Goal: Transaction & Acquisition: Purchase product/service

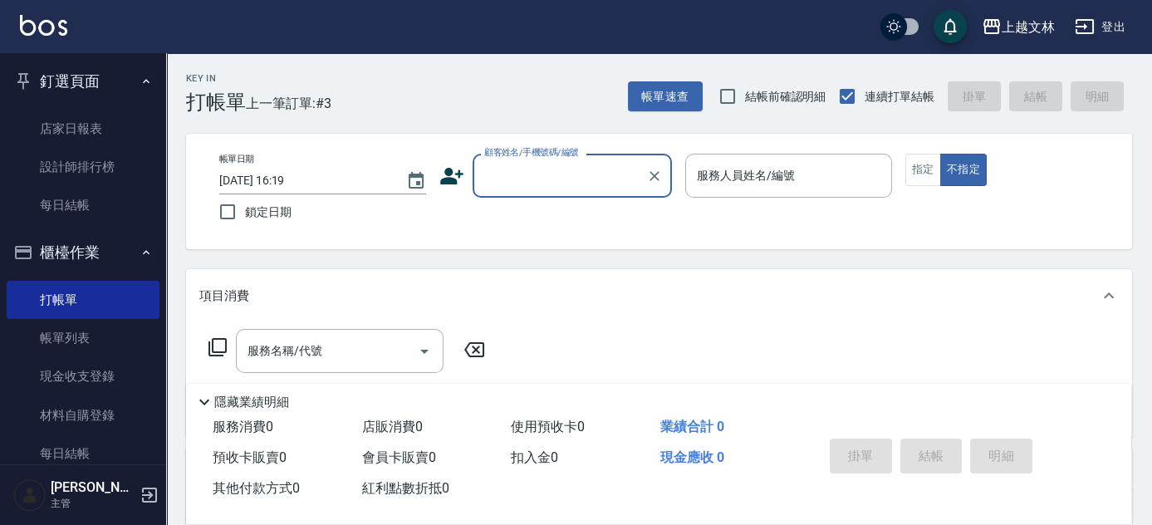
scroll to position [31, 0]
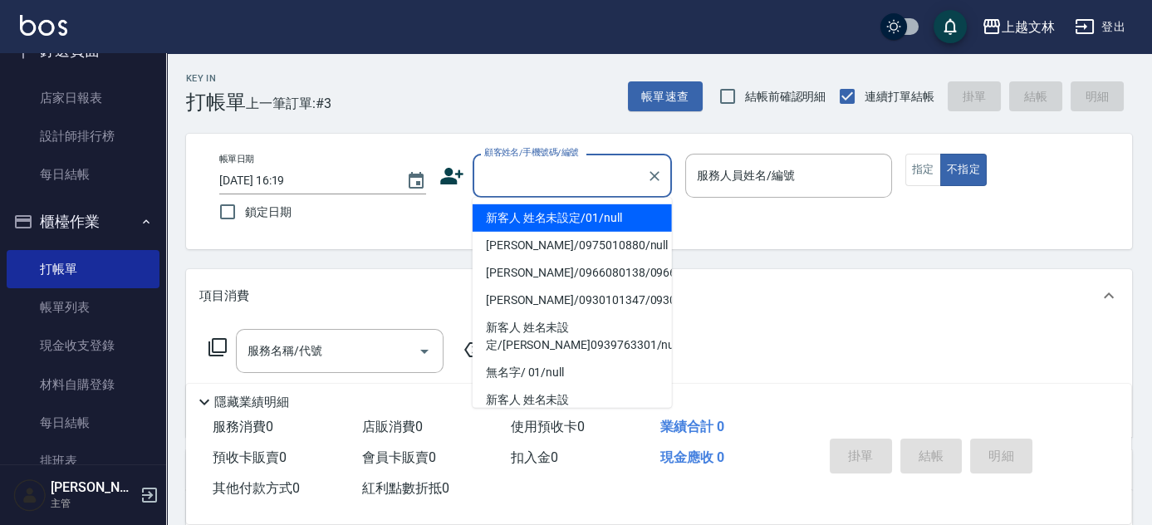
click at [518, 183] on input "顧客姓名/手機號碼/編號" at bounding box center [559, 175] width 159 height 29
click at [526, 210] on li "新客人 姓名未設定/01/null" at bounding box center [571, 217] width 199 height 27
type input "新客人 姓名未設定/01/null"
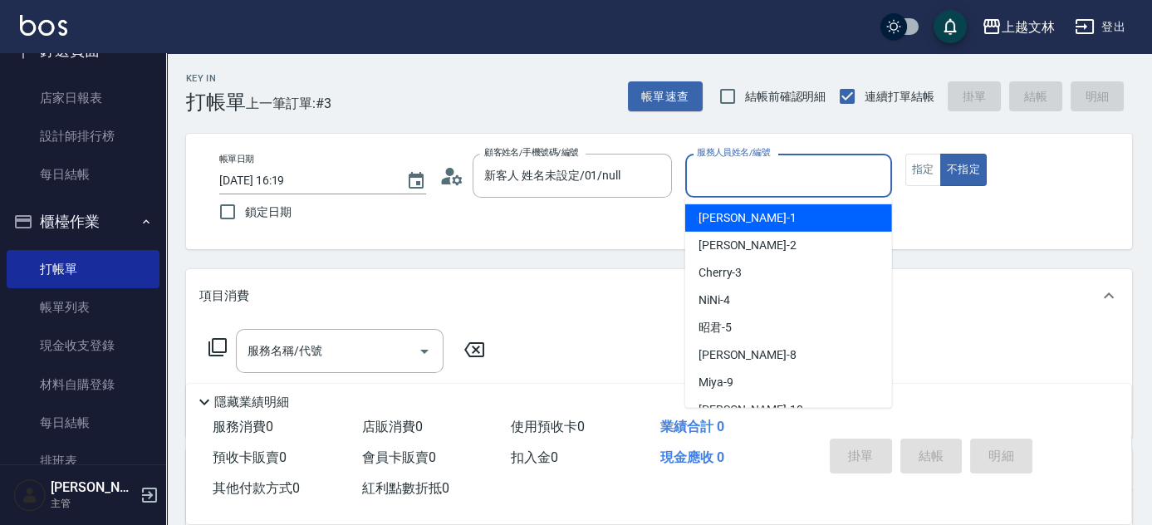
click at [712, 174] on input "服務人員姓名/編號" at bounding box center [789, 175] width 192 height 29
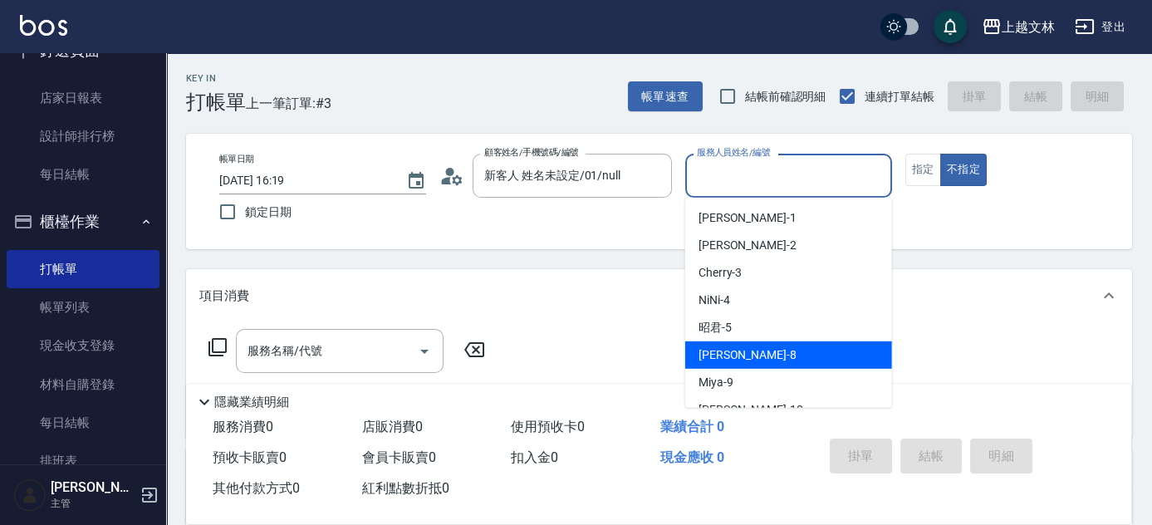
click at [709, 345] on div "Ella -8" at bounding box center [788, 354] width 207 height 27
type input "Ella-8"
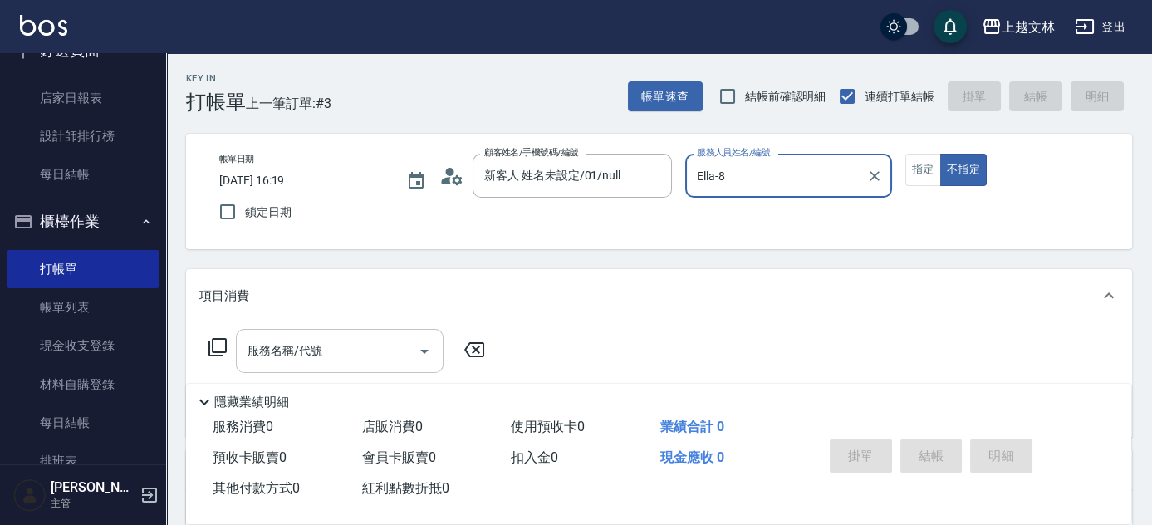
click at [383, 350] on input "服務名稱/代號" at bounding box center [327, 350] width 168 height 29
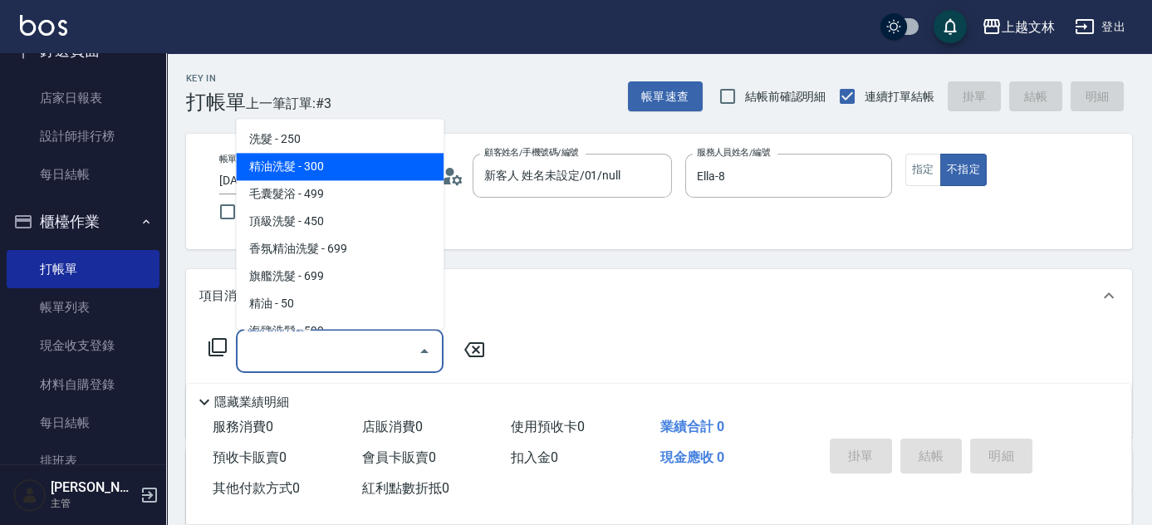
click at [321, 168] on span "精油洗髮 - 300" at bounding box center [340, 167] width 208 height 27
type input "精油洗髮(102)"
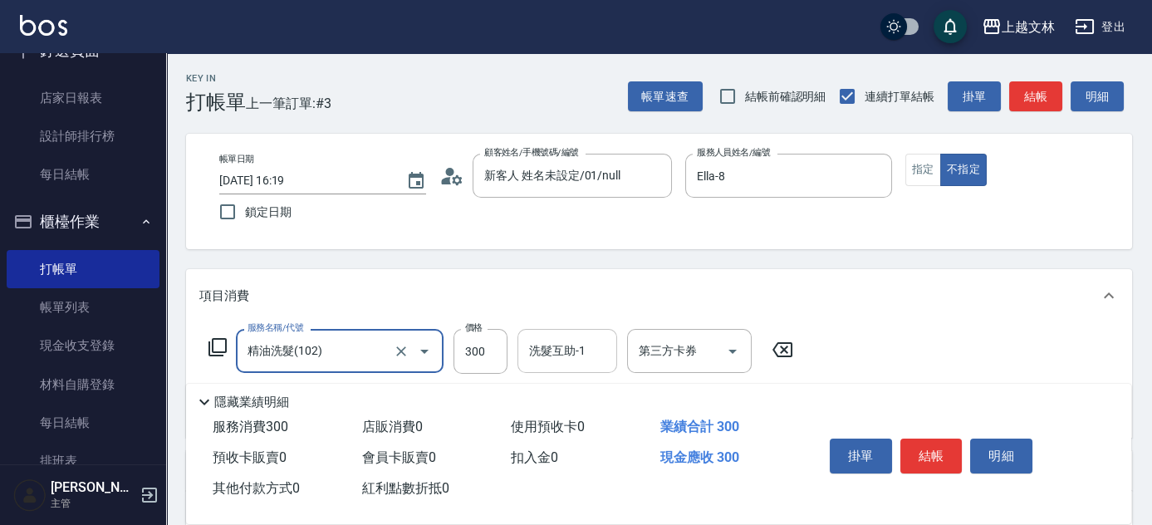
click at [526, 345] on input "洗髮互助-1" at bounding box center [567, 350] width 85 height 29
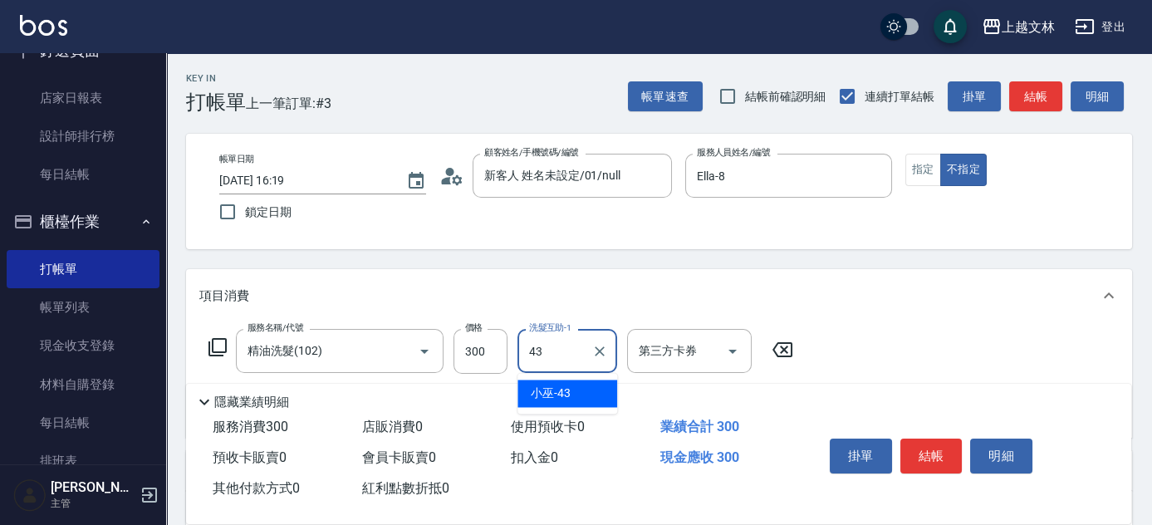
type input "小巫-43"
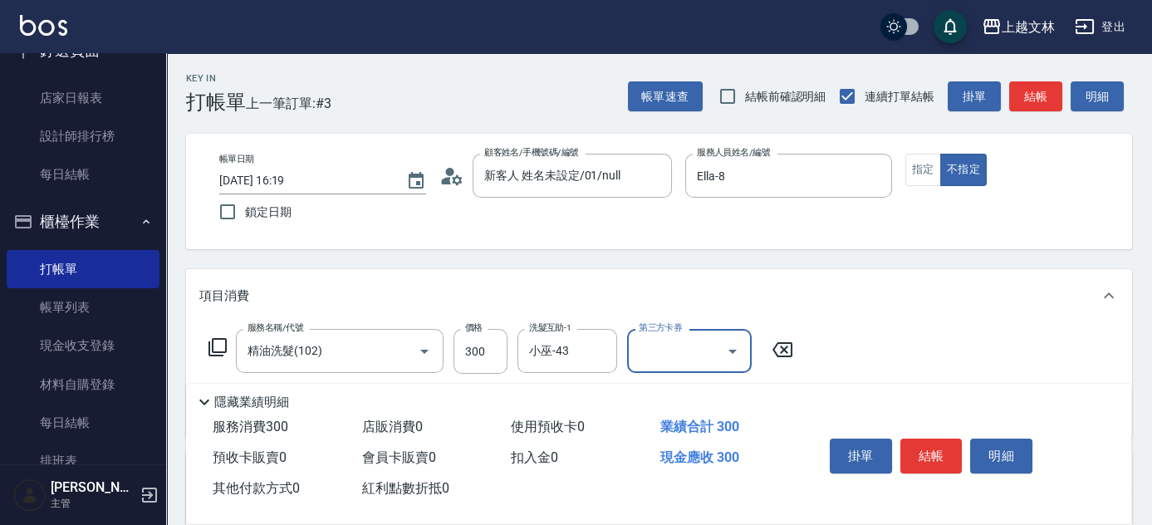
click at [1023, 86] on button "結帳" at bounding box center [1035, 96] width 53 height 31
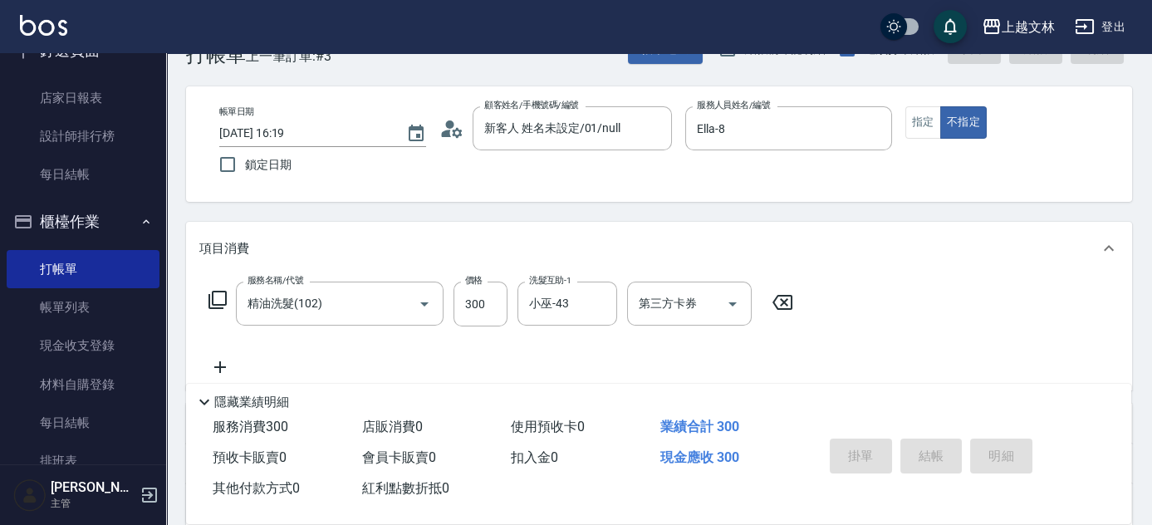
scroll to position [34, 0]
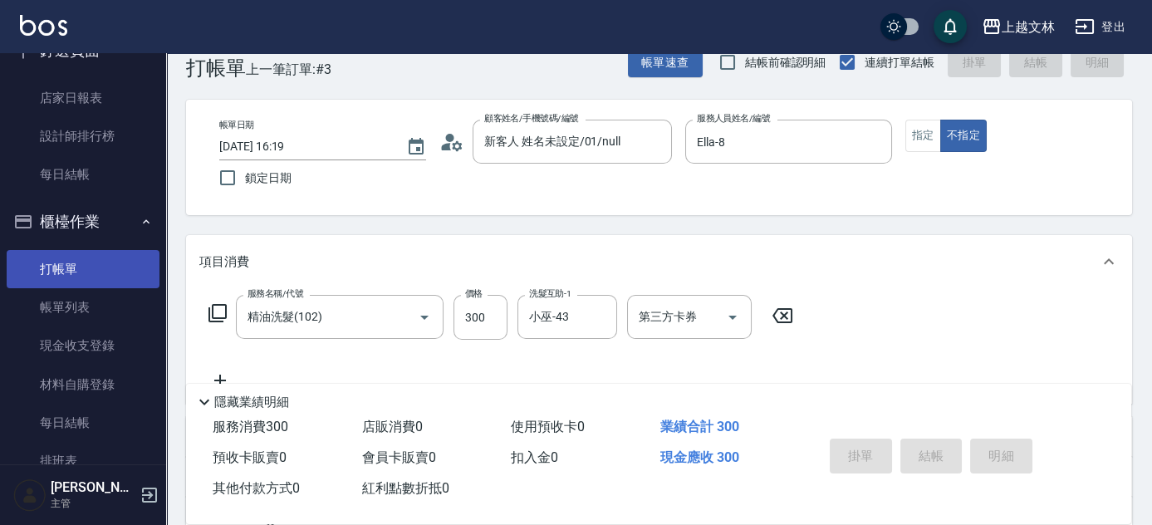
click at [71, 269] on link "打帳單" at bounding box center [83, 269] width 153 height 38
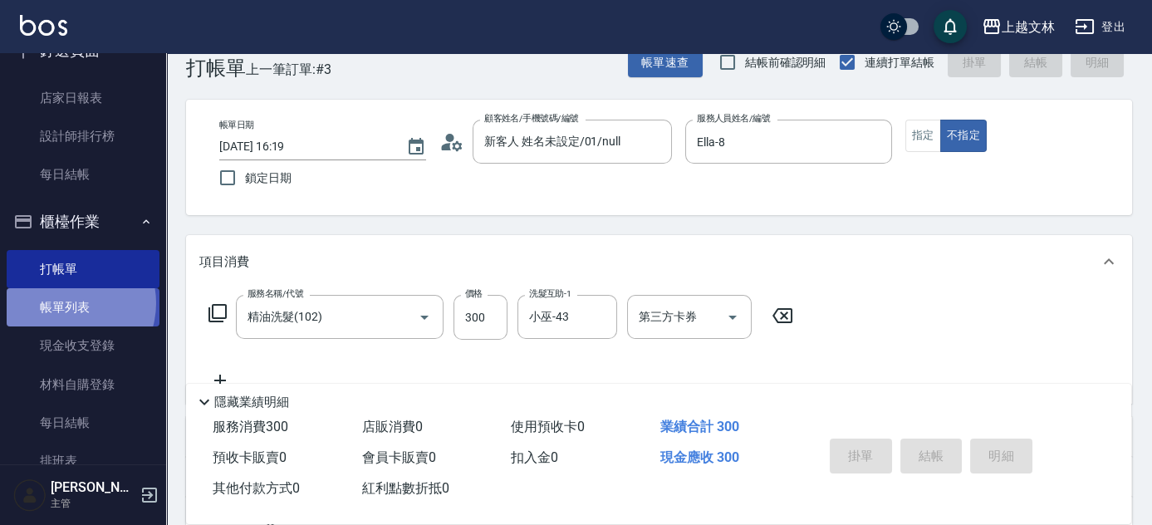
click at [67, 303] on link "帳單列表" at bounding box center [83, 307] width 153 height 38
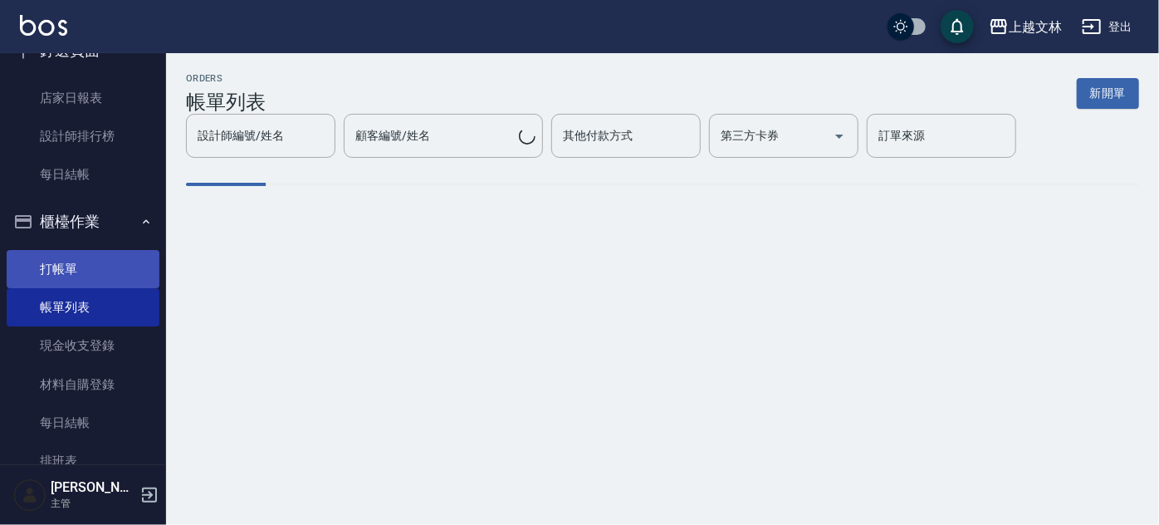
click at [56, 281] on link "打帳單" at bounding box center [83, 269] width 153 height 38
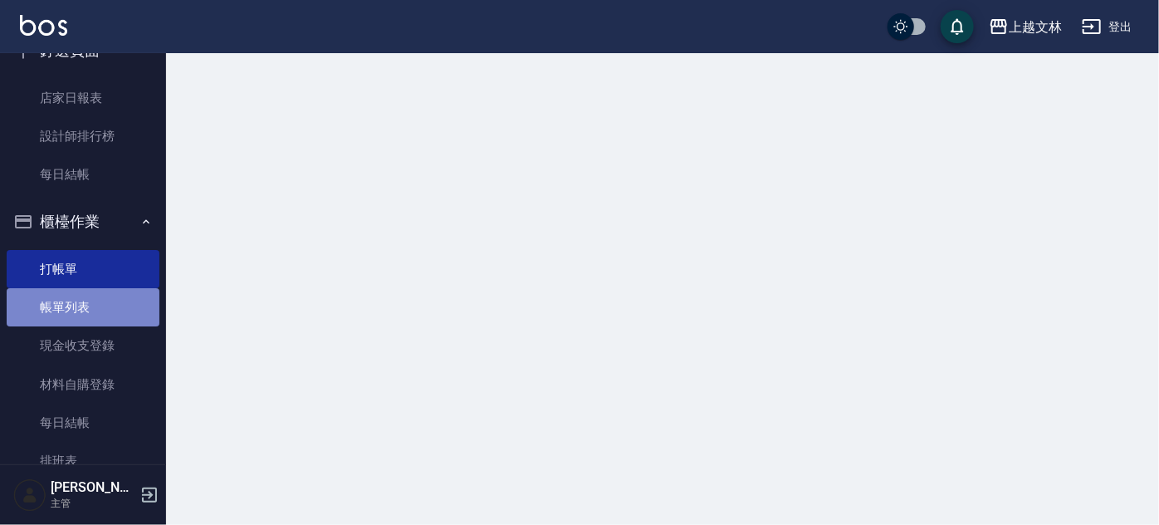
click at [90, 303] on link "帳單列表" at bounding box center [83, 307] width 153 height 38
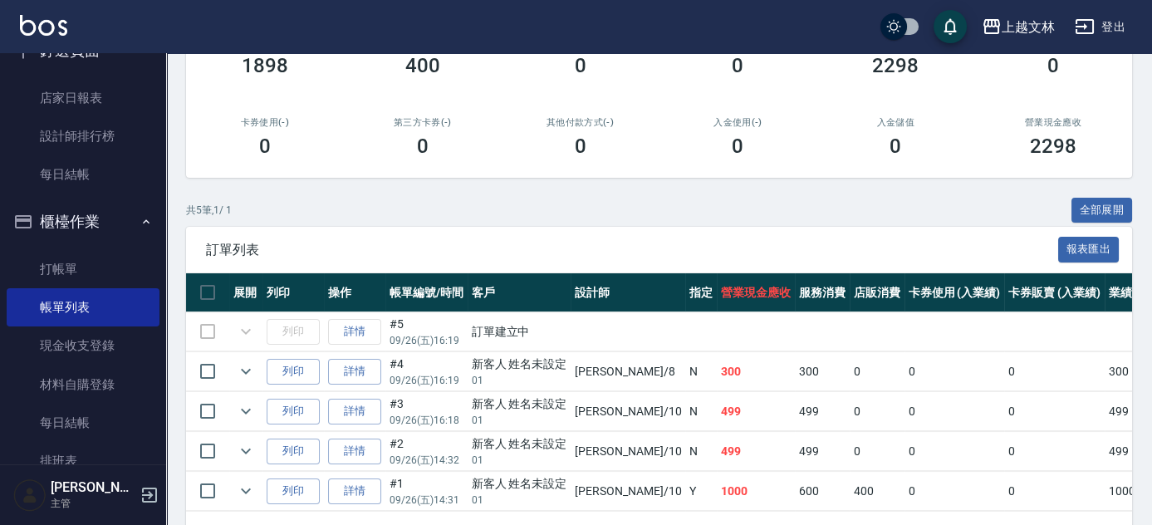
scroll to position [258, 0]
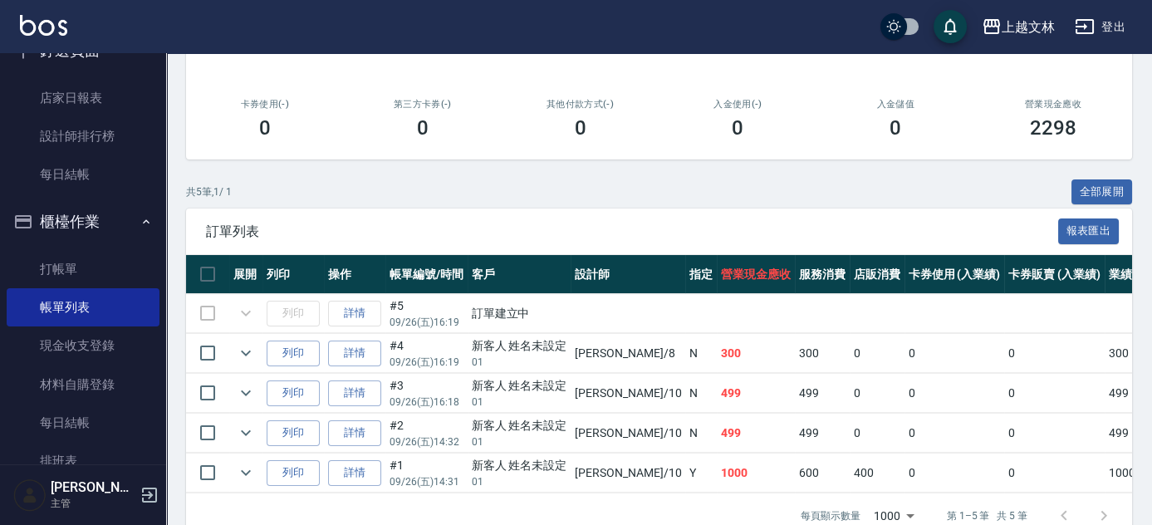
click at [365, 316] on td "詳情" at bounding box center [354, 313] width 61 height 39
click at [357, 306] on td "詳情" at bounding box center [354, 313] width 61 height 39
click at [350, 311] on td "詳情" at bounding box center [354, 313] width 61 height 39
drag, startPoint x: 504, startPoint y: 301, endPoint x: 467, endPoint y: 317, distance: 39.8
click at [504, 306] on td "訂單建立中" at bounding box center [1065, 313] width 1196 height 39
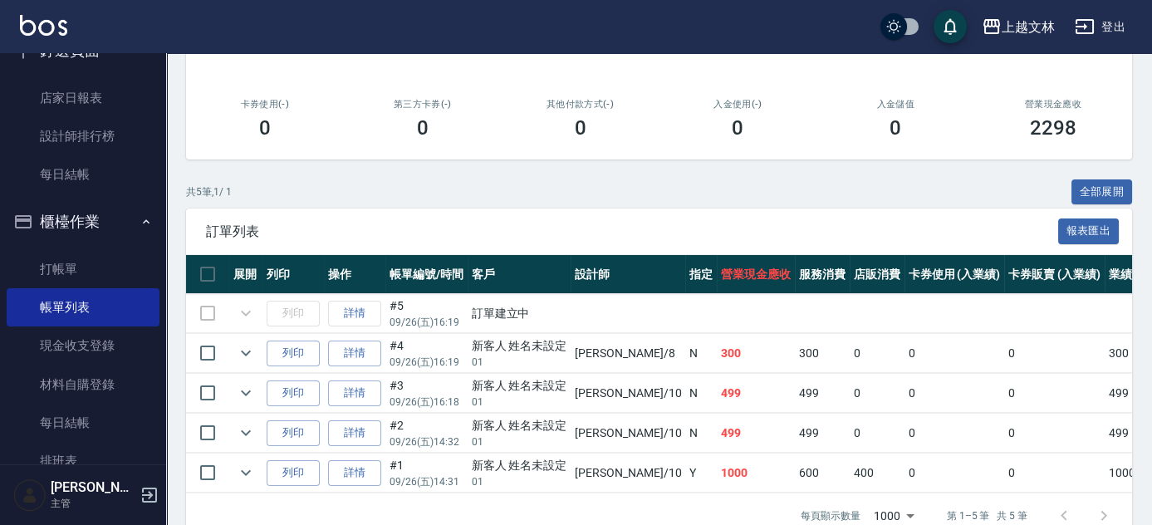
click at [354, 314] on td "詳情" at bounding box center [354, 313] width 61 height 39
click at [346, 316] on td "詳情" at bounding box center [354, 313] width 61 height 39
click at [345, 317] on td "詳情" at bounding box center [354, 313] width 61 height 39
click at [351, 318] on td "詳情" at bounding box center [354, 313] width 61 height 39
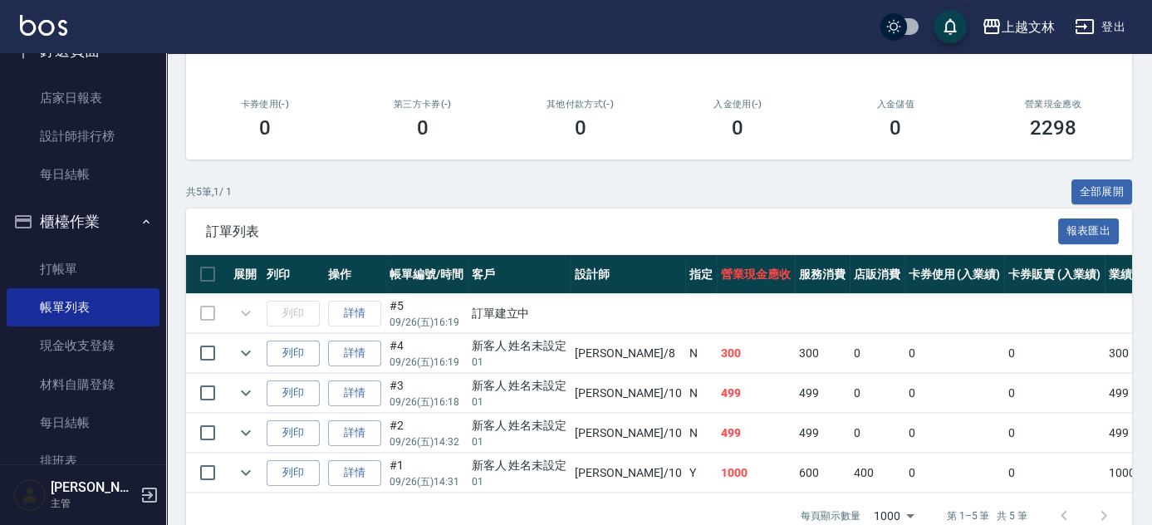
click at [352, 318] on td "詳情" at bounding box center [354, 313] width 61 height 39
click at [354, 316] on td "詳情" at bounding box center [354, 313] width 61 height 39
click at [526, 317] on td "訂單建立中" at bounding box center [1065, 313] width 1196 height 39
click at [361, 315] on td "詳情" at bounding box center [354, 313] width 61 height 39
click at [356, 316] on td "詳情" at bounding box center [354, 313] width 61 height 39
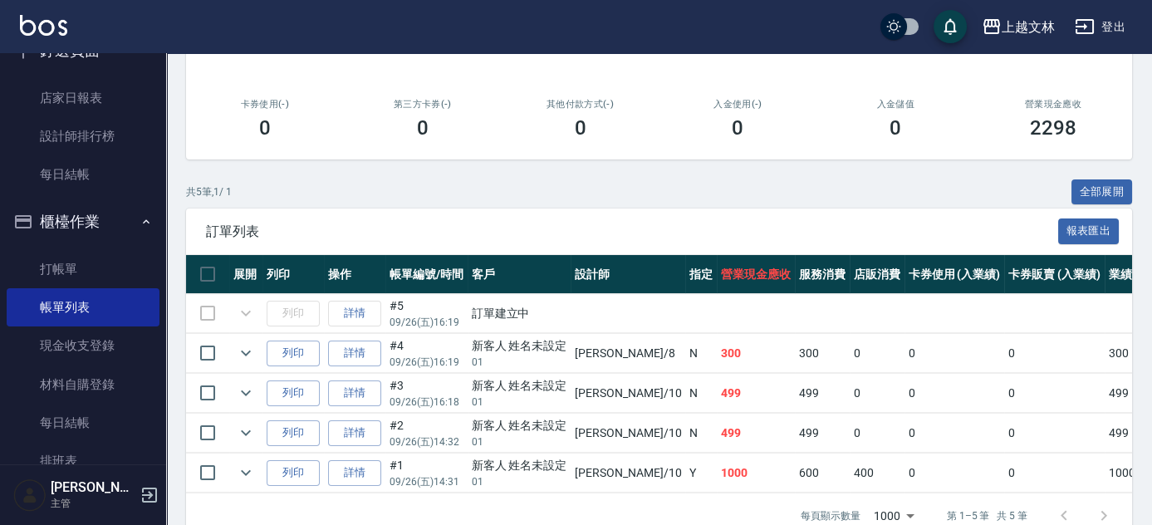
click at [356, 316] on td "詳情" at bounding box center [354, 313] width 61 height 39
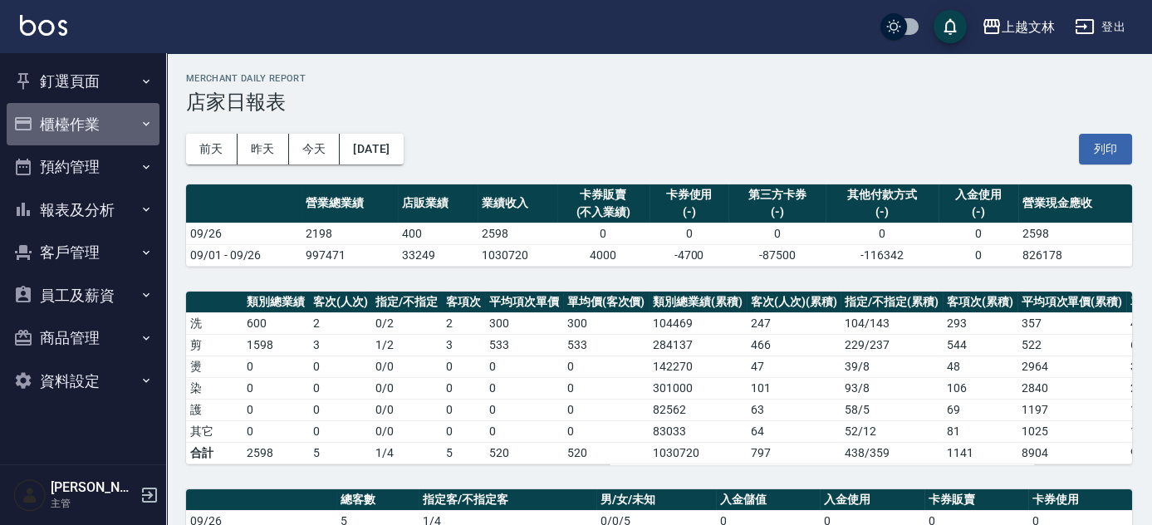
click at [72, 135] on button "櫃檯作業" at bounding box center [83, 124] width 153 height 43
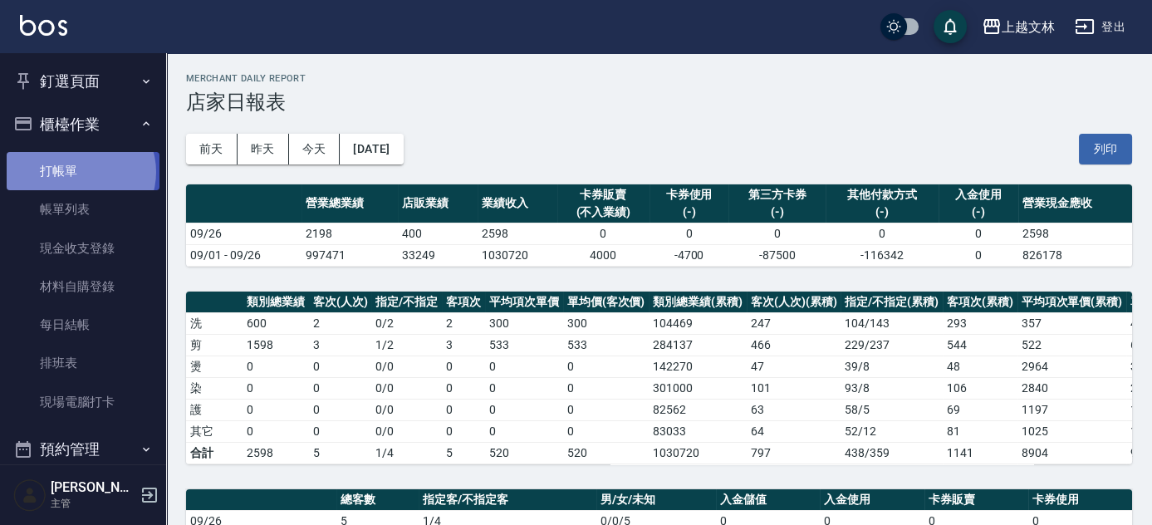
click at [80, 172] on link "打帳單" at bounding box center [83, 171] width 153 height 38
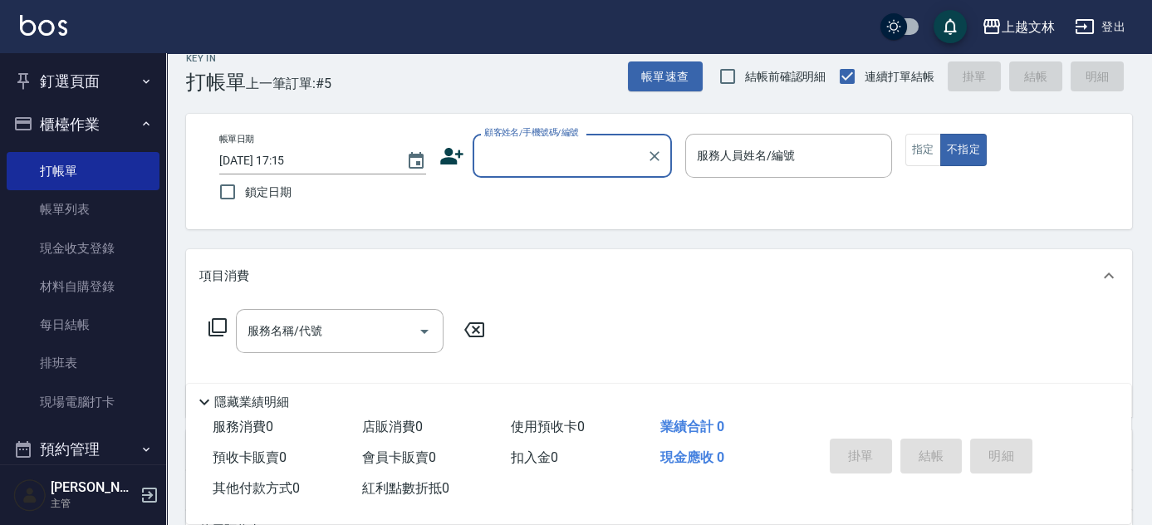
scroll to position [25, 0]
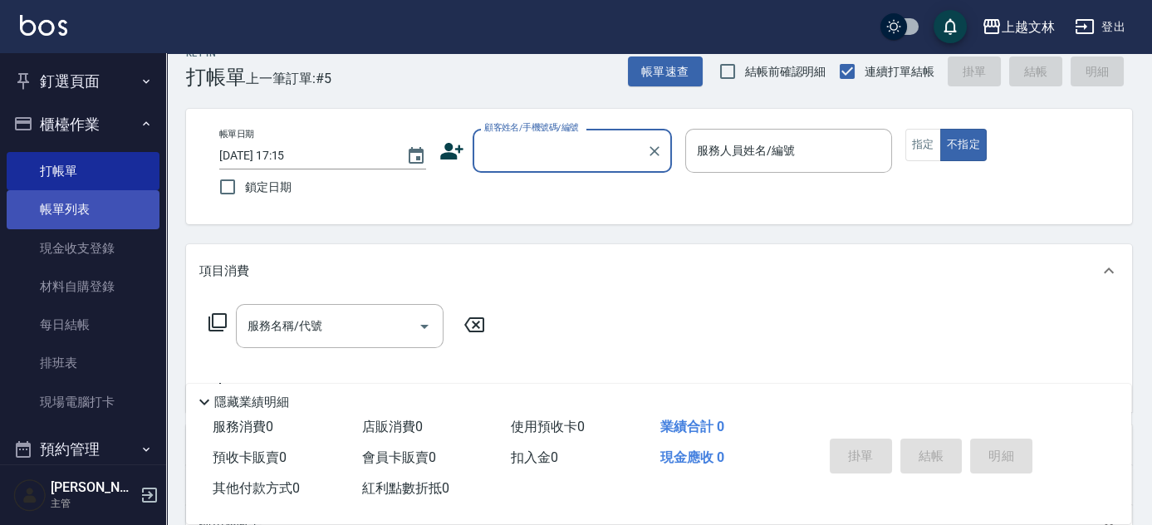
click at [73, 209] on link "帳單列表" at bounding box center [83, 209] width 153 height 38
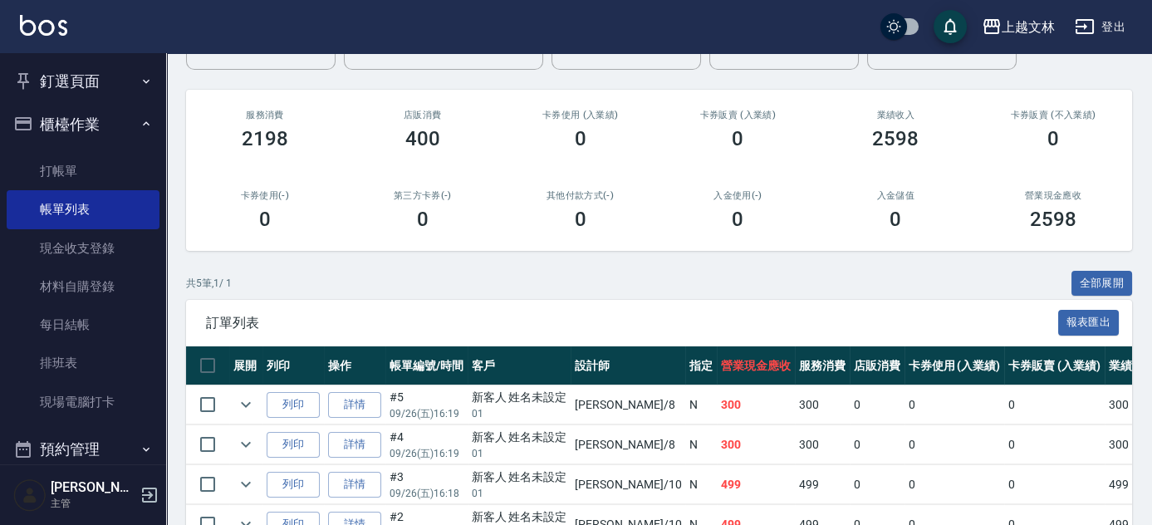
scroll to position [177, 0]
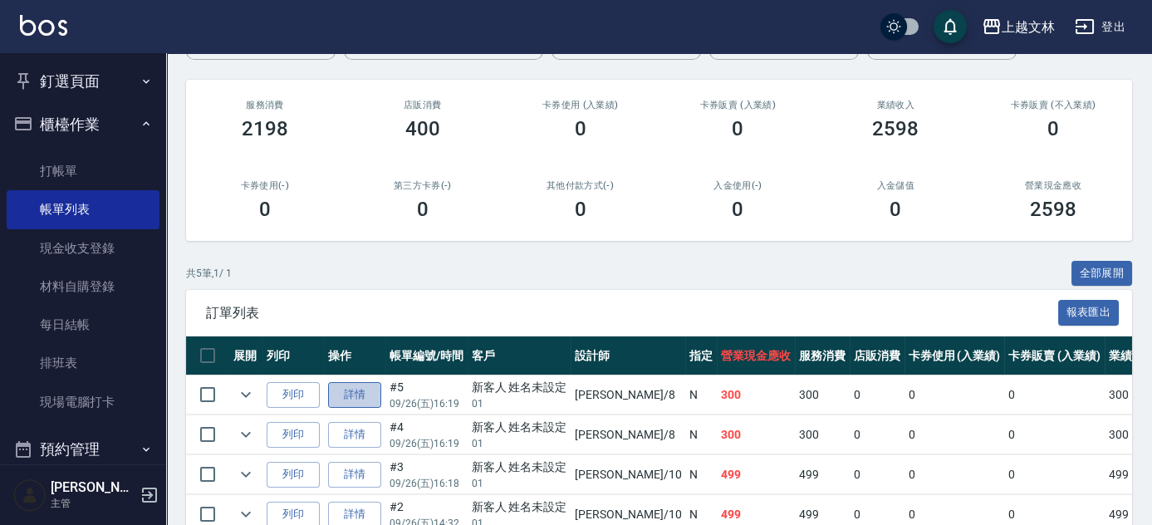
click at [358, 394] on link "詳情" at bounding box center [354, 395] width 53 height 26
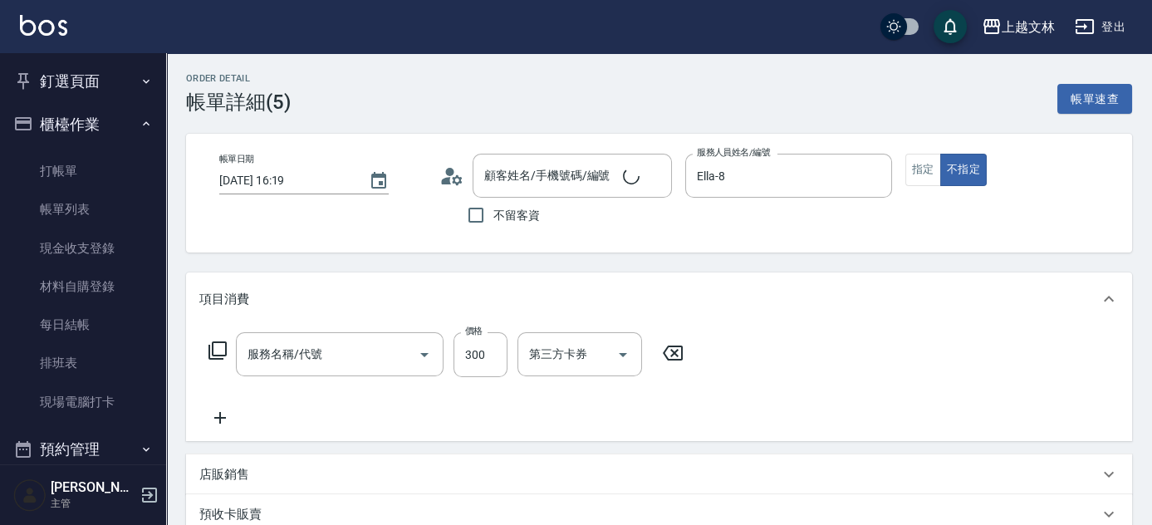
type input "[DATE] 16:19"
type input "Ella-8"
type input "新客人 姓名未設定/01/null"
type input "精油洗髮(102)"
click at [360, 355] on input "精油洗髮(102)" at bounding box center [316, 354] width 146 height 29
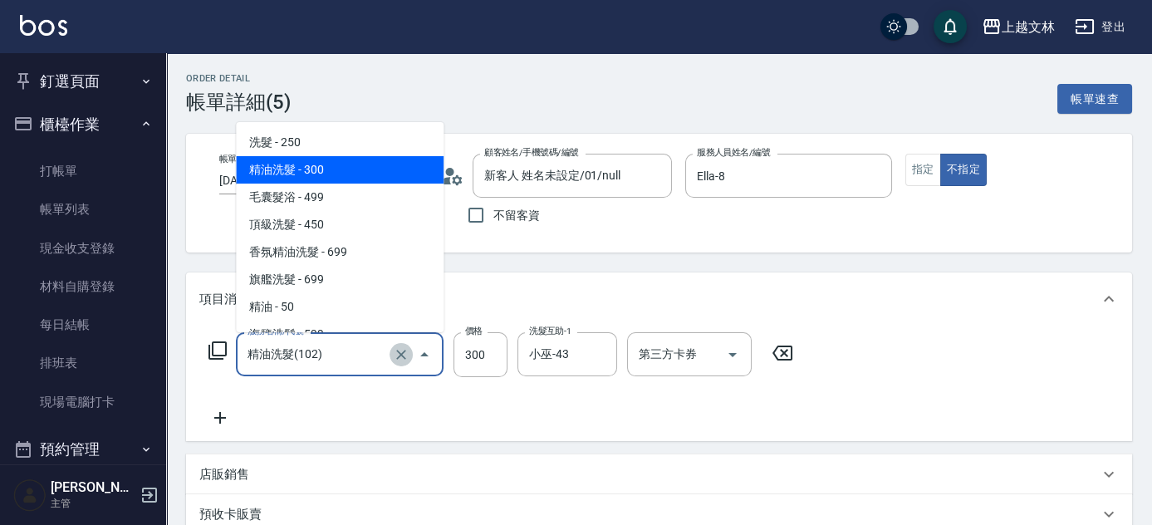
click at [403, 351] on icon "Clear" at bounding box center [401, 355] width 10 height 10
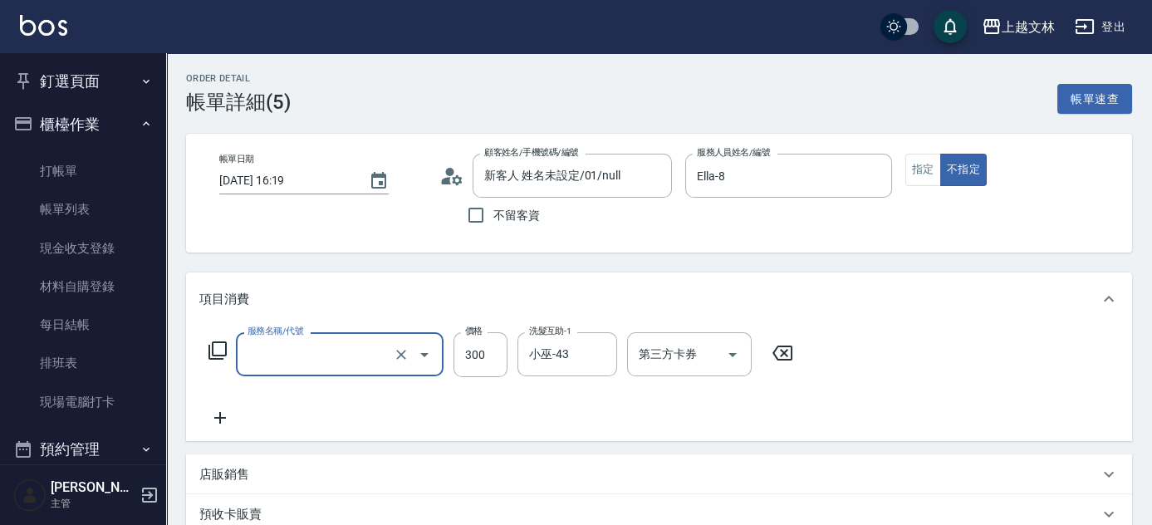
click at [359, 359] on input "服務名稱/代號" at bounding box center [316, 354] width 146 height 29
type input "A級單剪(202)"
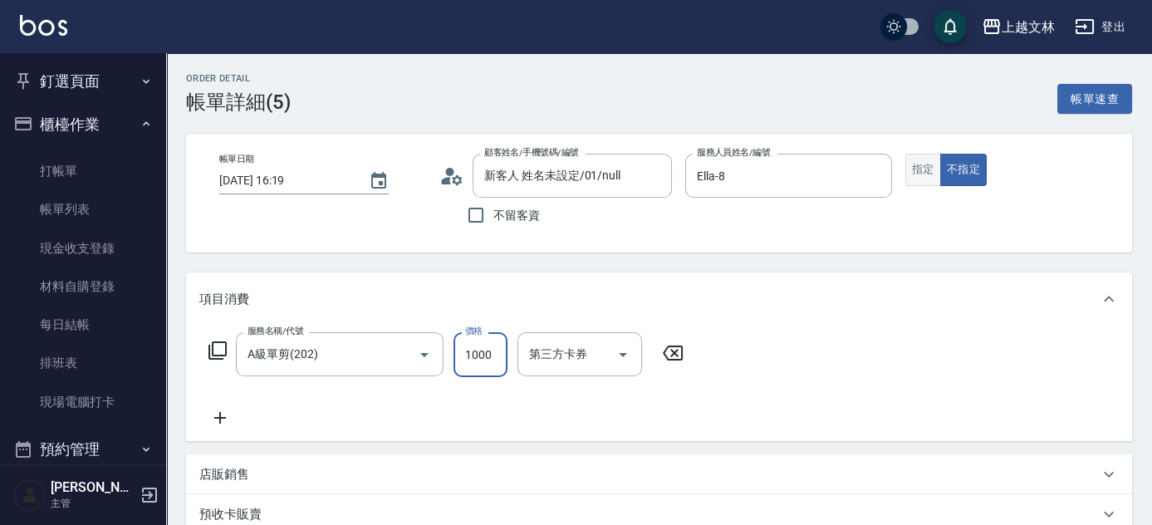
type input "1000"
click at [932, 174] on button "指定" at bounding box center [923, 170] width 36 height 32
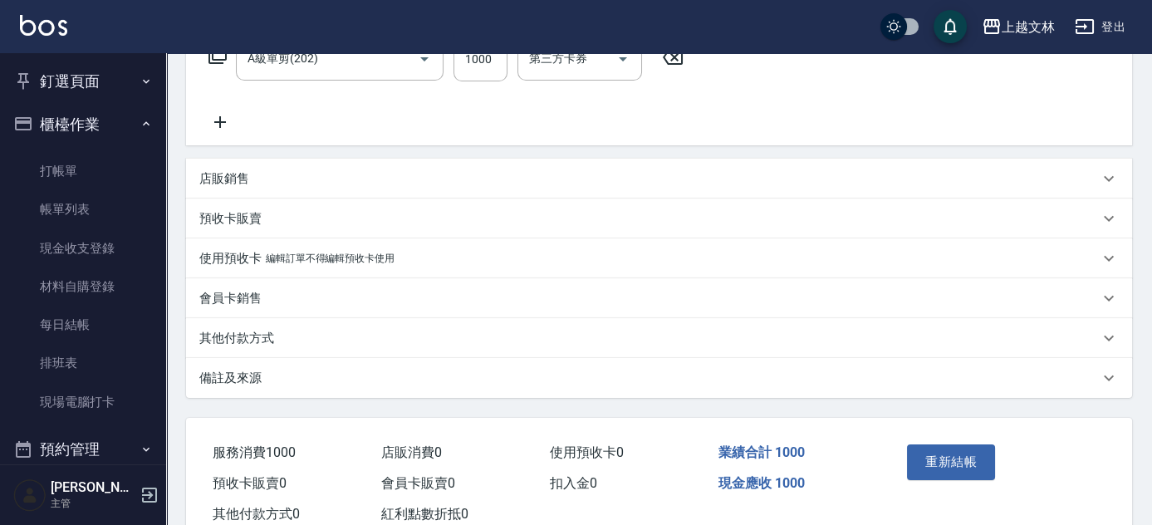
scroll to position [316, 0]
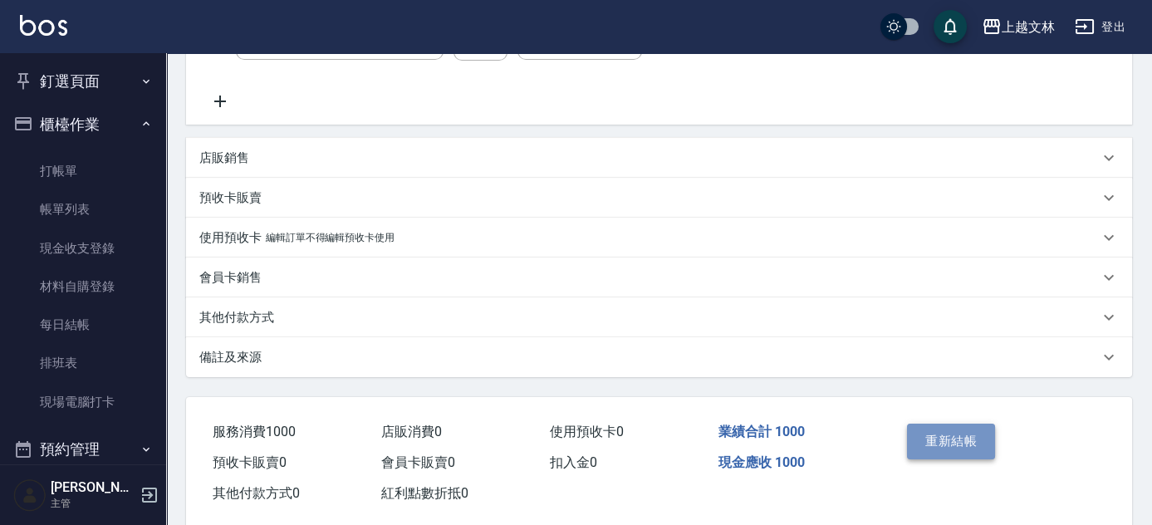
click at [971, 439] on button "重新結帳" at bounding box center [951, 440] width 88 height 35
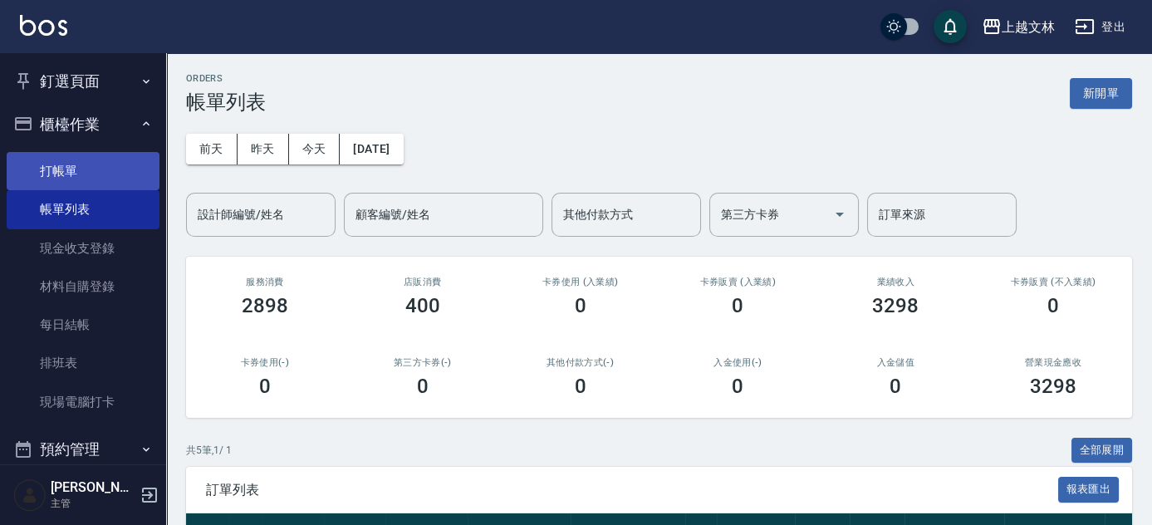
click at [105, 168] on link "打帳單" at bounding box center [83, 171] width 153 height 38
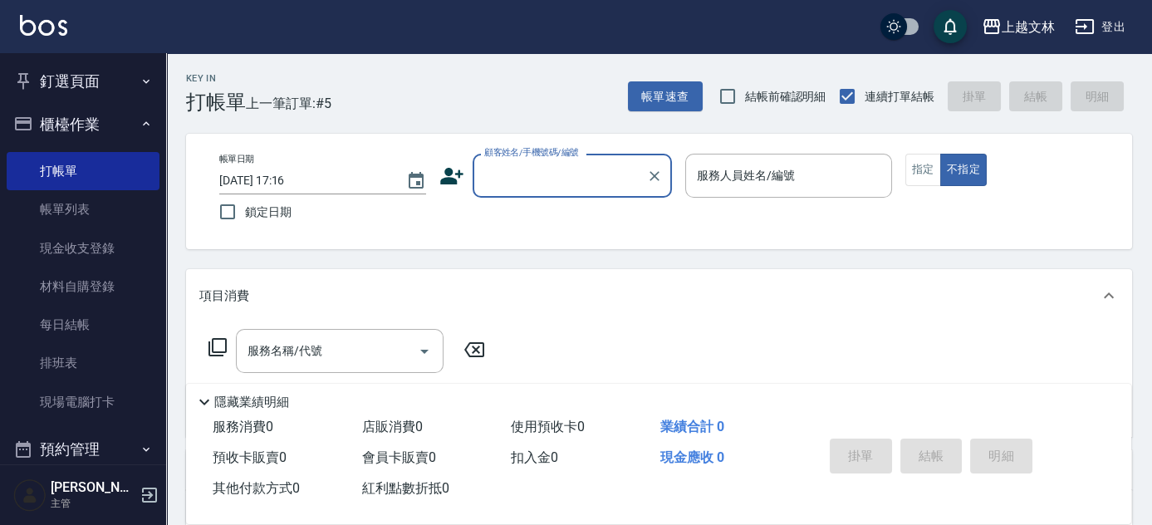
click at [516, 172] on input "顧客姓名/手機號碼/編號" at bounding box center [559, 175] width 159 height 29
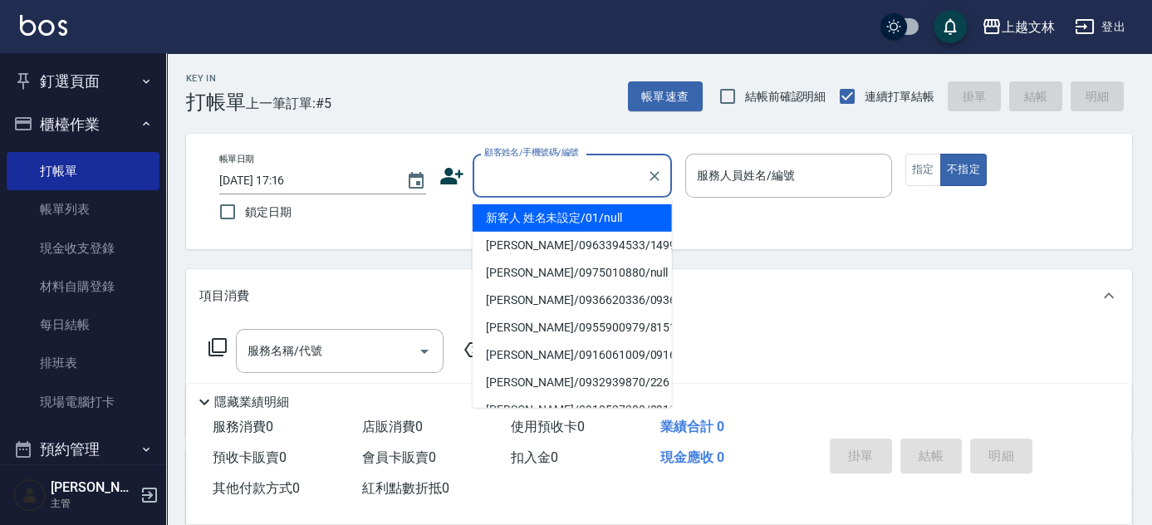
click at [536, 221] on li "新客人 姓名未設定/01/null" at bounding box center [571, 217] width 199 height 27
type input "新客人 姓名未設定/01/null"
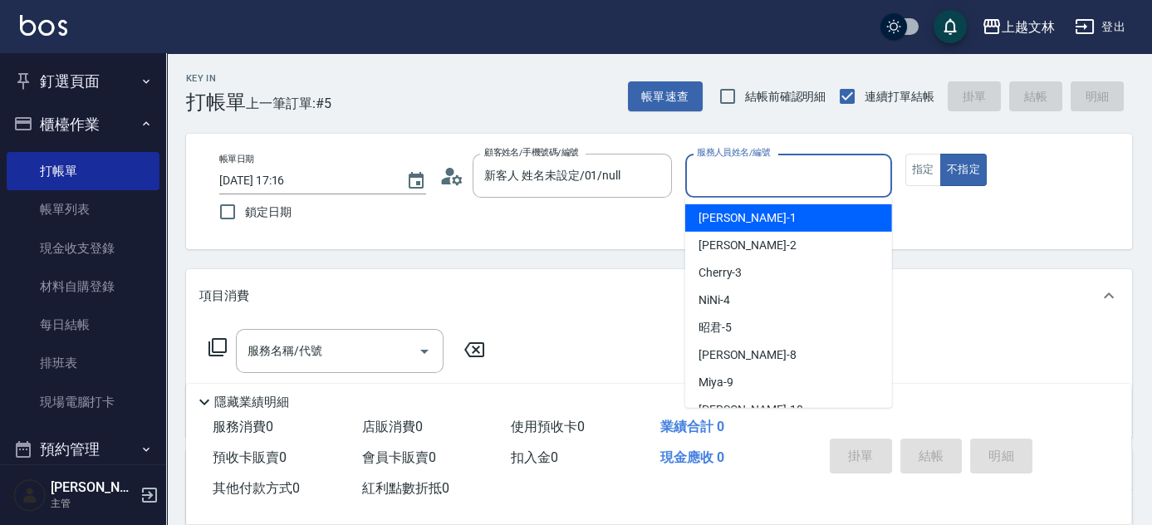
click at [720, 179] on input "服務人員姓名/編號" at bounding box center [789, 175] width 192 height 29
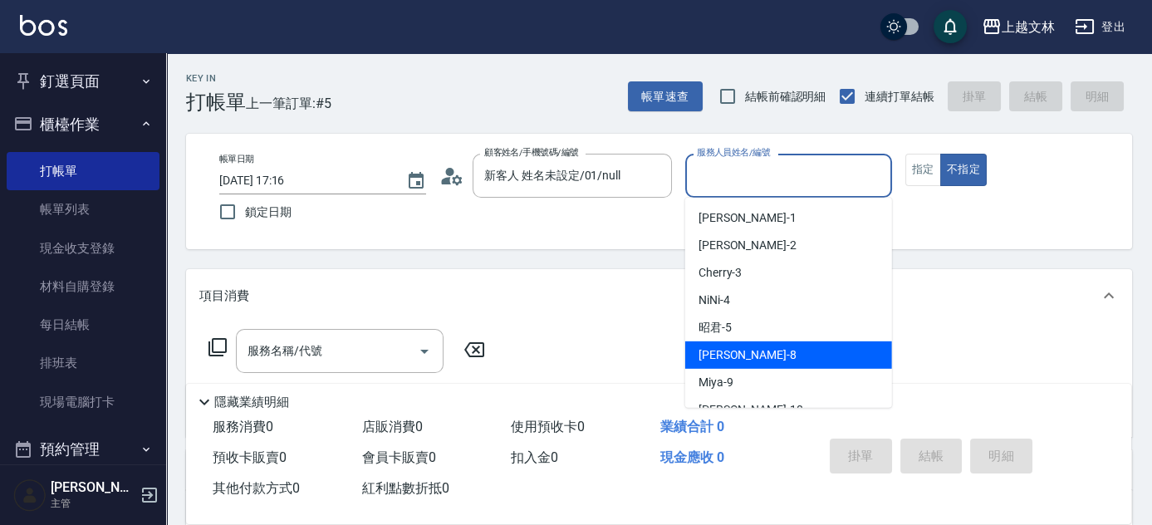
click at [734, 351] on div "Ella -8" at bounding box center [788, 354] width 207 height 27
type input "Ella-8"
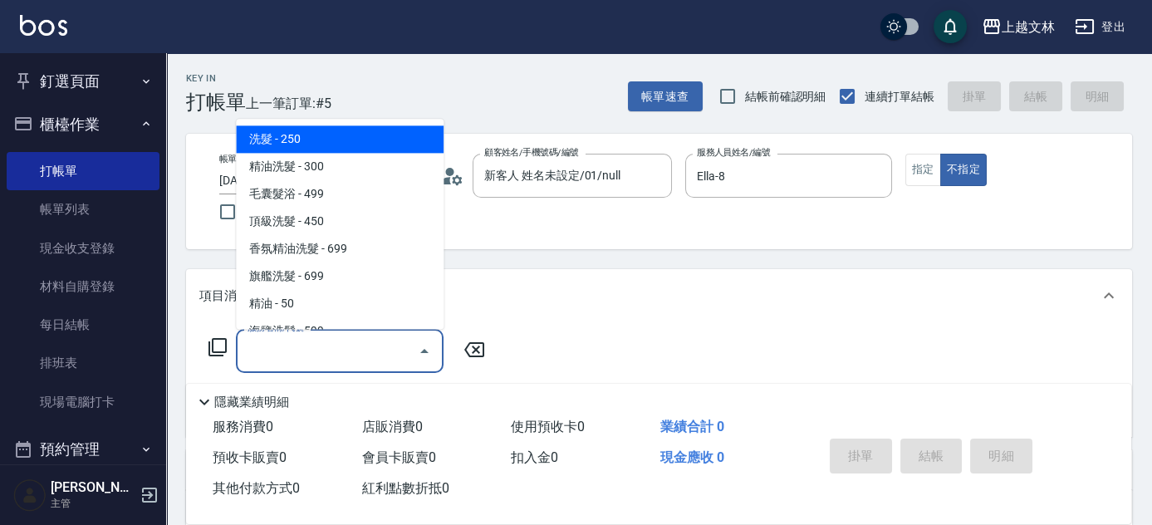
click at [351, 355] on input "服務名稱/代號" at bounding box center [327, 350] width 168 height 29
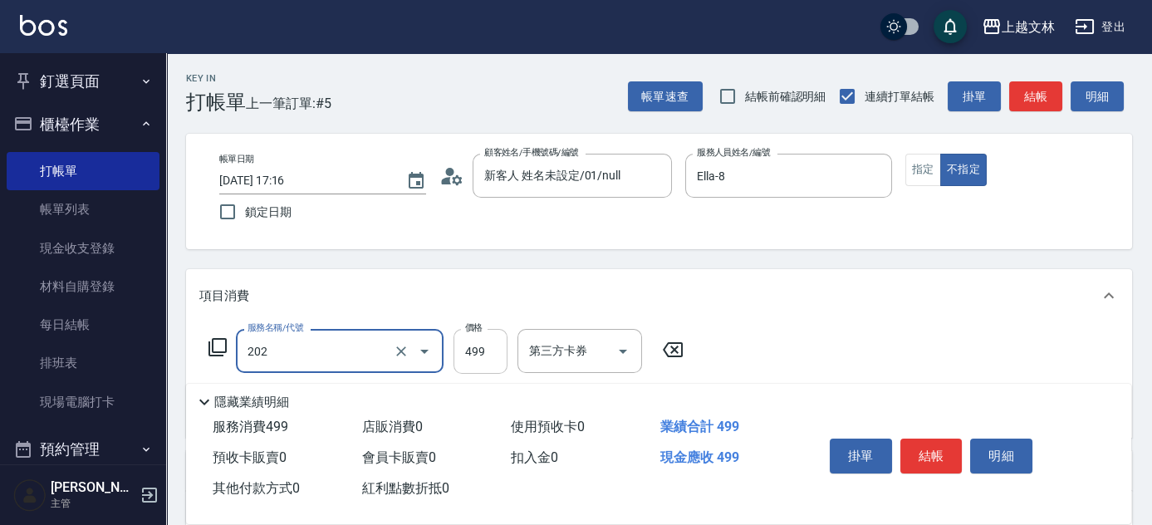
type input "A級單剪(202)"
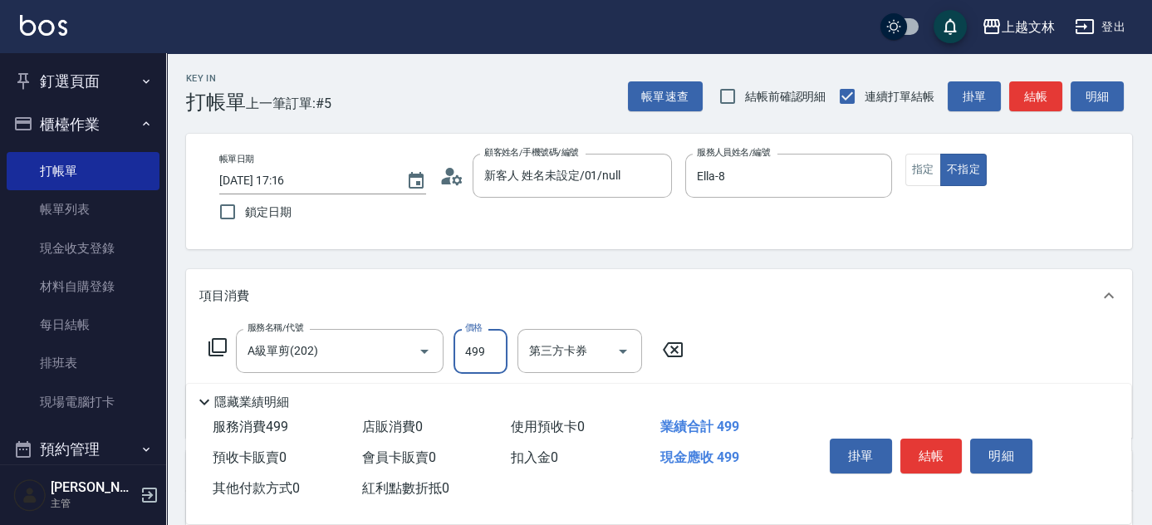
click at [480, 346] on input "499" at bounding box center [480, 351] width 54 height 45
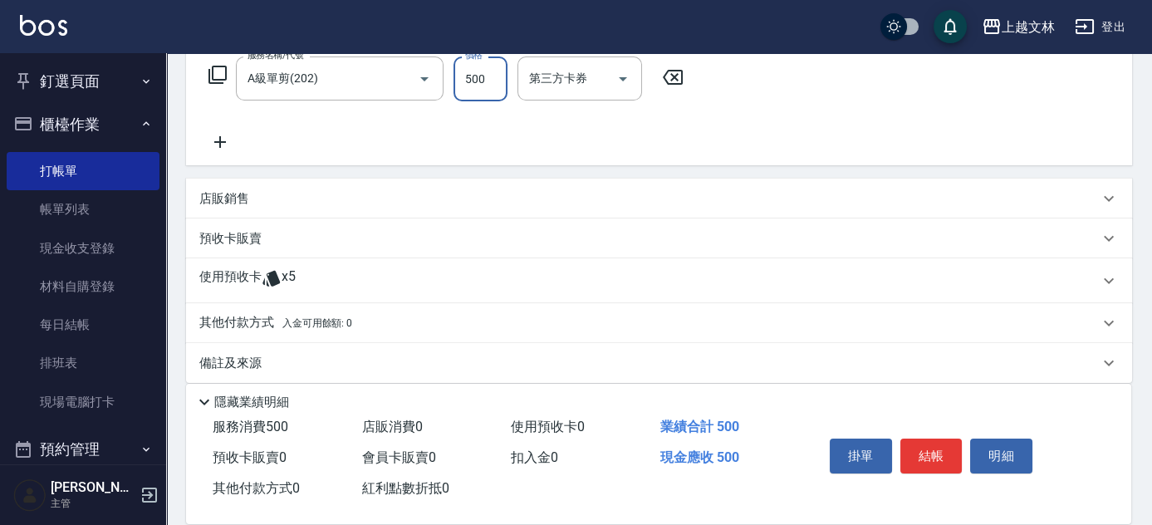
scroll to position [277, 0]
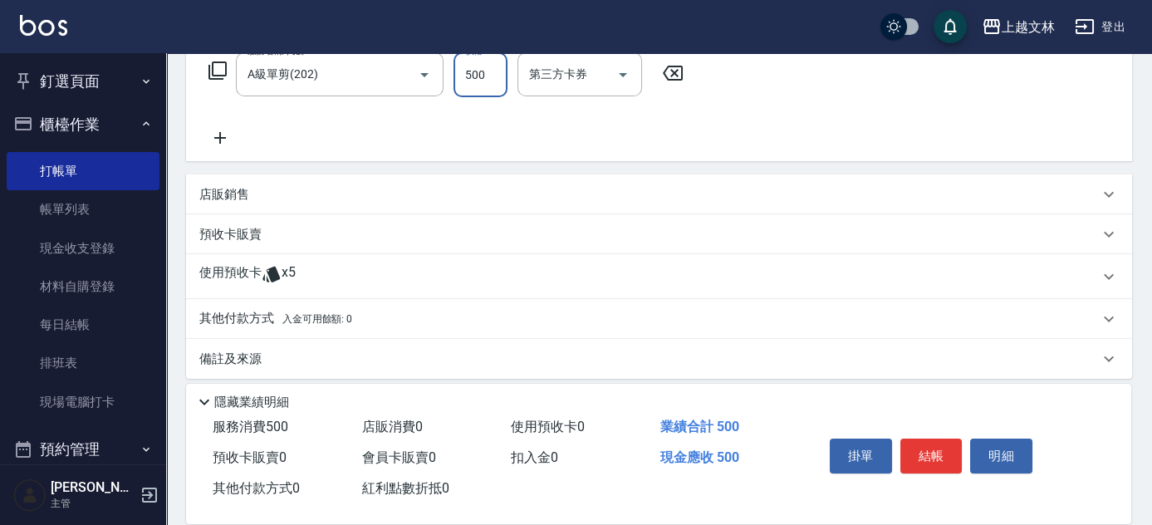
type input "500"
click at [309, 198] on div "店販銷售" at bounding box center [648, 194] width 899 height 17
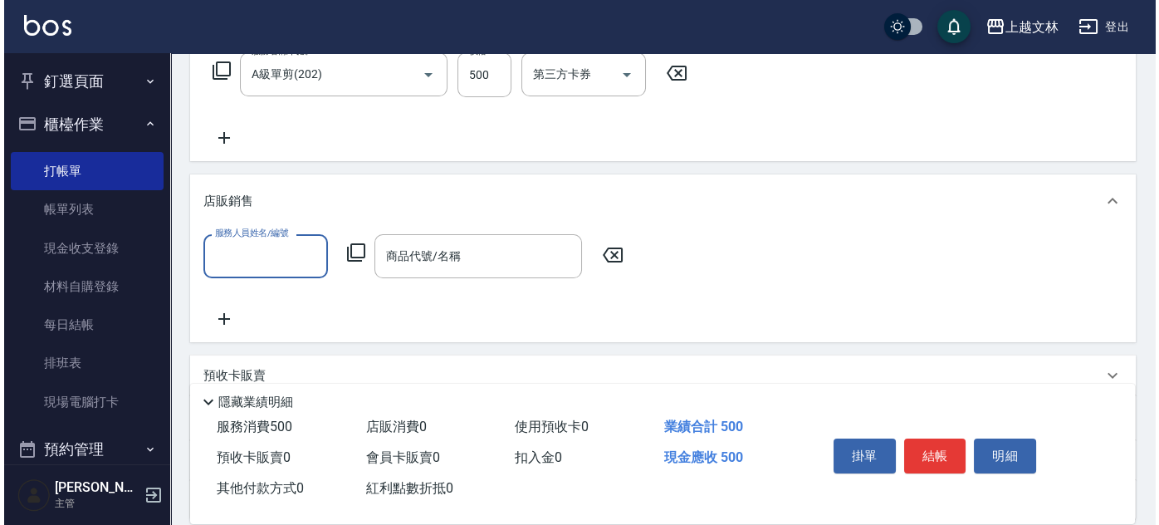
scroll to position [0, 0]
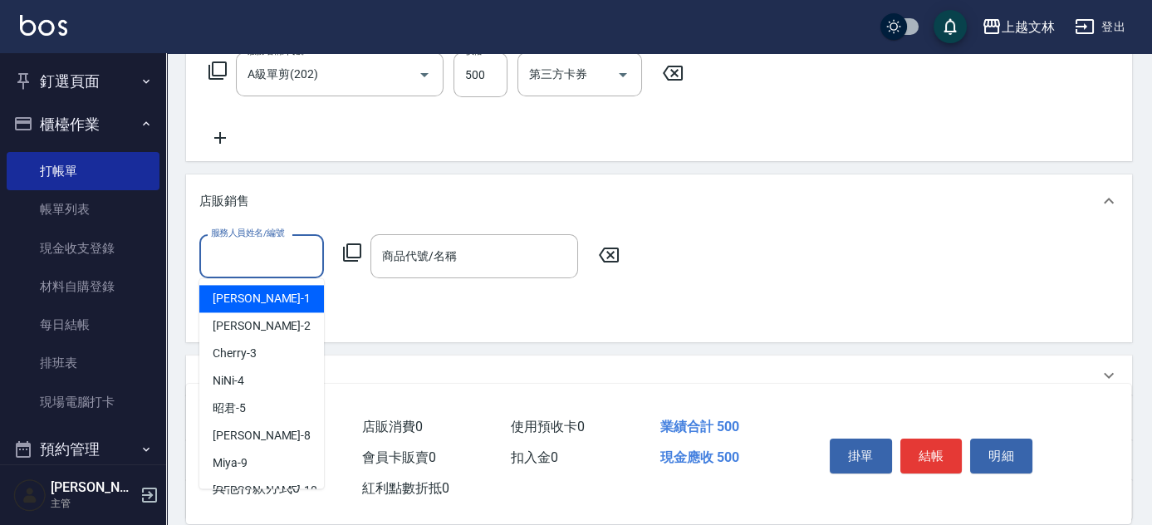
click at [291, 255] on input "服務人員姓名/編號" at bounding box center [262, 256] width 110 height 29
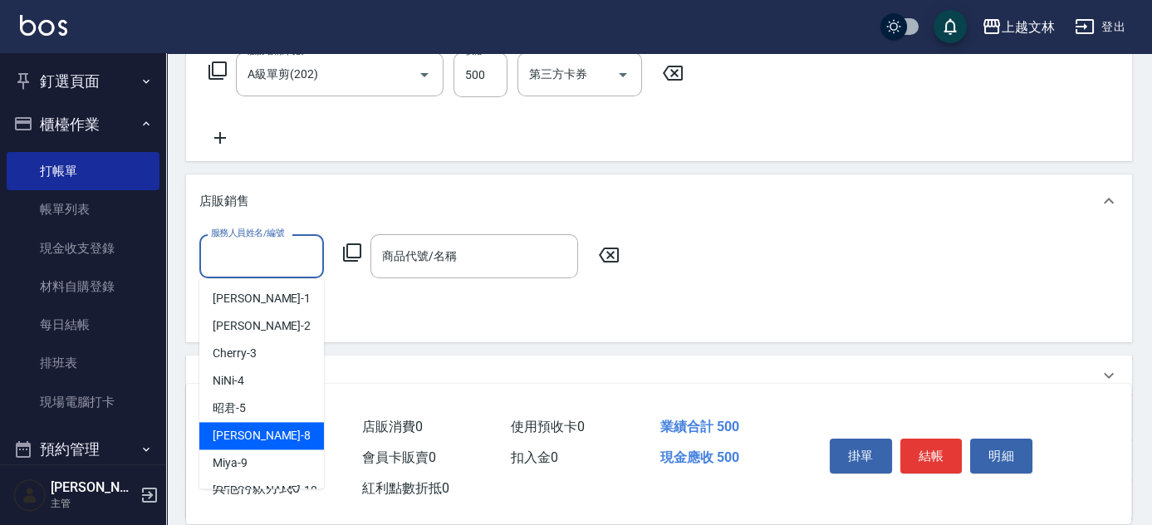
click at [230, 428] on span "Ella -8" at bounding box center [262, 435] width 98 height 17
type input "Ella-8"
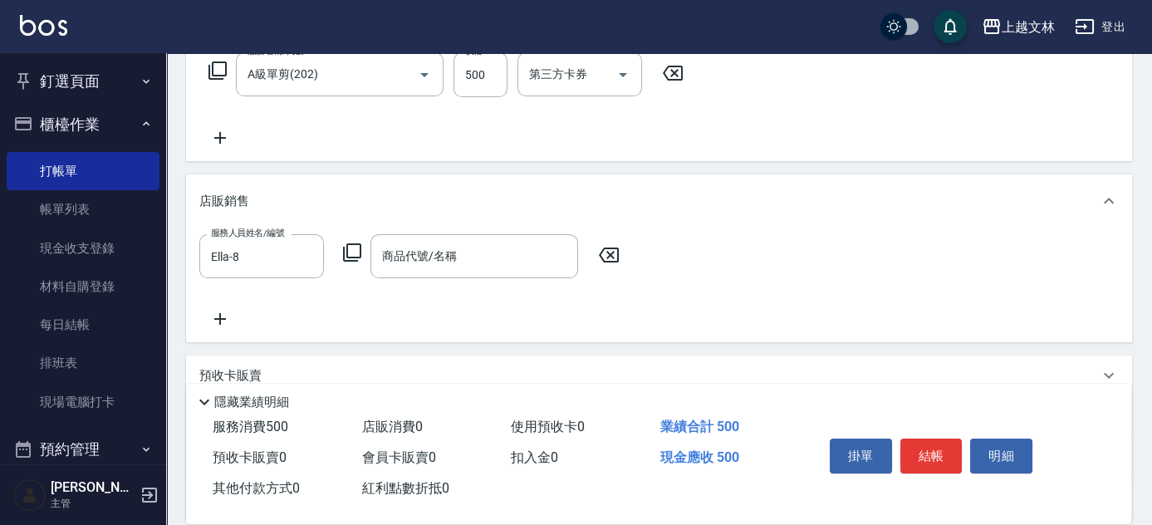
click at [352, 247] on icon at bounding box center [352, 252] width 20 height 20
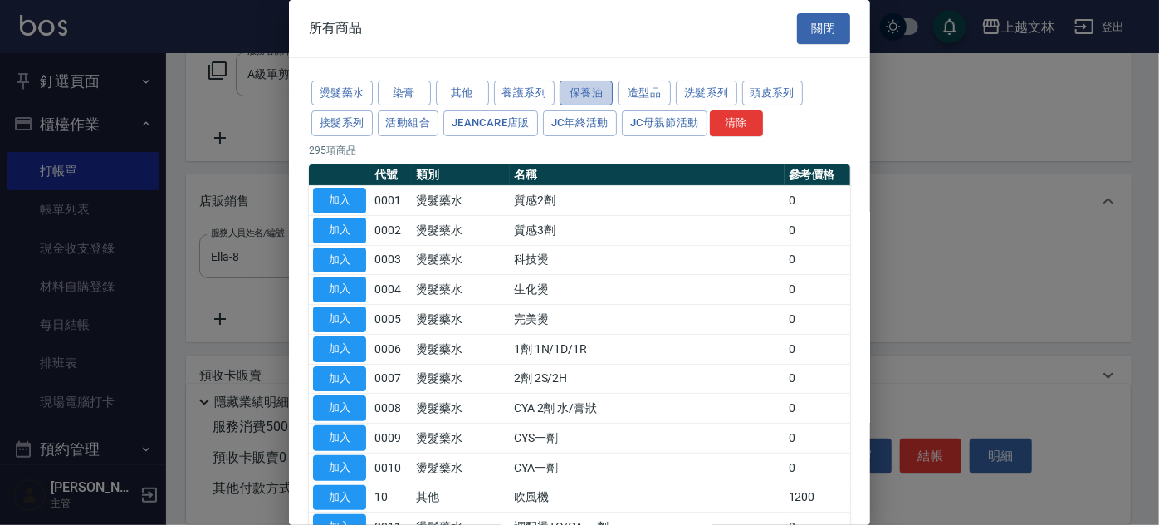
click at [580, 94] on button "保養油" at bounding box center [586, 94] width 53 height 26
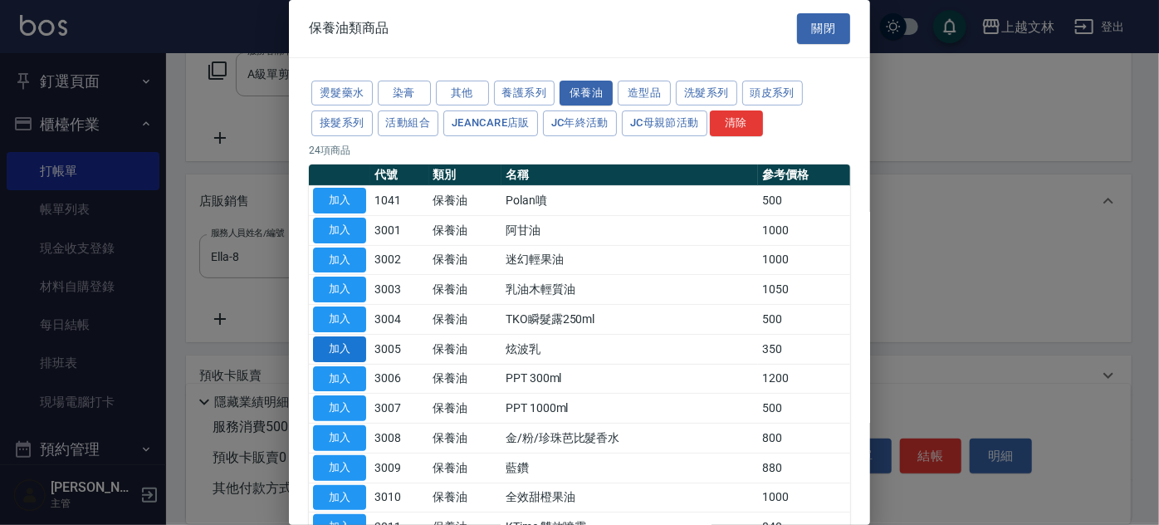
click at [335, 347] on button "加入" at bounding box center [339, 349] width 53 height 26
type input "炫波乳"
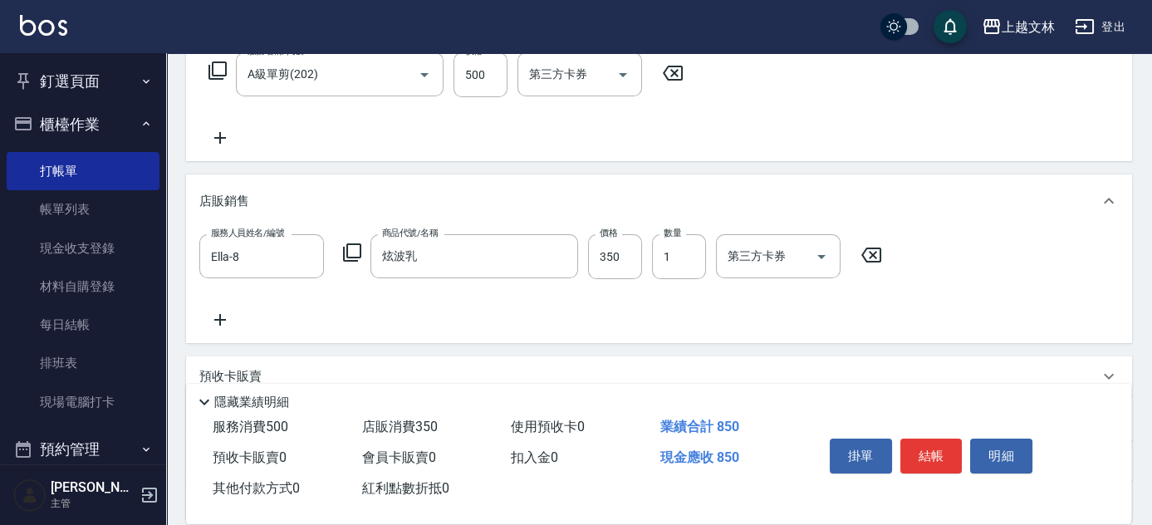
click at [218, 317] on icon at bounding box center [220, 320] width 42 height 20
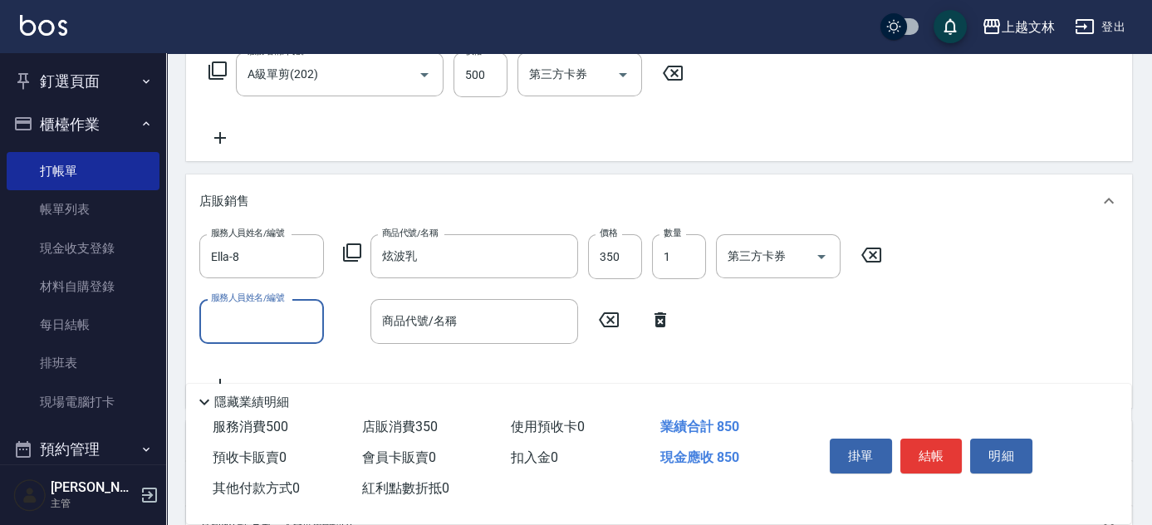
click at [247, 325] on input "服務人員姓名/編號" at bounding box center [262, 320] width 110 height 29
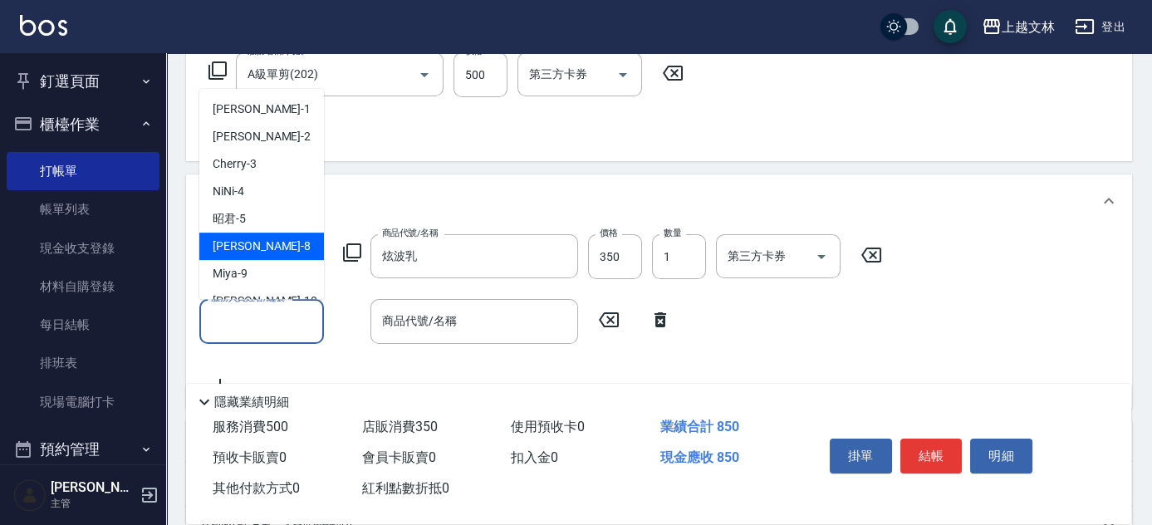
click at [247, 241] on div "Ella -8" at bounding box center [261, 245] width 125 height 27
type input "Ella-8"
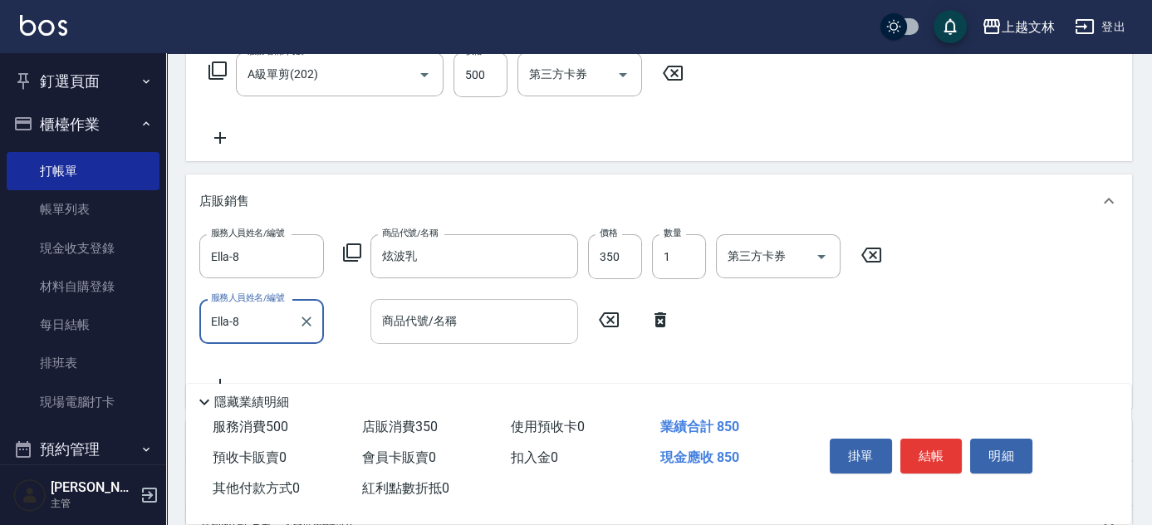
click at [407, 322] on div "商品代號/名稱 商品代號/名稱" at bounding box center [474, 321] width 208 height 44
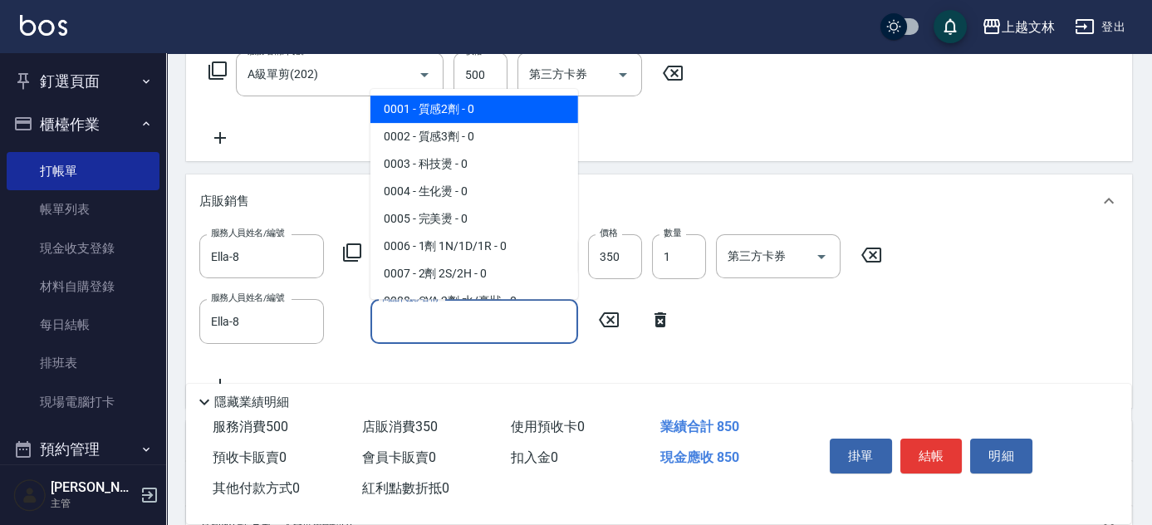
click at [427, 324] on input "商品代號/名稱" at bounding box center [474, 320] width 193 height 29
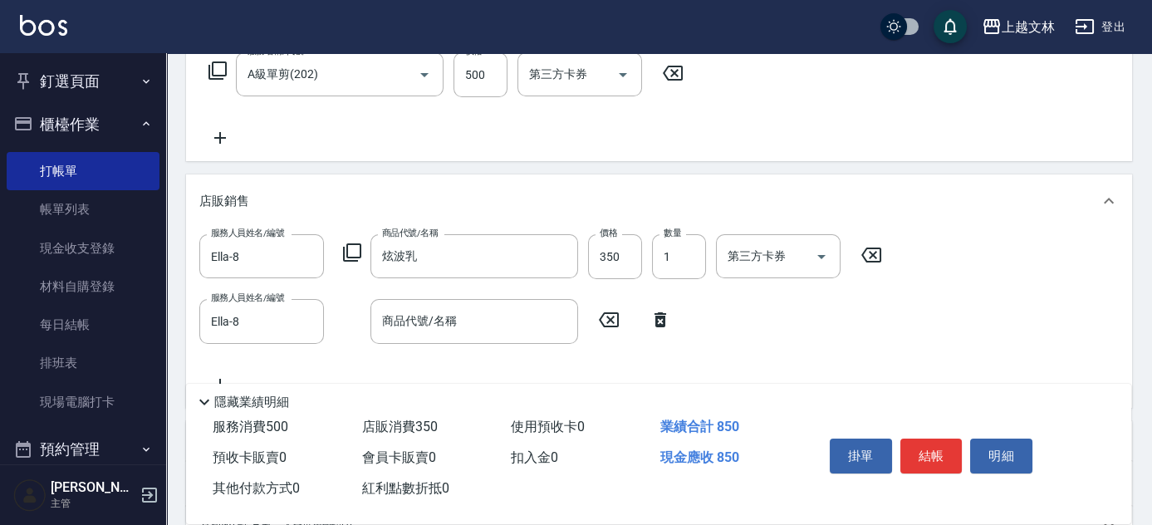
click at [352, 254] on icon at bounding box center [352, 252] width 20 height 20
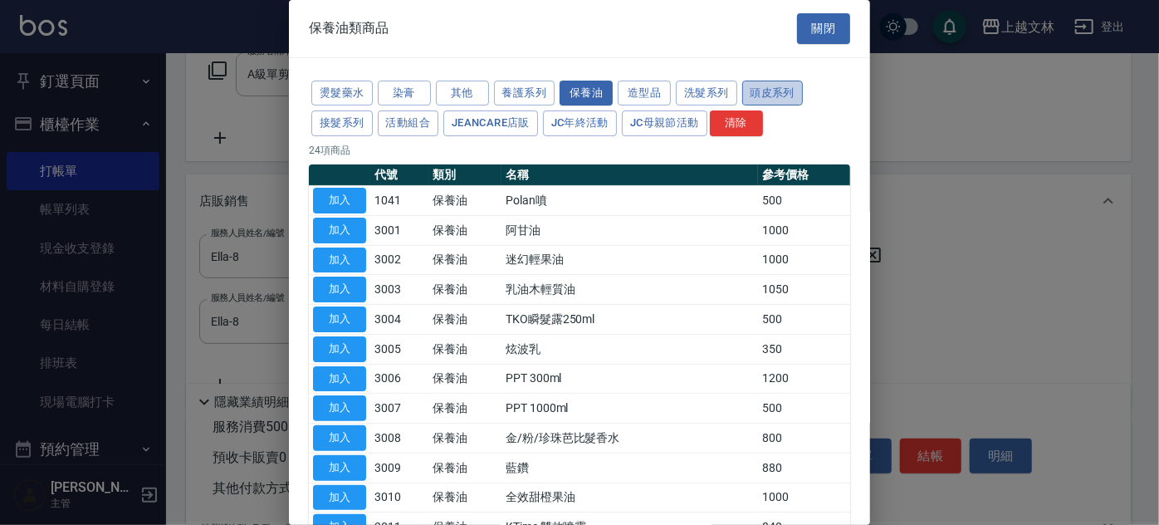
click at [756, 90] on button "頭皮系列" at bounding box center [772, 94] width 61 height 26
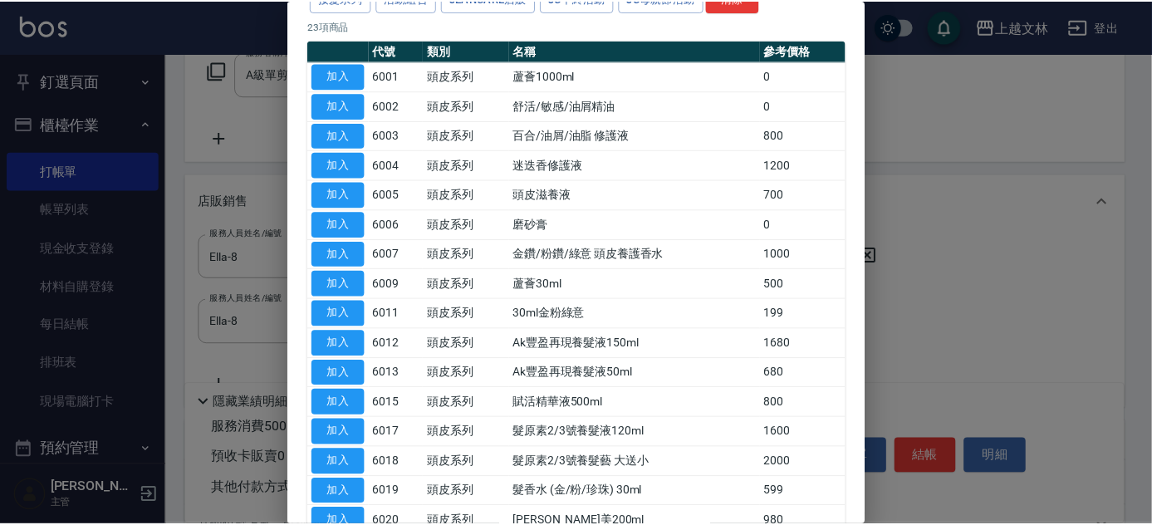
scroll to position [131, 0]
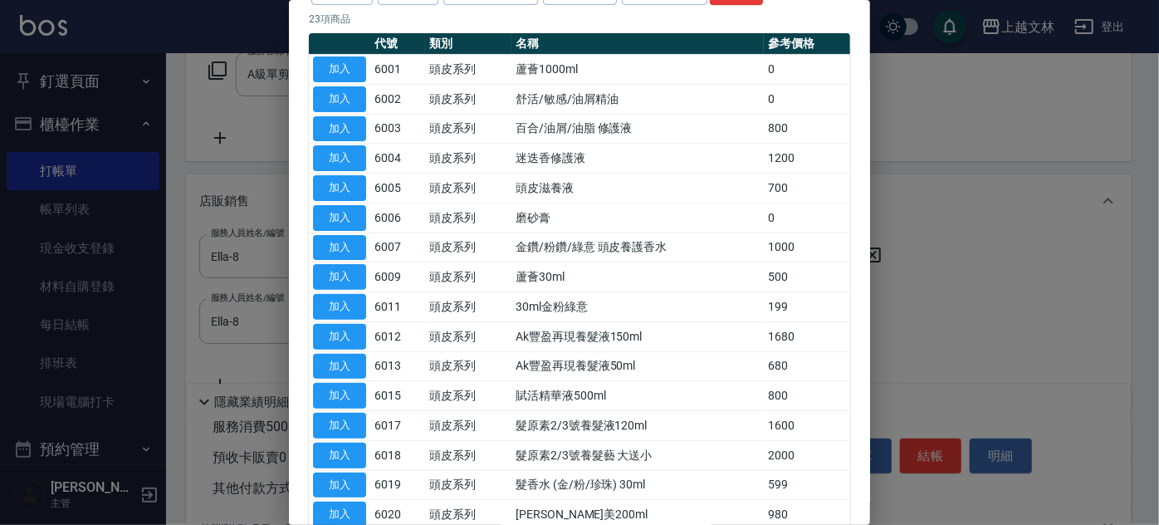
click at [875, 282] on div at bounding box center [579, 262] width 1159 height 525
click at [352, 333] on button "加入" at bounding box center [339, 337] width 53 height 26
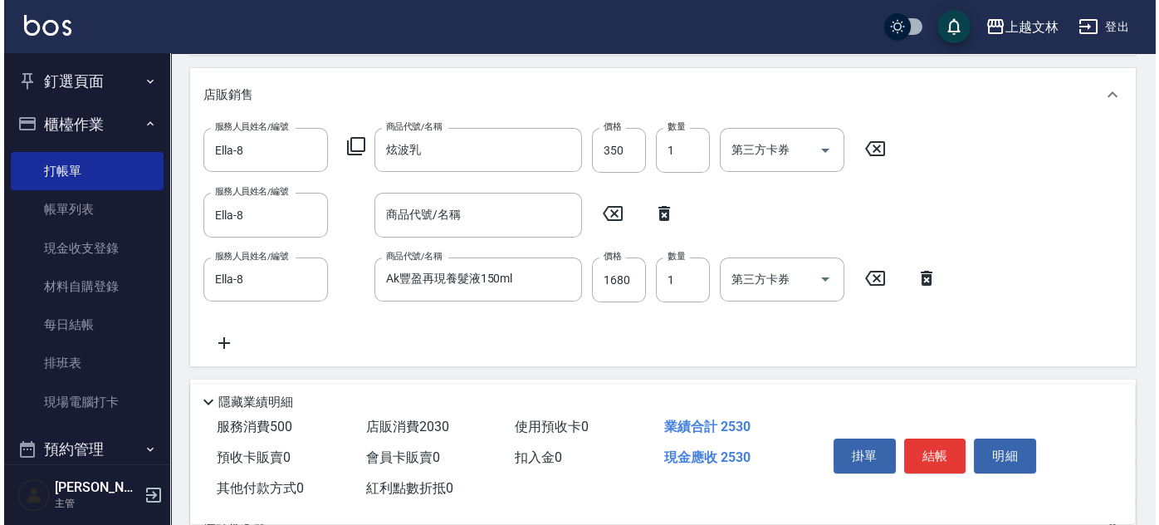
scroll to position [449, 0]
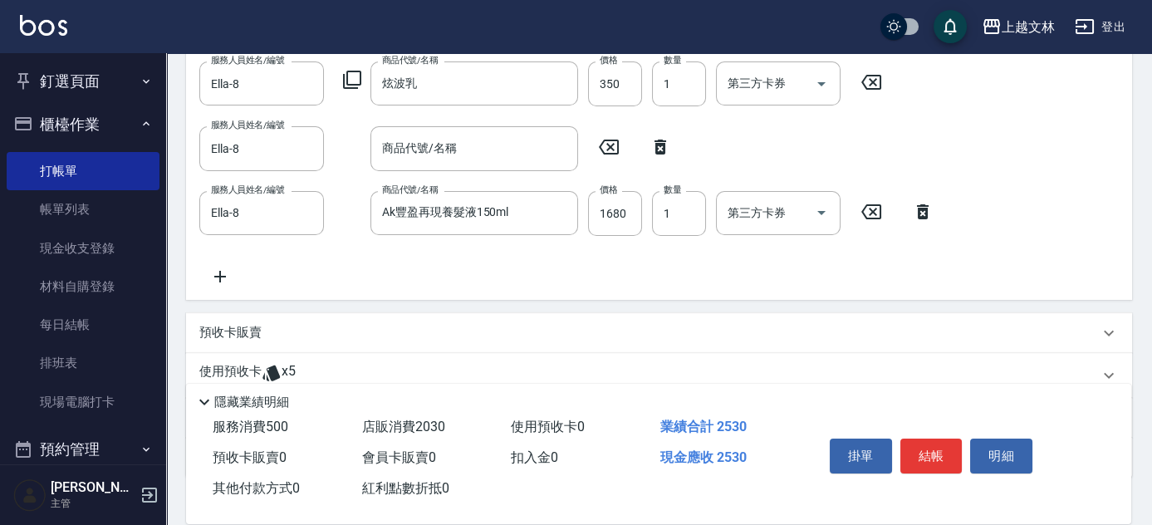
click at [218, 277] on icon at bounding box center [220, 277] width 42 height 20
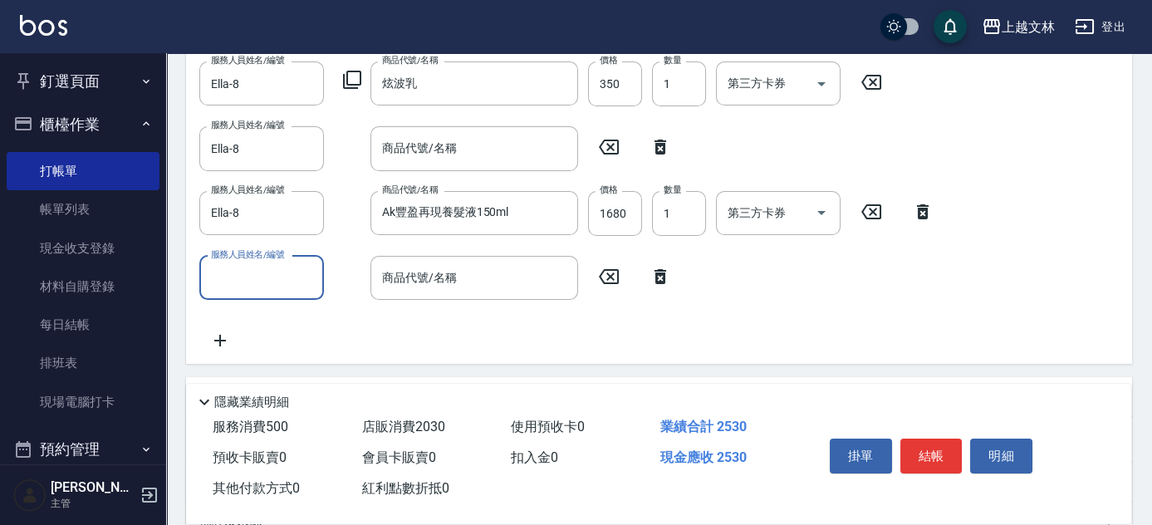
click at [257, 281] on input "服務人員姓名/編號" at bounding box center [262, 277] width 110 height 29
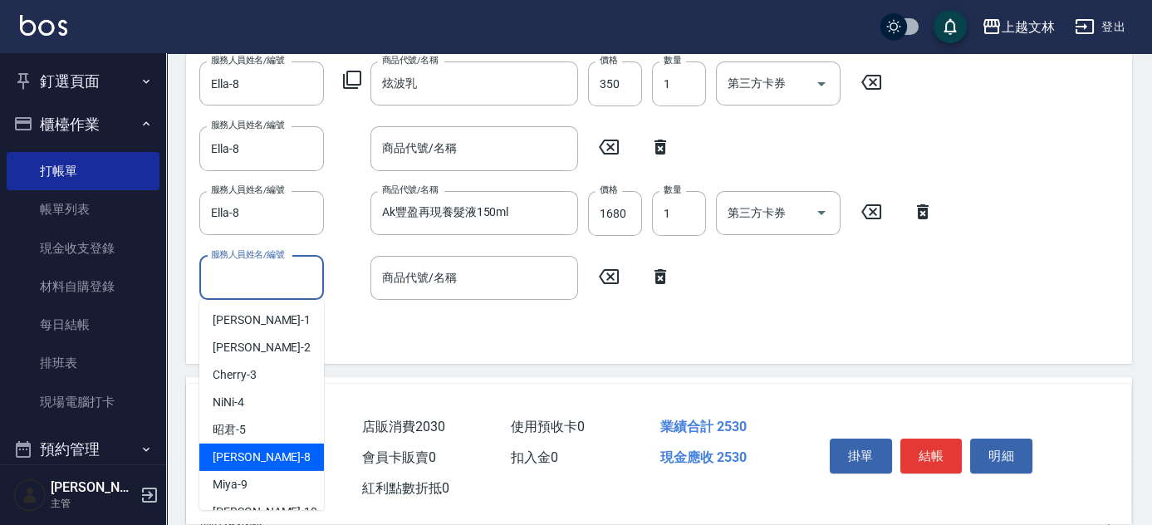
click at [237, 451] on span "Ella -8" at bounding box center [262, 456] width 98 height 17
type input "Ella-8"
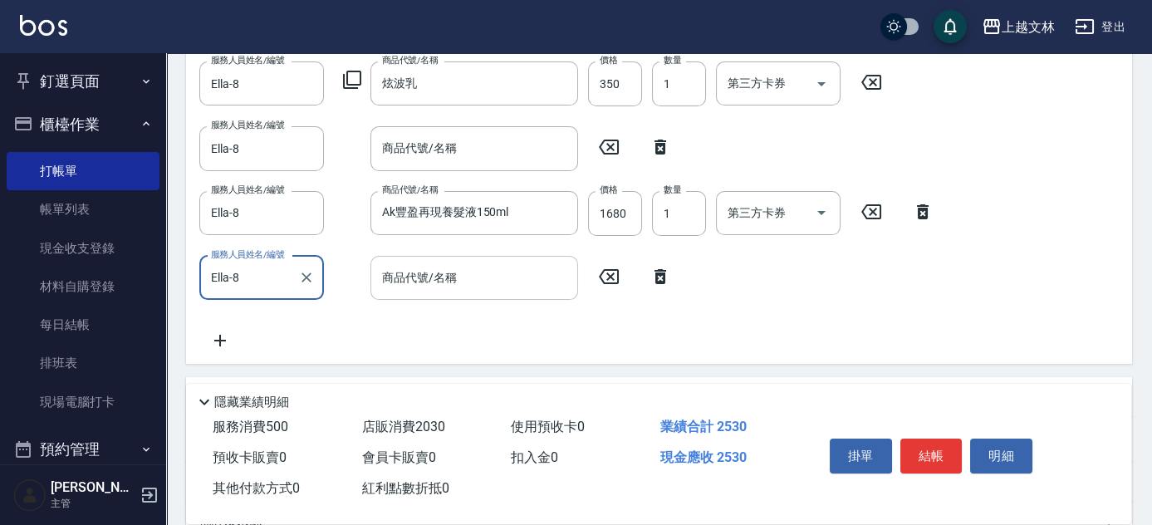
click at [459, 281] on input "商品代號/名稱" at bounding box center [474, 277] width 193 height 29
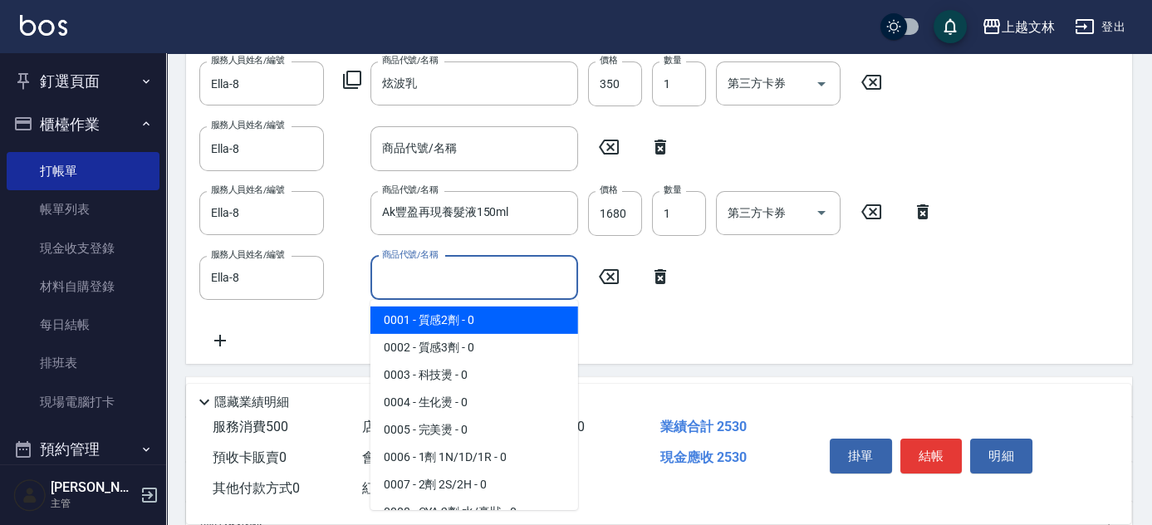
click at [345, 77] on icon at bounding box center [352, 80] width 20 height 20
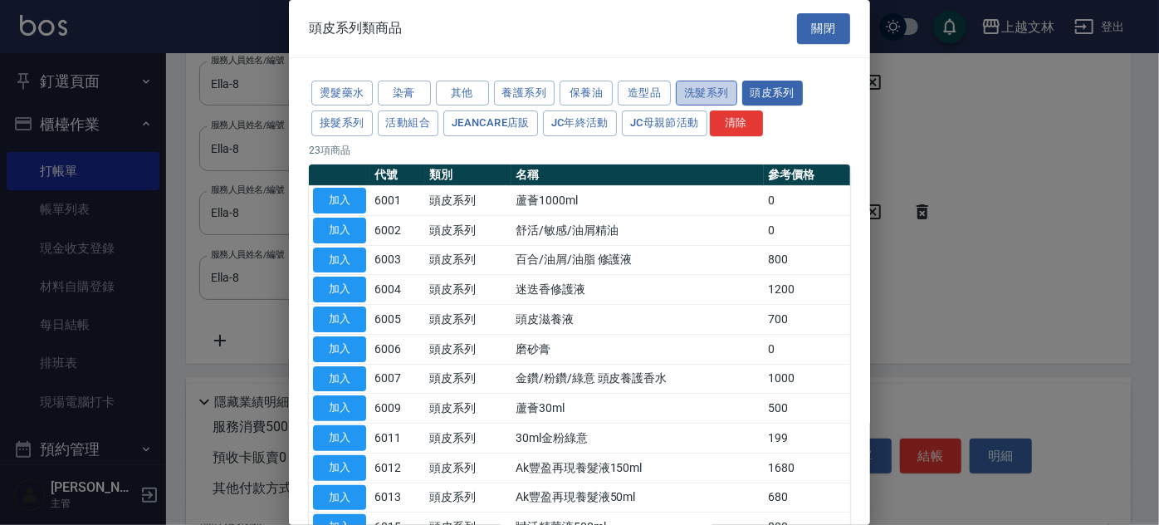
click at [707, 92] on button "洗髮系列" at bounding box center [706, 94] width 61 height 26
click at [706, 90] on button "洗髮系列" at bounding box center [706, 94] width 61 height 26
click at [722, 95] on button "洗髮系列" at bounding box center [706, 94] width 61 height 26
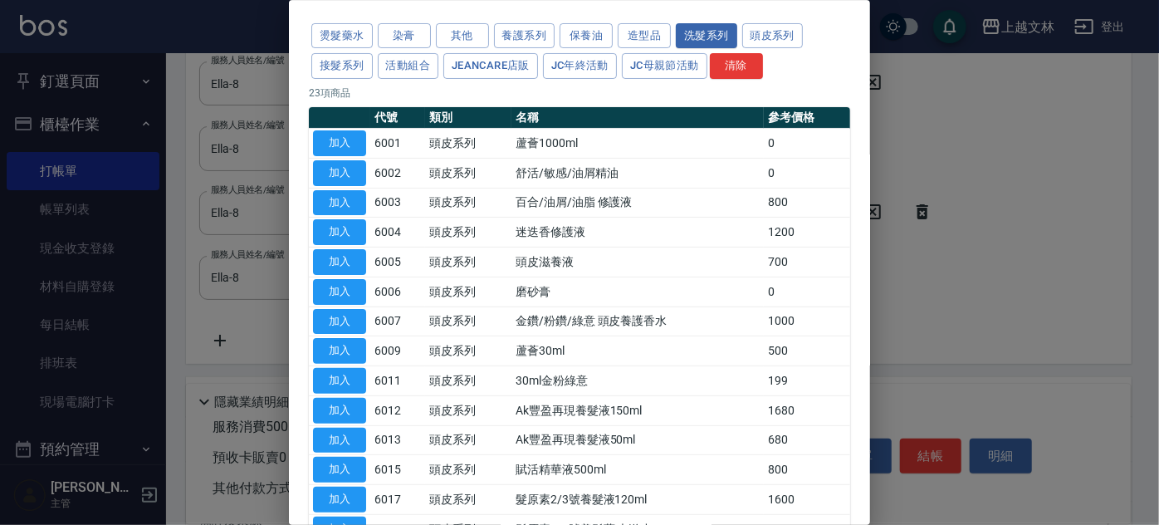
scroll to position [35, 0]
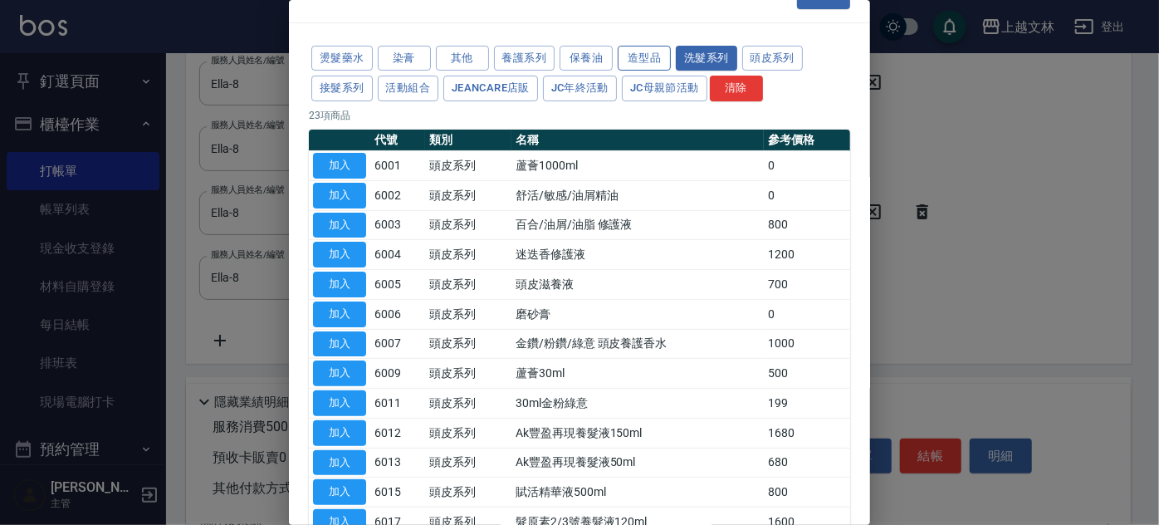
click at [640, 48] on button "造型品" at bounding box center [644, 59] width 53 height 26
click at [655, 55] on button "造型品" at bounding box center [644, 59] width 53 height 26
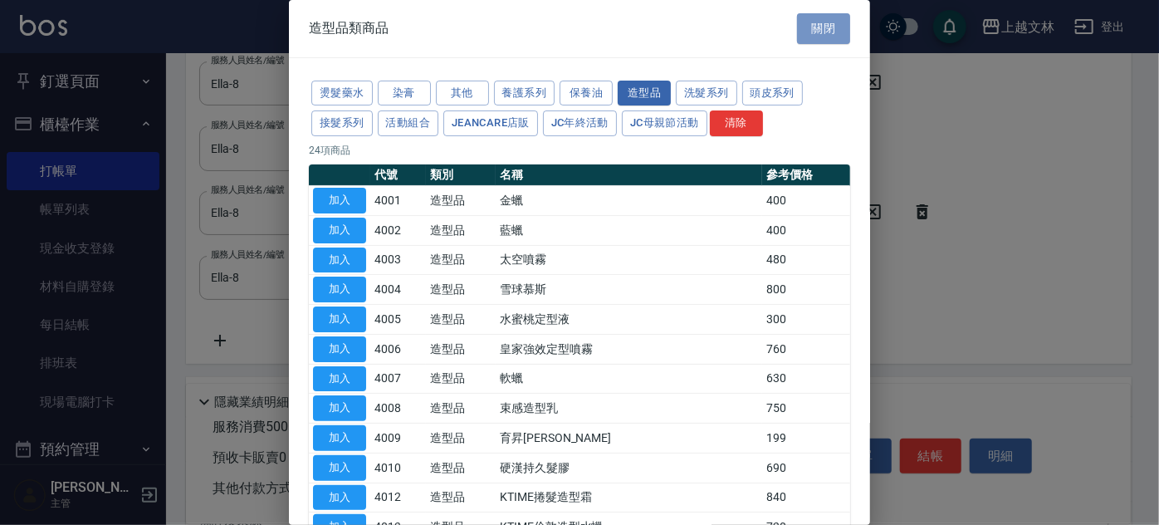
click at [817, 28] on button "關閉" at bounding box center [823, 28] width 53 height 31
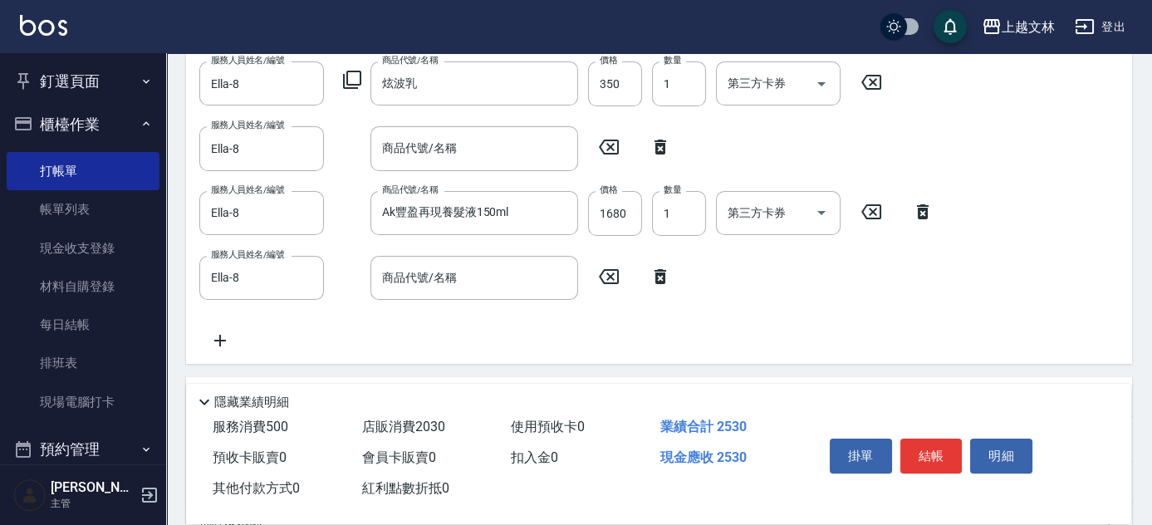
click at [661, 148] on icon at bounding box center [660, 147] width 42 height 20
type input "Ak豐盈再現養髮液150ml"
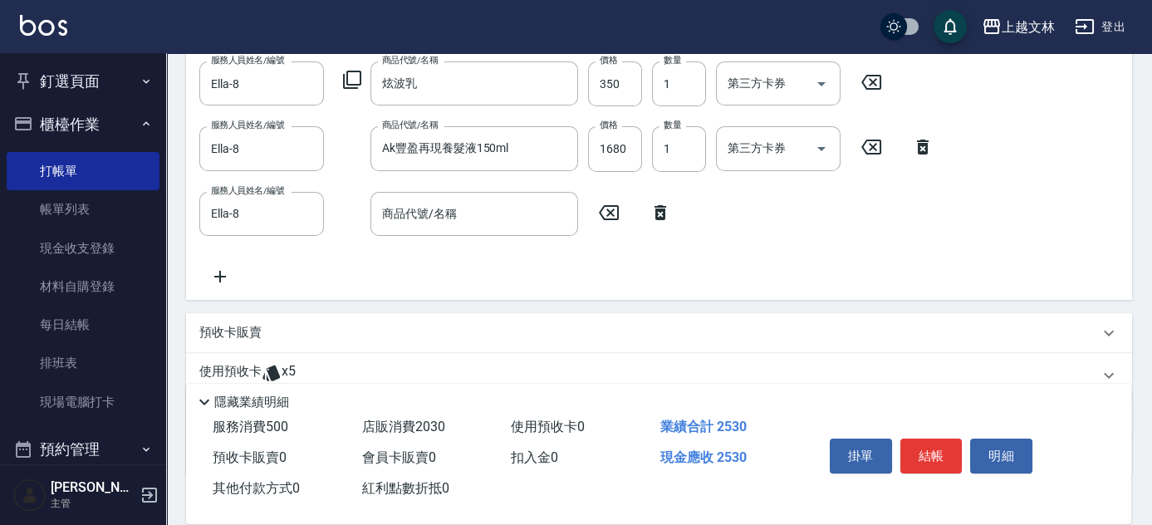
click at [355, 76] on icon at bounding box center [352, 80] width 20 height 20
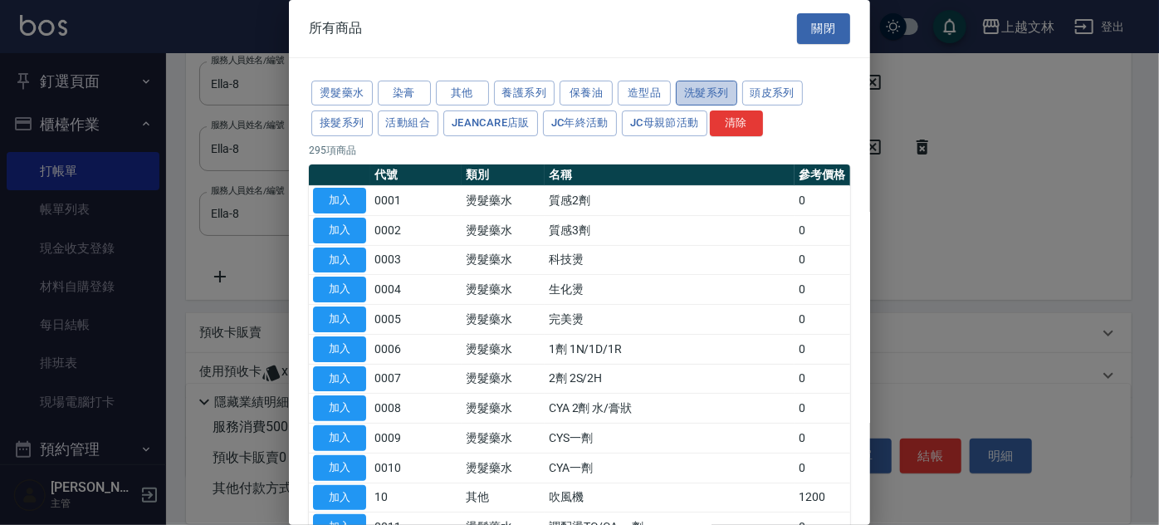
click at [705, 95] on button "洗髮系列" at bounding box center [706, 94] width 61 height 26
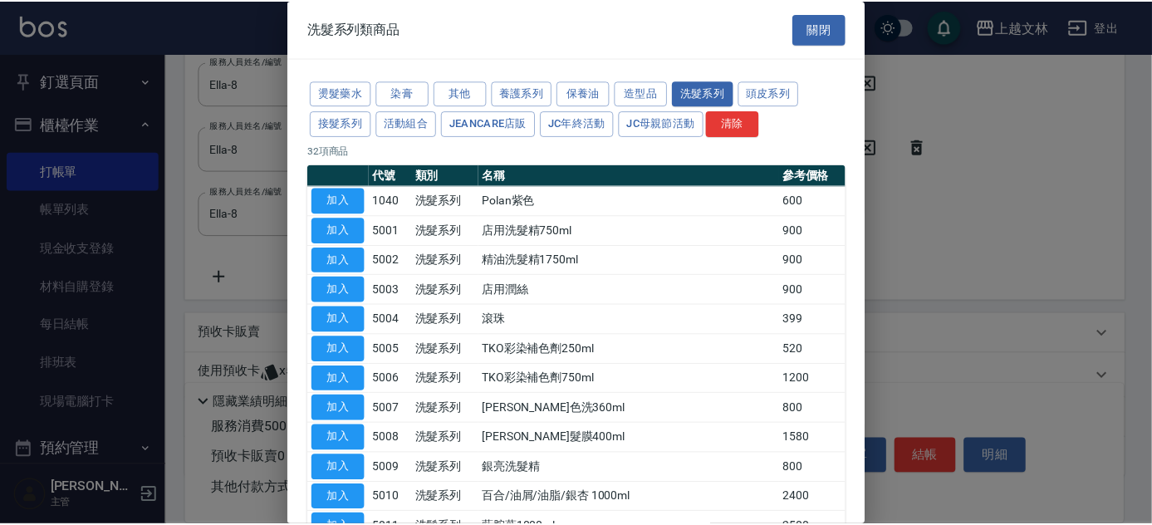
scroll to position [47, 0]
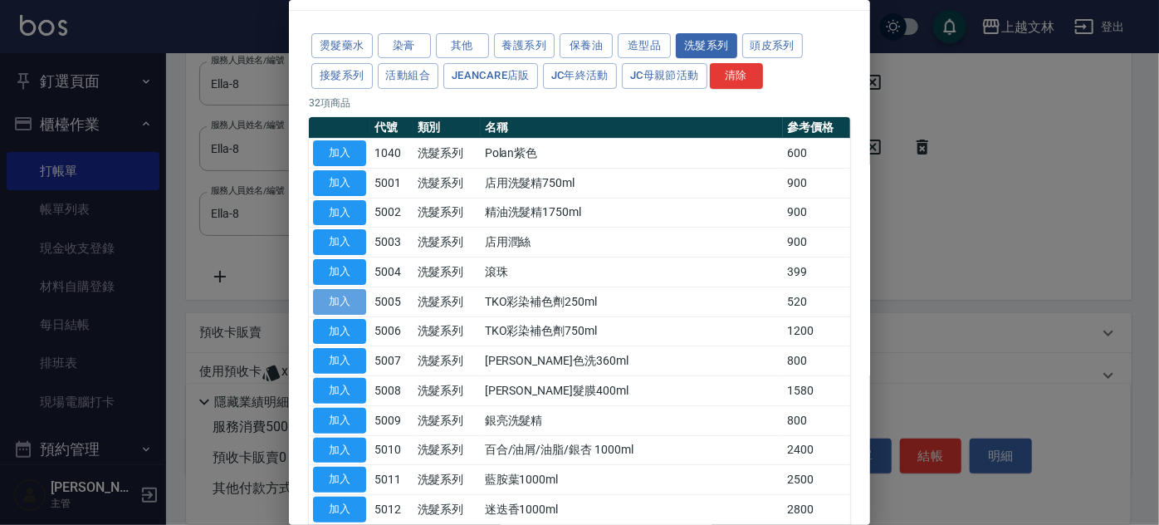
click at [347, 296] on button "加入" at bounding box center [339, 302] width 53 height 26
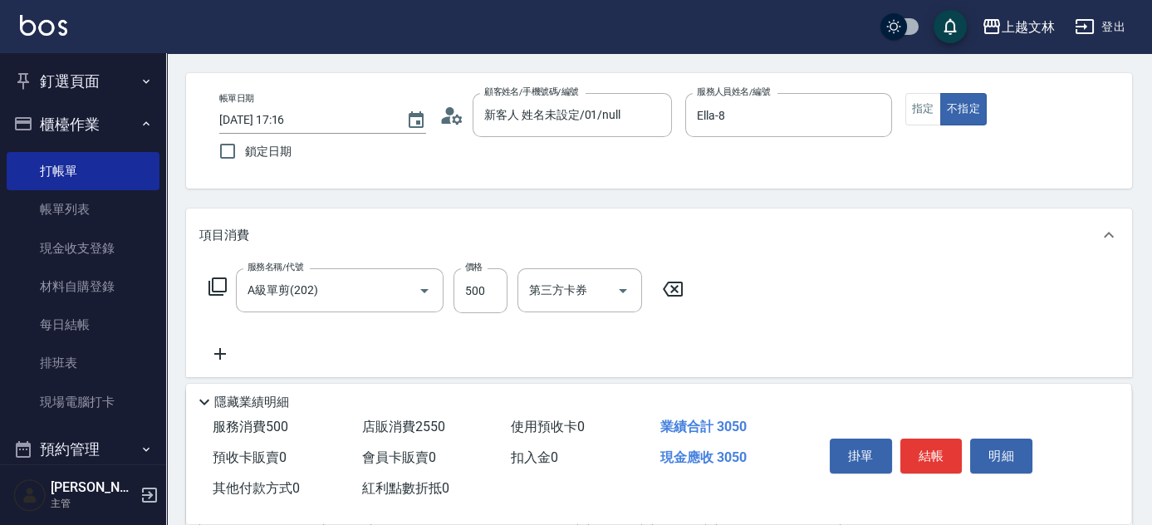
scroll to position [0, 0]
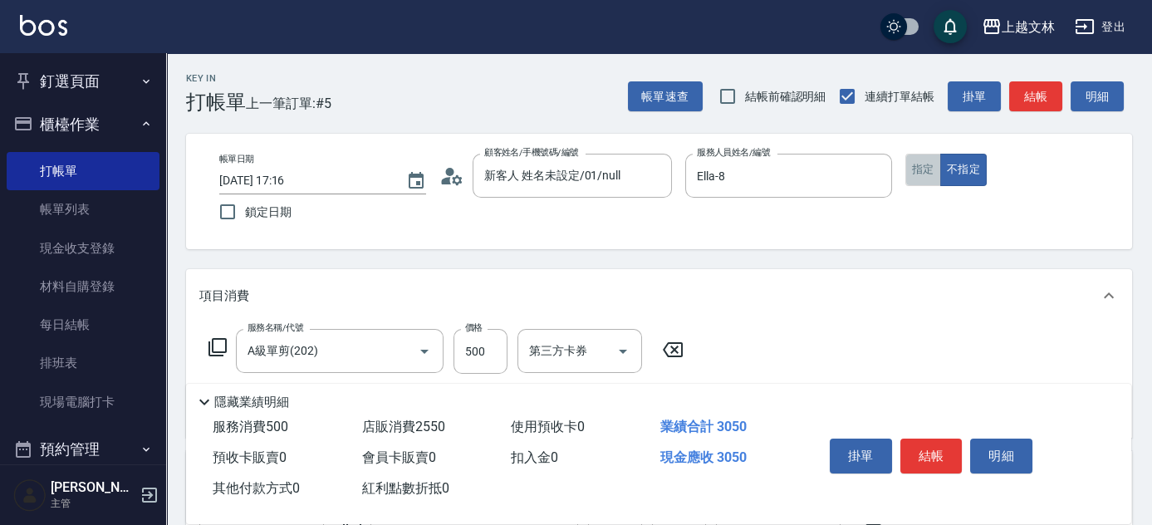
click at [929, 169] on button "指定" at bounding box center [923, 170] width 36 height 32
click at [1041, 100] on button "結帳" at bounding box center [1035, 96] width 53 height 31
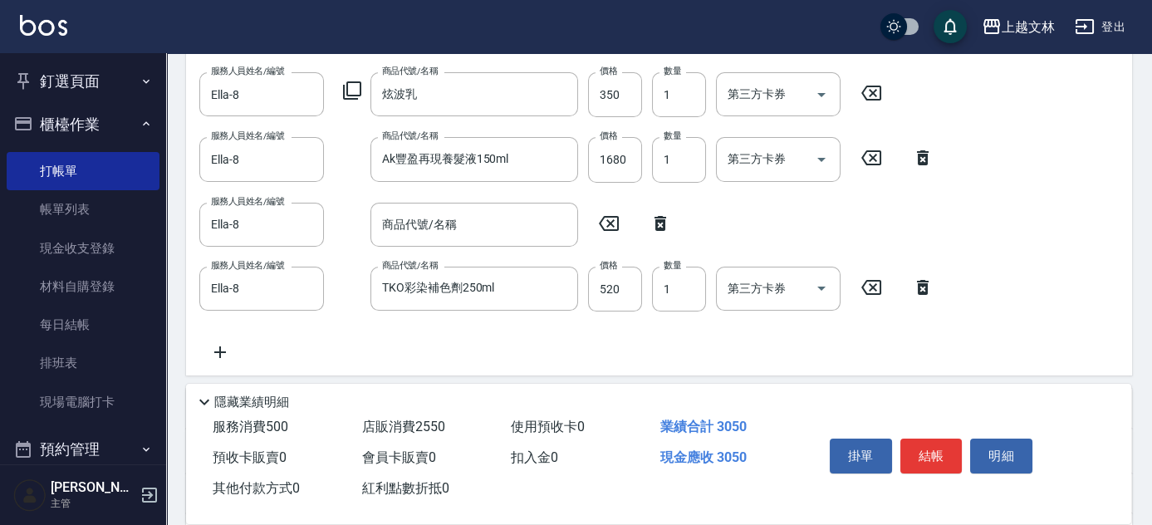
scroll to position [441, 0]
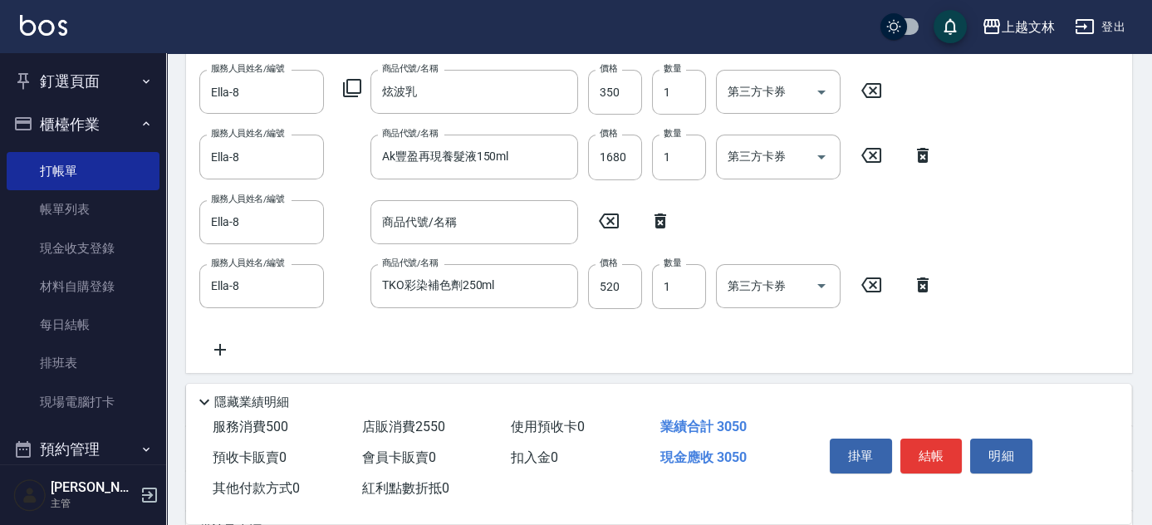
click at [659, 221] on icon at bounding box center [660, 221] width 42 height 20
type input "TKO彩染補色劑250ml"
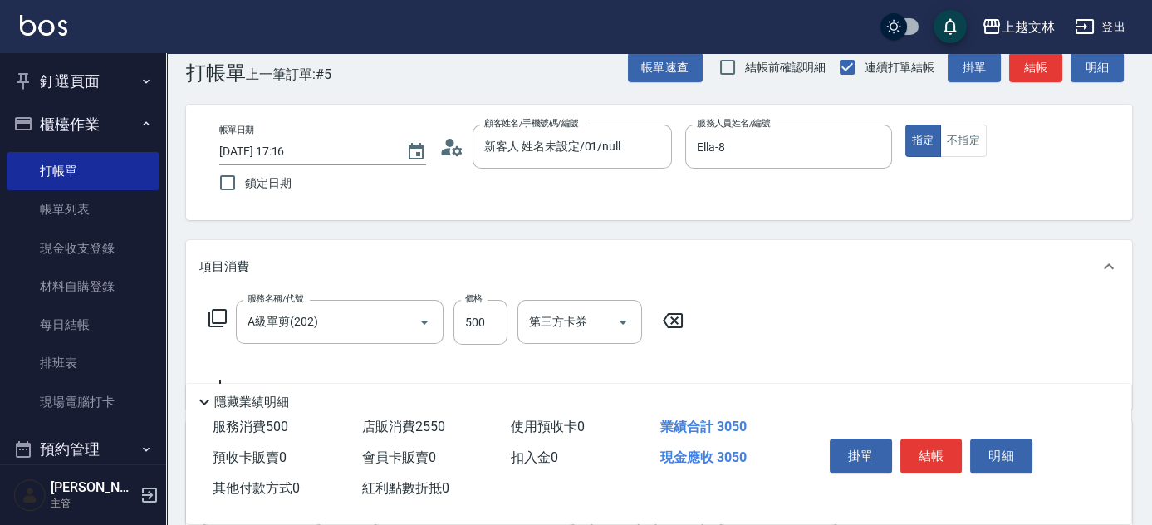
scroll to position [21, 0]
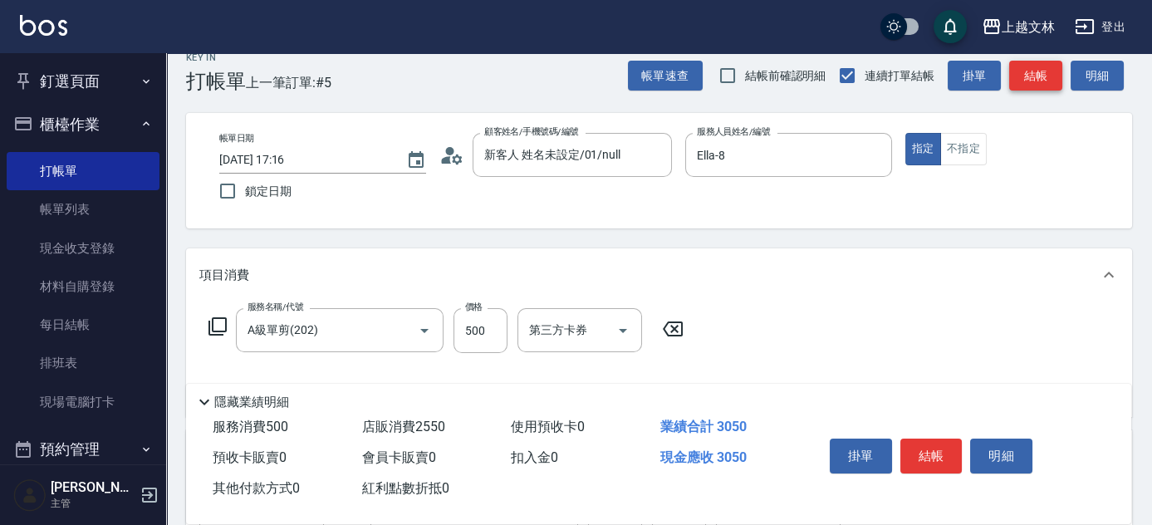
click at [1038, 79] on button "結帳" at bounding box center [1035, 76] width 53 height 31
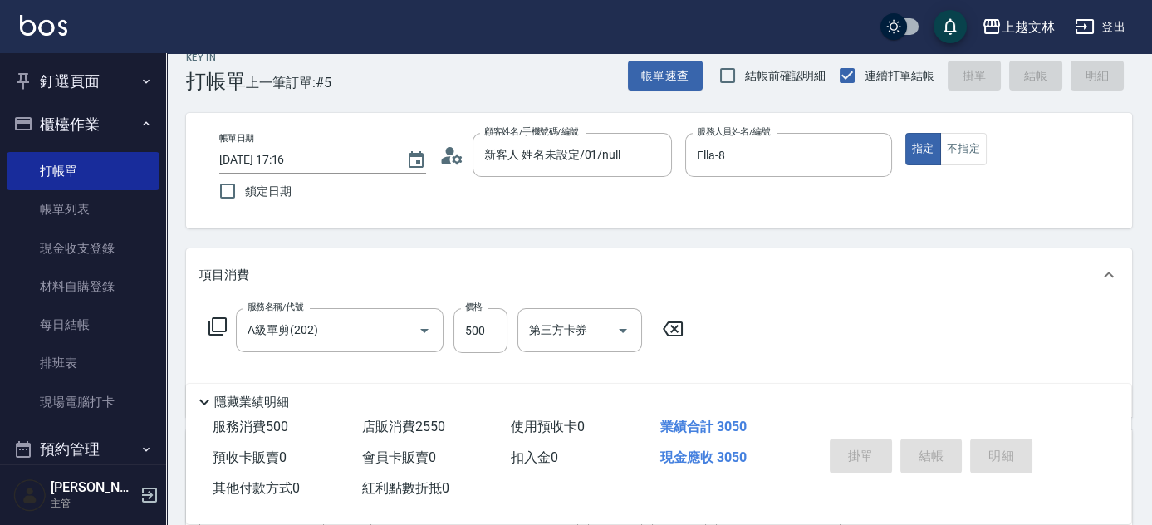
type input "[DATE] 17:18"
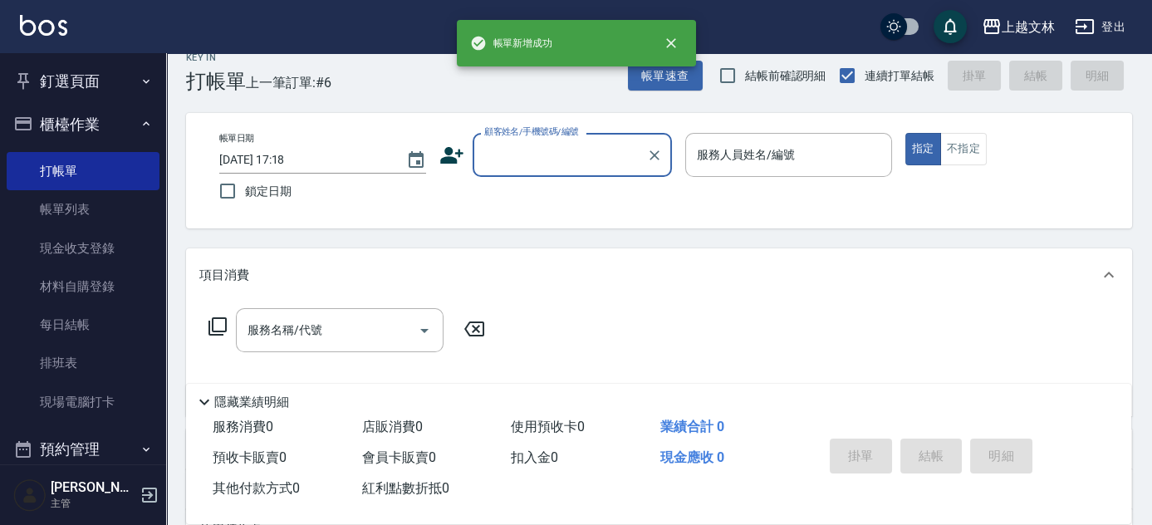
click at [547, 154] on input "顧客姓名/手機號碼/編號" at bounding box center [559, 154] width 159 height 29
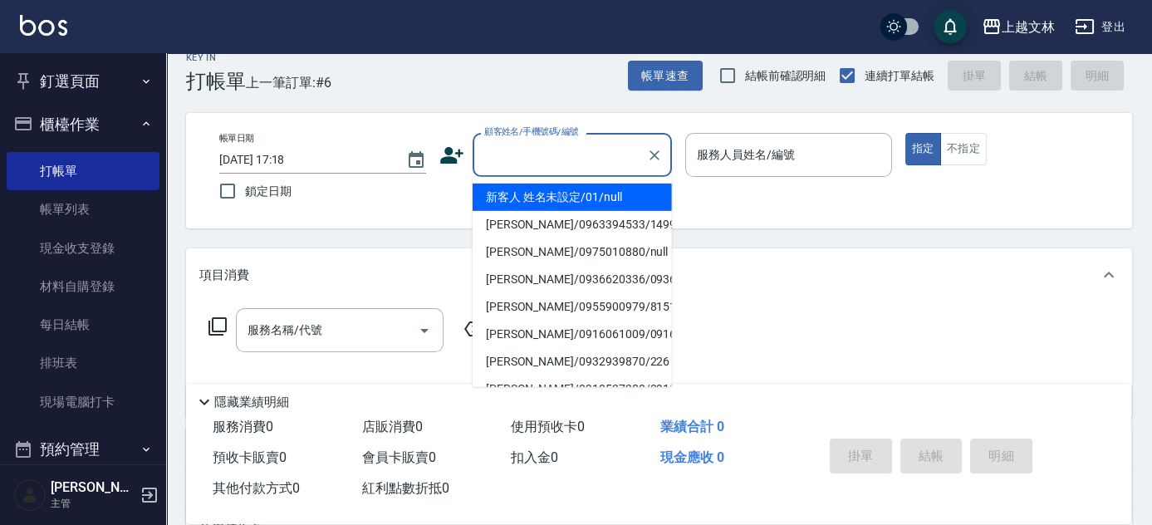
click at [554, 203] on li "新客人 姓名未設定/01/null" at bounding box center [571, 197] width 199 height 27
type input "新客人 姓名未設定/01/null"
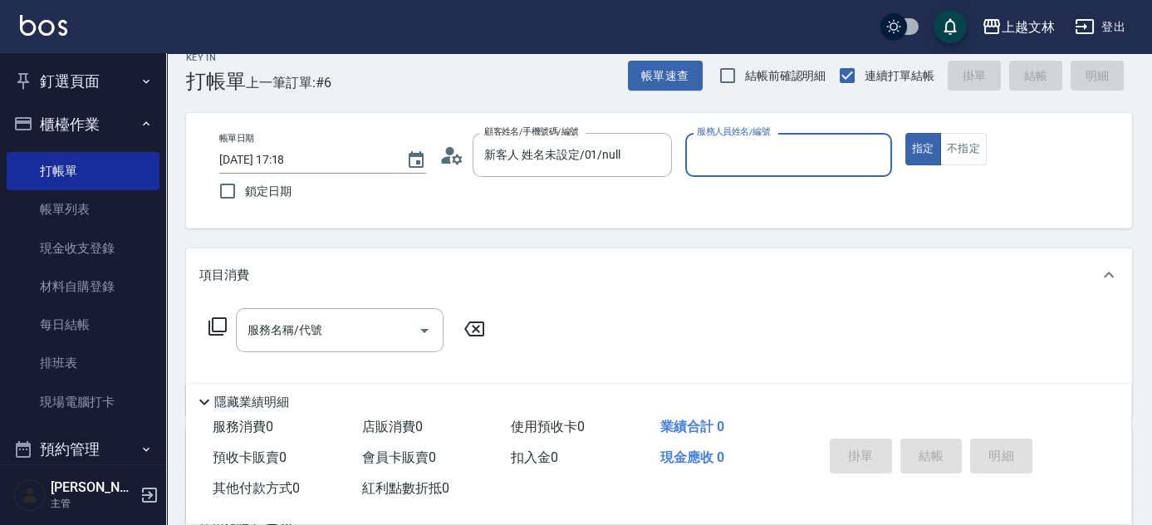
click at [742, 155] on input "服務人員姓名/編號" at bounding box center [789, 154] width 192 height 29
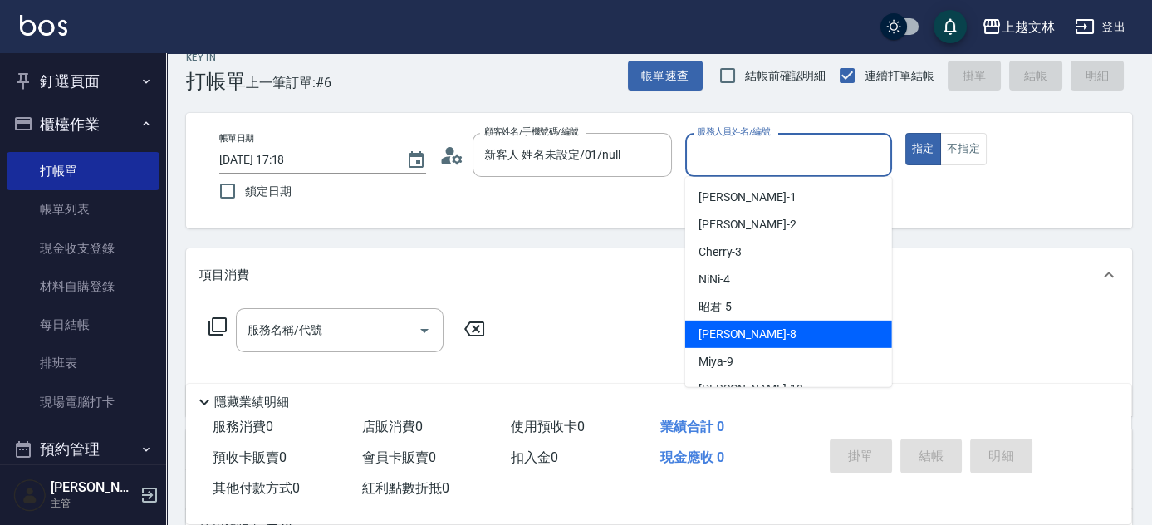
click at [716, 329] on span "Ella -8" at bounding box center [747, 333] width 98 height 17
type input "Ella-8"
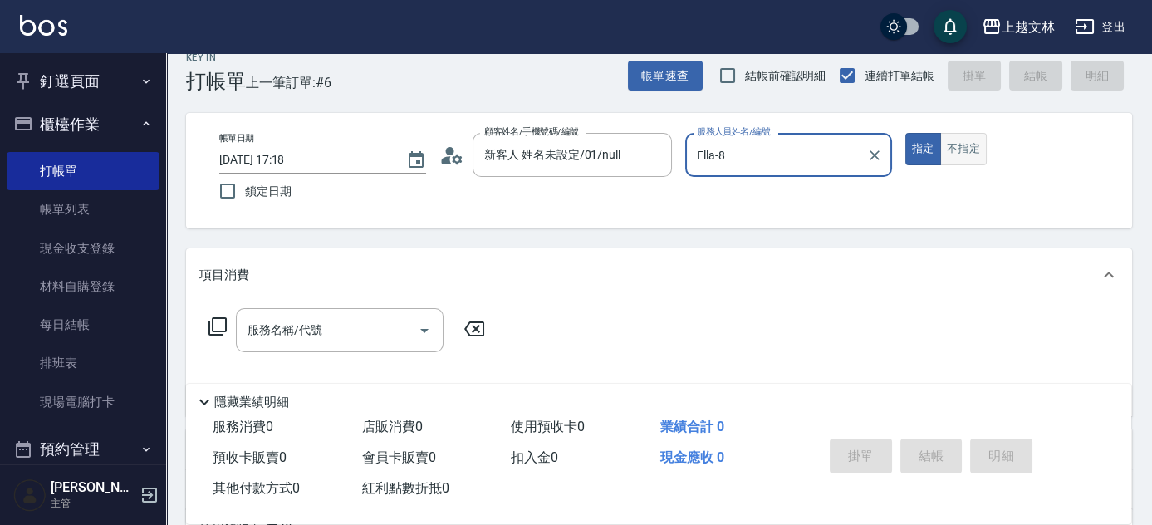
drag, startPoint x: 957, startPoint y: 149, endPoint x: 950, endPoint y: 159, distance: 12.0
click at [957, 148] on button "不指定" at bounding box center [963, 149] width 46 height 32
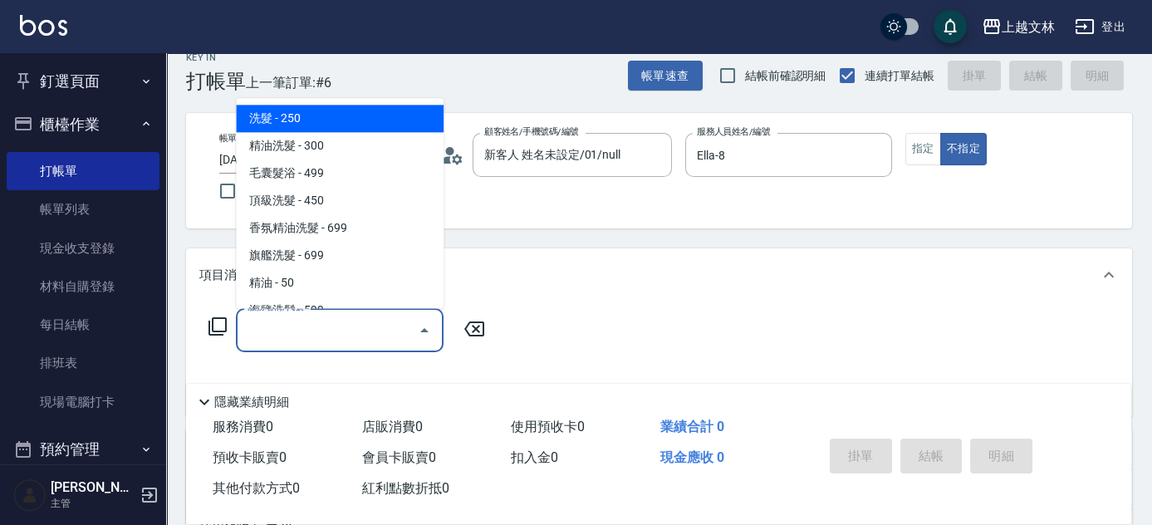
click at [375, 328] on input "服務名稱/代號" at bounding box center [327, 330] width 168 height 29
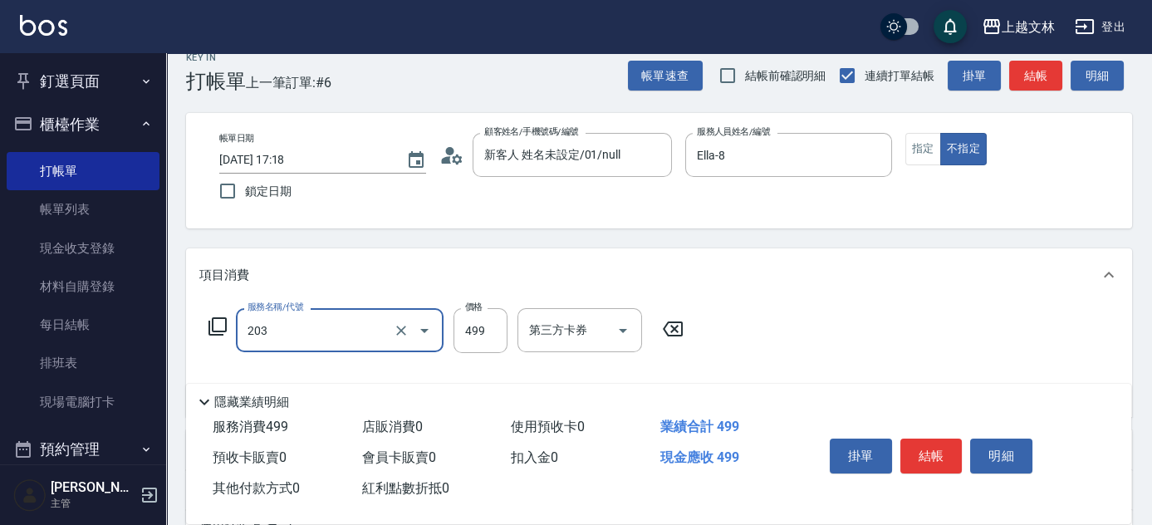
type input "B級洗+剪(203)"
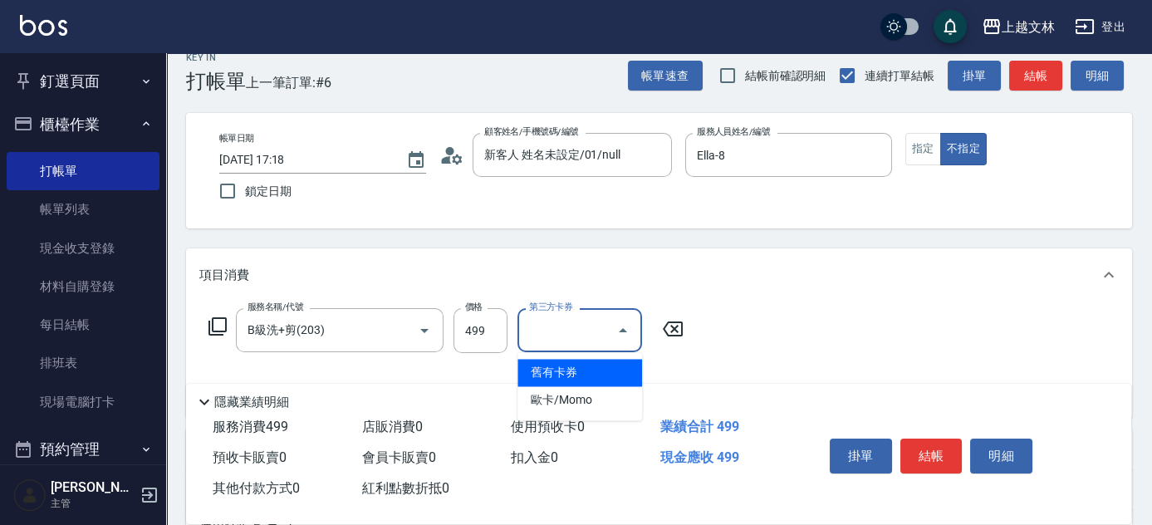
click at [536, 320] on input "第三方卡券" at bounding box center [567, 330] width 85 height 29
click at [560, 325] on input "第三方卡券" at bounding box center [567, 330] width 85 height 29
click at [402, 327] on icon "Clear" at bounding box center [401, 330] width 10 height 10
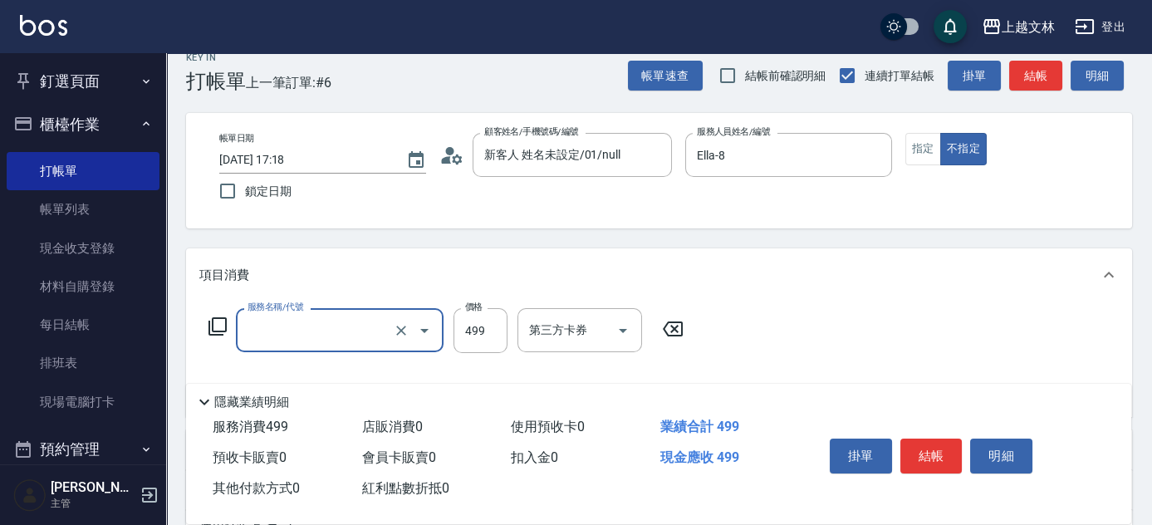
click at [354, 325] on input "服務名稱/代號" at bounding box center [316, 330] width 146 height 29
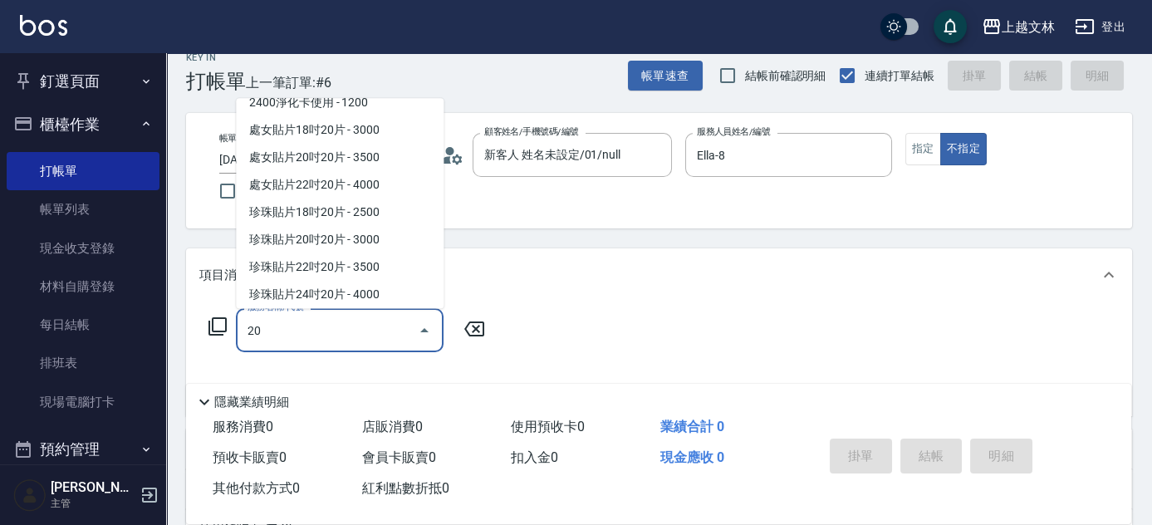
scroll to position [0, 0]
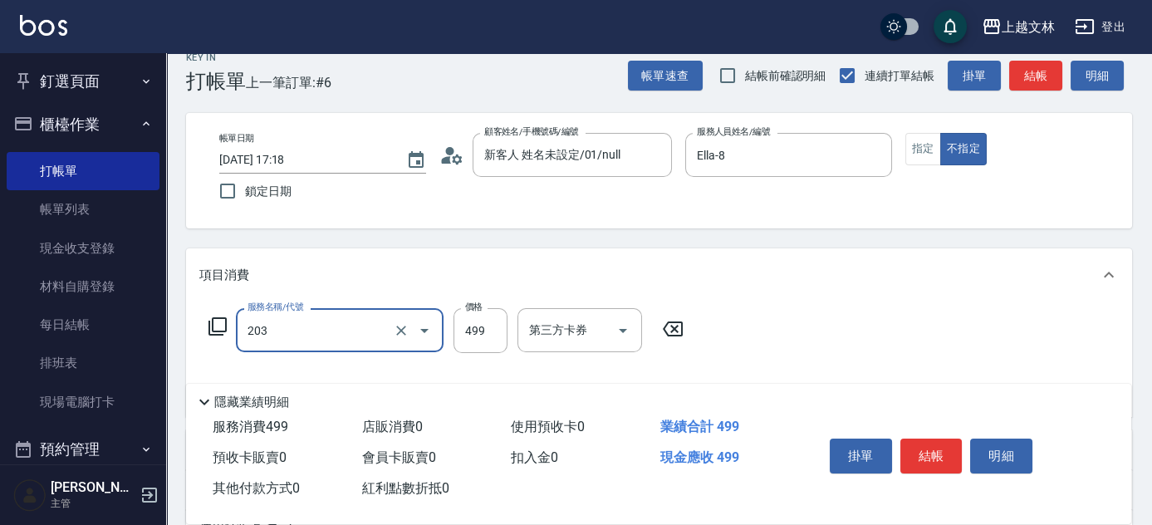
type input "B級洗+剪(203)"
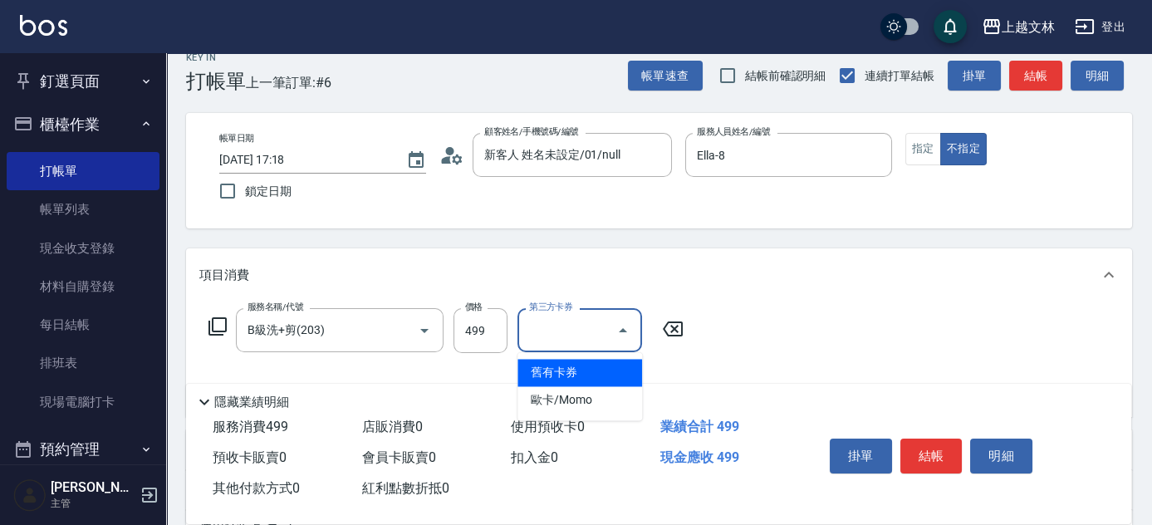
click at [556, 324] on input "第三方卡券" at bounding box center [567, 330] width 85 height 29
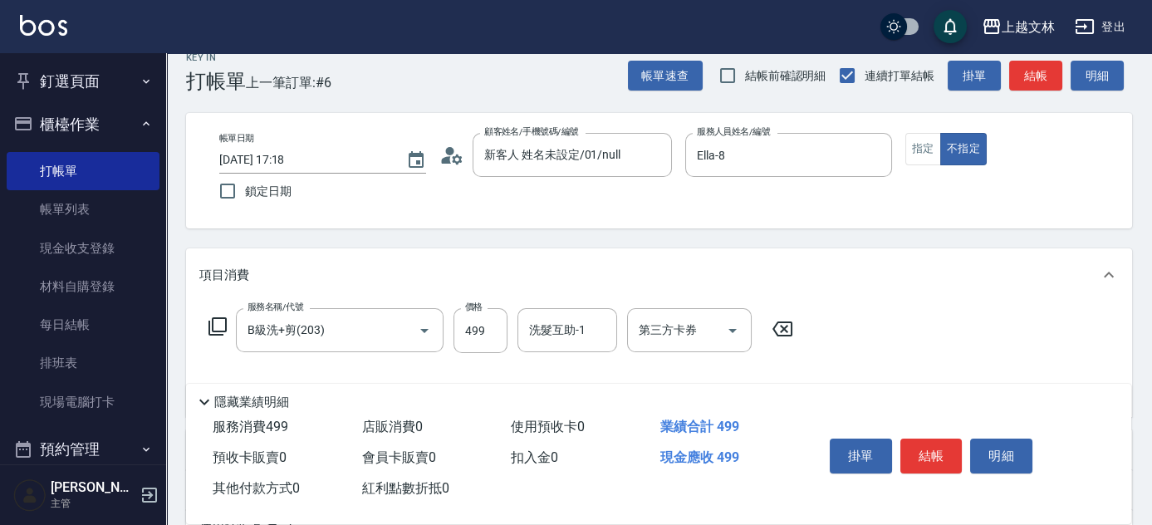
click at [697, 277] on div "項目消費" at bounding box center [648, 275] width 899 height 17
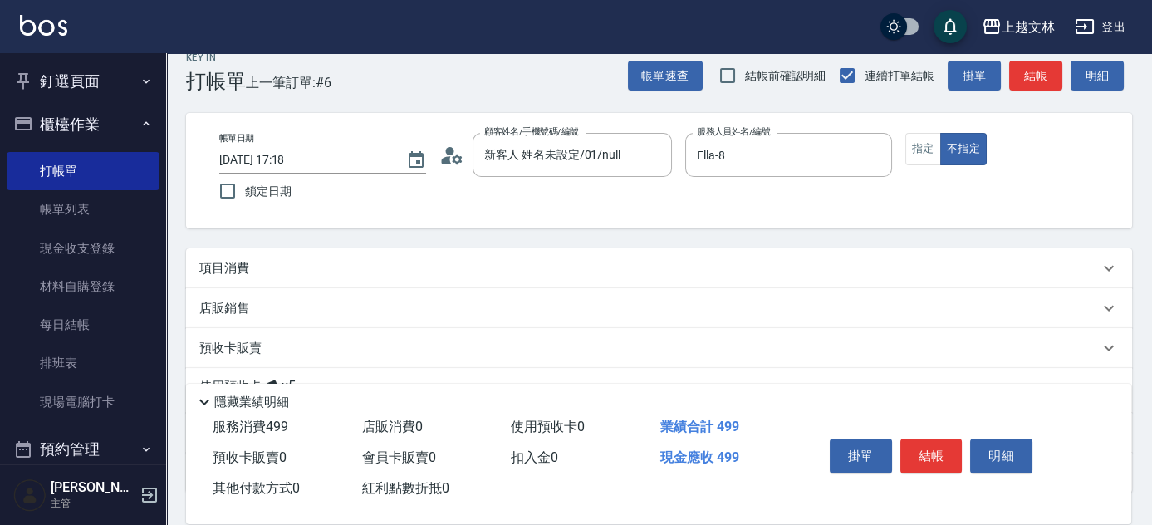
click at [746, 248] on div "項目消費" at bounding box center [659, 268] width 946 height 40
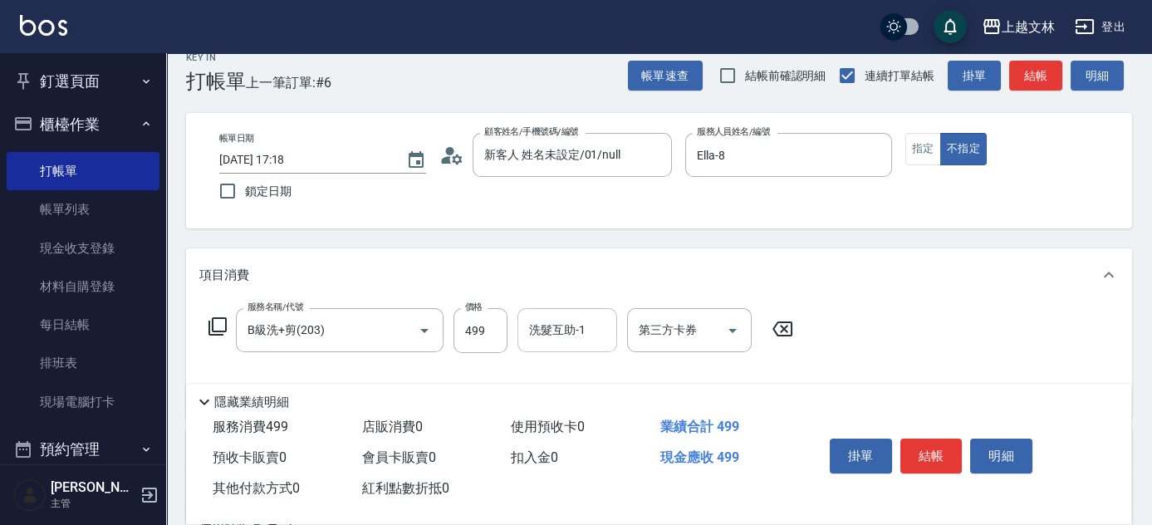
click at [586, 324] on input "洗髮互助-1" at bounding box center [567, 330] width 85 height 29
type input "清原-36"
click at [1022, 70] on button "結帳" at bounding box center [1035, 76] width 53 height 31
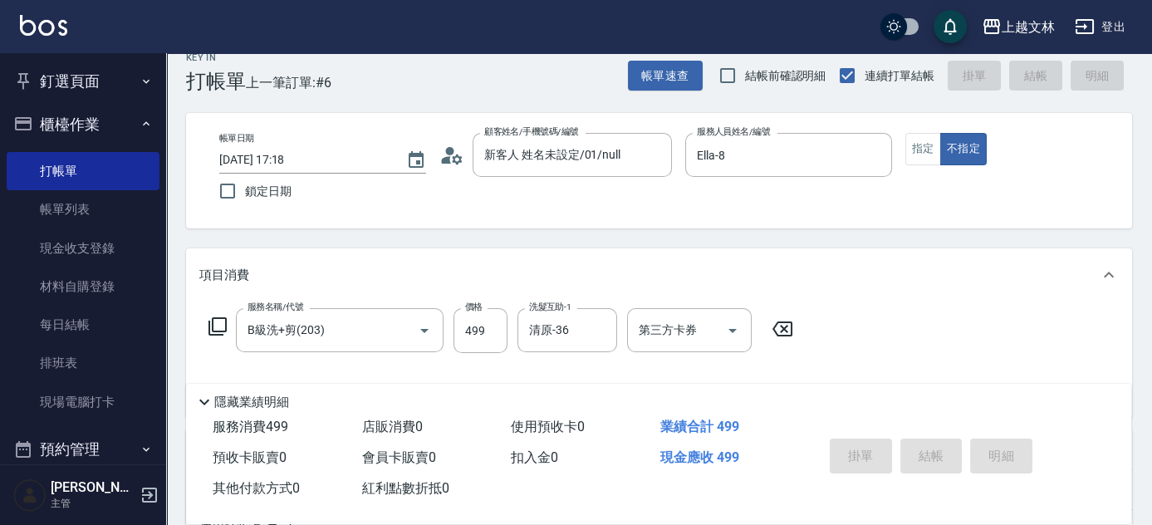
type input "[DATE] 17:19"
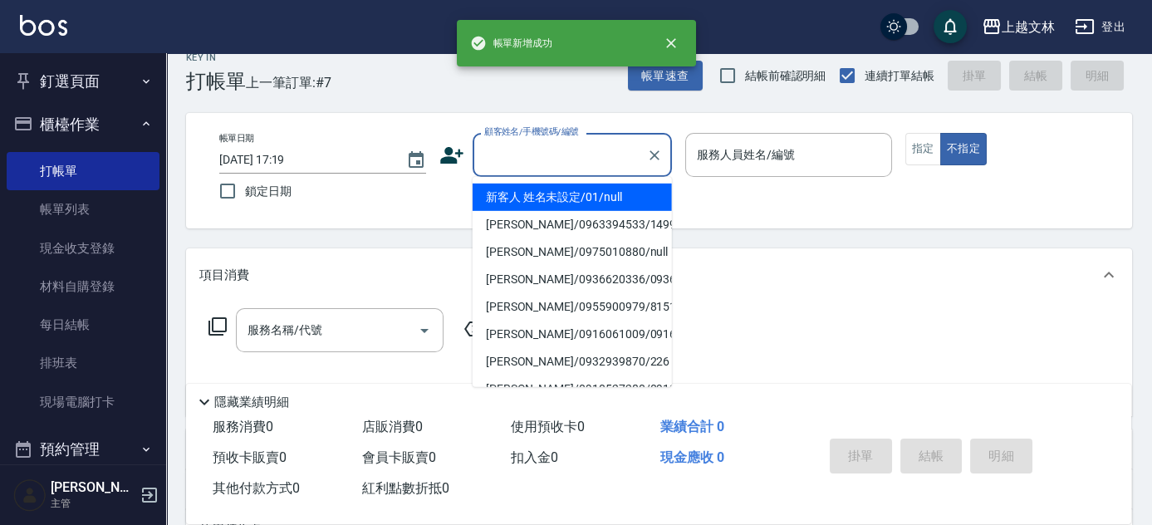
click at [582, 159] on input "顧客姓名/手機號碼/編號" at bounding box center [559, 154] width 159 height 29
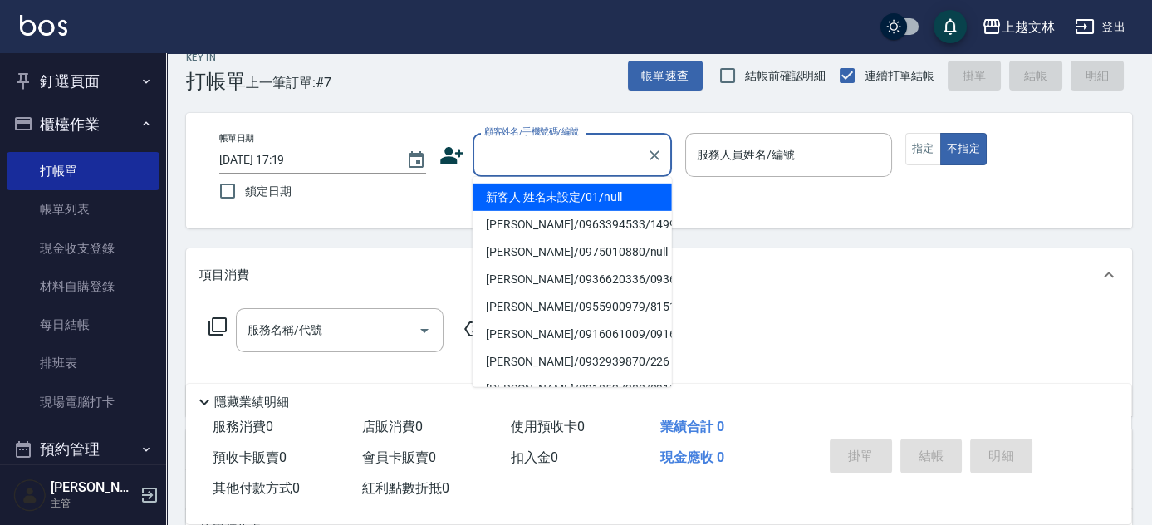
click at [571, 189] on li "新客人 姓名未設定/01/null" at bounding box center [571, 197] width 199 height 27
type input "新客人 姓名未設定/01/null"
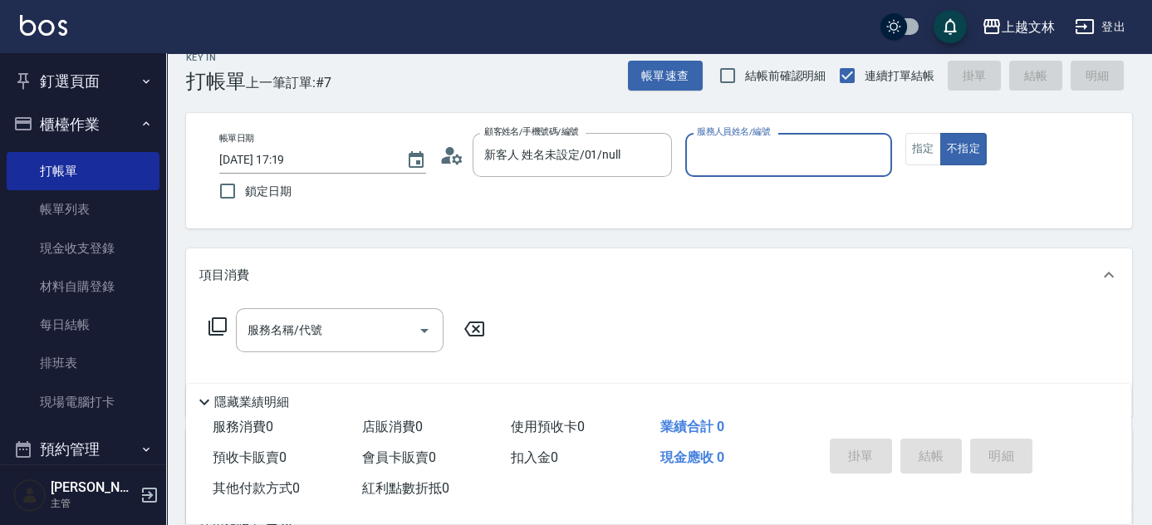
click at [738, 139] on div "服務人員姓名/編號" at bounding box center [788, 155] width 207 height 44
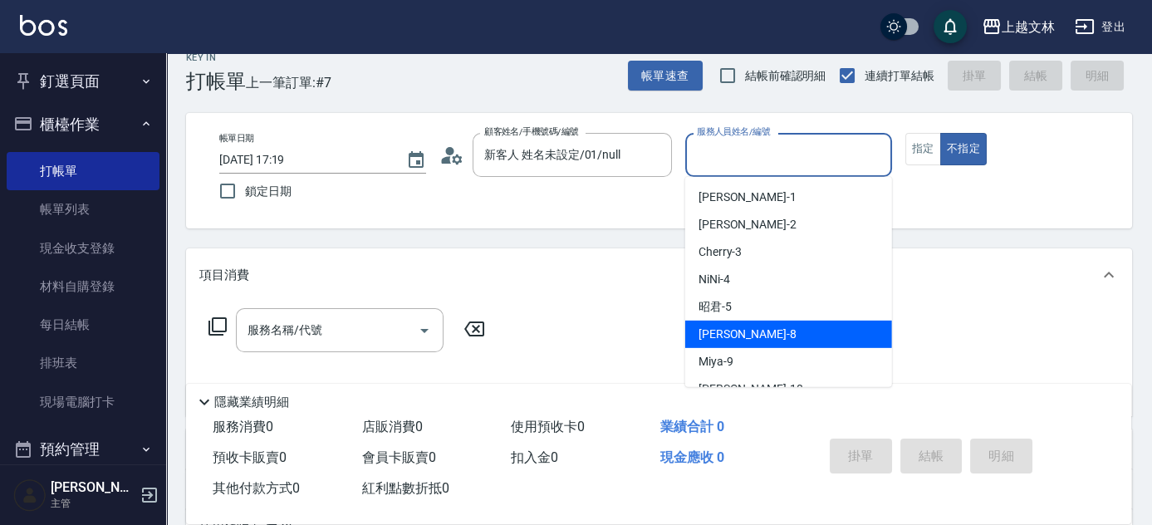
click at [723, 329] on span "Ella -8" at bounding box center [747, 333] width 98 height 17
type input "Ella-8"
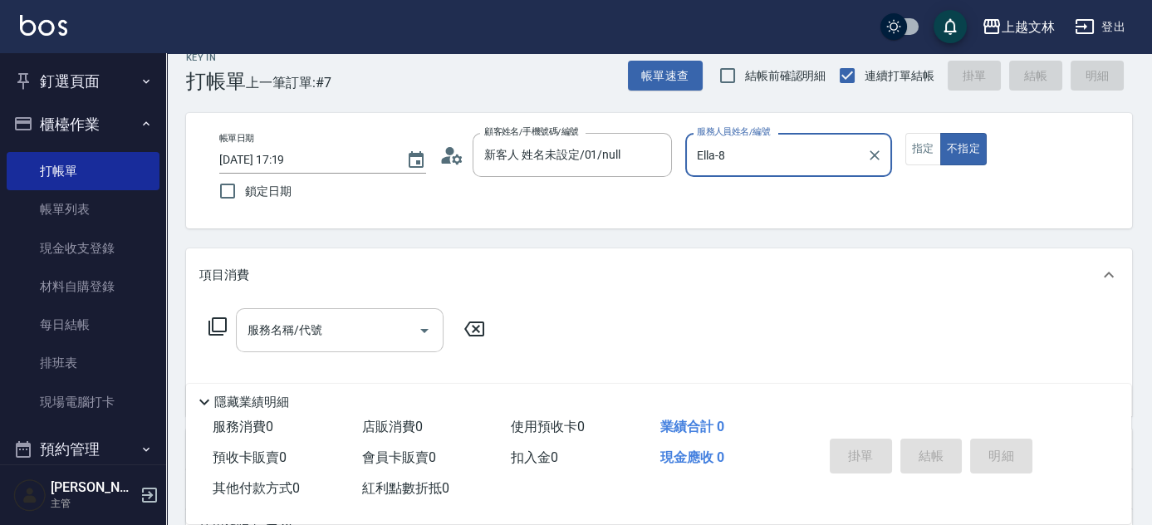
click at [354, 341] on input "服務名稱/代號" at bounding box center [327, 330] width 168 height 29
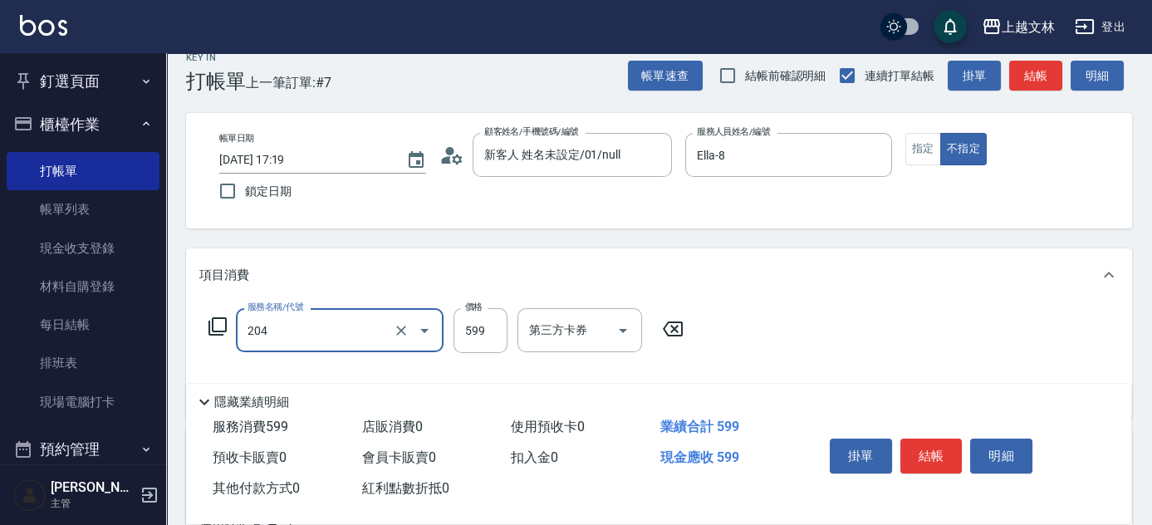
type input "A級洗+剪(204)"
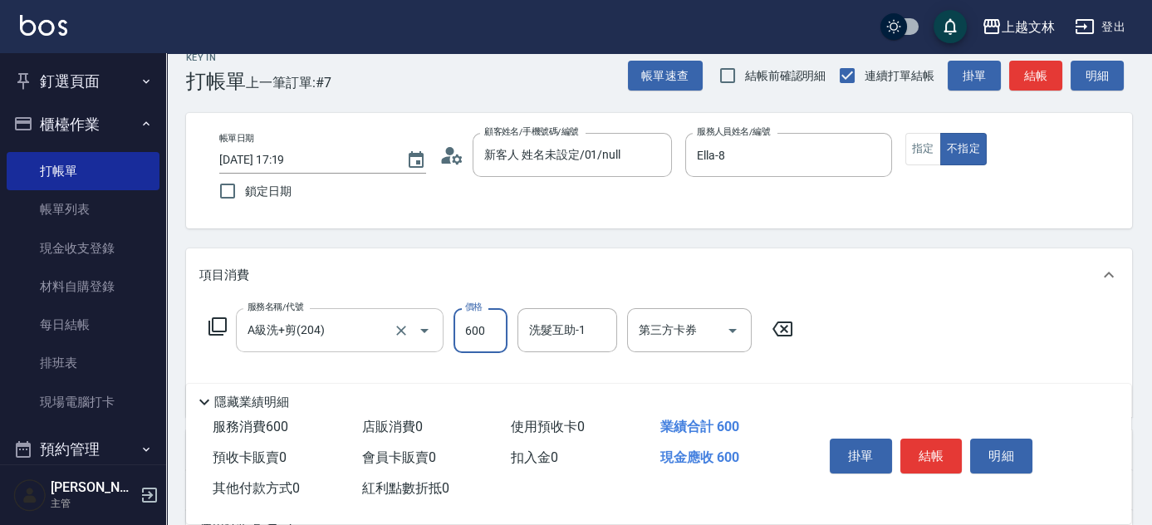
type input "600"
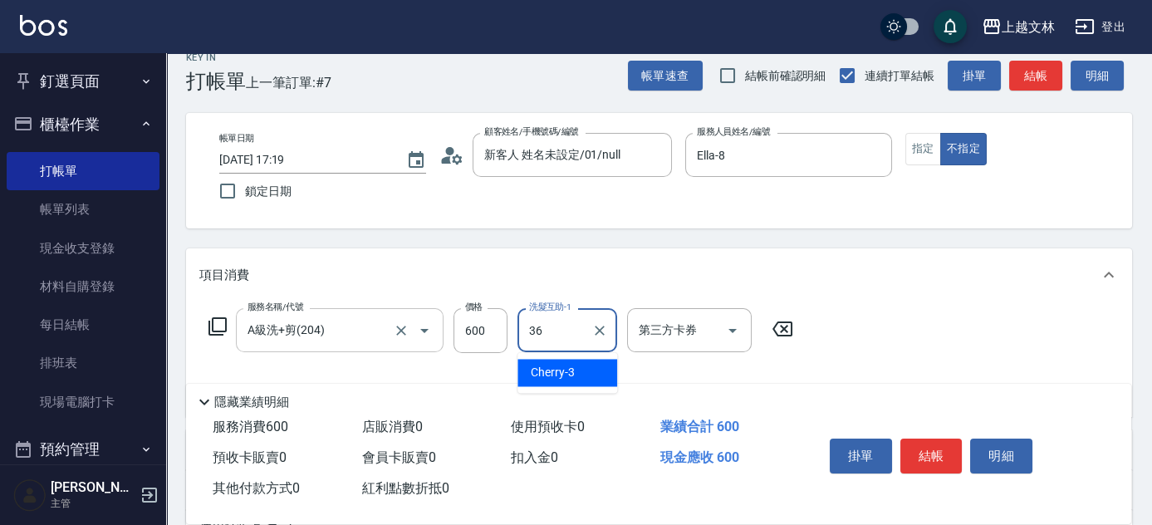
type input "清原-36"
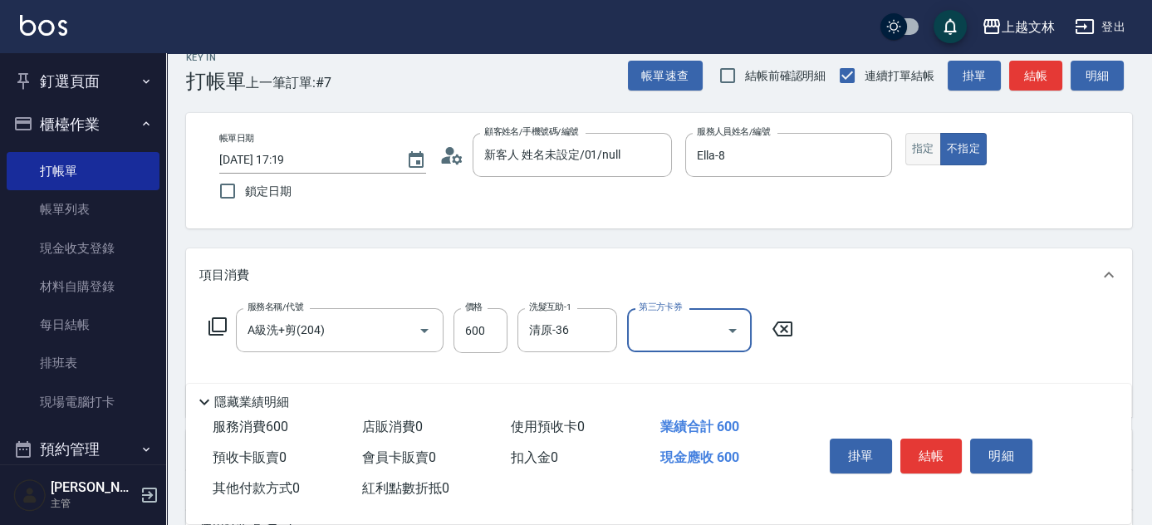
drag, startPoint x: 923, startPoint y: 152, endPoint x: 937, endPoint y: 152, distance: 13.3
click at [923, 152] on button "指定" at bounding box center [923, 149] width 36 height 32
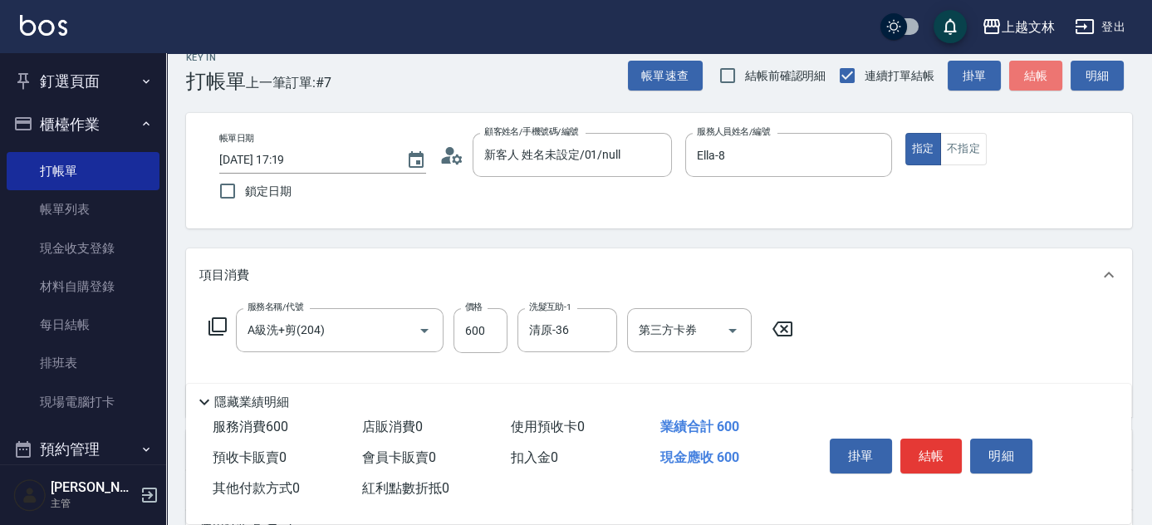
drag, startPoint x: 1030, startPoint y: 81, endPoint x: 996, endPoint y: 96, distance: 36.4
click at [1027, 83] on button "結帳" at bounding box center [1035, 76] width 53 height 31
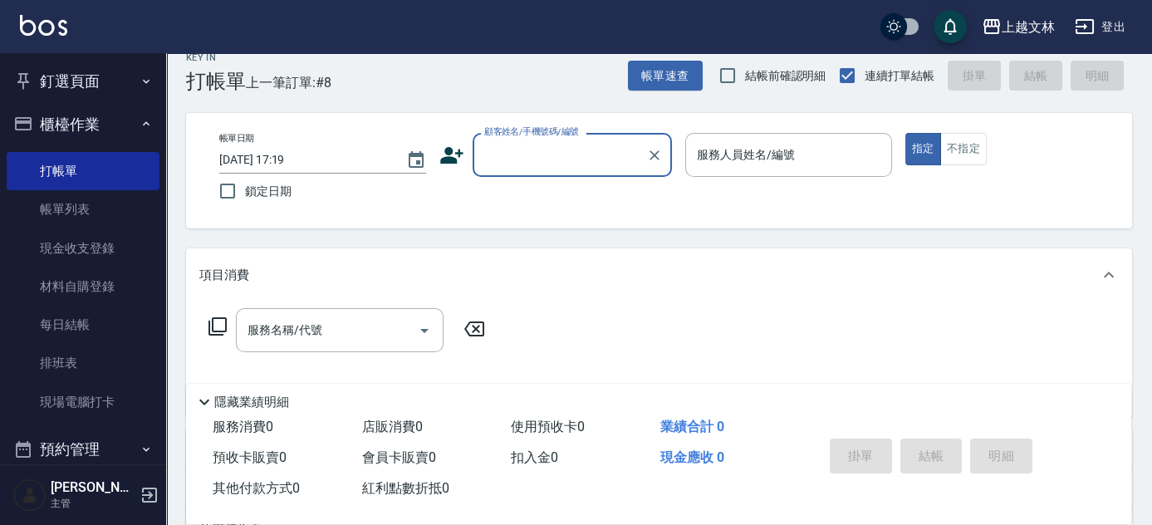
click at [540, 157] on input "顧客姓名/手機號碼/編號" at bounding box center [559, 154] width 159 height 29
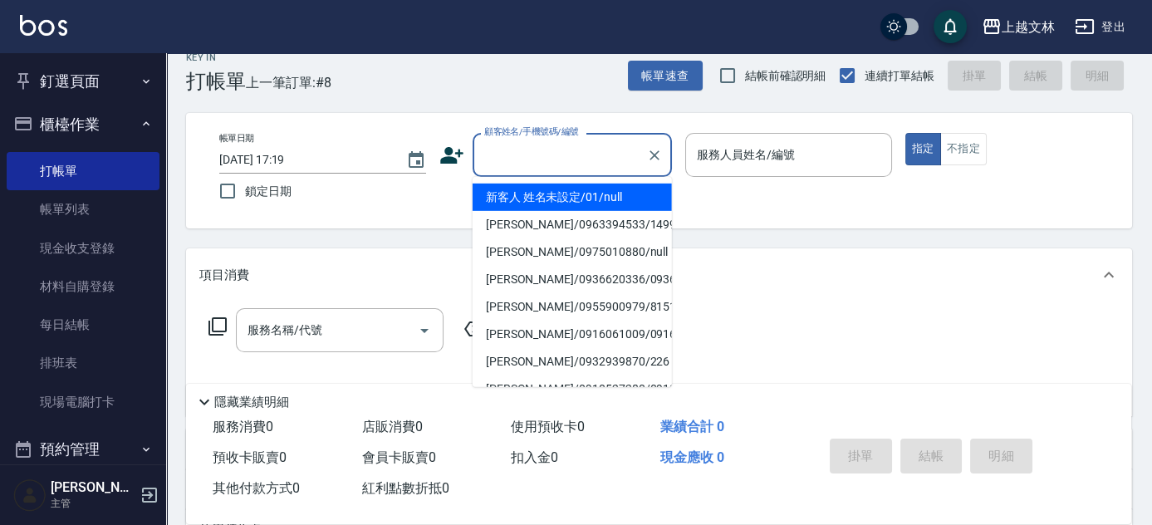
click at [555, 203] on li "新客人 姓名未設定/01/null" at bounding box center [571, 197] width 199 height 27
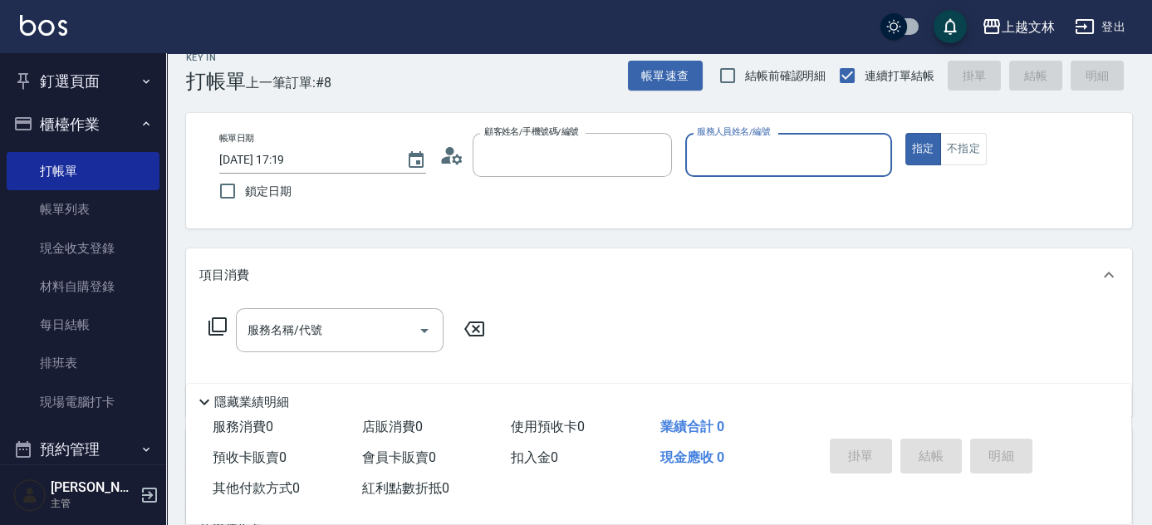
type input "新客人 姓名未設定/01/null"
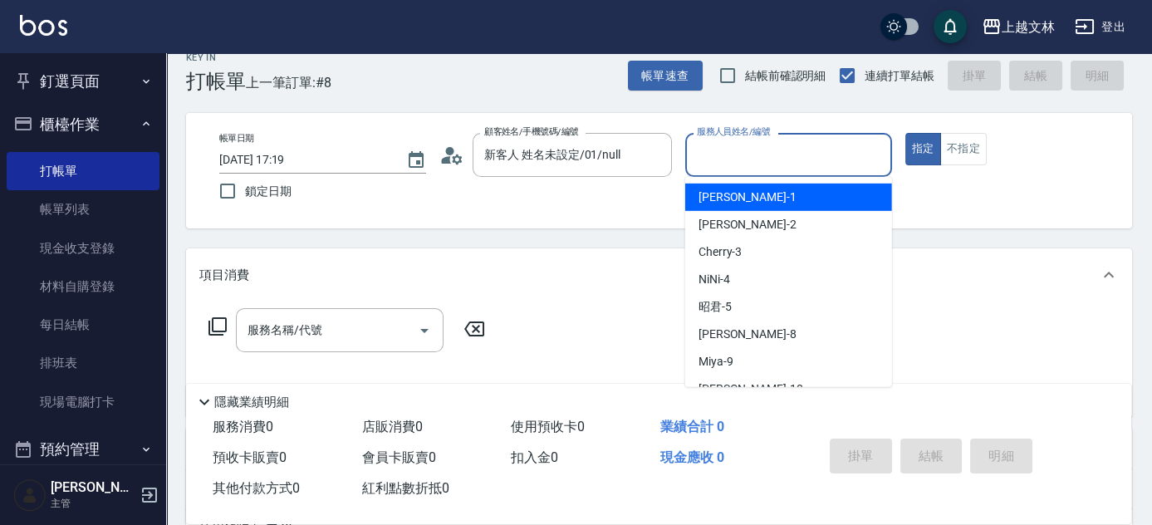
click at [724, 145] on input "服務人員姓名/編號" at bounding box center [789, 154] width 192 height 29
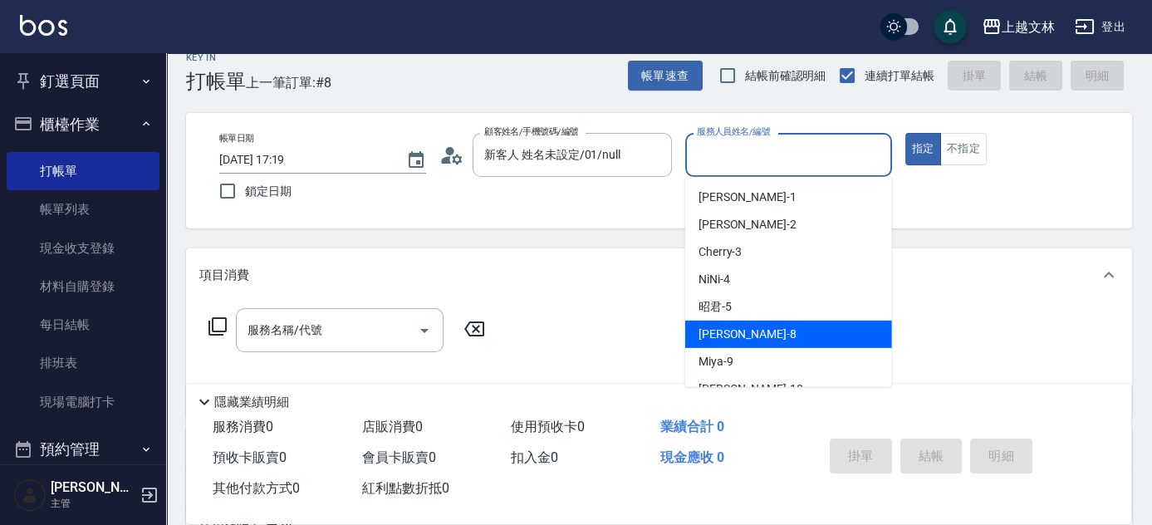
click at [722, 335] on span "Ella -8" at bounding box center [747, 333] width 98 height 17
type input "Ella-8"
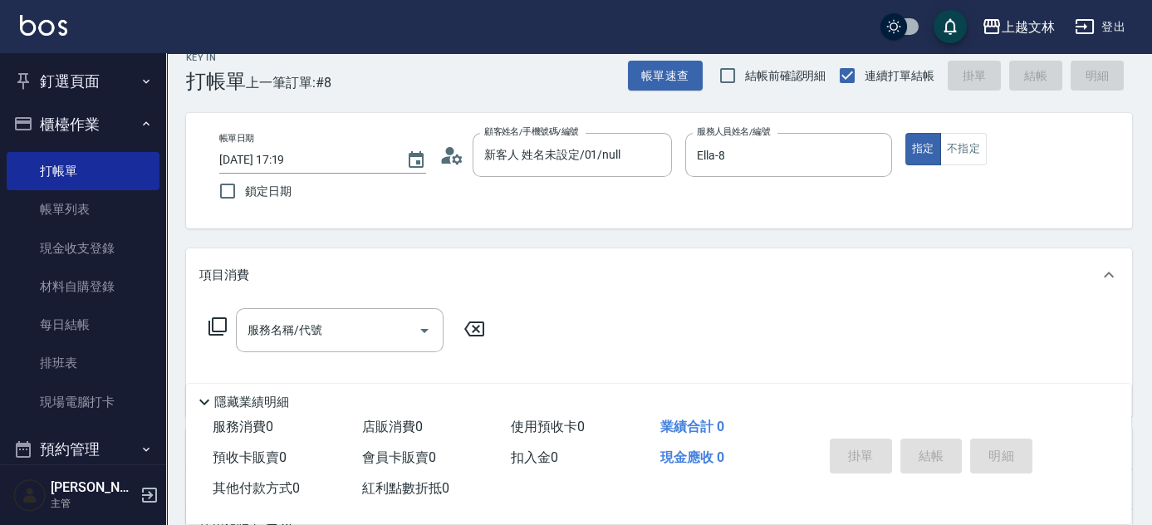
click at [219, 325] on icon at bounding box center [218, 326] width 20 height 20
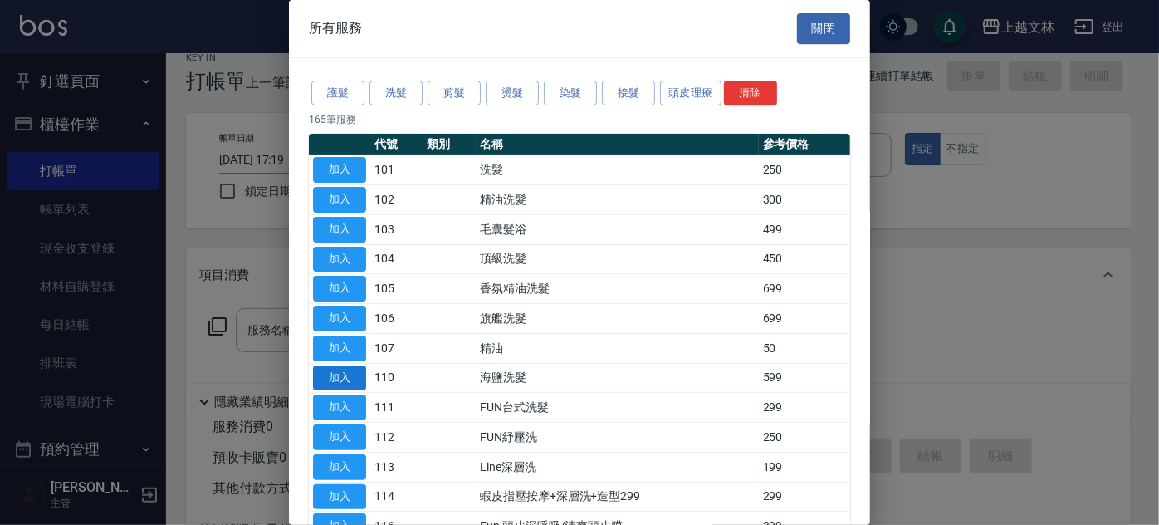
click at [340, 372] on button "加入" at bounding box center [339, 378] width 53 height 26
type input "海鹽洗髮(110)"
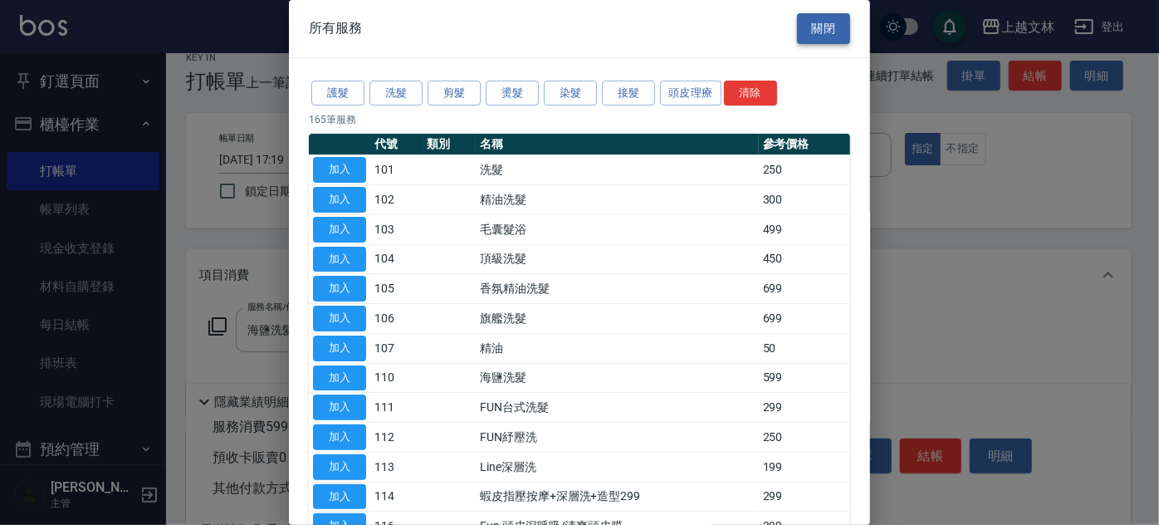
click at [826, 32] on button "關閉" at bounding box center [823, 28] width 53 height 31
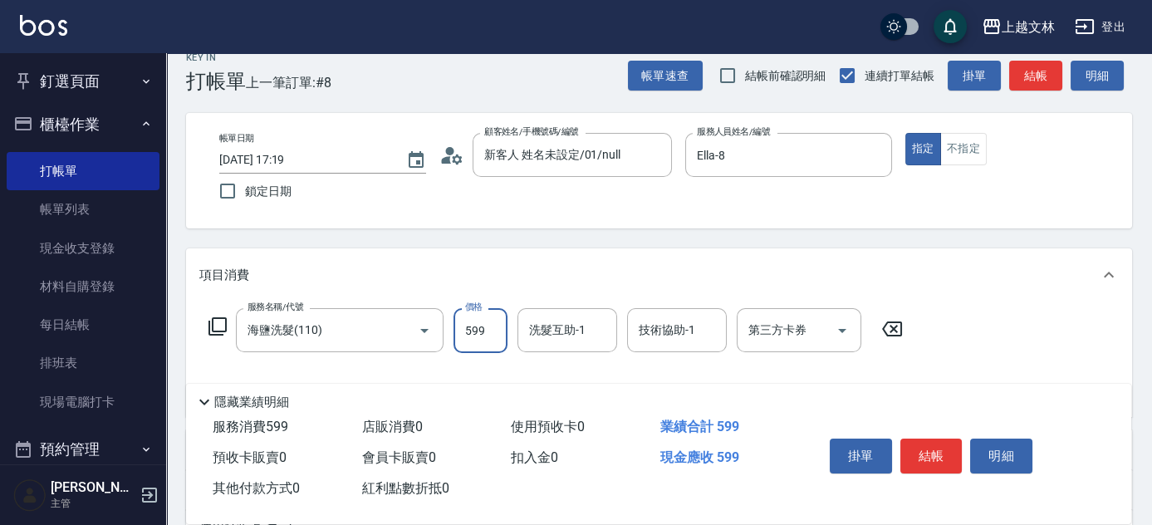
click at [492, 328] on input "599" at bounding box center [480, 330] width 54 height 45
type input "450"
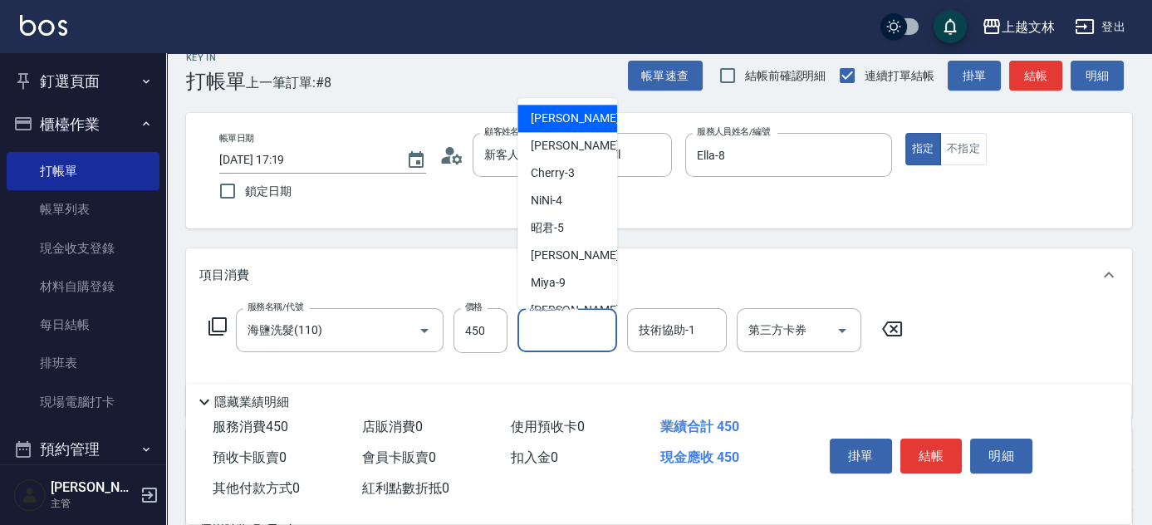
click at [580, 335] on div "洗髮互助-1 洗髮互助-1" at bounding box center [567, 330] width 100 height 44
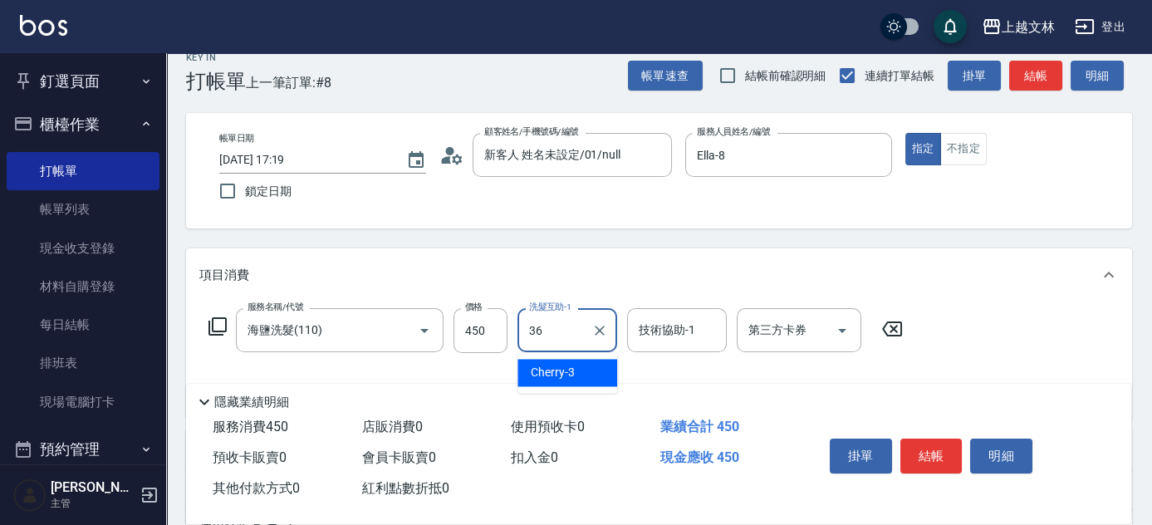
type input "清原-36"
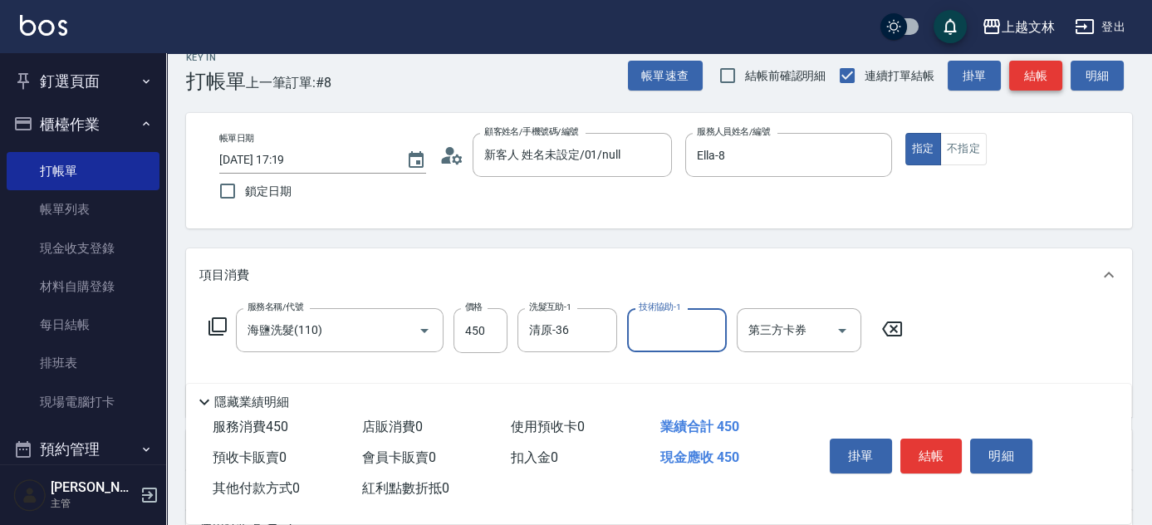
click at [1027, 75] on button "結帳" at bounding box center [1035, 76] width 53 height 31
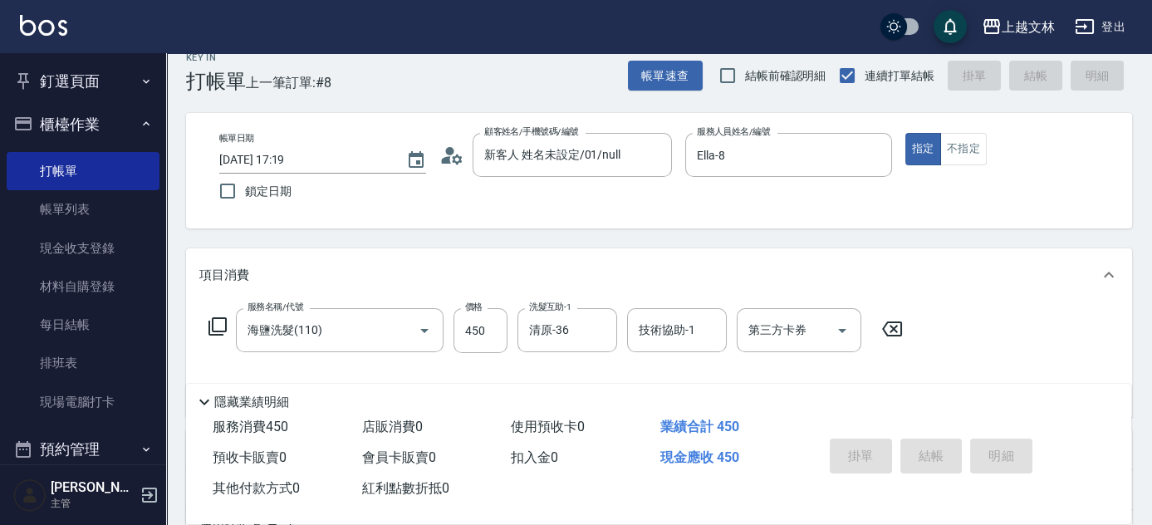
type input "[DATE] 17:20"
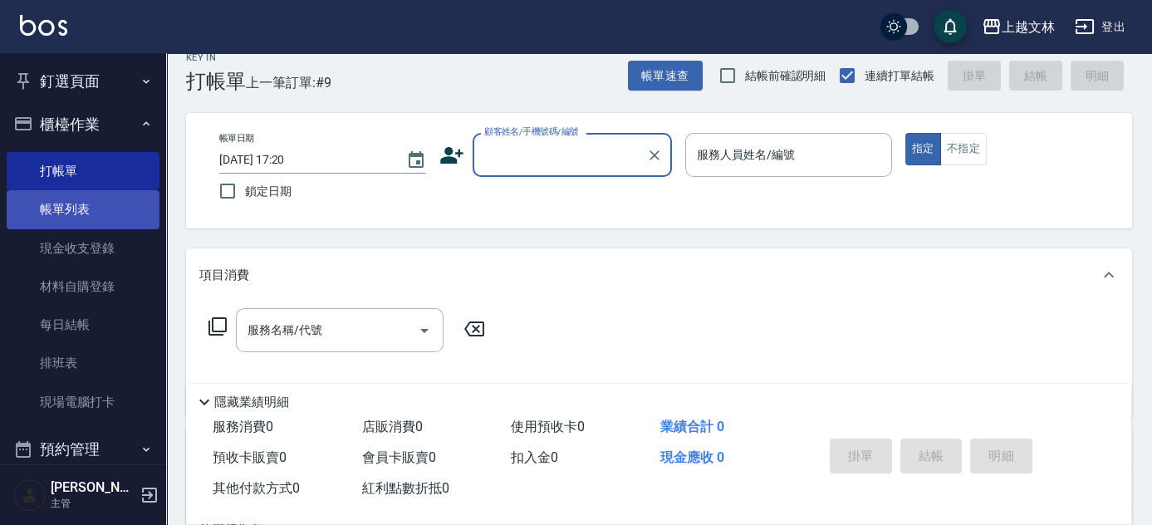
click at [60, 211] on link "帳單列表" at bounding box center [83, 209] width 153 height 38
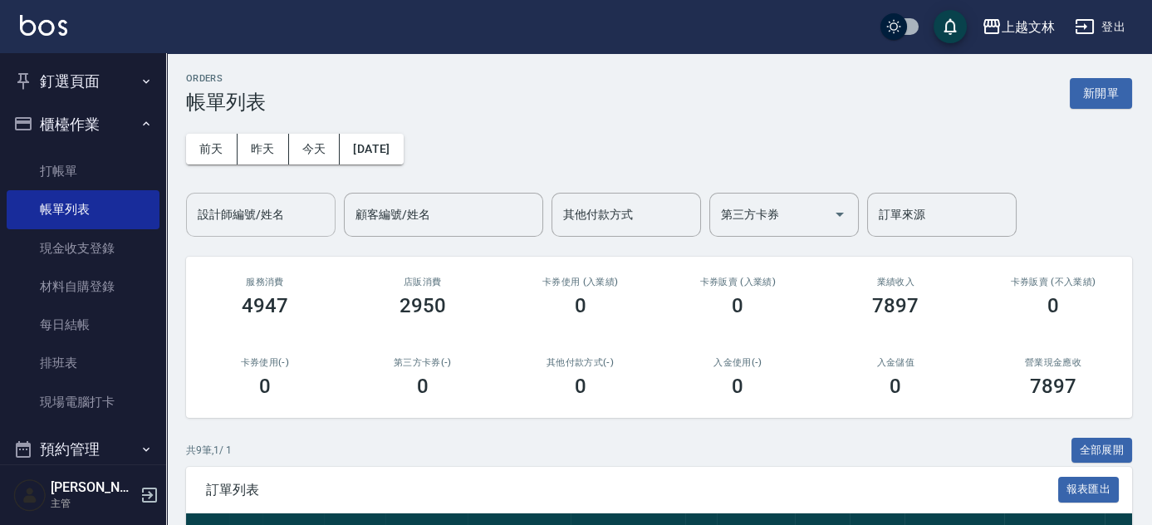
click at [283, 208] on input "設計師編號/姓名" at bounding box center [260, 214] width 135 height 29
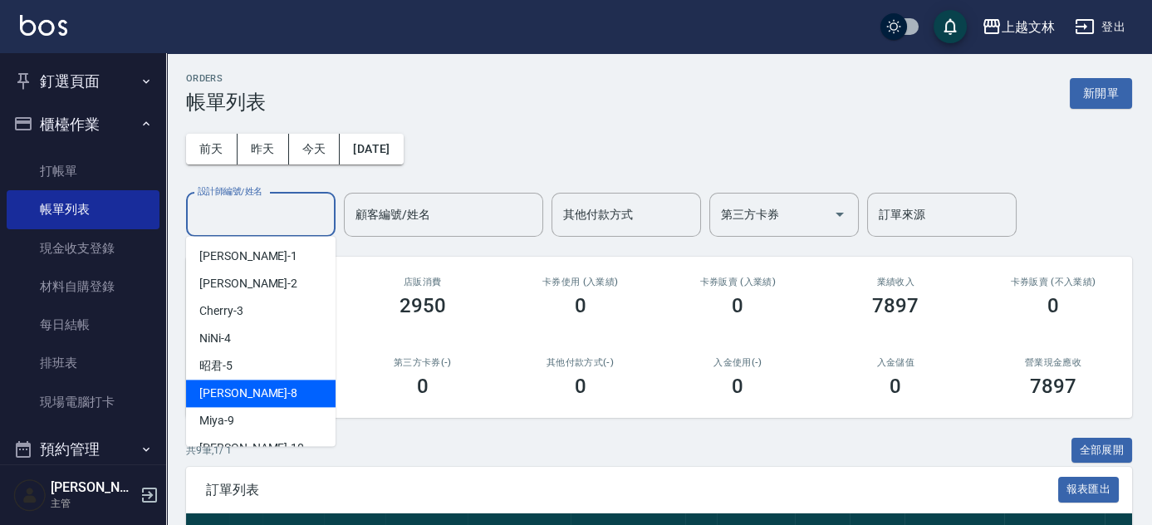
click at [222, 384] on span "Ella -8" at bounding box center [248, 392] width 98 height 17
type input "Ella-8"
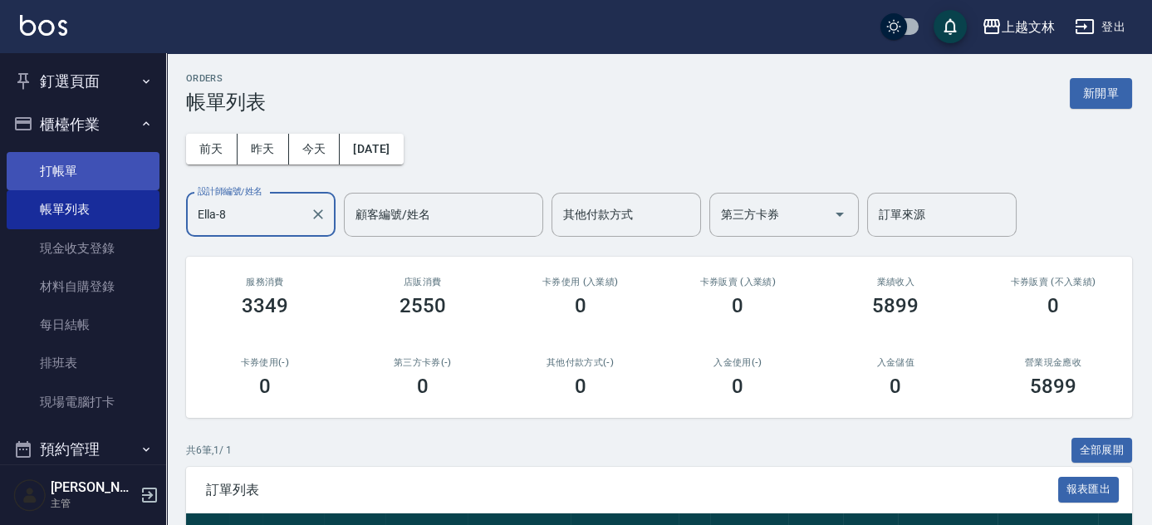
click at [48, 179] on link "打帳單" at bounding box center [83, 171] width 153 height 38
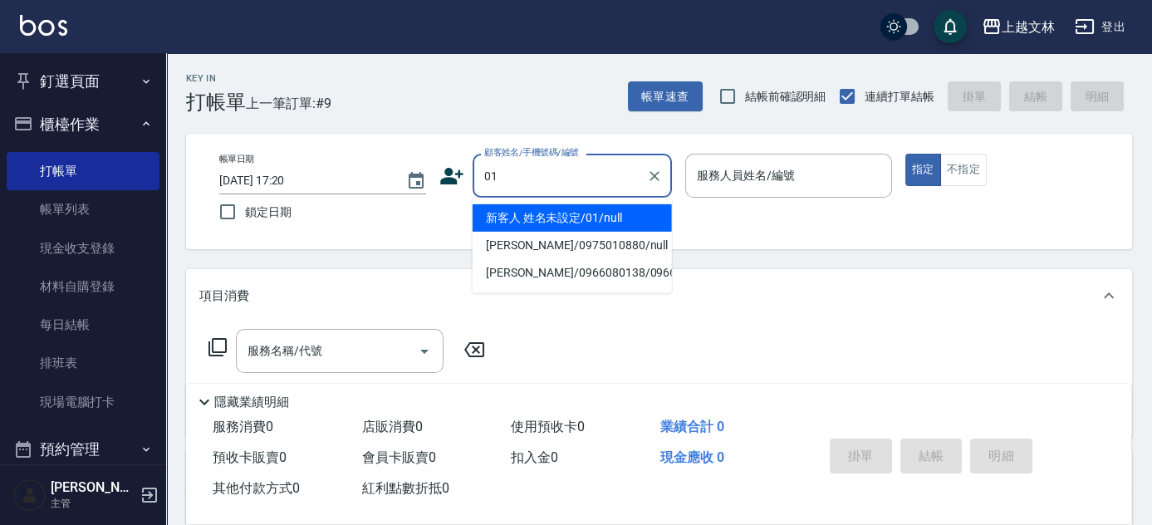
type input "新客人 姓名未設定/01/null"
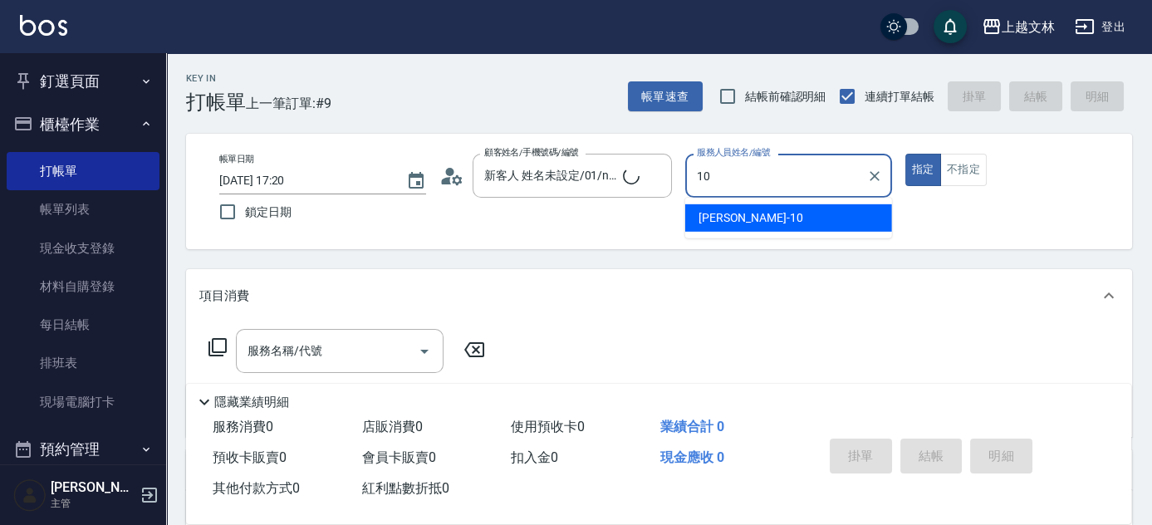
type input "[PERSON_NAME]-10"
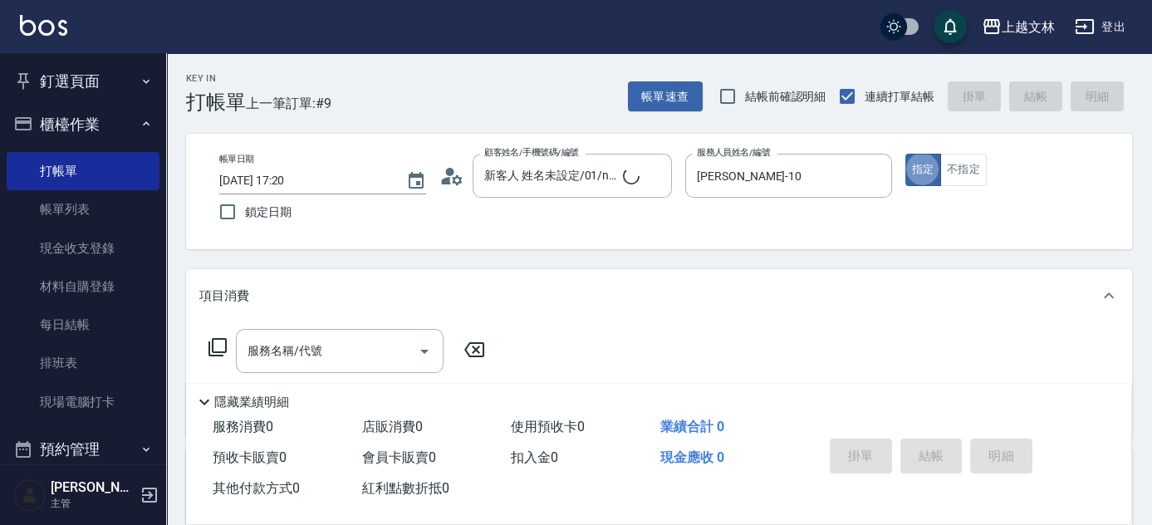
type button "true"
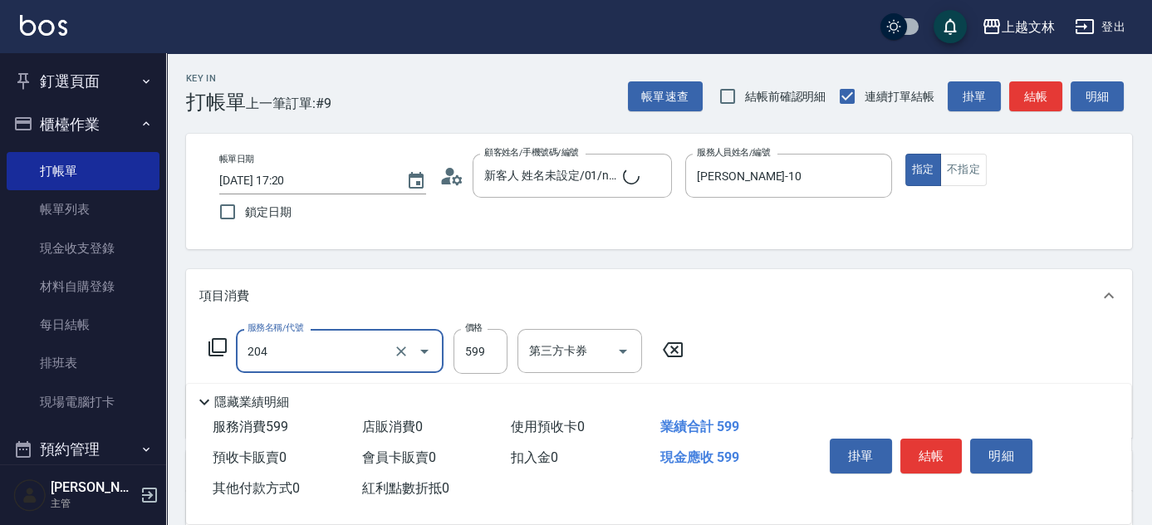
type input "A級洗+剪(204)"
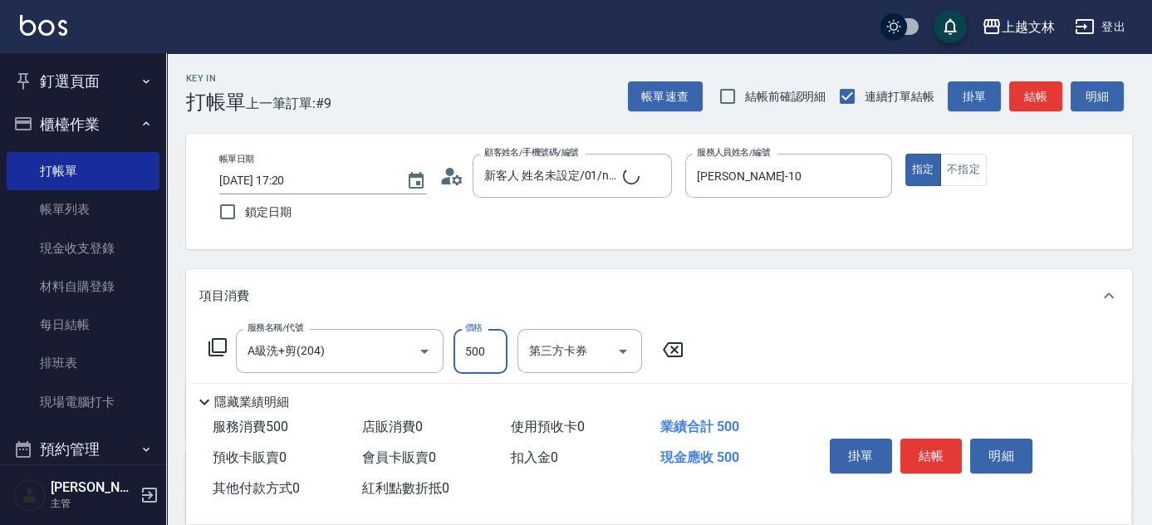
type input "500"
click at [925, 447] on button "結帳" at bounding box center [931, 455] width 62 height 35
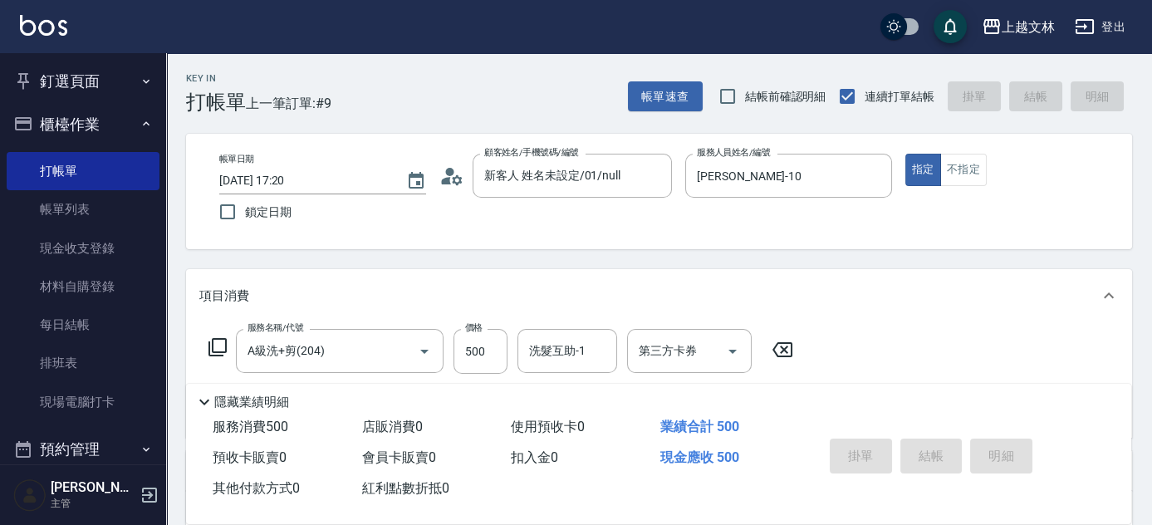
type input "[DATE] 17:23"
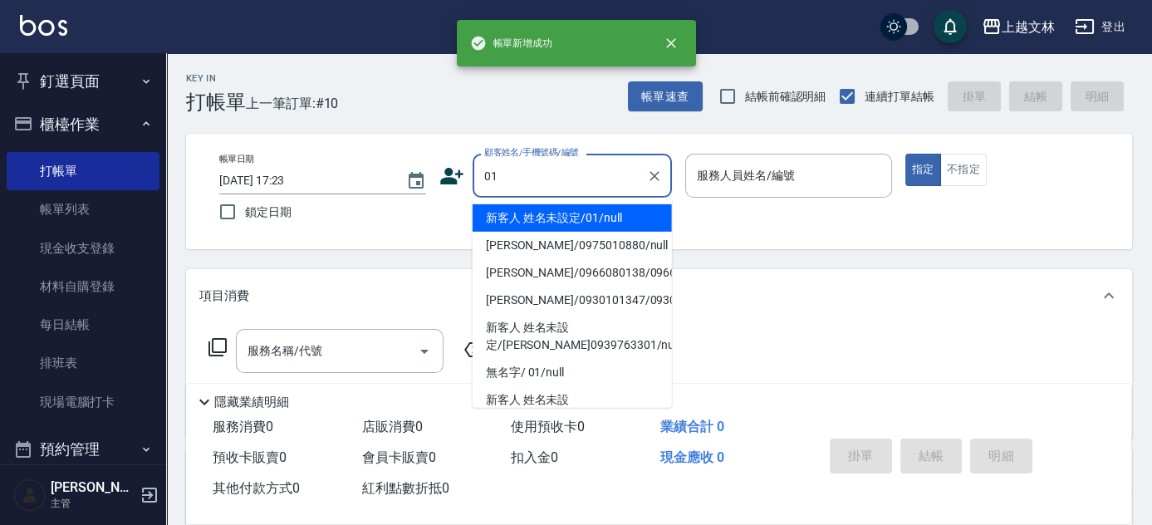
type input "新客人 姓名未設定/01/null"
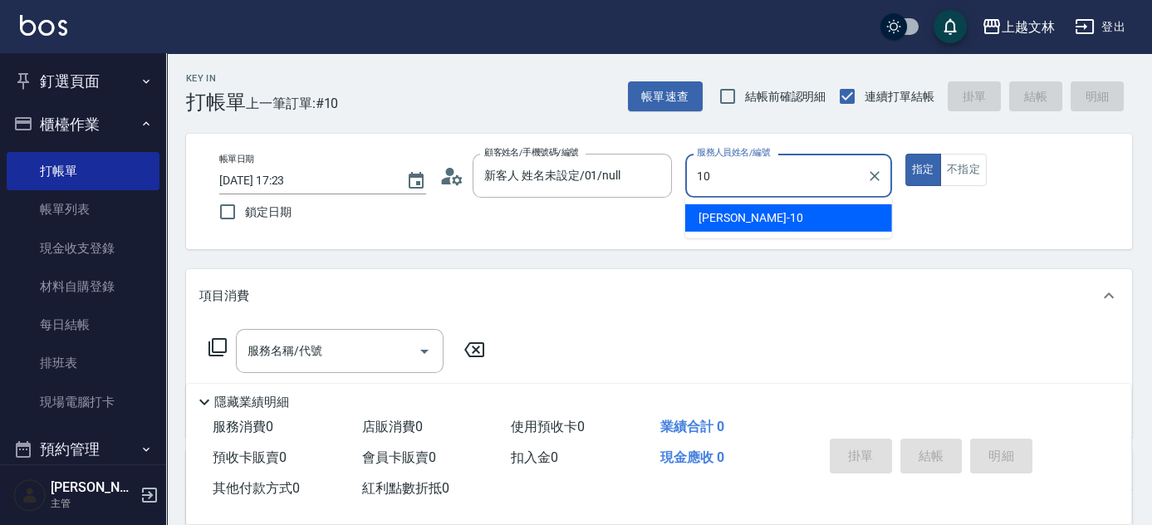
type input "[PERSON_NAME]-10"
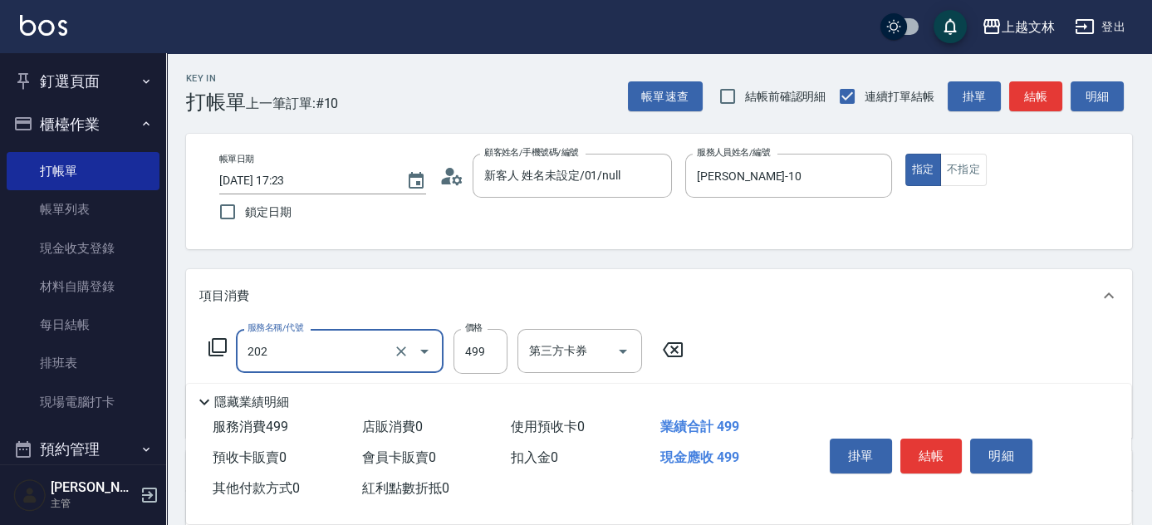
type input "A級單剪(202)"
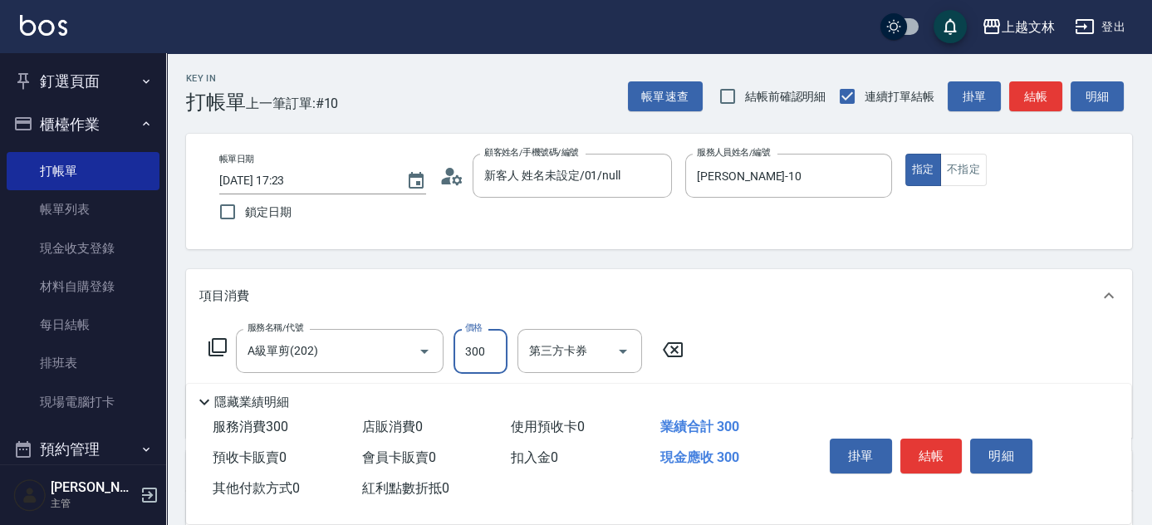
type input "300"
click at [914, 461] on button "結帳" at bounding box center [931, 455] width 62 height 35
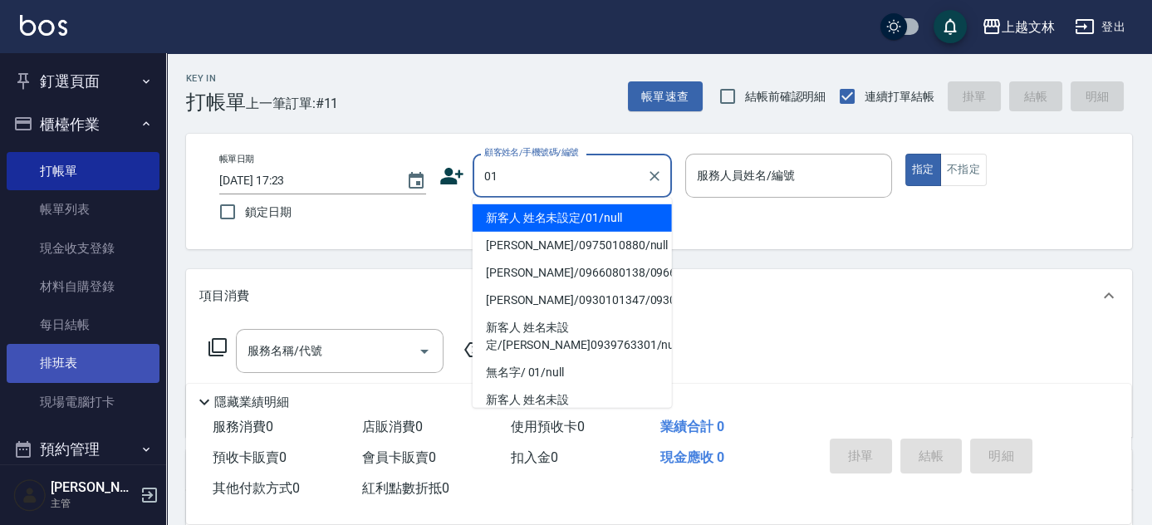
type input "新客人 姓名未設定/01/null"
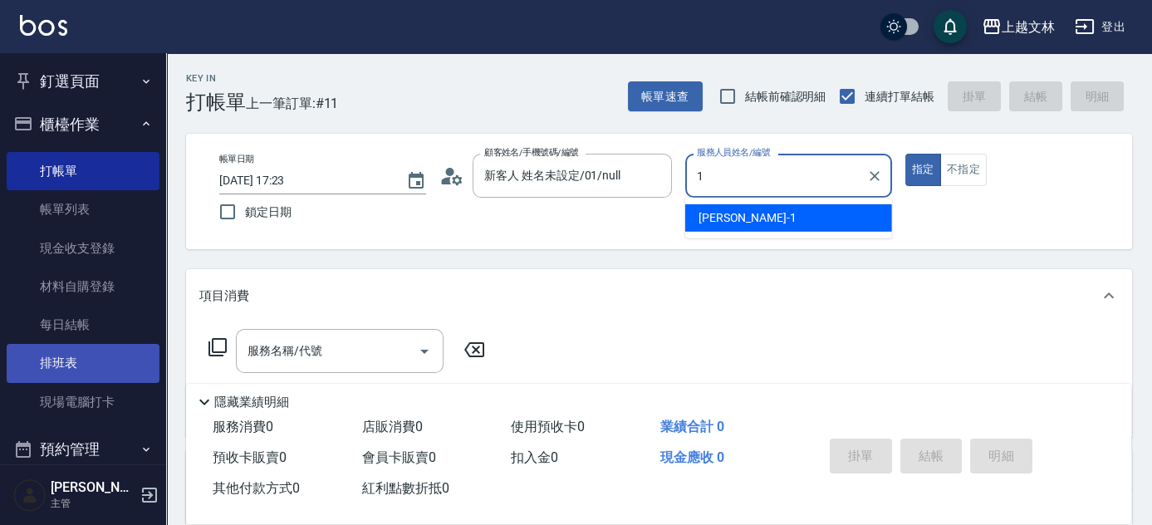
type input "[PERSON_NAME]-1"
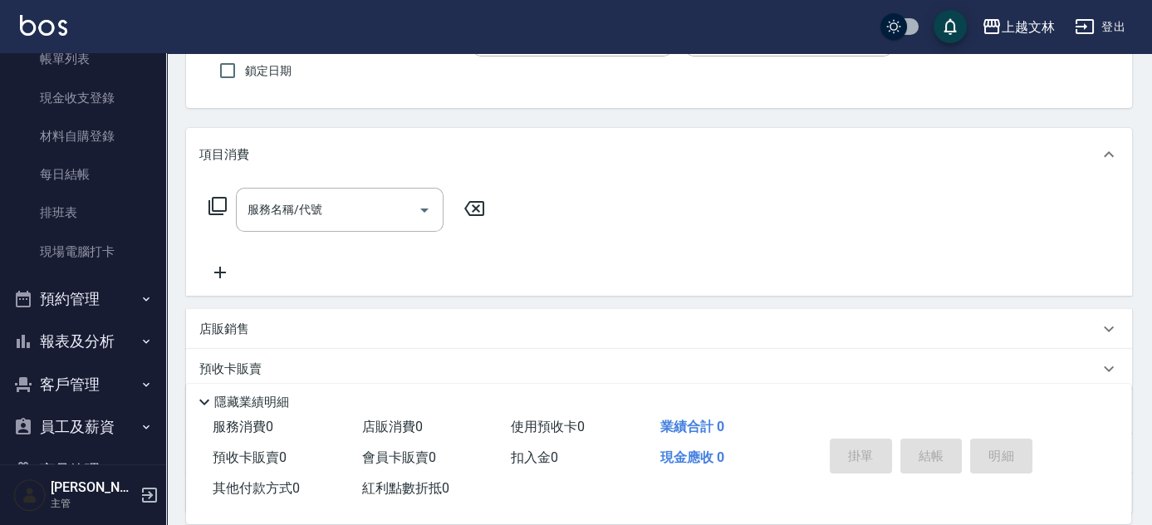
scroll to position [150, 0]
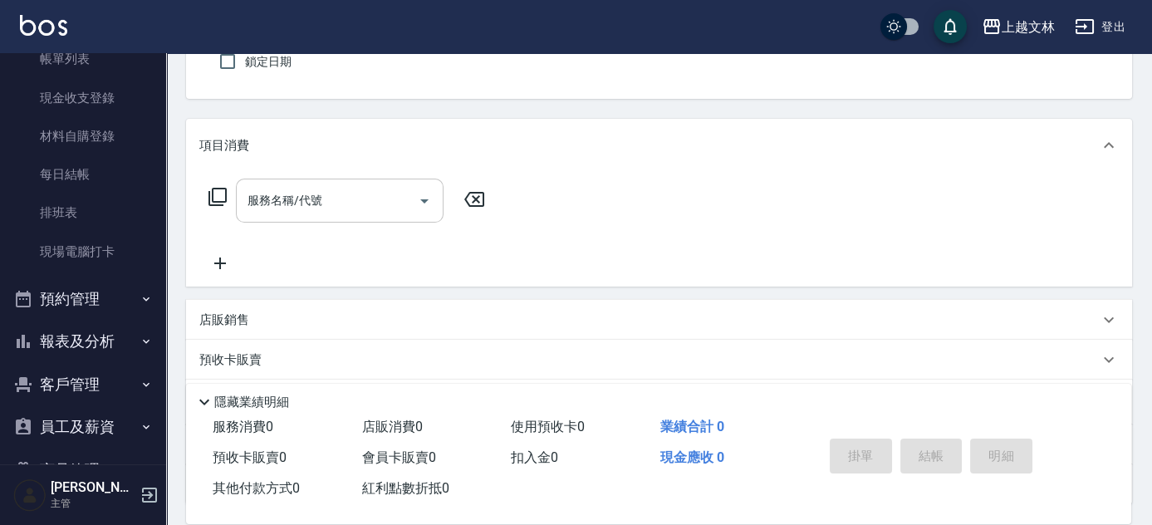
click at [335, 215] on div "服務名稱/代號" at bounding box center [340, 201] width 208 height 44
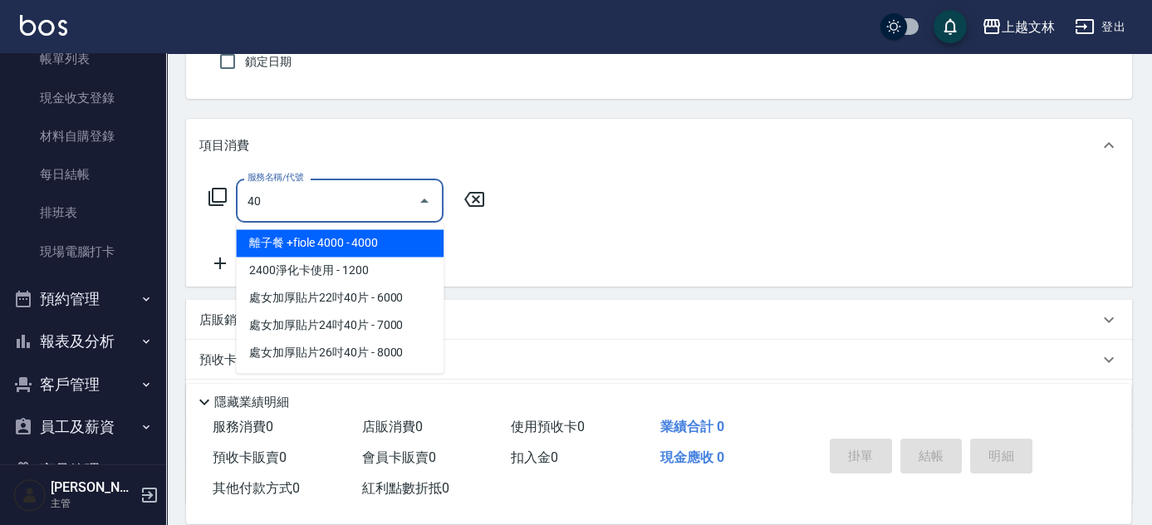
type input "4"
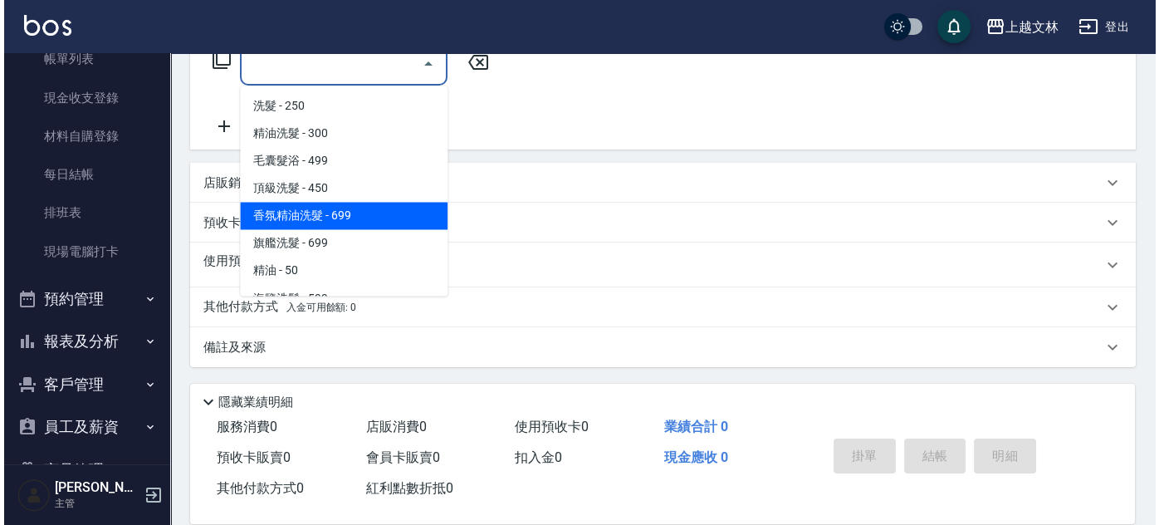
scroll to position [212, 0]
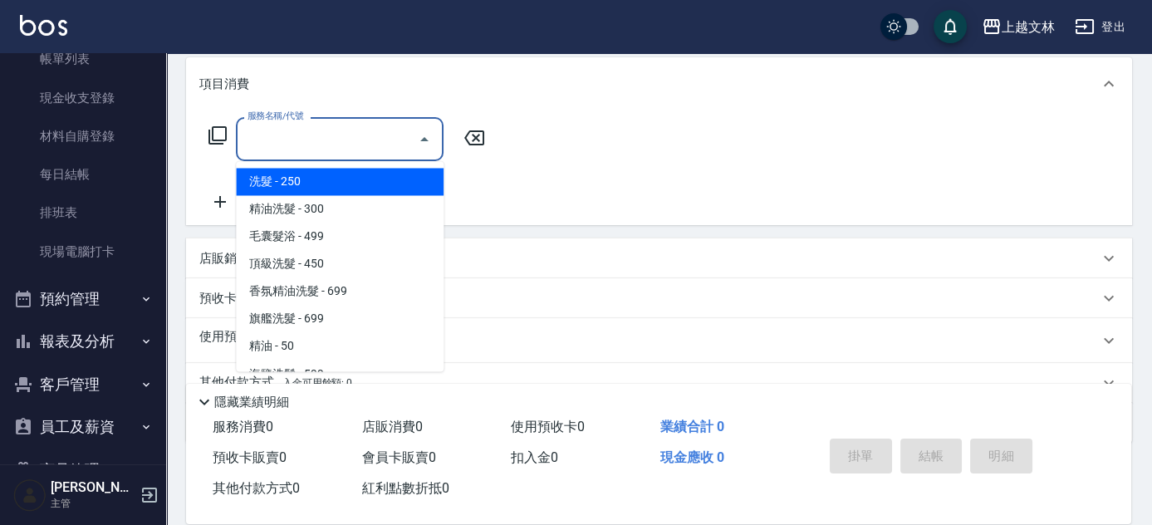
click at [218, 139] on icon at bounding box center [217, 135] width 18 height 18
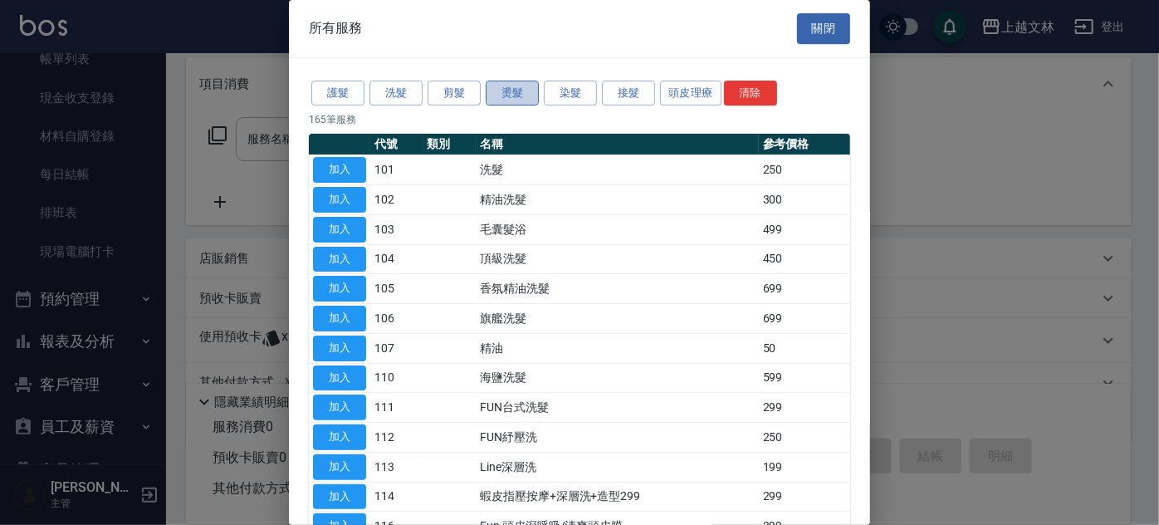
click at [526, 91] on button "燙髮" at bounding box center [512, 94] width 53 height 26
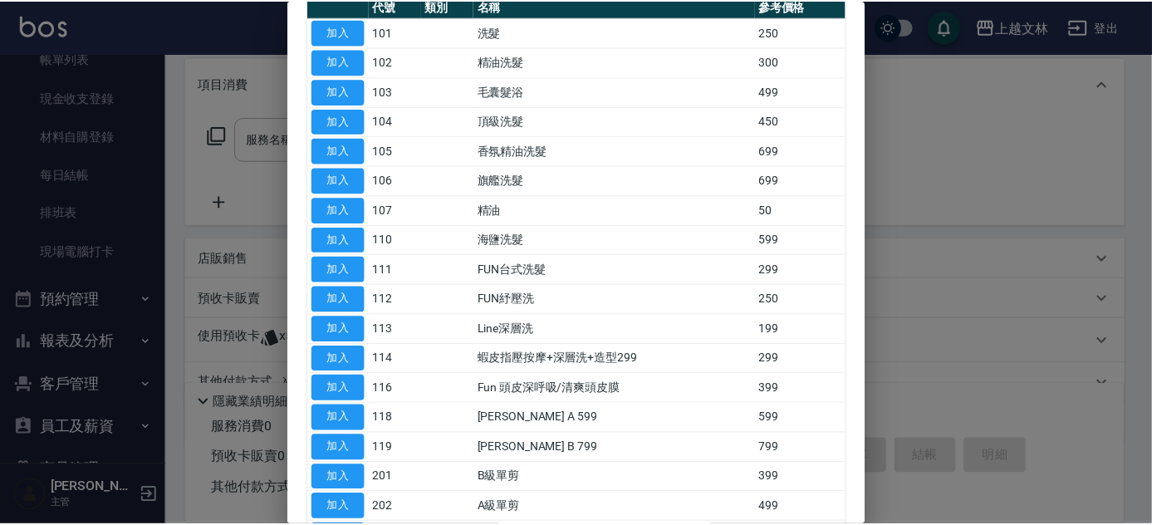
scroll to position [226, 0]
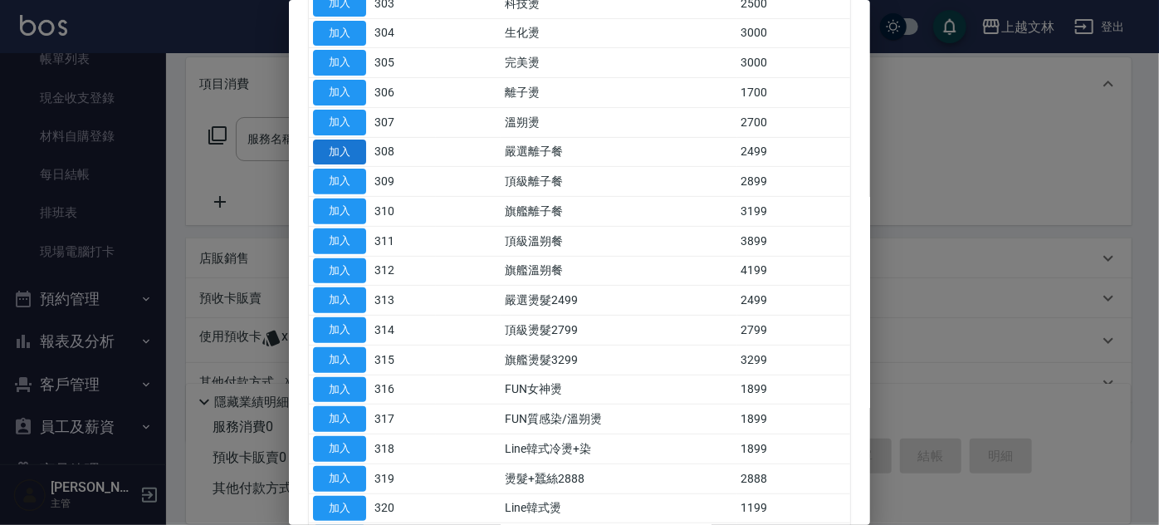
click at [342, 149] on button "加入" at bounding box center [339, 152] width 53 height 26
type input "嚴選離子餐(308)"
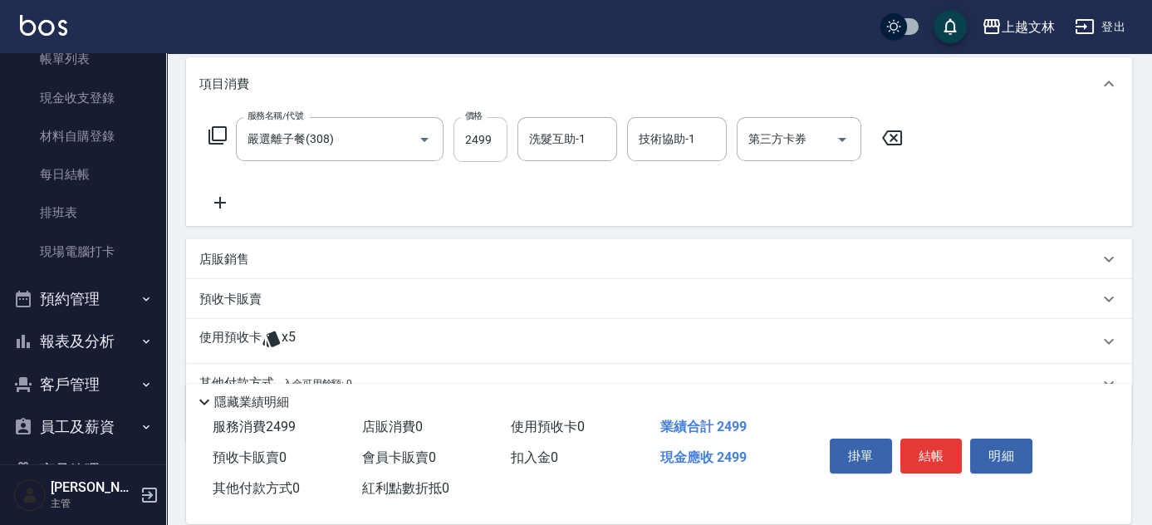
click at [463, 143] on input "2499" at bounding box center [480, 139] width 54 height 45
type input "2800"
click at [533, 143] on div "洗髮互助-1 洗髮互助-1" at bounding box center [567, 139] width 100 height 44
type input "[PERSON_NAME]-35"
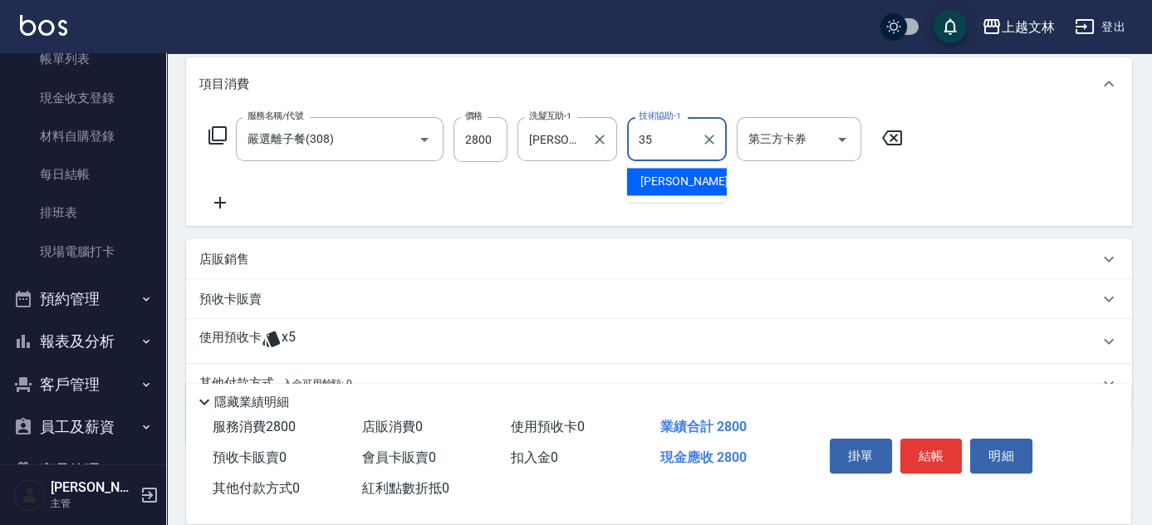
type input "[PERSON_NAME]-35"
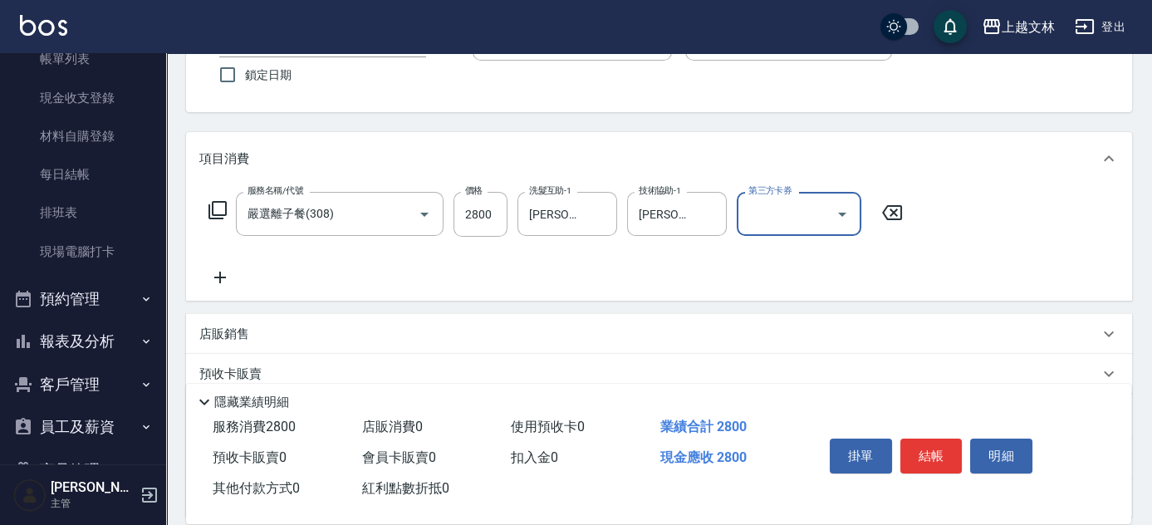
scroll to position [0, 0]
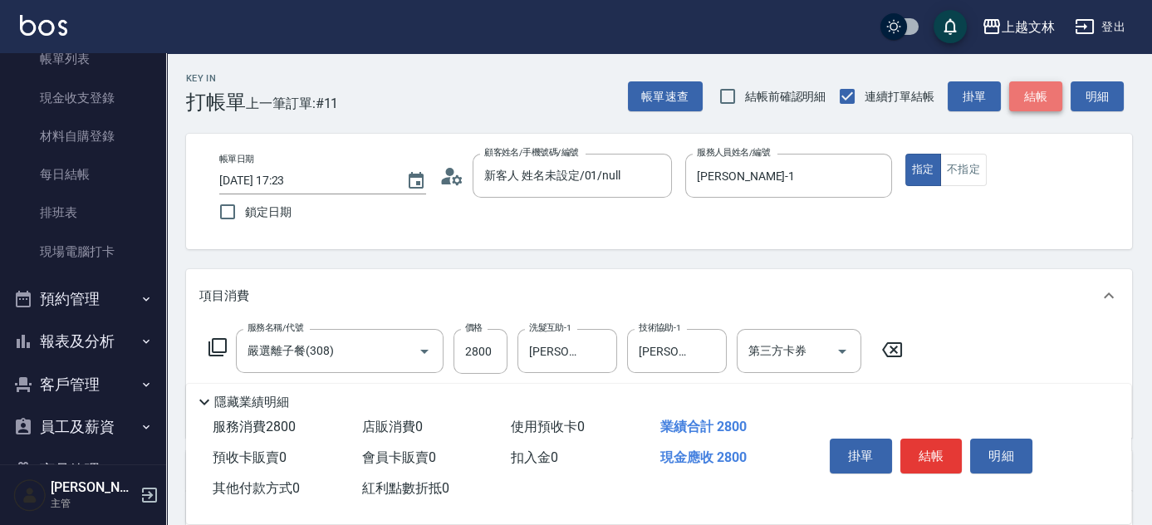
click at [1031, 92] on button "結帳" at bounding box center [1035, 96] width 53 height 31
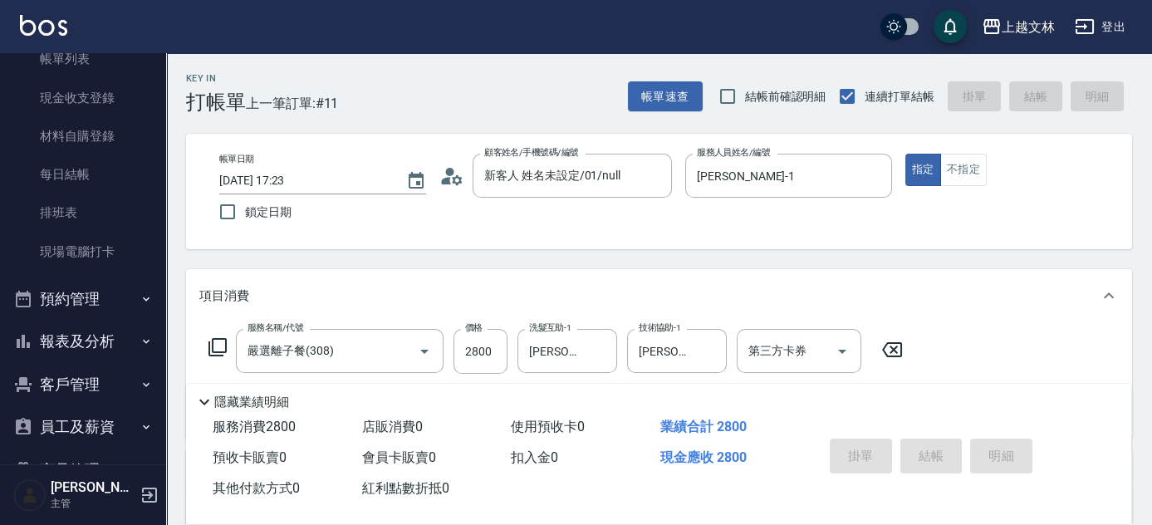
type input "[DATE] 17:32"
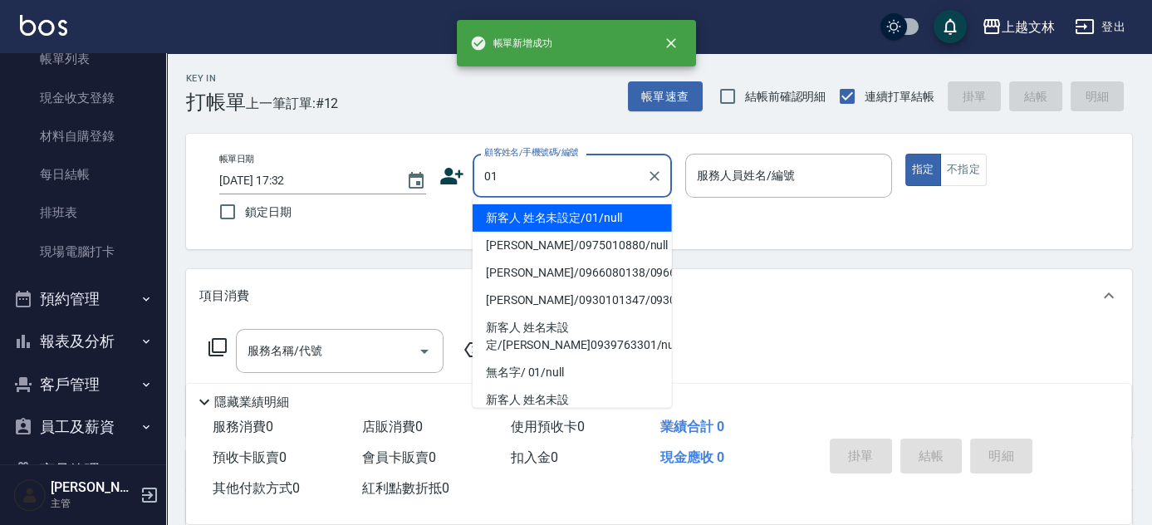
type input "新客人 姓名未設定/01/null"
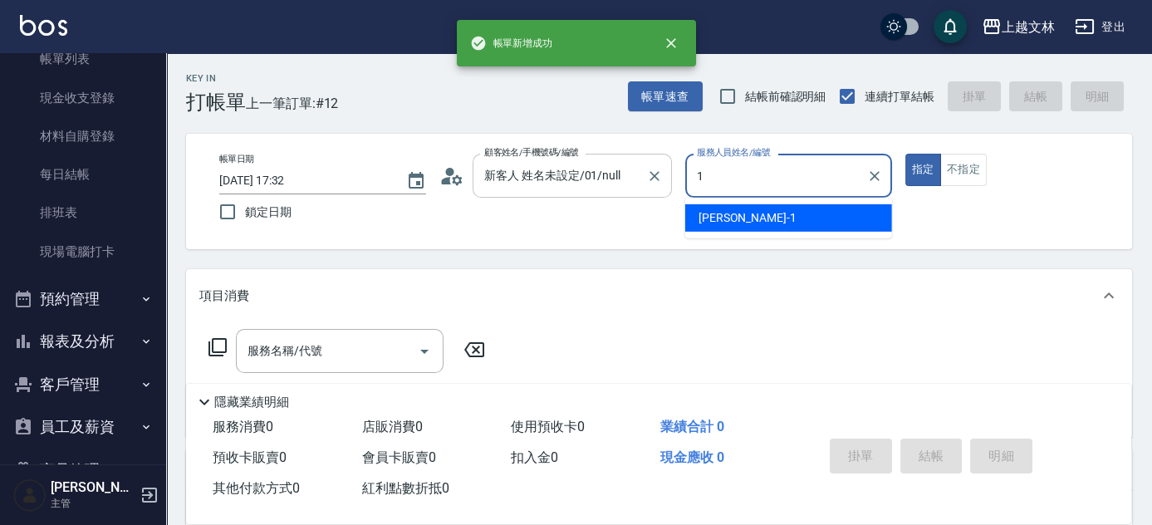
type input "[PERSON_NAME]-1"
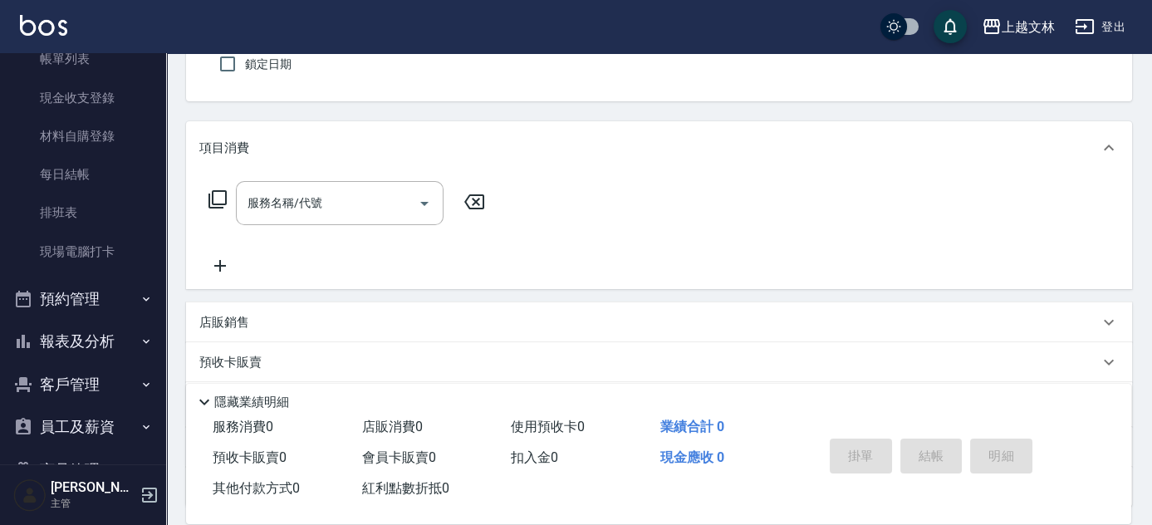
scroll to position [150, 0]
click at [332, 204] on input "服務名稱/代號" at bounding box center [327, 200] width 168 height 29
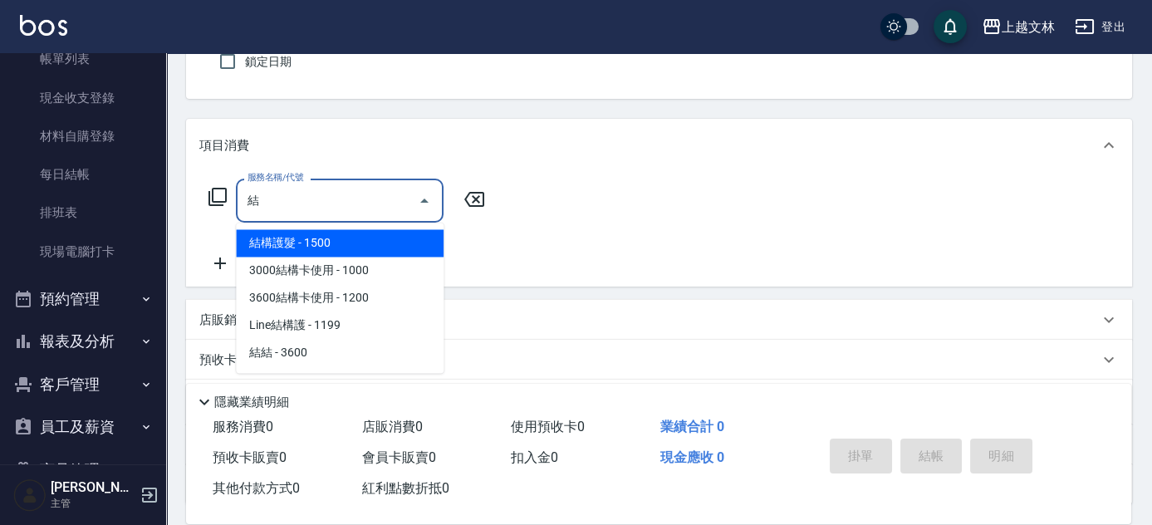
click at [325, 237] on span "結構護髮 - 1500" at bounding box center [340, 242] width 208 height 27
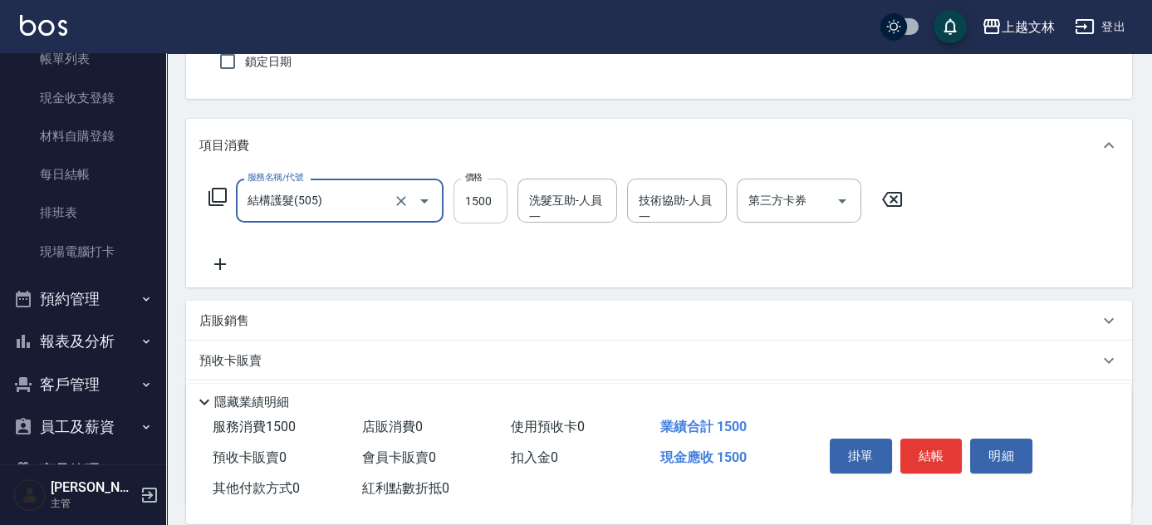
type input "結構護髮(505)"
click at [474, 191] on input "1500" at bounding box center [480, 201] width 54 height 45
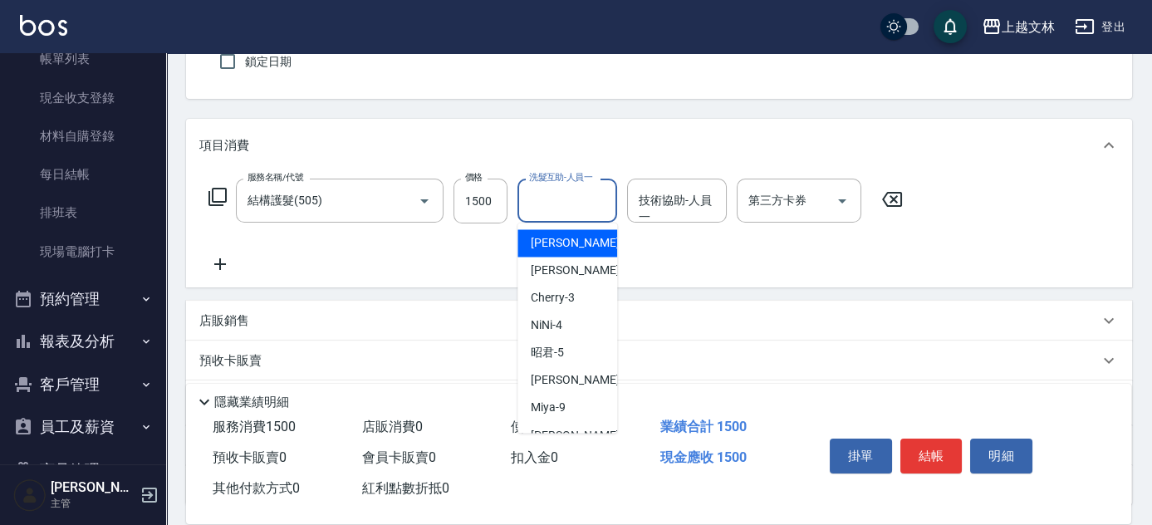
click at [573, 208] on input "洗髮互助-人員一" at bounding box center [567, 200] width 85 height 29
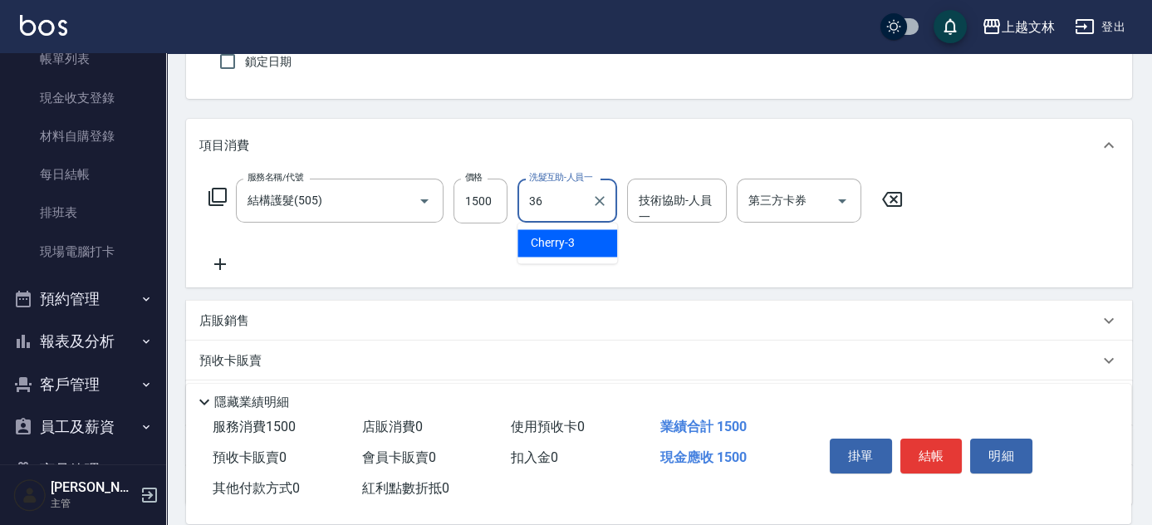
type input "清原-36"
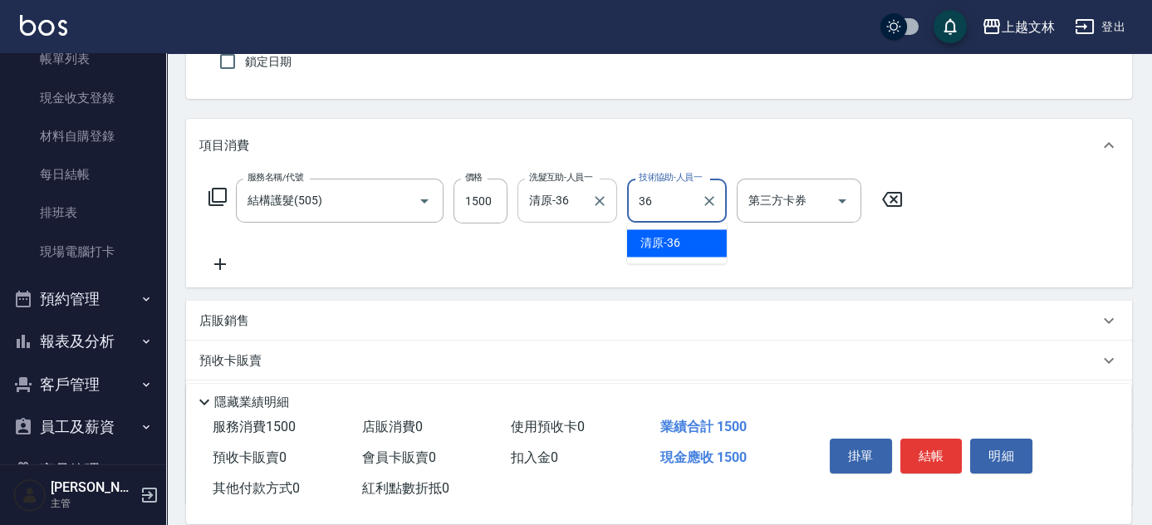
type input "清原-36"
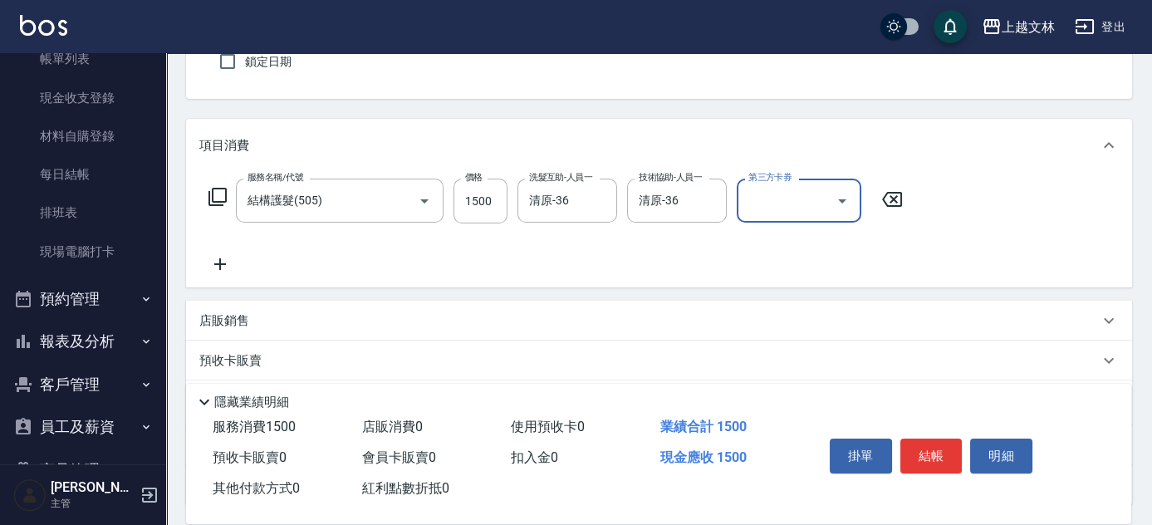
click at [223, 265] on icon at bounding box center [220, 264] width 42 height 20
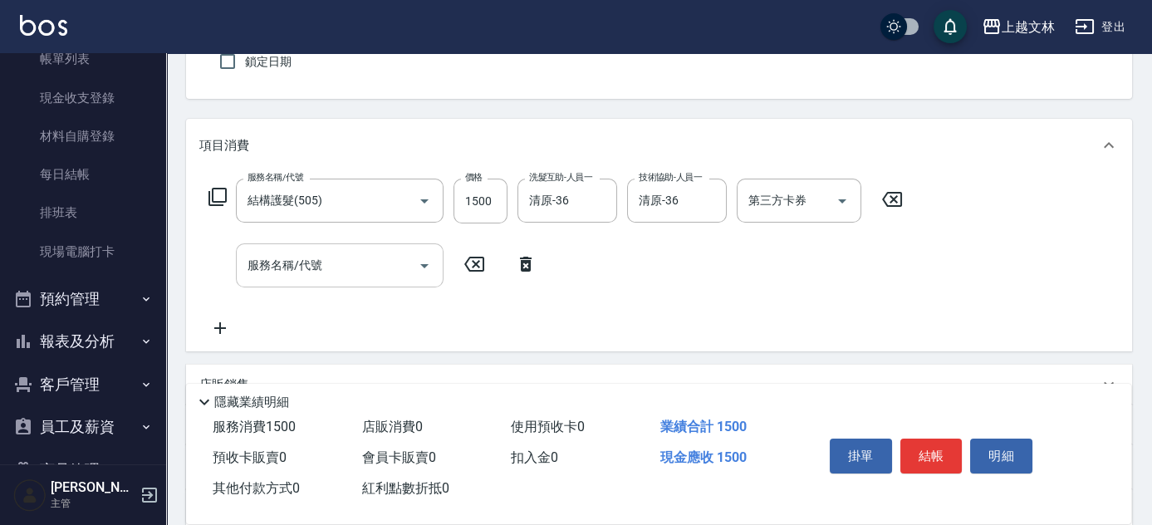
click at [307, 262] on div "服務名稱/代號 服務名稱/代號" at bounding box center [340, 265] width 208 height 44
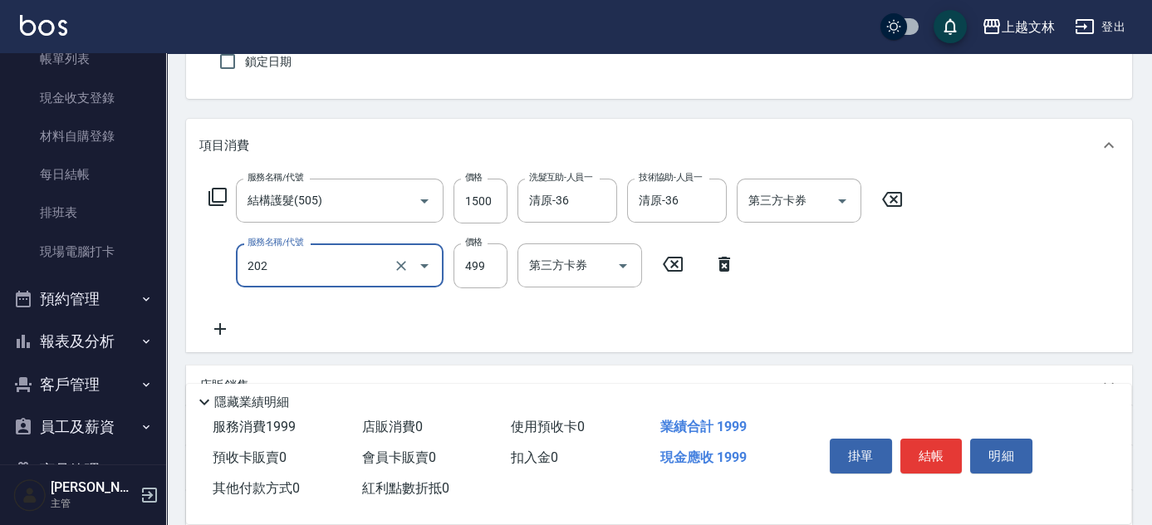
type input "A級單剪(202)"
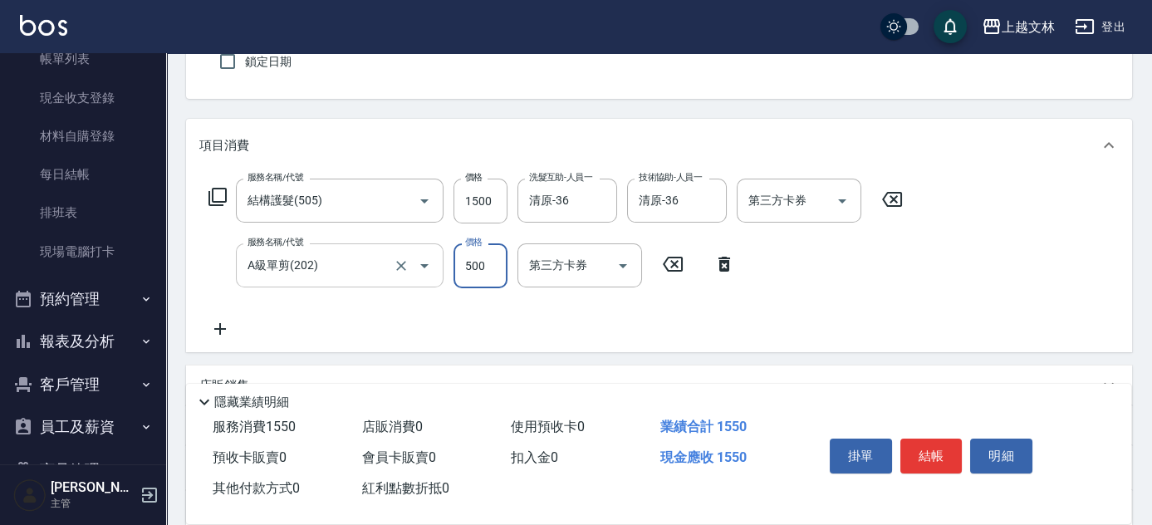
type input "500"
click at [821, 292] on div "服務名稱/代號 結構護髮(505) 服務名稱/代號 價格 1500 價格 洗髮互助-人員一 清原-36 洗髮互助-人員一 技術協助-人員一 清原-36 技術協…" at bounding box center [555, 259] width 713 height 160
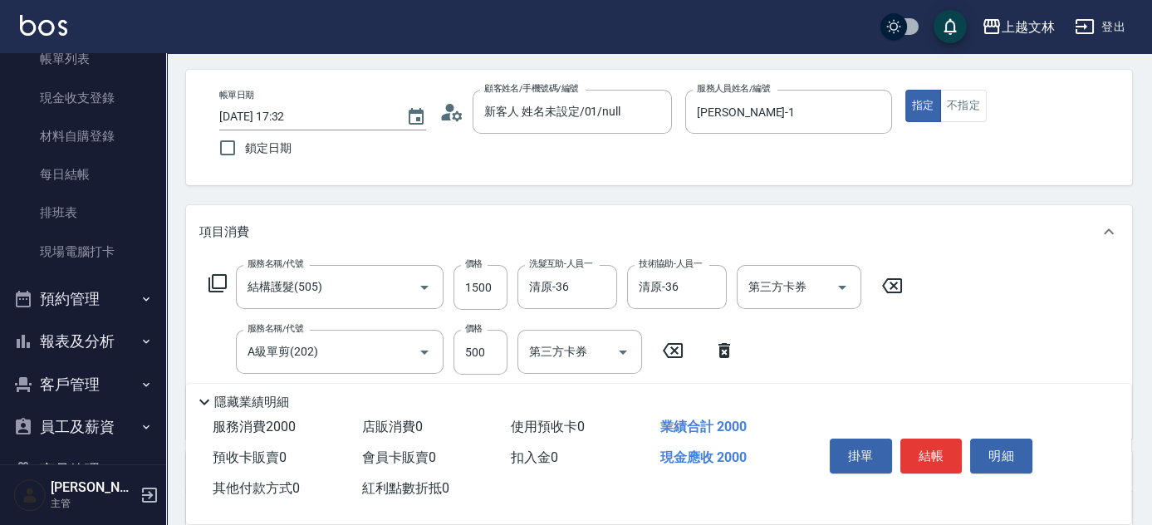
scroll to position [0, 0]
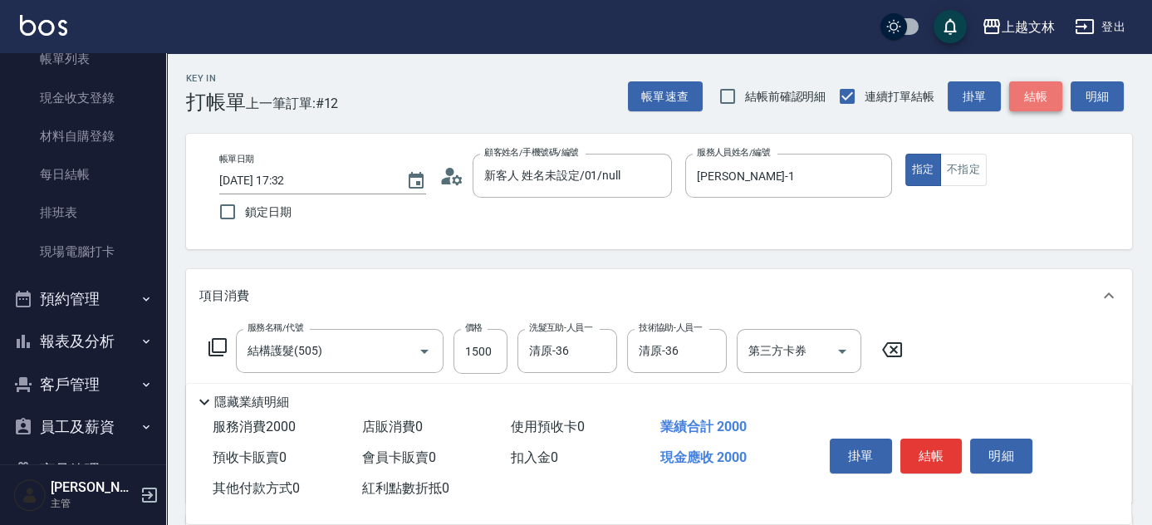
click at [1040, 93] on button "結帳" at bounding box center [1035, 96] width 53 height 31
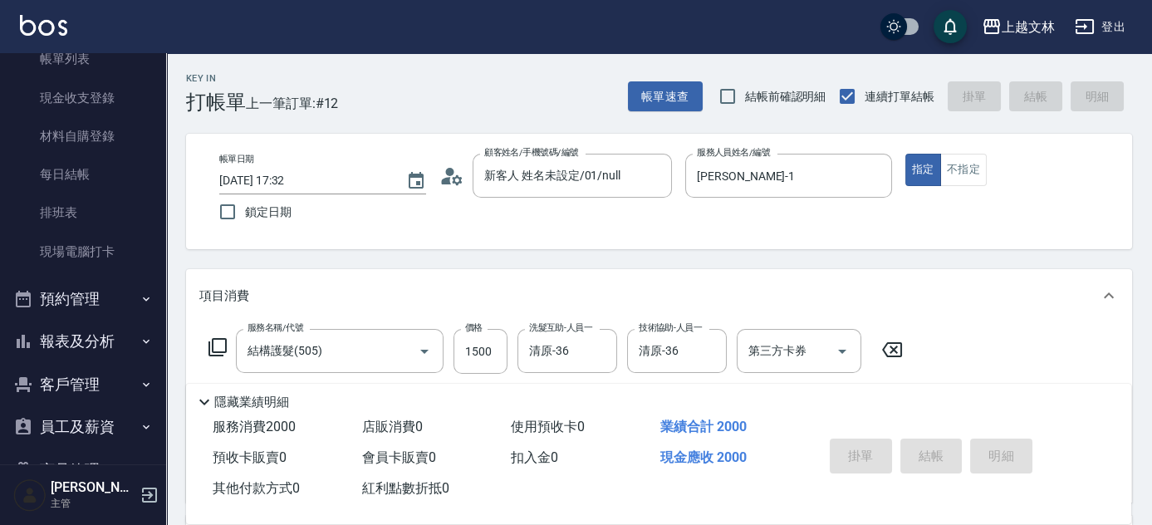
type input "[DATE] 17:33"
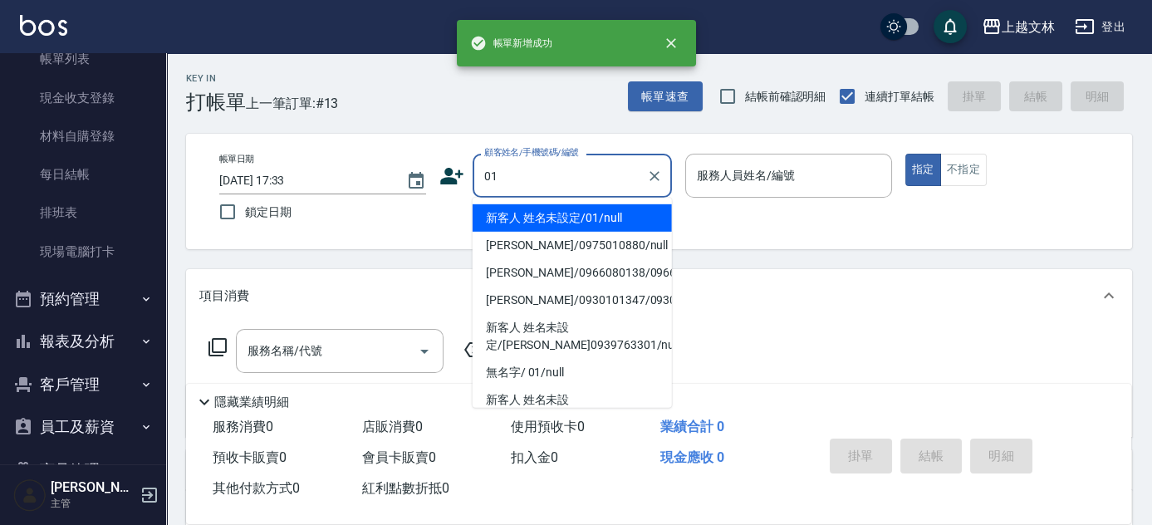
type input "新客人 姓名未設定/01/null"
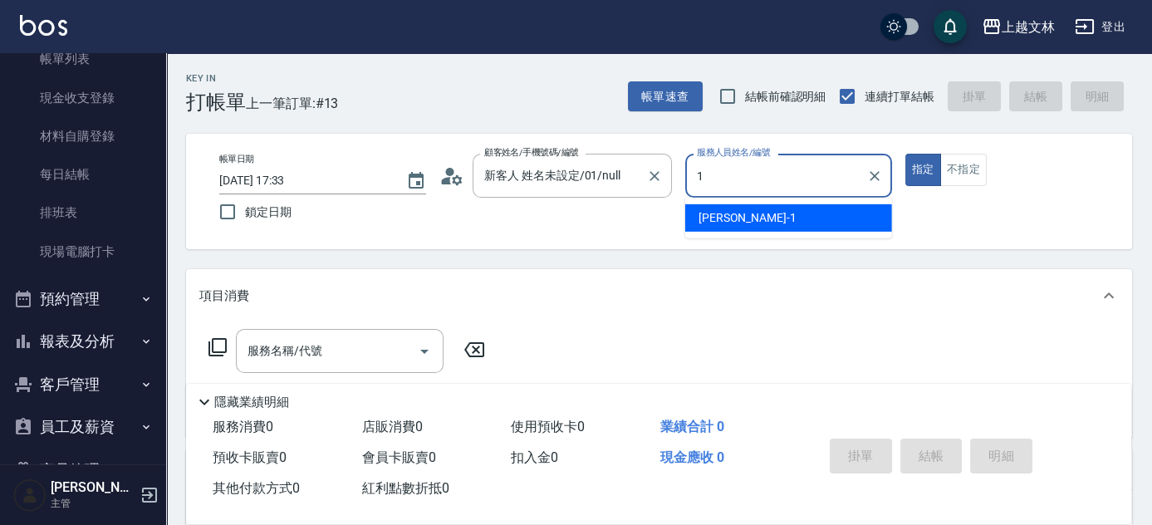
type input "[PERSON_NAME]-1"
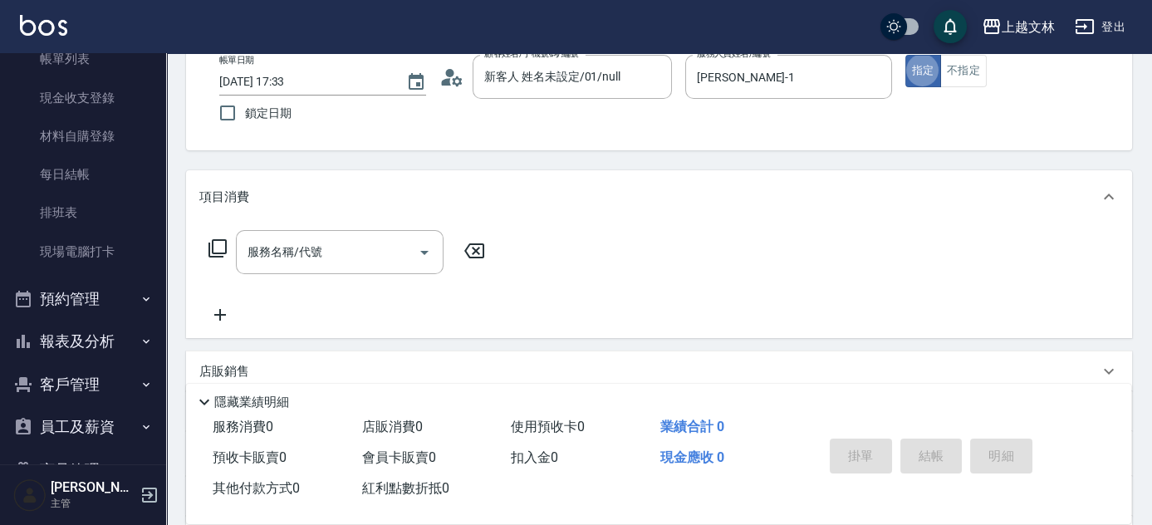
scroll to position [150, 0]
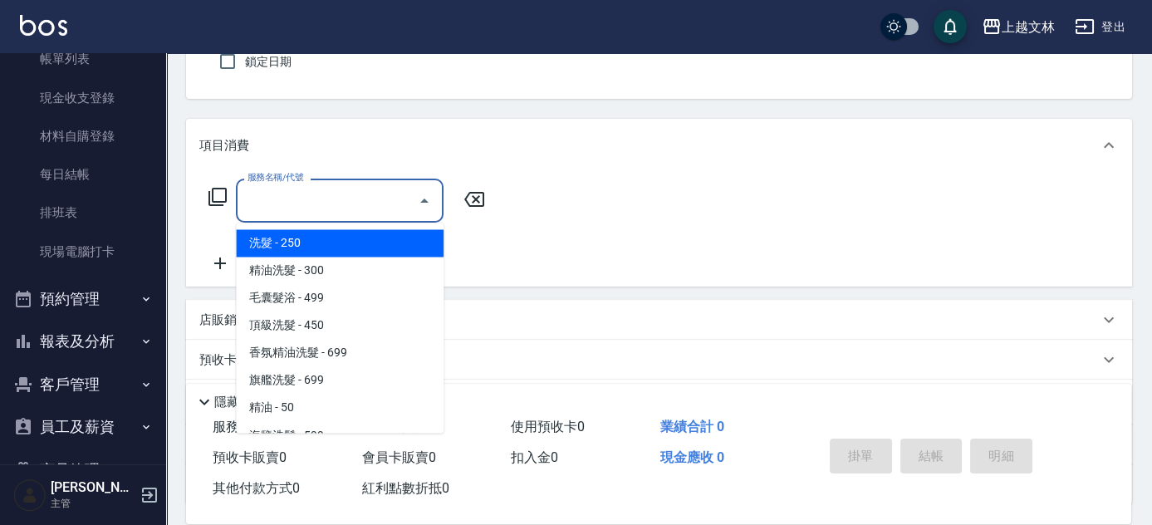
click at [304, 198] on div "服務名稱/代號 服務名稱/代號" at bounding box center [340, 201] width 208 height 44
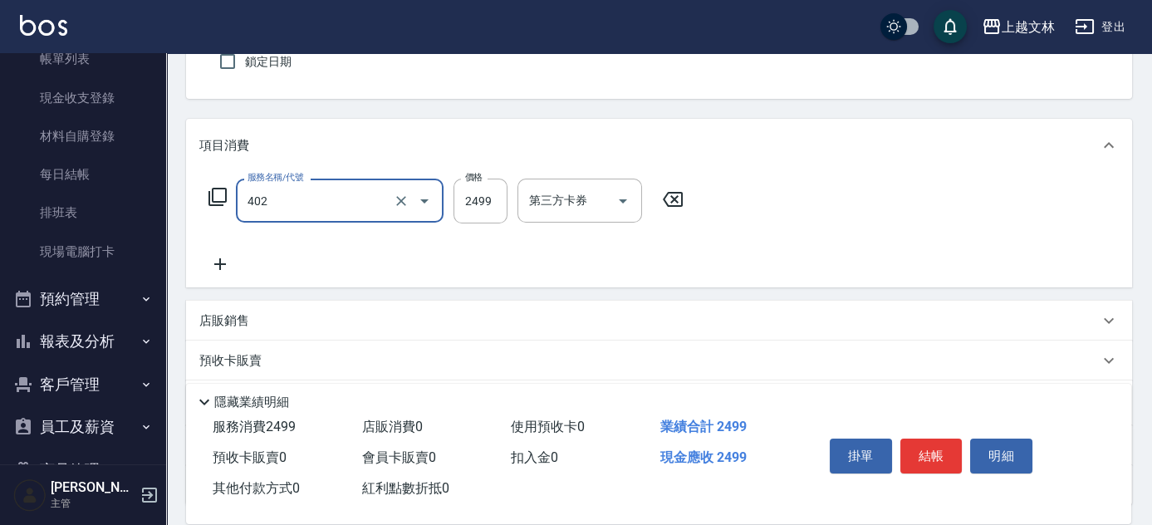
type input "嚴選染髮(402)"
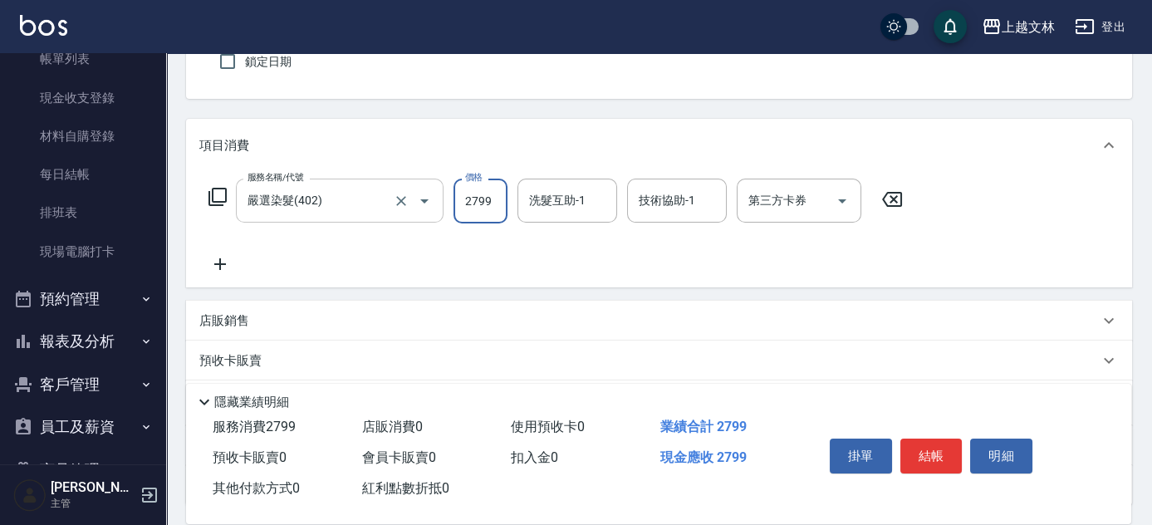
type input "2799"
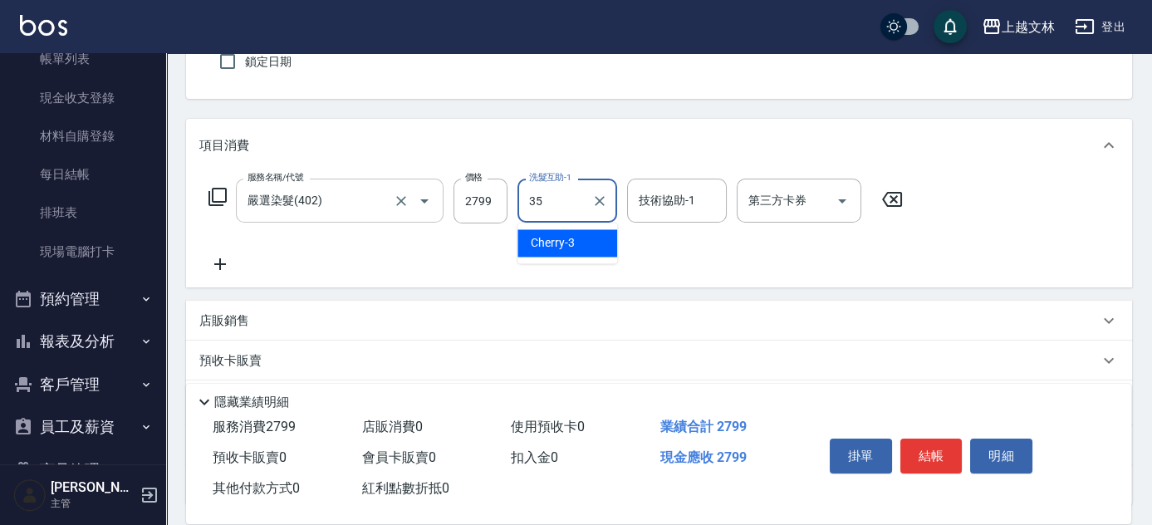
type input "[PERSON_NAME]-35"
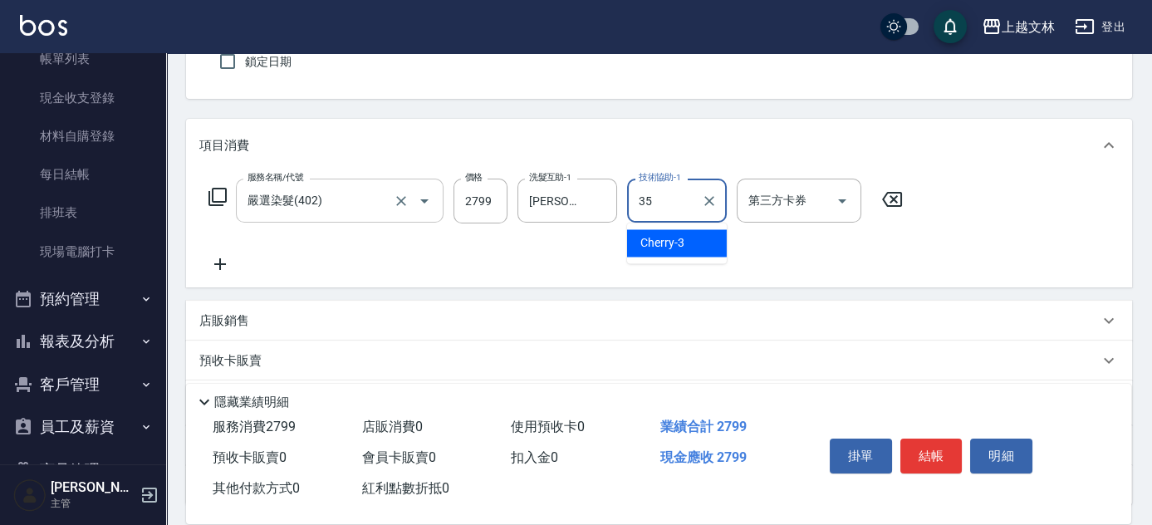
type input "[PERSON_NAME]-35"
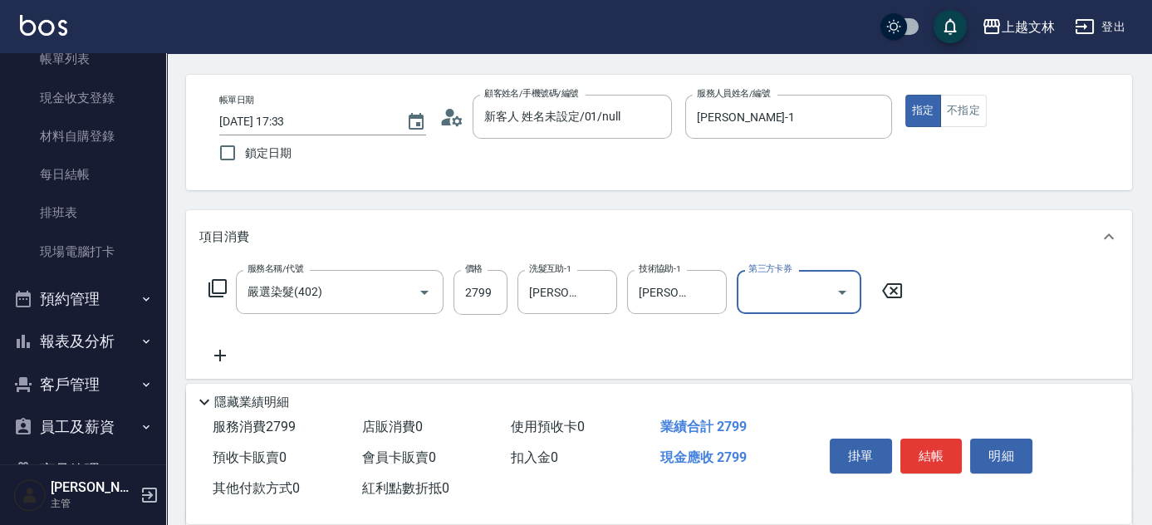
scroll to position [0, 0]
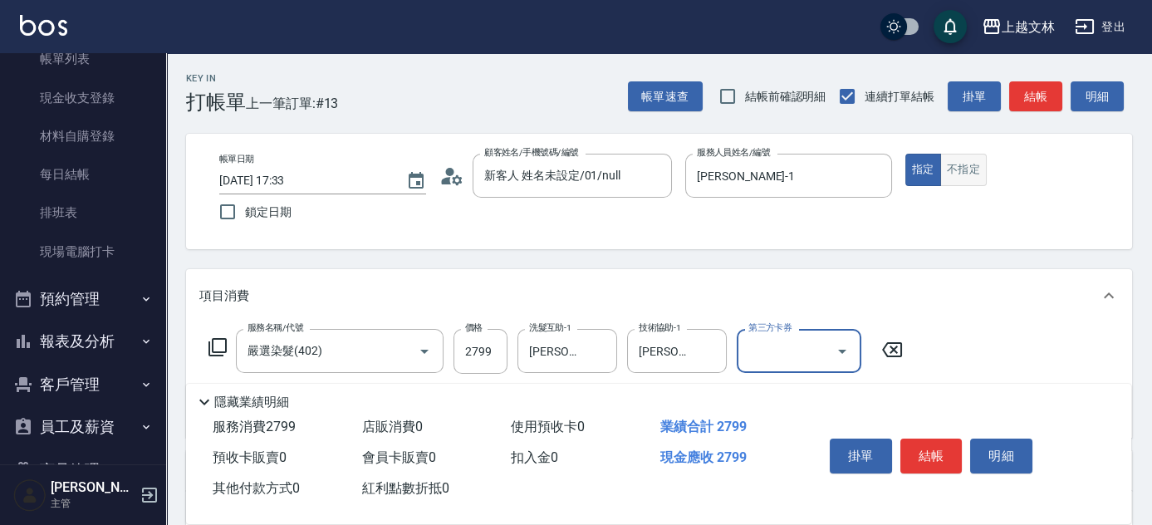
click at [967, 162] on button "不指定" at bounding box center [963, 170] width 46 height 32
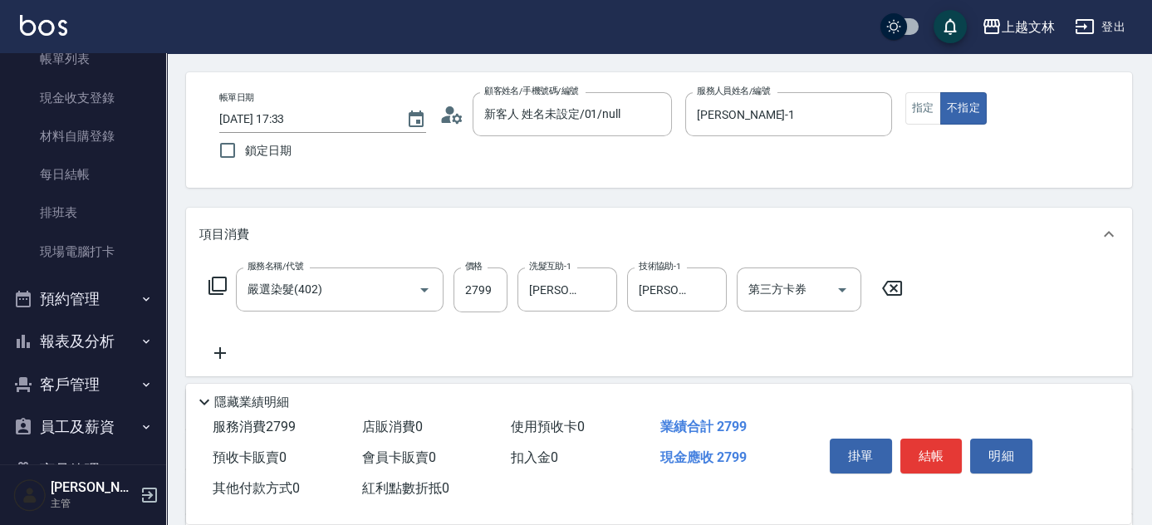
scroll to position [150, 0]
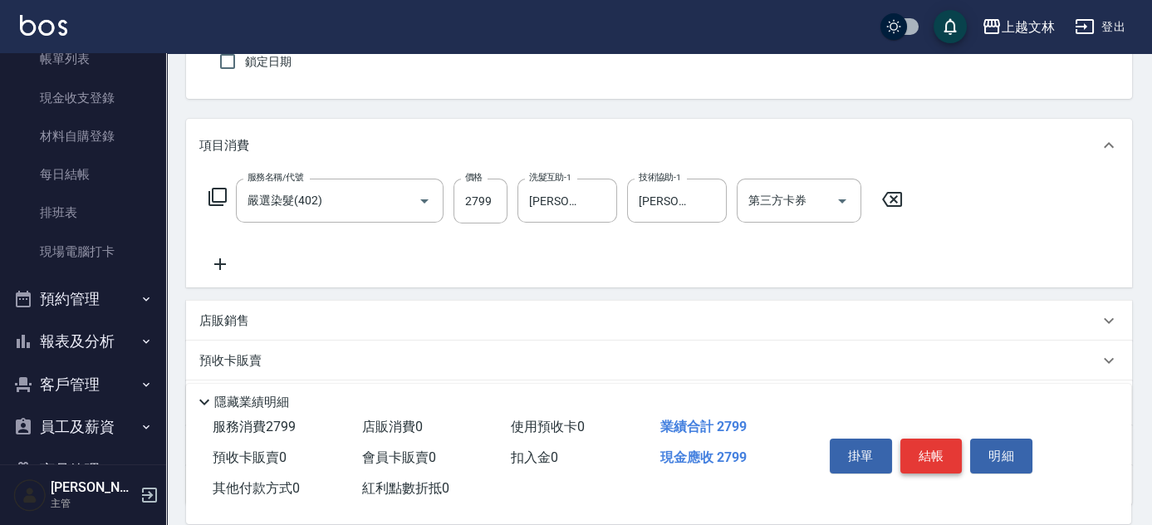
click at [932, 456] on button "結帳" at bounding box center [931, 455] width 62 height 35
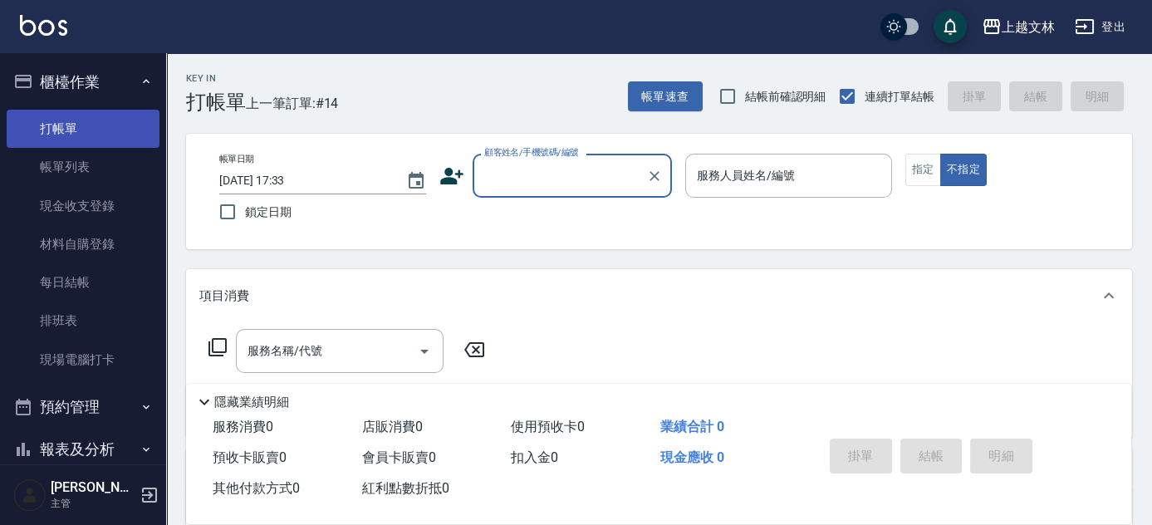
scroll to position [26, 0]
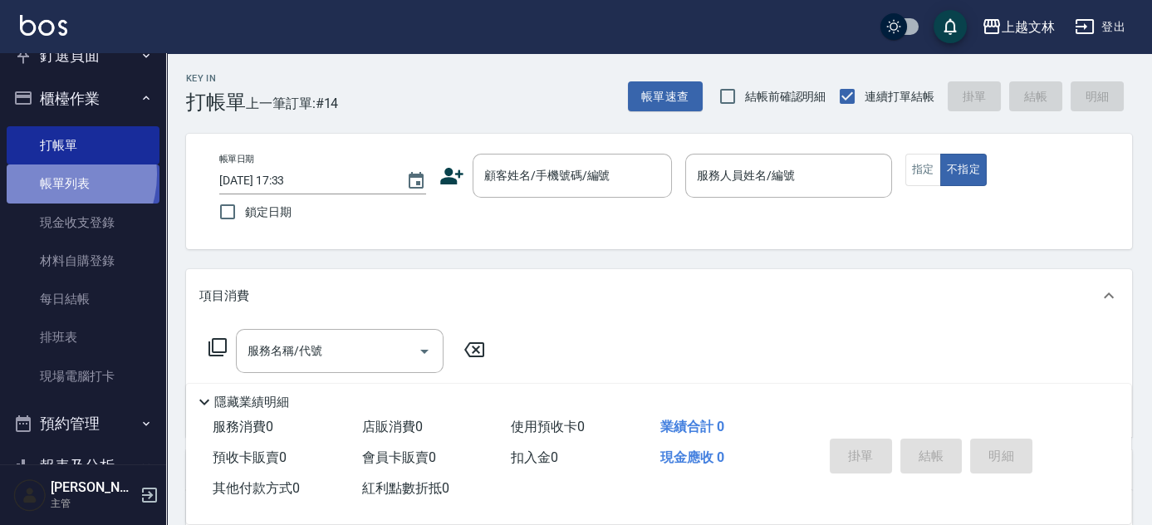
click at [50, 174] on link "帳單列表" at bounding box center [83, 183] width 153 height 38
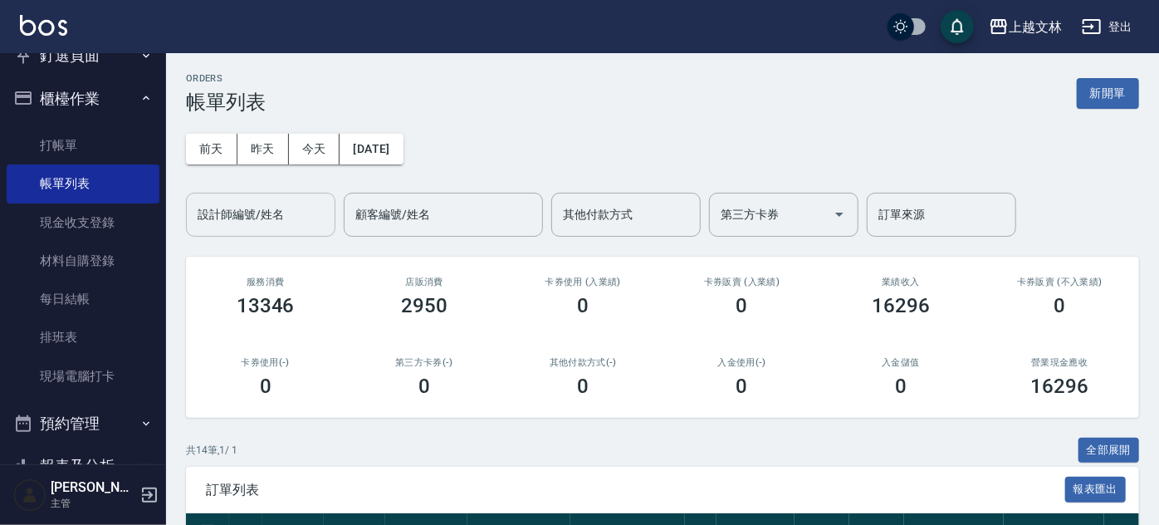
drag, startPoint x: 277, startPoint y: 216, endPoint x: 291, endPoint y: 221, distance: 14.2
click at [280, 216] on input "設計師編號/姓名" at bounding box center [260, 214] width 135 height 29
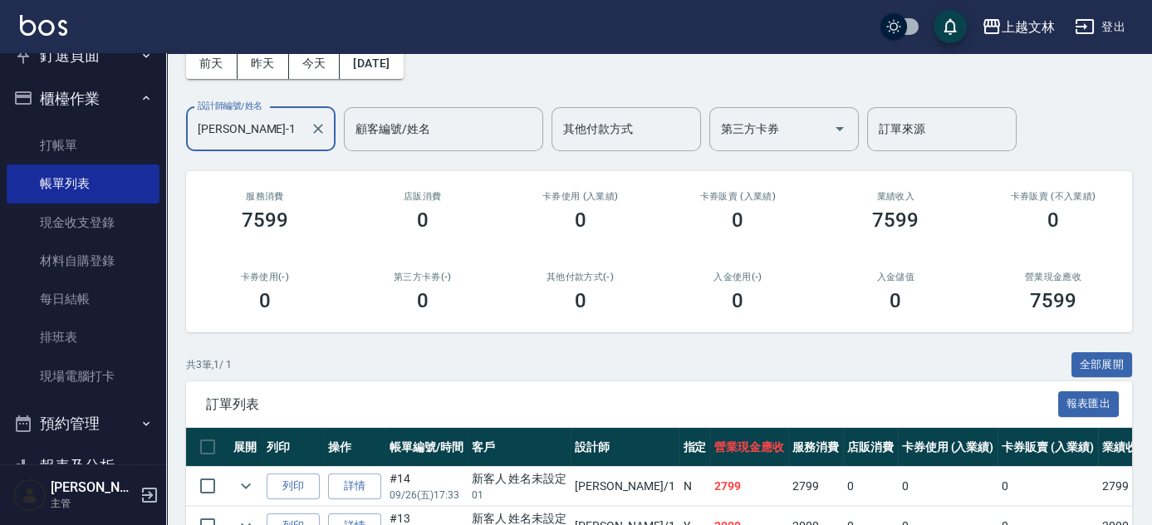
scroll to position [221, 0]
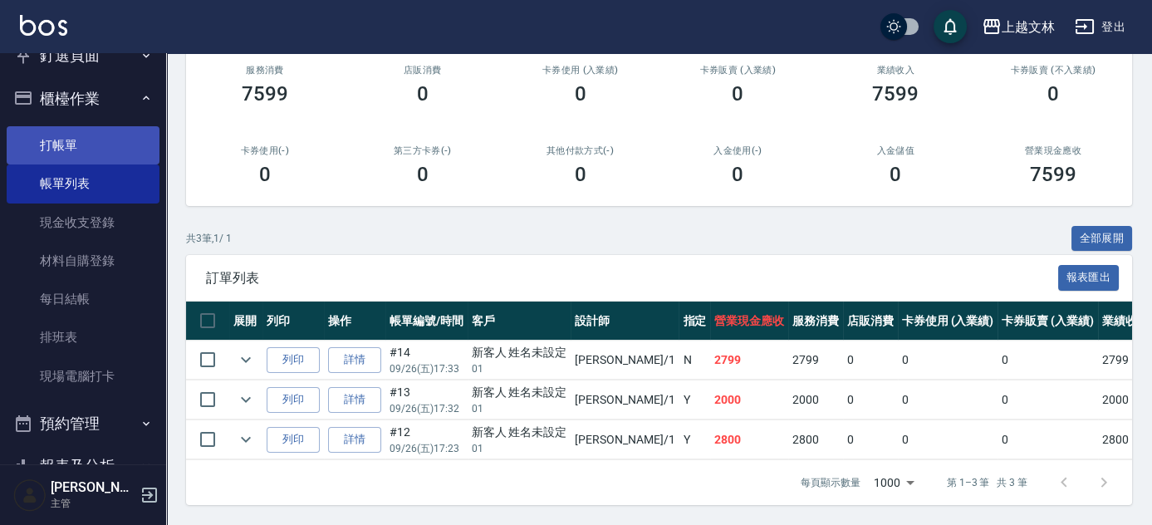
type input "[PERSON_NAME]-1"
click at [81, 149] on link "打帳單" at bounding box center [83, 145] width 153 height 38
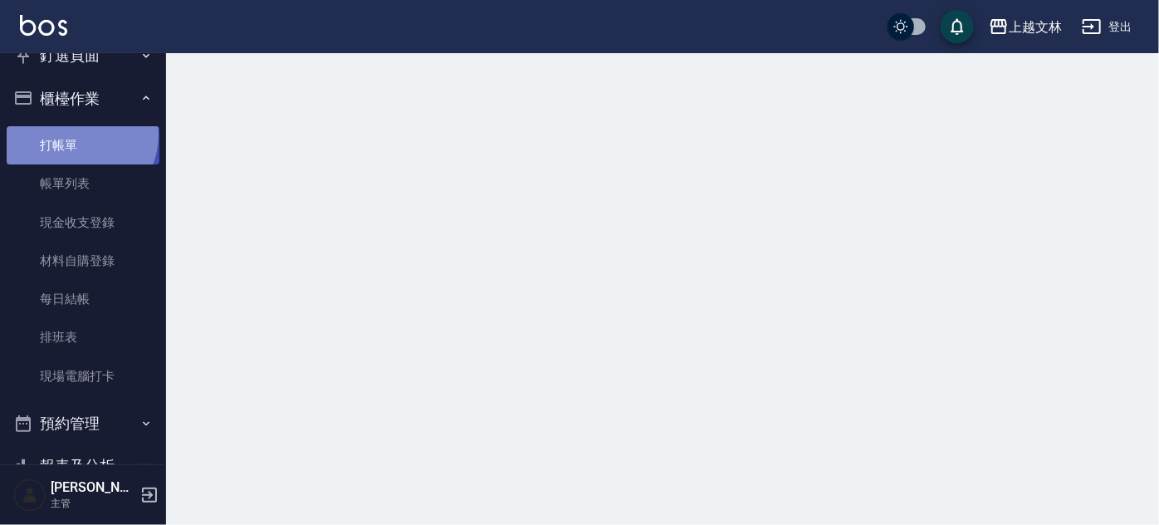
click at [76, 135] on link "打帳單" at bounding box center [83, 145] width 153 height 38
click at [88, 90] on button "櫃檯作業" at bounding box center [83, 98] width 153 height 43
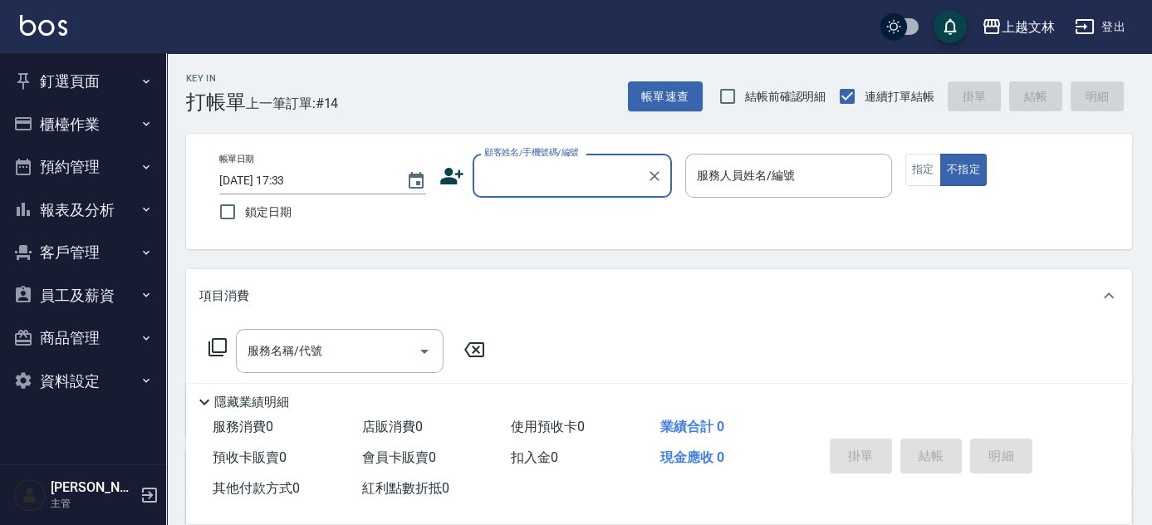
click at [560, 150] on label "顧客姓名/手機號碼/編號" at bounding box center [531, 152] width 95 height 12
click at [560, 161] on input "顧客姓名/手機號碼/編號" at bounding box center [559, 175] width 159 height 29
click at [566, 174] on input "顧客姓名/手機號碼/編號" at bounding box center [559, 175] width 159 height 29
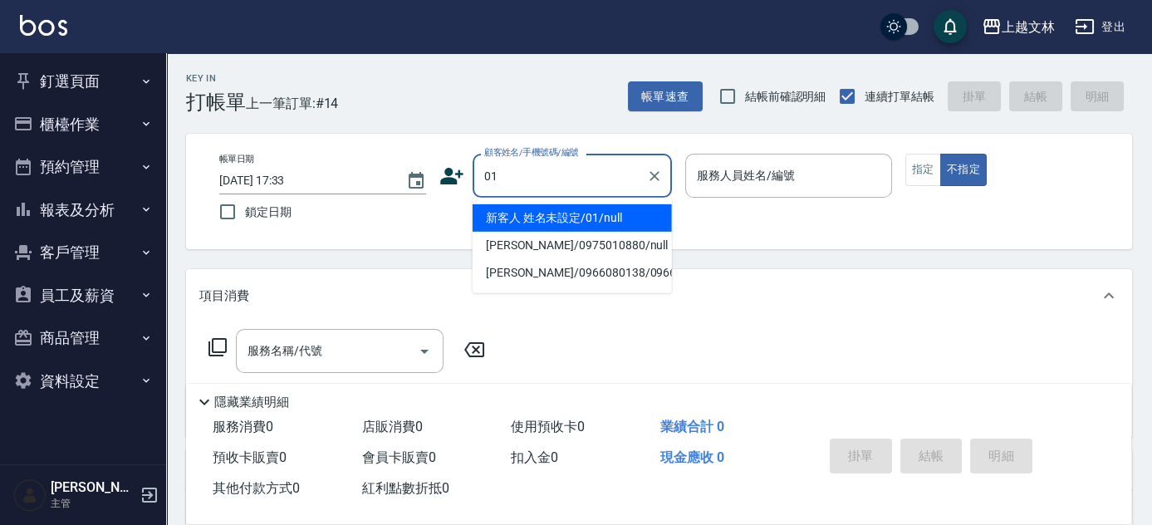
type input "新客人 姓名未設定/01/null"
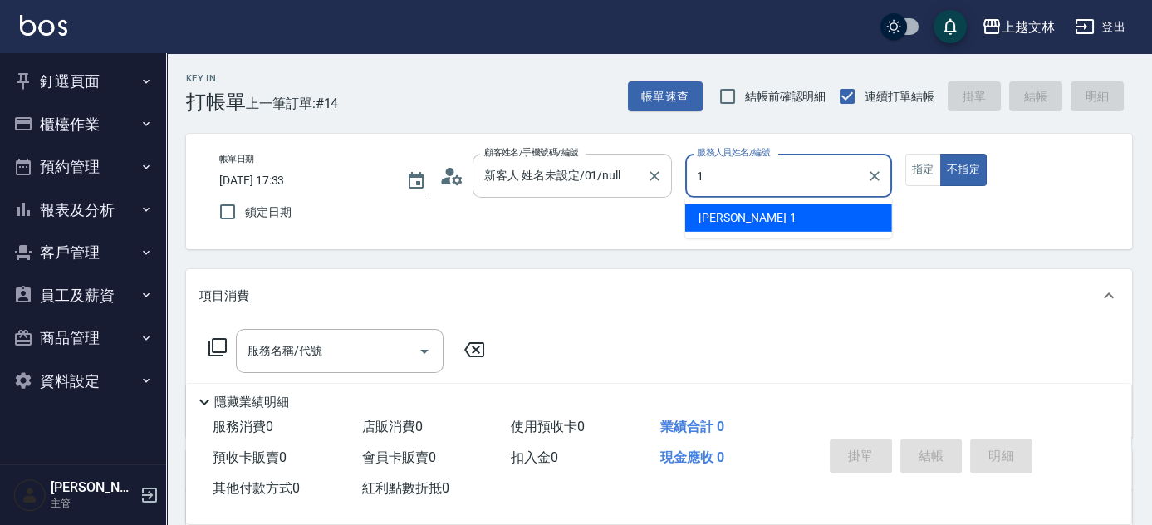
type input "1"
type button "false"
type input "[PERSON_NAME]-1"
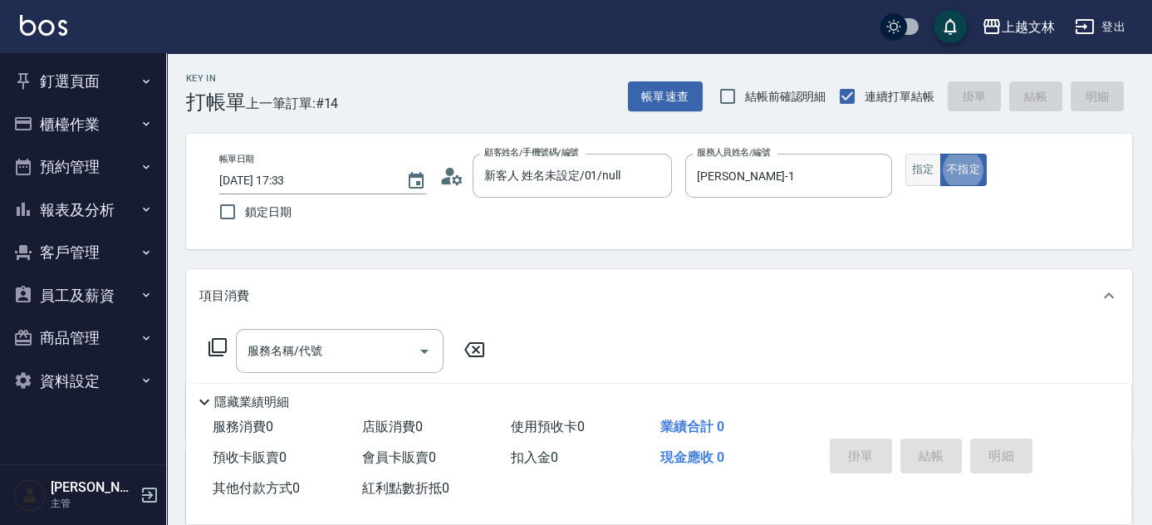
click at [936, 170] on button "指定" at bounding box center [923, 170] width 36 height 32
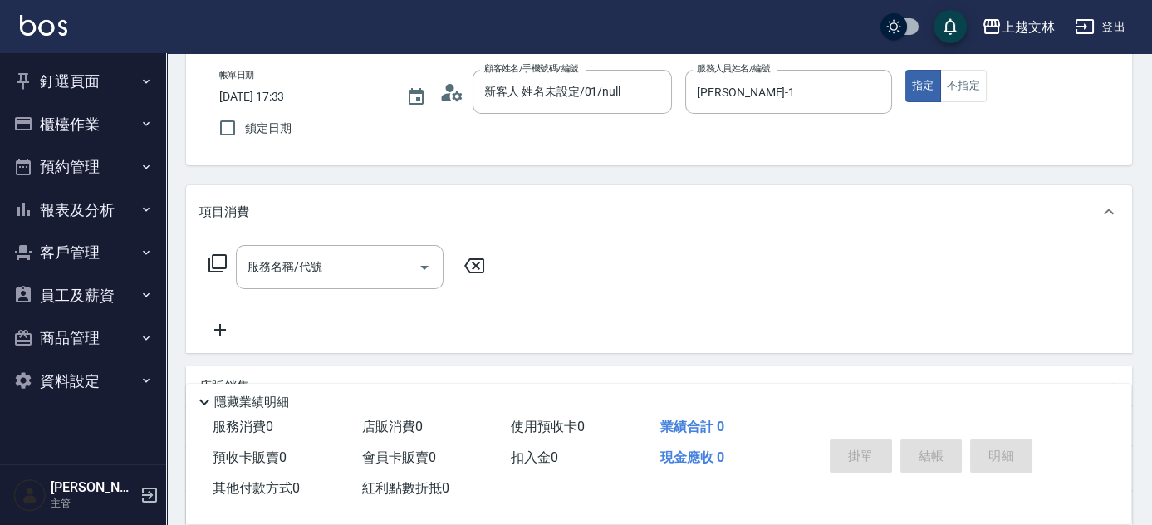
scroll to position [226, 0]
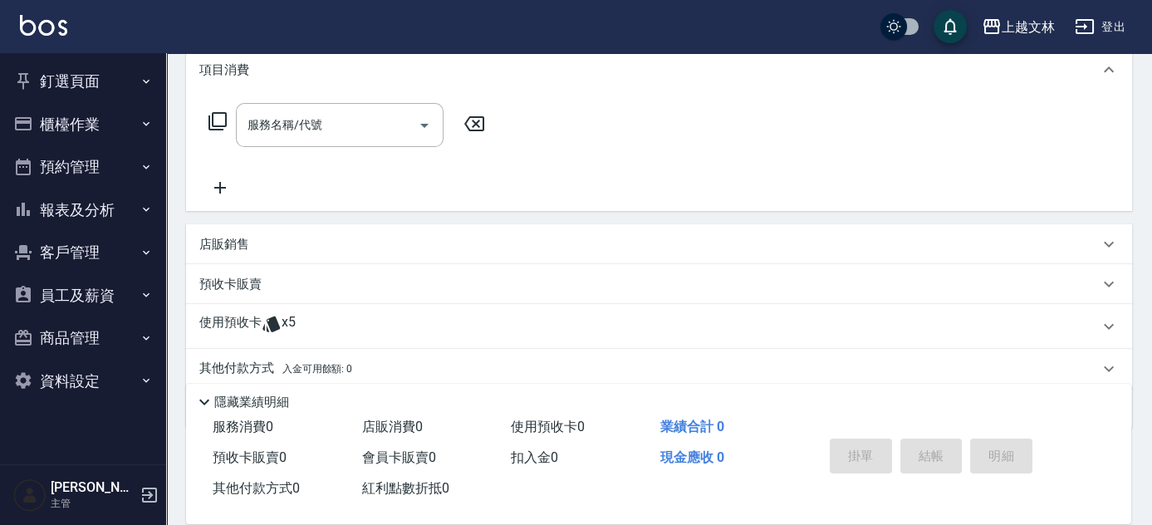
click at [218, 189] on icon at bounding box center [220, 188] width 42 height 20
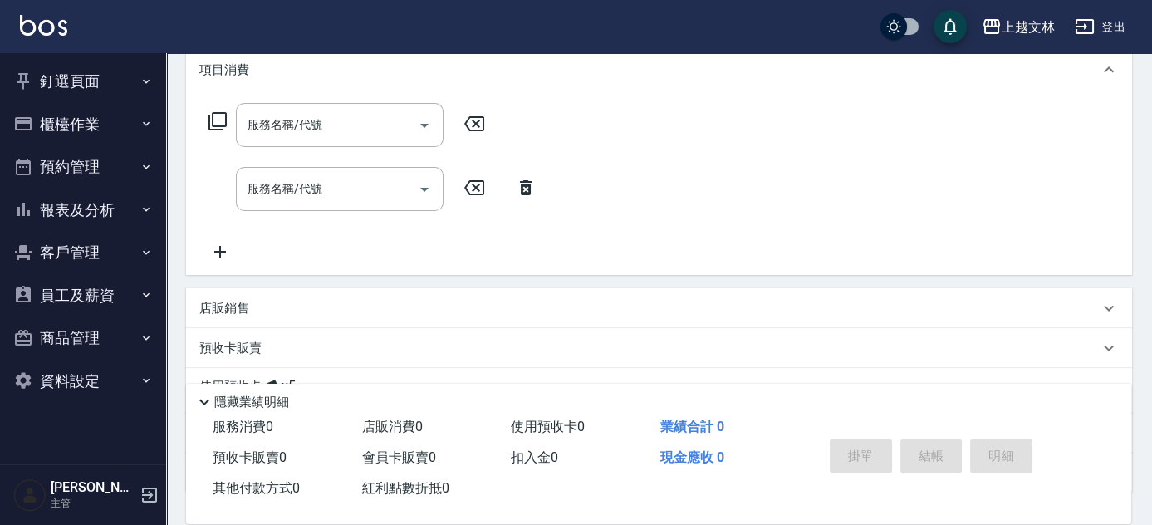
click at [228, 252] on icon at bounding box center [220, 252] width 42 height 20
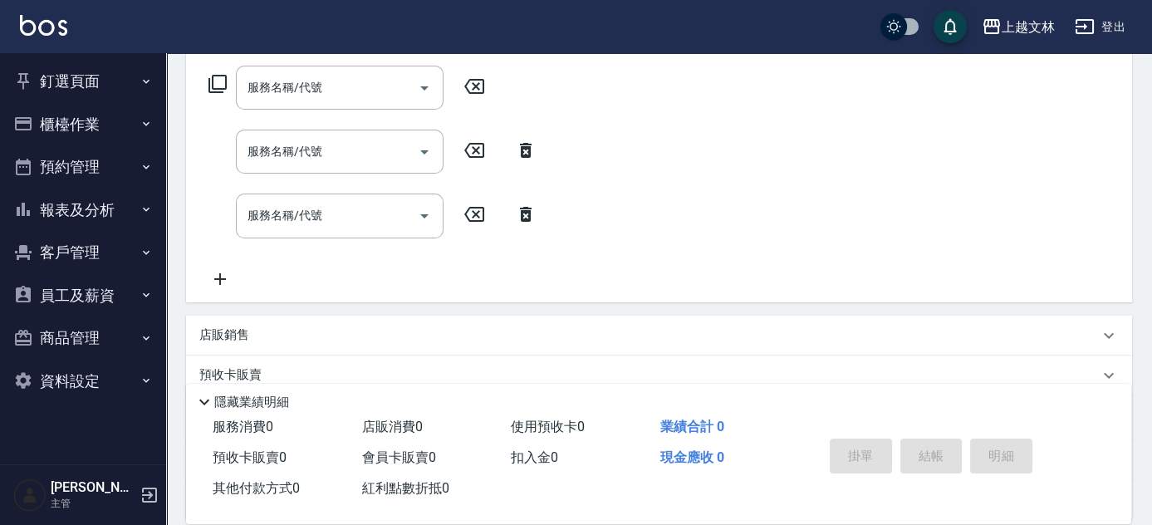
scroll to position [269, 0]
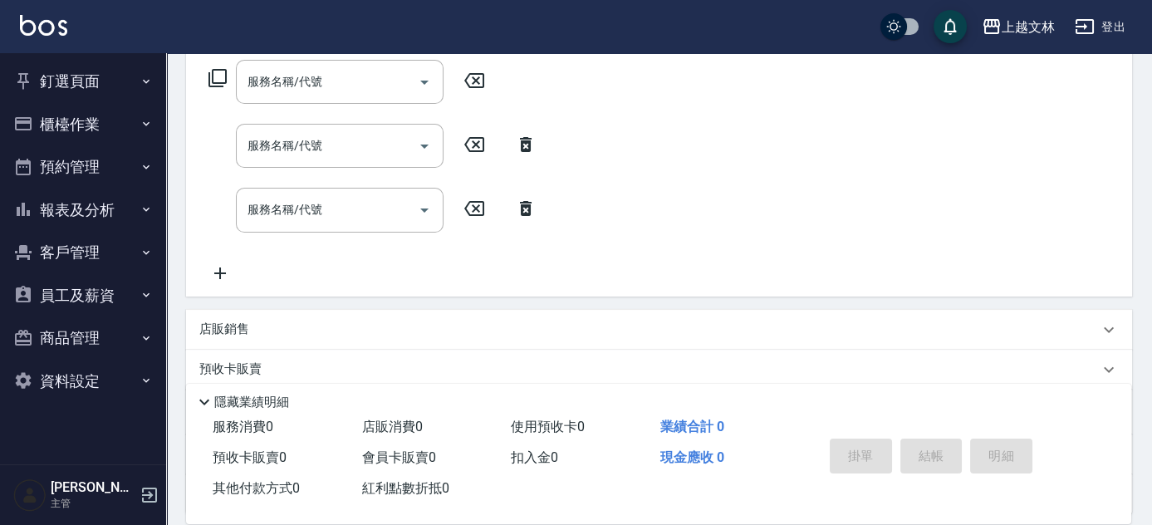
click at [215, 266] on icon at bounding box center [220, 273] width 42 height 20
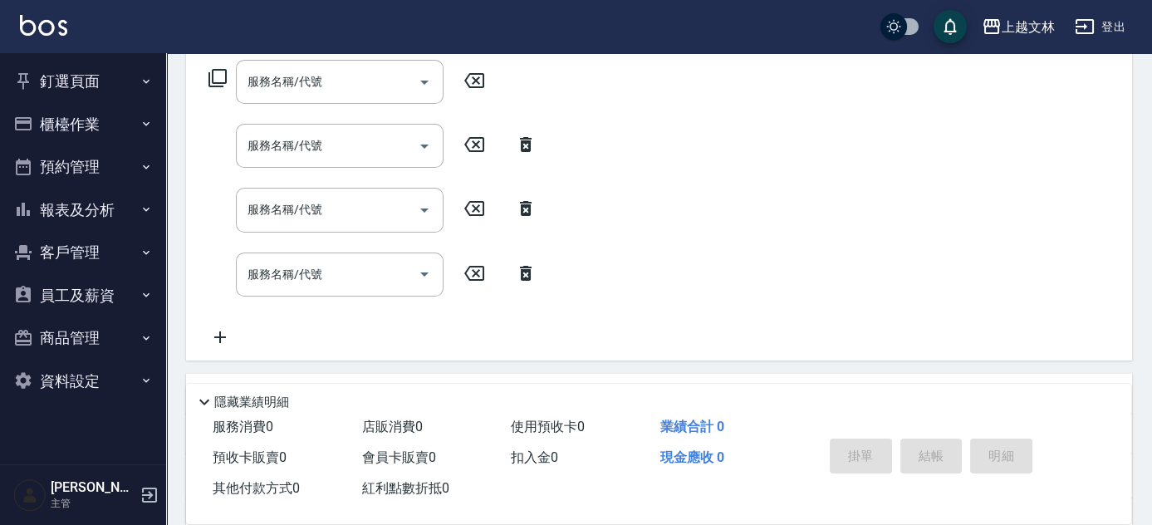
click at [226, 339] on icon at bounding box center [220, 337] width 42 height 20
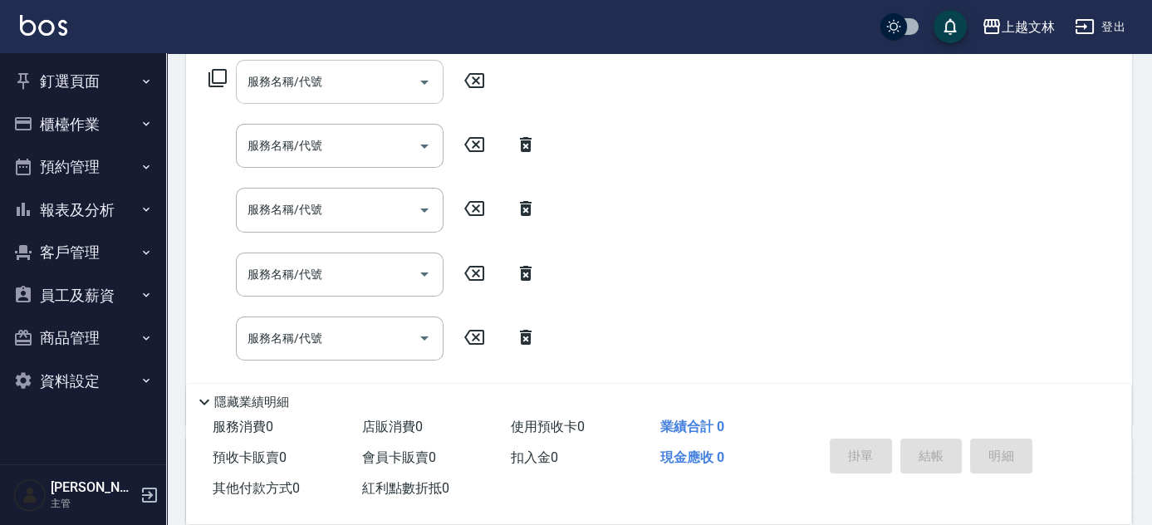
click at [358, 75] on input "服務名稱/代號" at bounding box center [327, 81] width 168 height 29
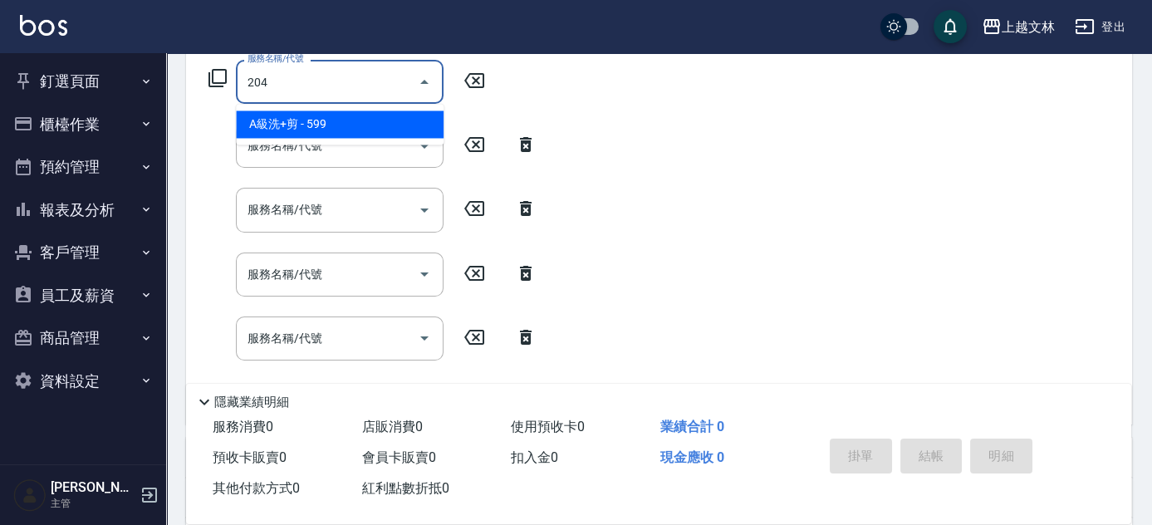
type input "A級洗+剪(204)"
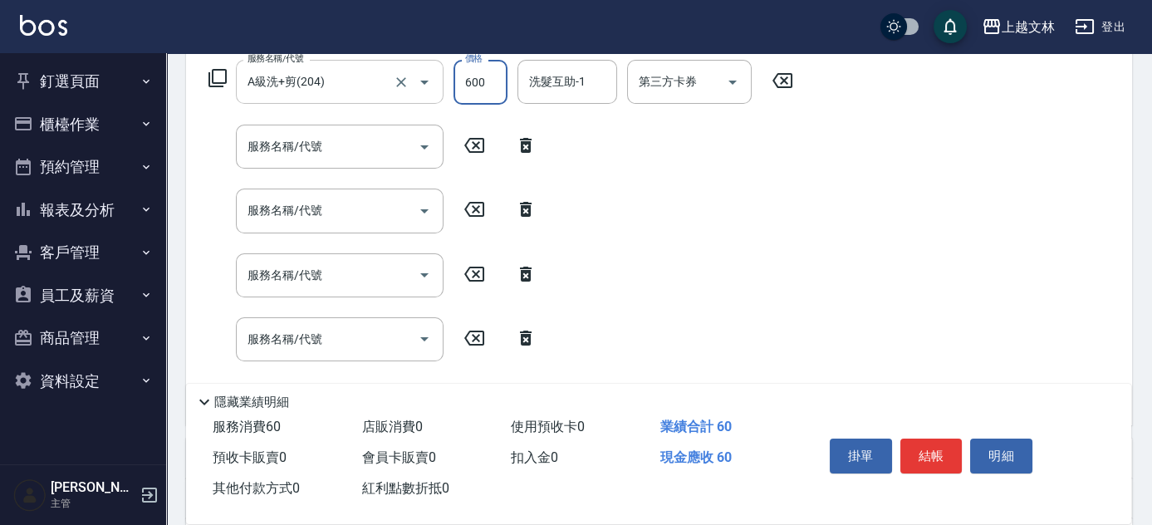
type input "600"
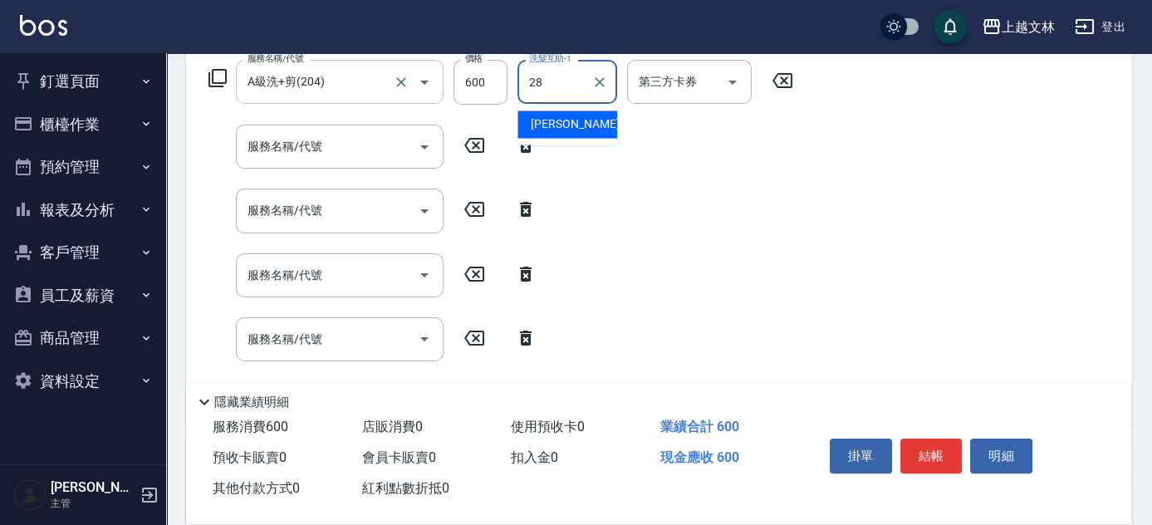
type input "[PERSON_NAME]-28"
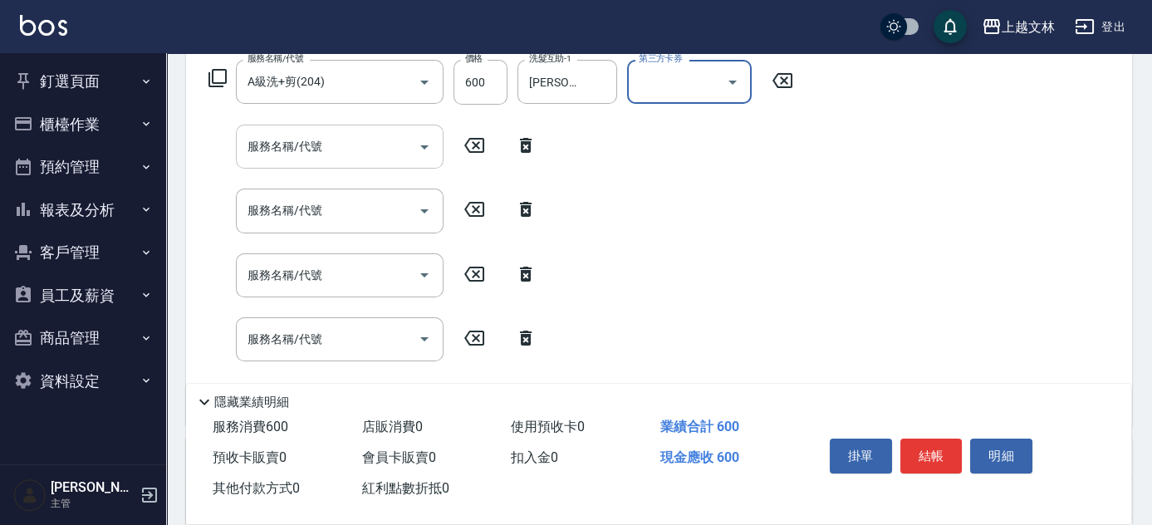
click at [266, 144] on input "服務名稱/代號" at bounding box center [327, 146] width 168 height 29
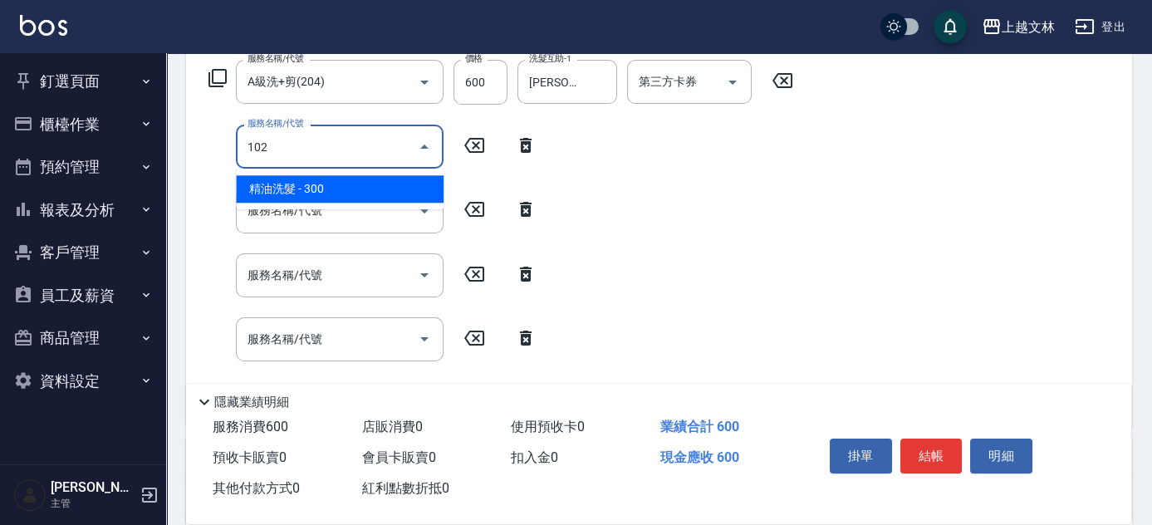
type input "精油洗髮(102)"
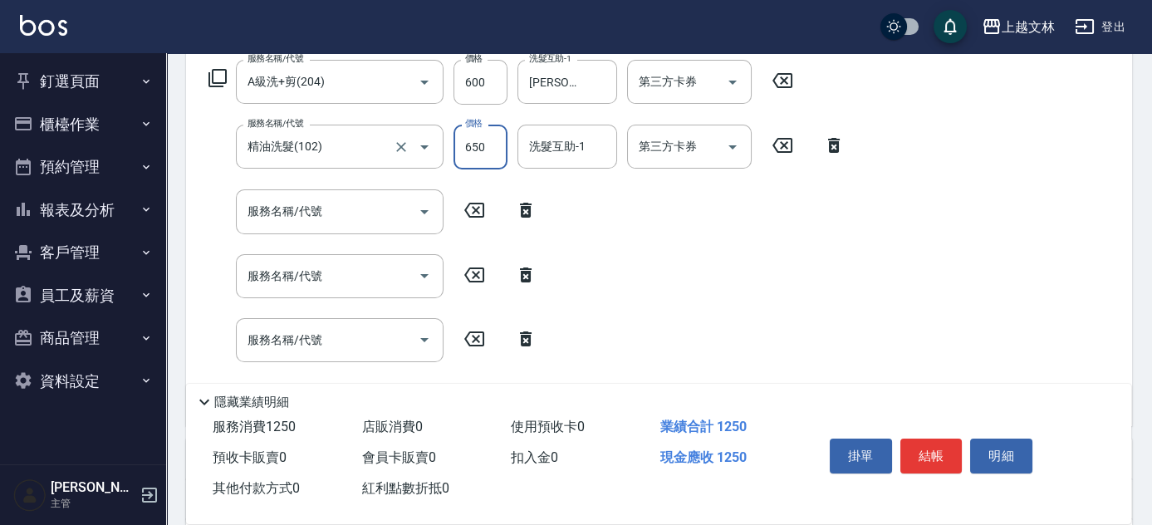
type input "650"
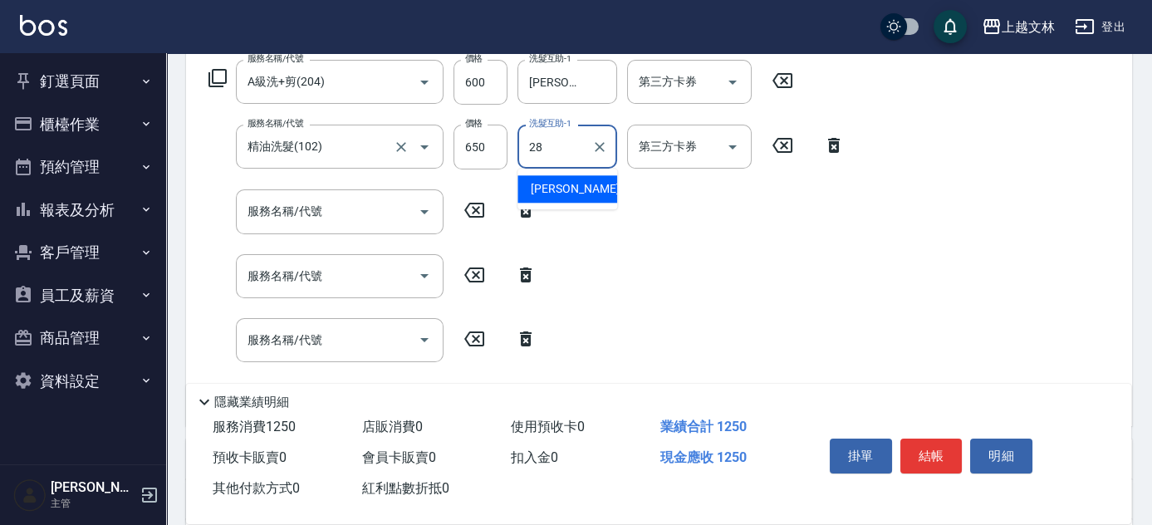
type input "[PERSON_NAME]-28"
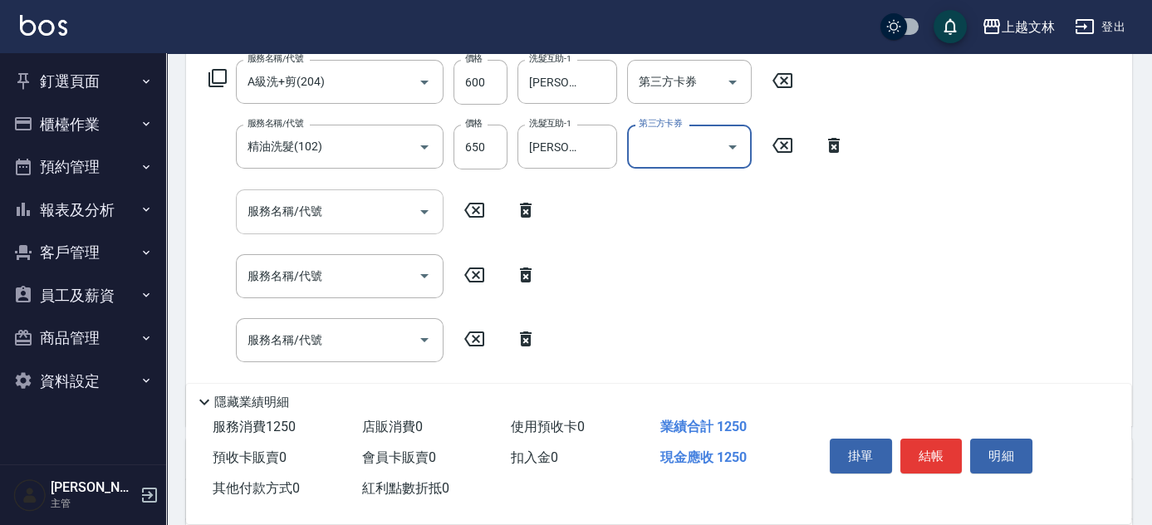
click at [313, 223] on input "服務名稱/代號" at bounding box center [327, 211] width 168 height 29
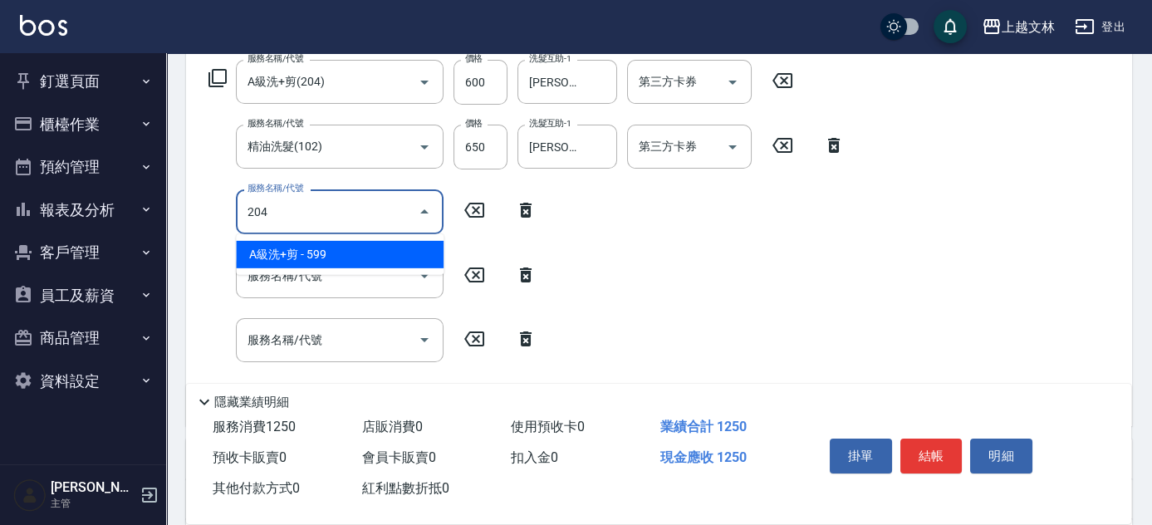
type input "A級洗+剪(204)"
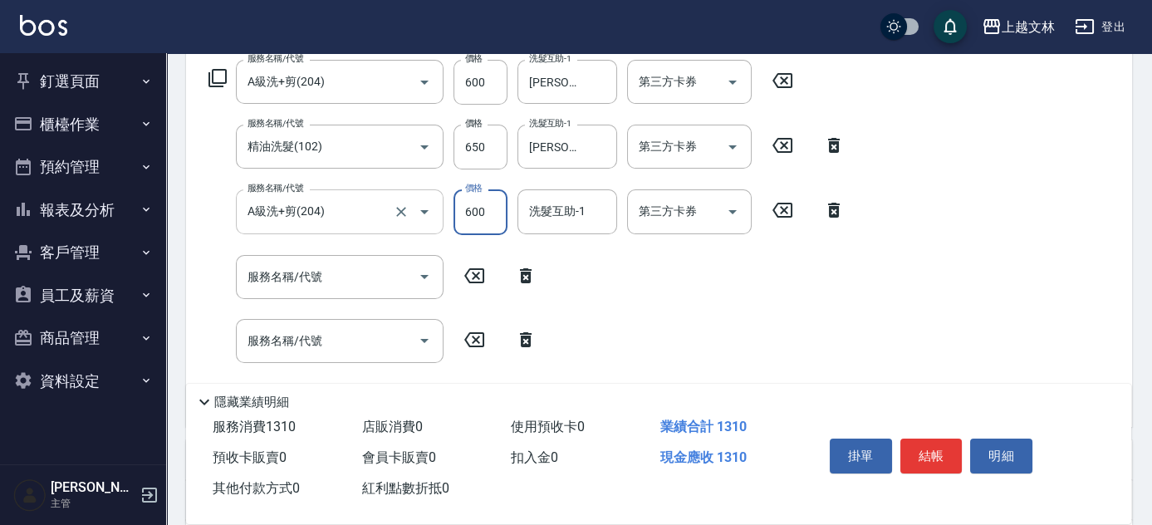
type input "600"
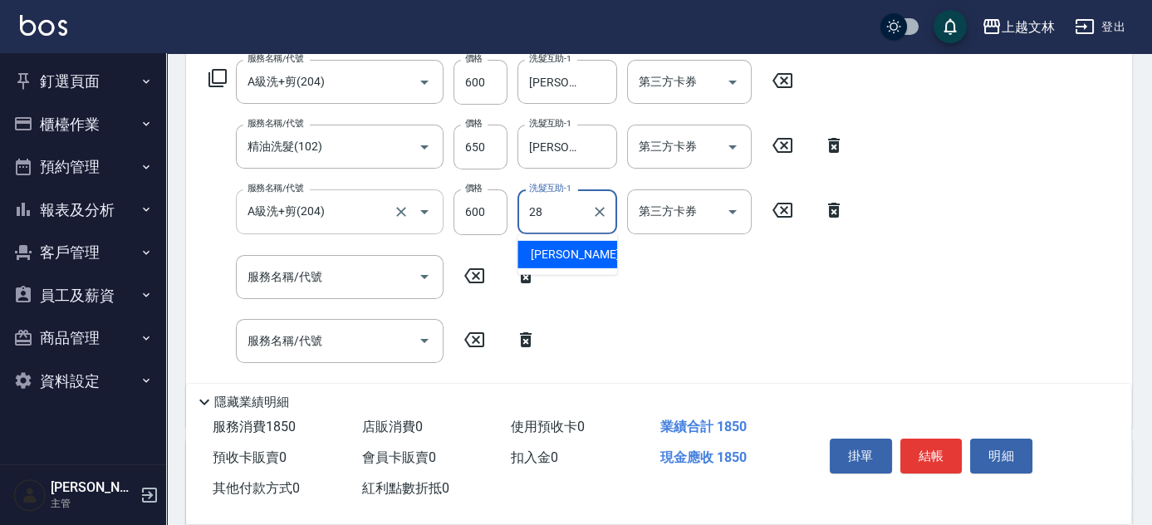
type input "[PERSON_NAME]-28"
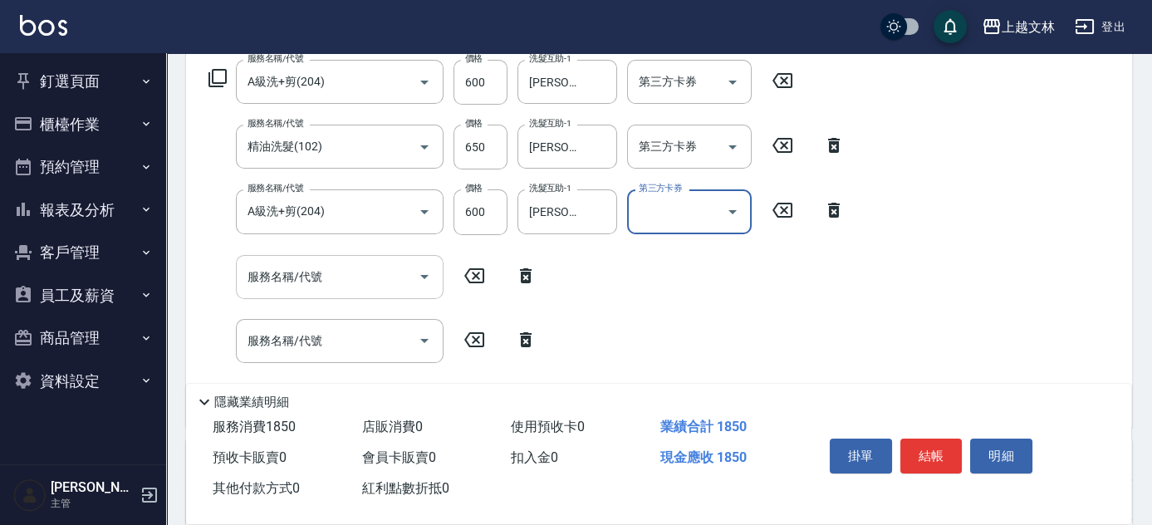
click at [356, 274] on input "服務名稱/代號" at bounding box center [327, 276] width 168 height 29
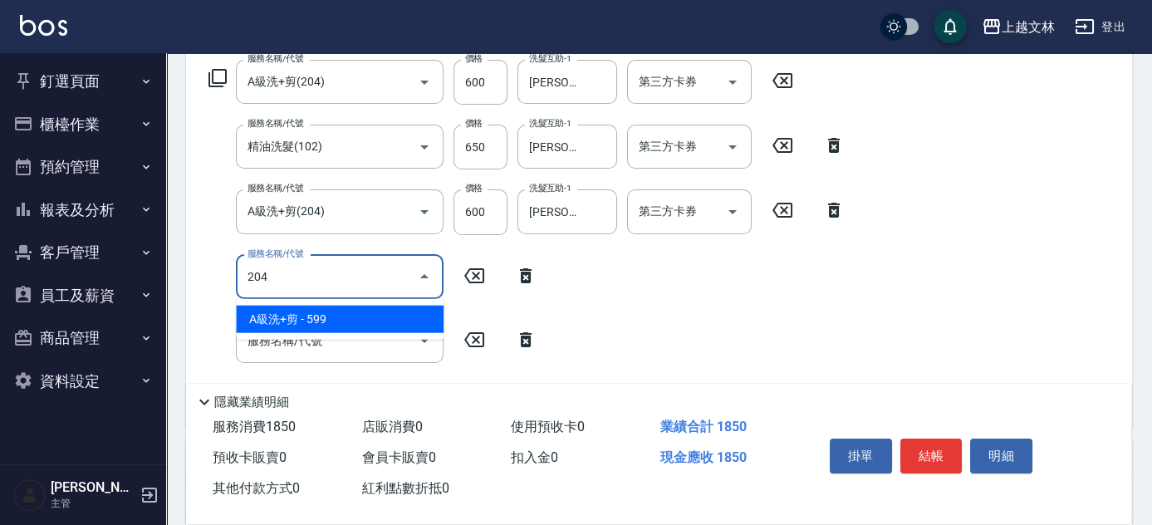
type input "A級洗+剪(204)"
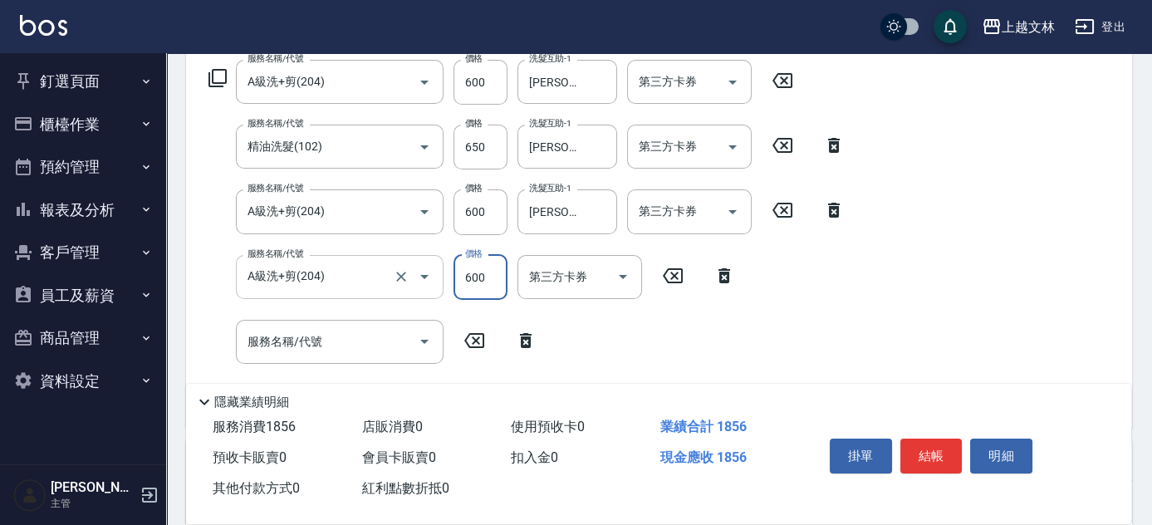
type input "600"
click at [727, 278] on icon at bounding box center [724, 275] width 12 height 15
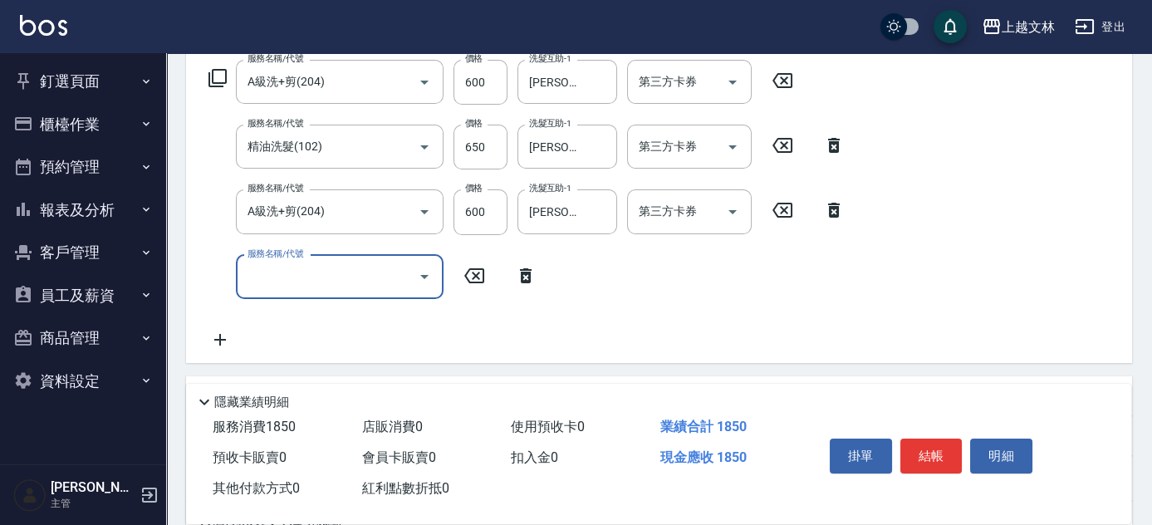
drag, startPoint x: 387, startPoint y: 290, endPoint x: 345, endPoint y: 282, distance: 43.0
click at [385, 290] on input "服務名稱/代號" at bounding box center [327, 276] width 168 height 29
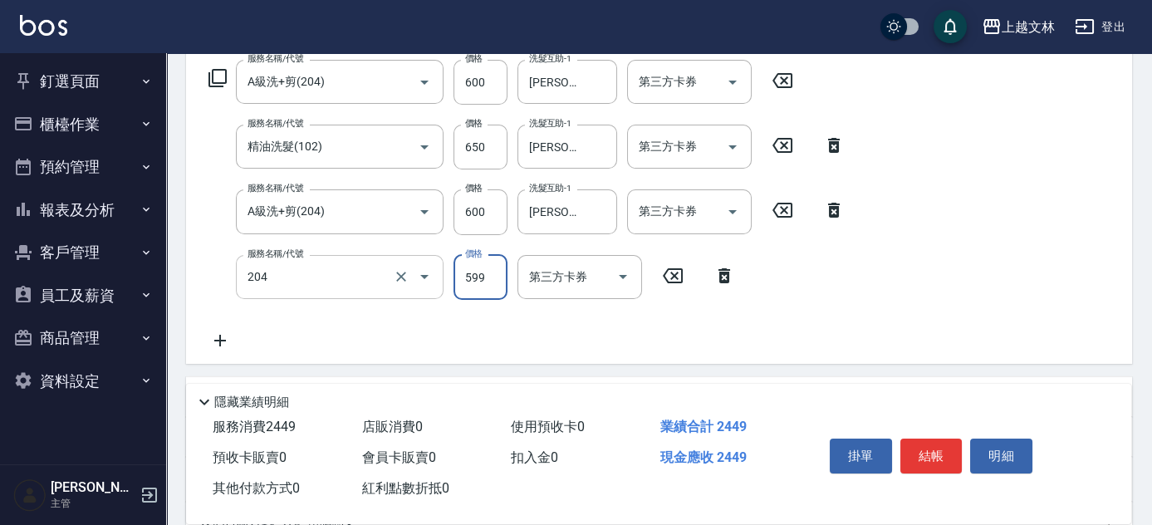
type input "A級洗+剪(204)"
type input "600"
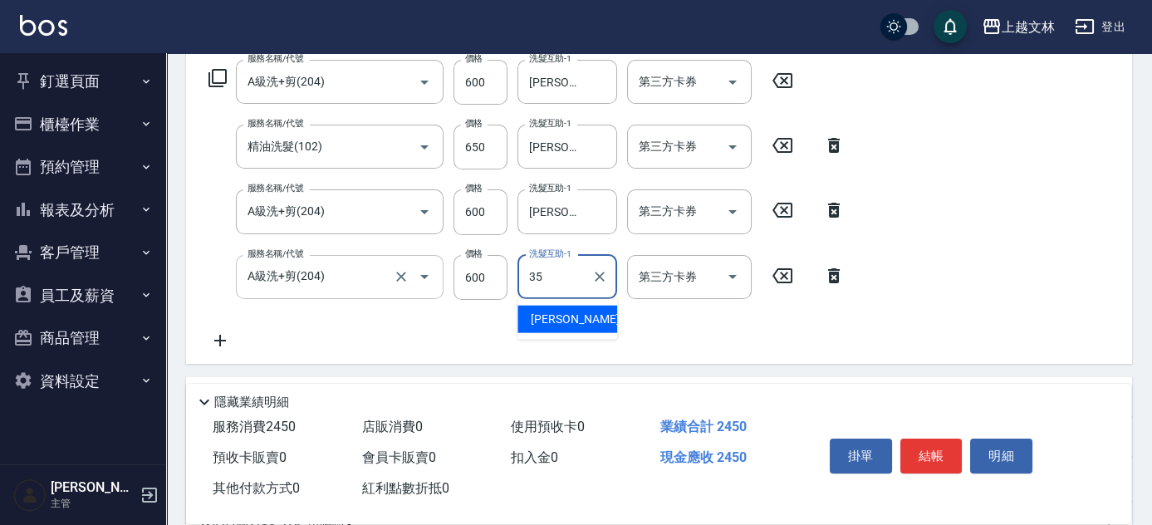
type input "[PERSON_NAME]-35"
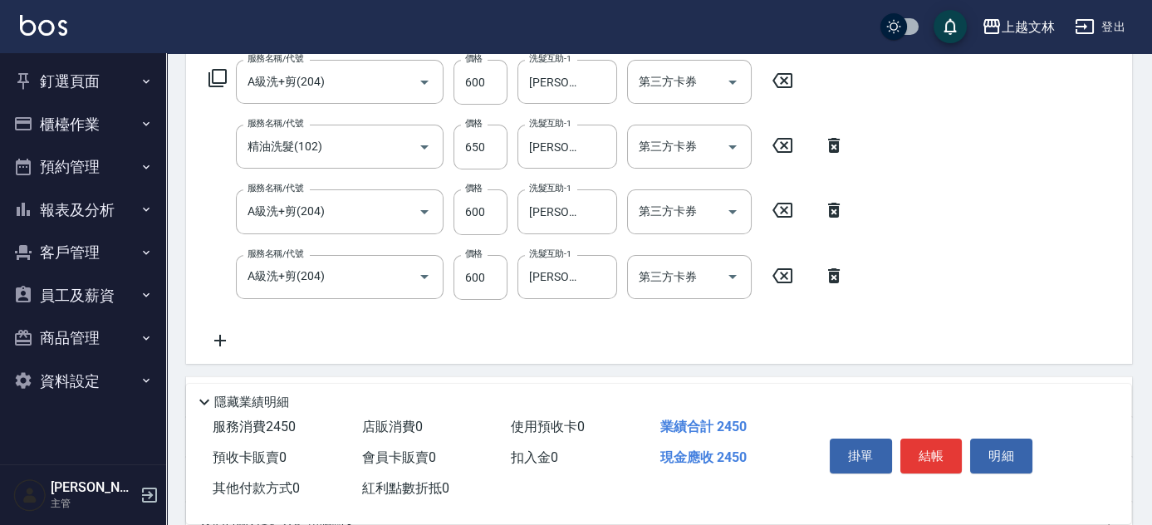
click at [228, 342] on icon at bounding box center [220, 340] width 42 height 20
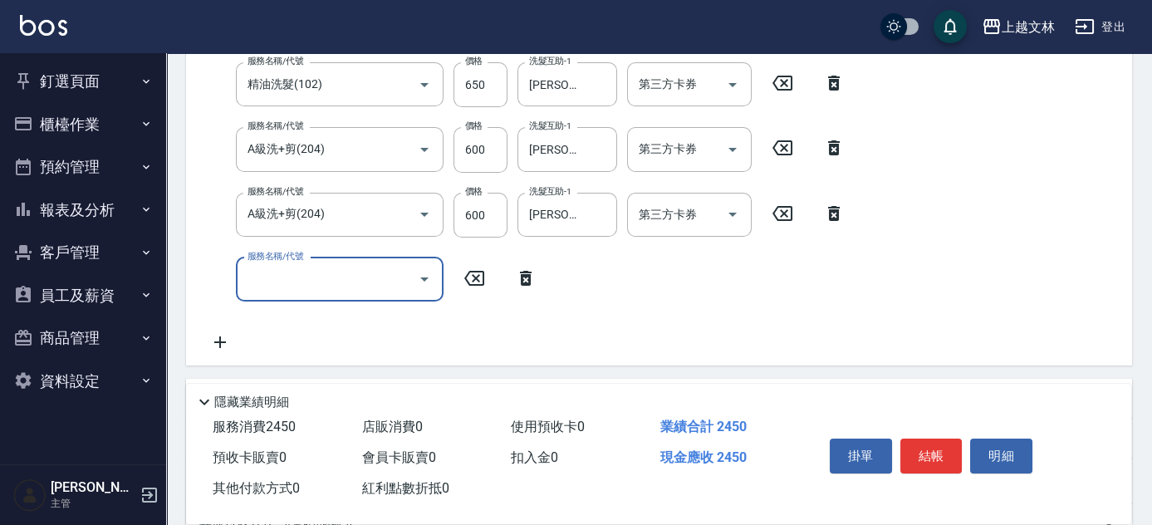
scroll to position [420, 0]
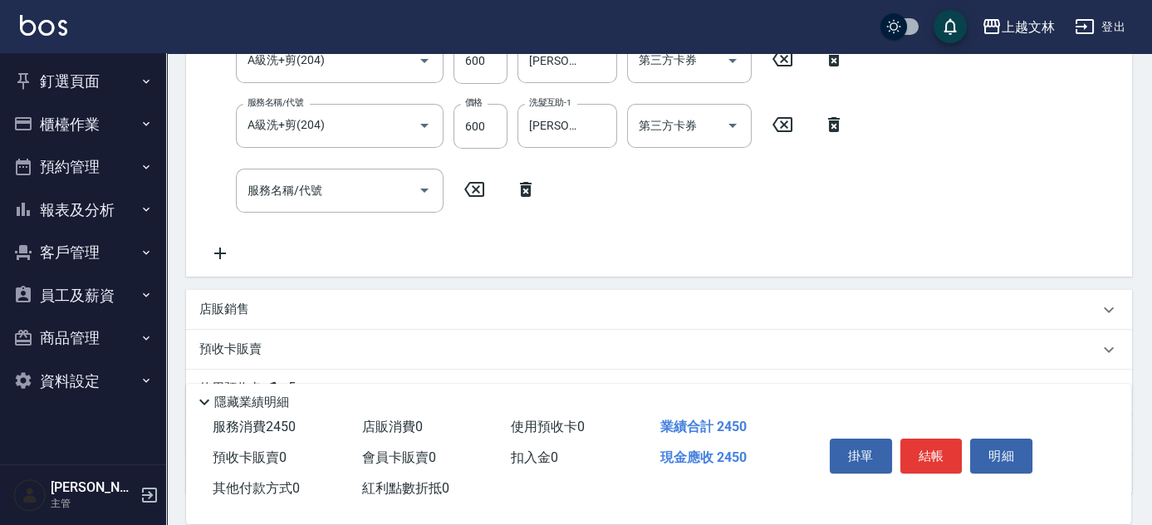
click at [217, 258] on icon at bounding box center [220, 253] width 42 height 20
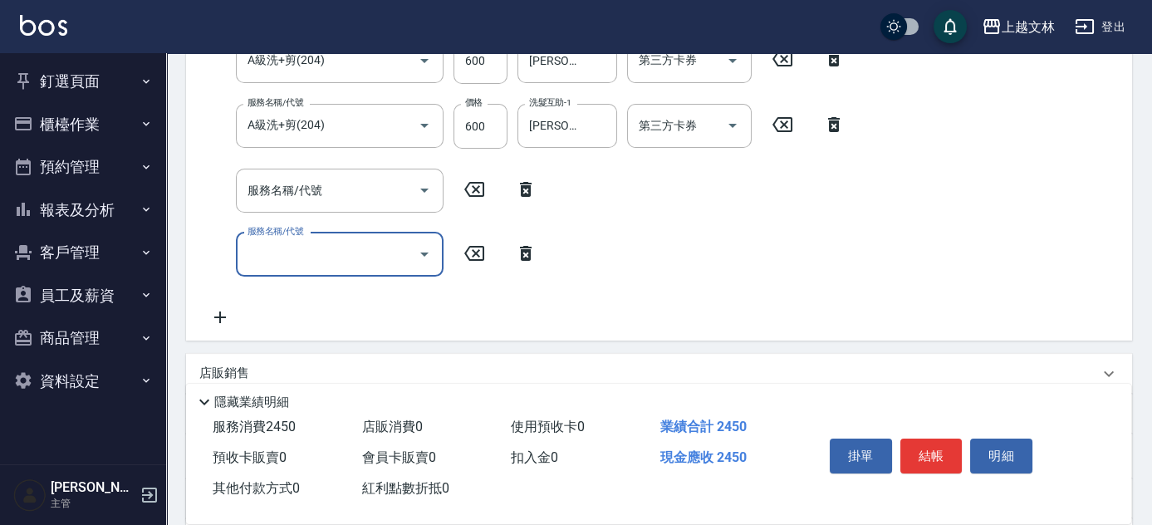
click at [227, 323] on icon at bounding box center [220, 317] width 42 height 20
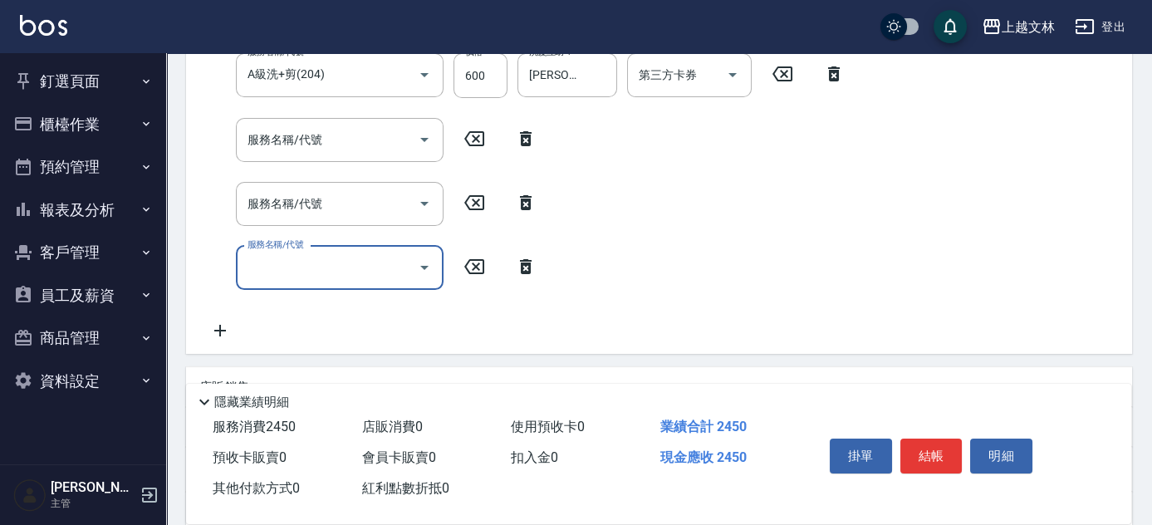
scroll to position [496, 0]
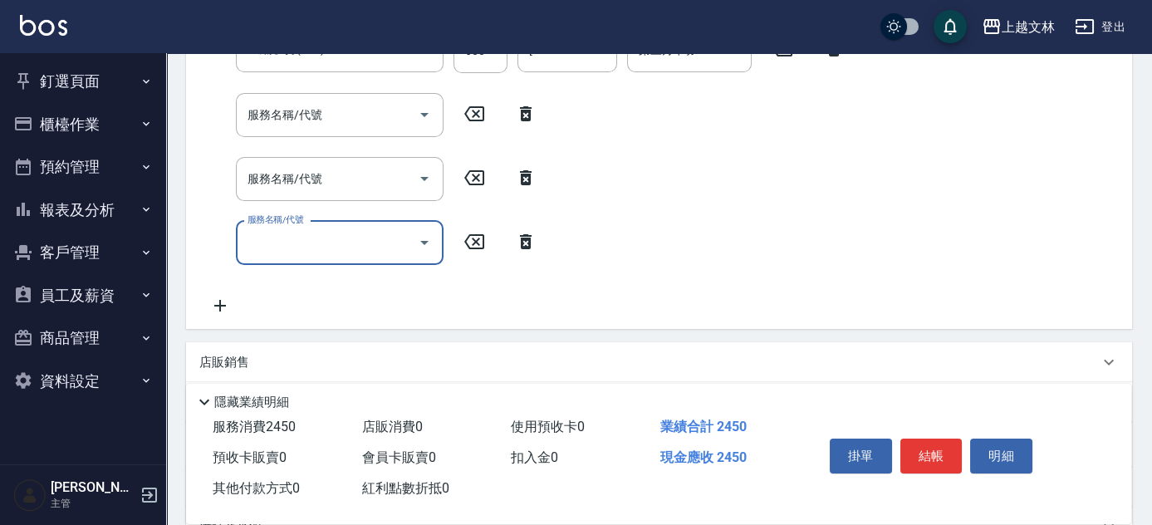
click at [217, 311] on icon at bounding box center [220, 306] width 42 height 20
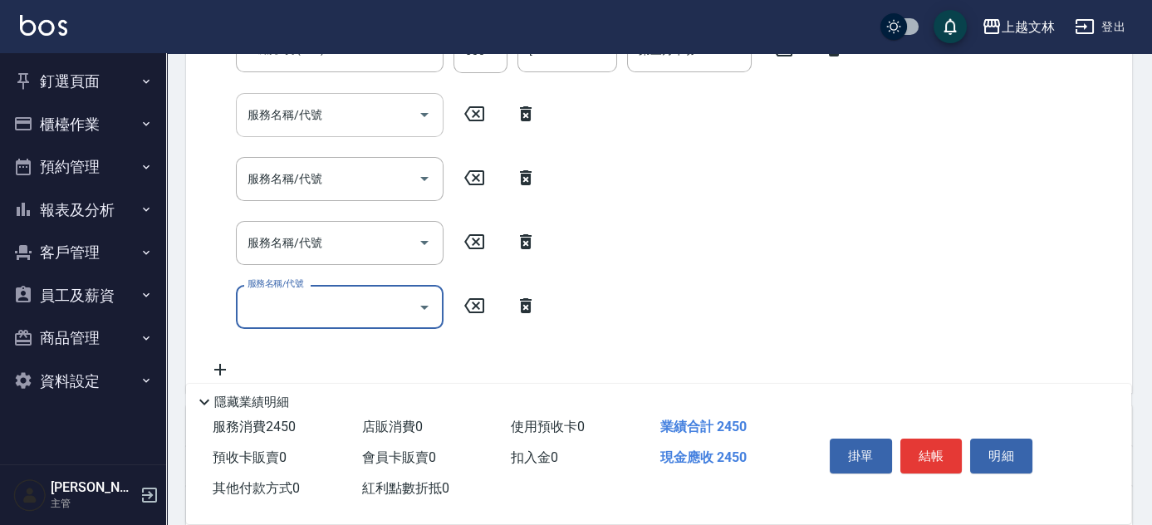
click at [384, 114] on input "服務名稱/代號" at bounding box center [327, 114] width 168 height 29
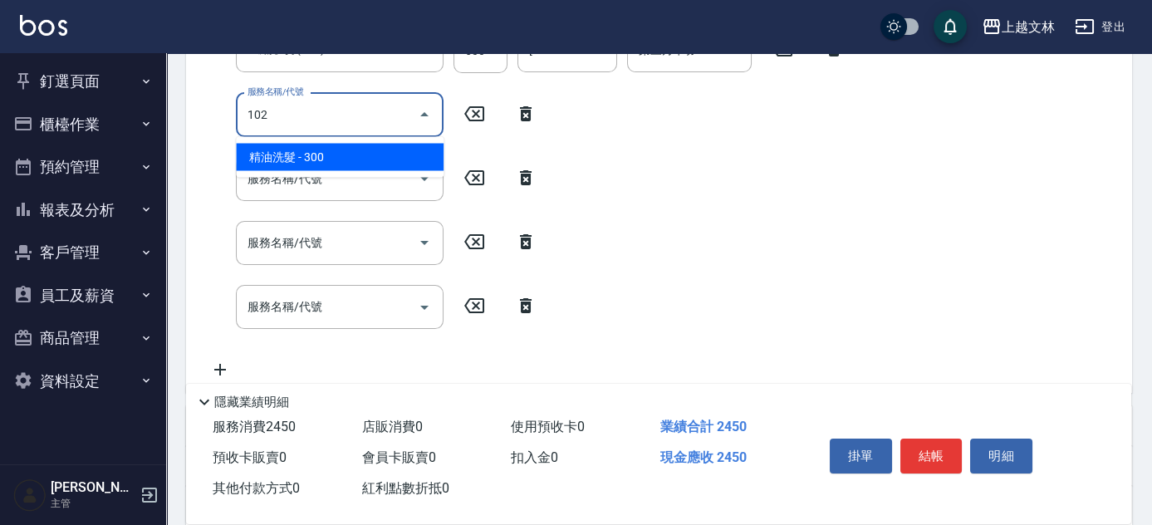
type input "精油洗髮(102)"
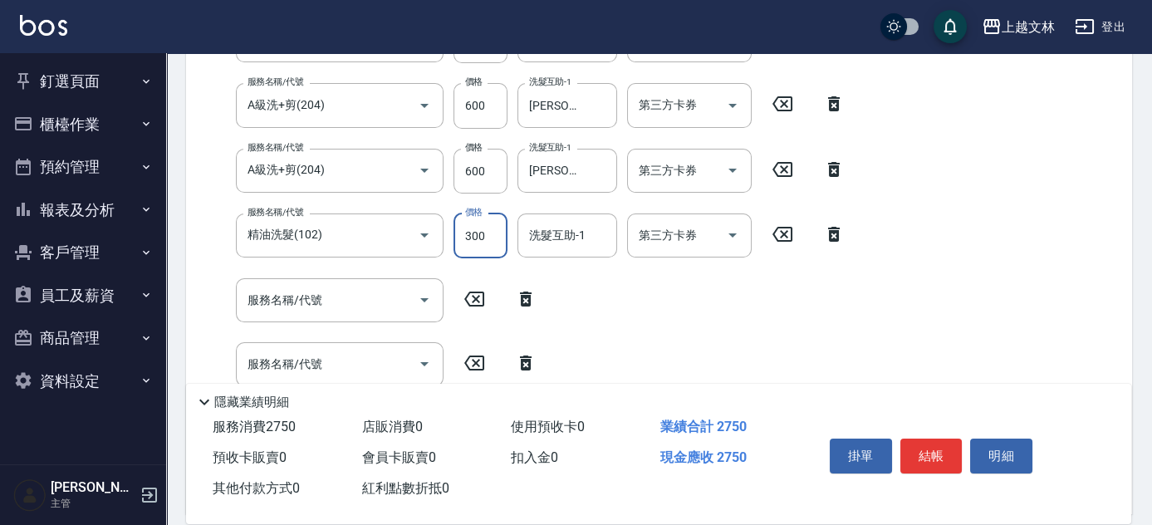
scroll to position [410, 0]
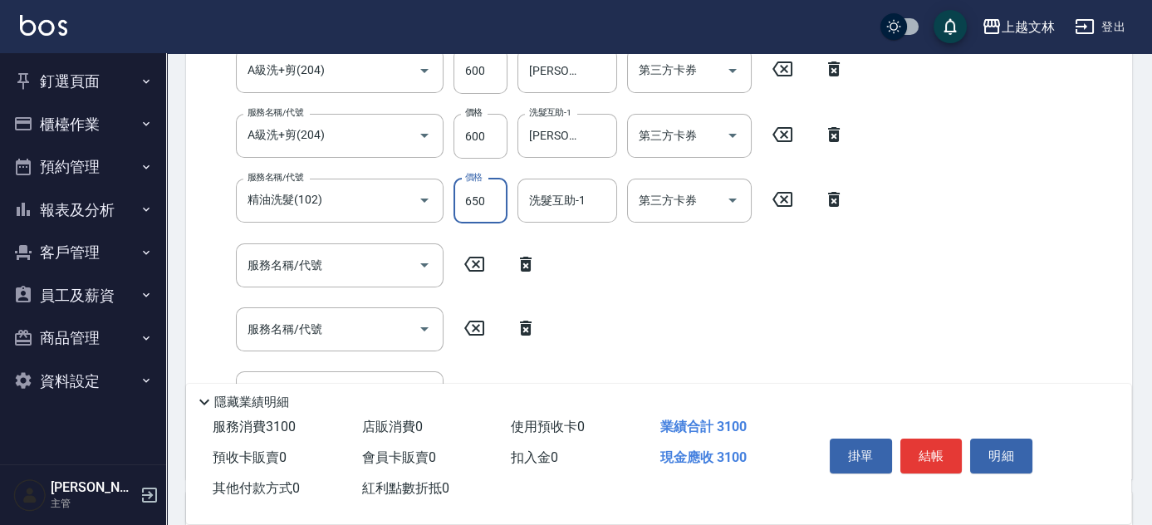
type input "650"
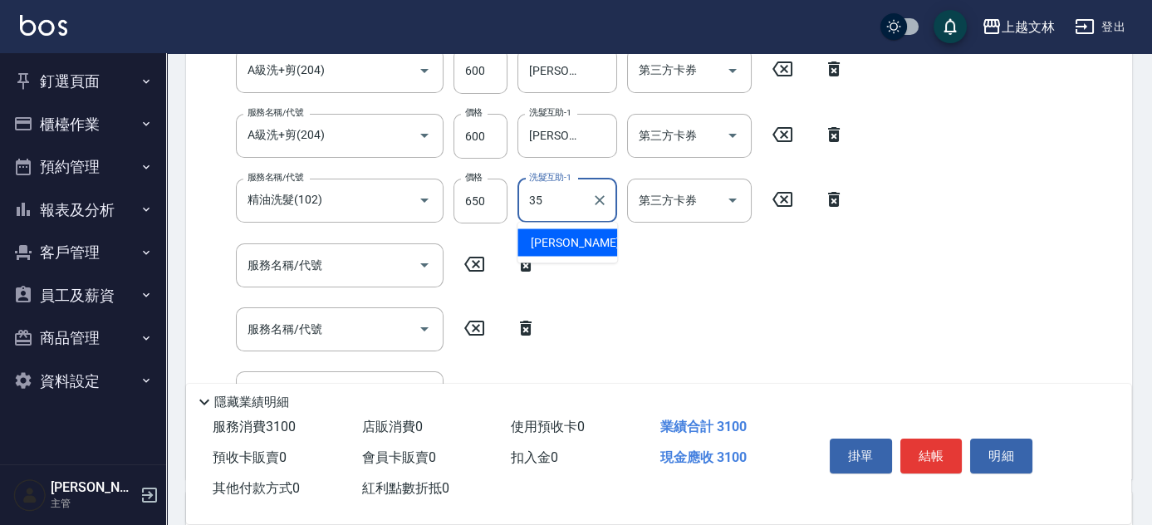
type input "[PERSON_NAME]-35"
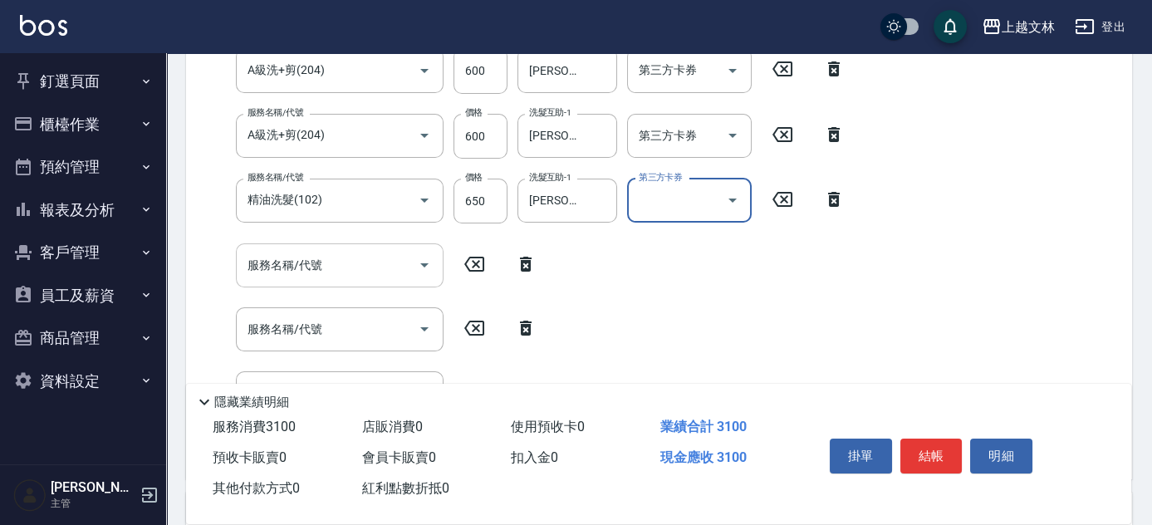
click at [339, 264] on input "服務名稱/代號" at bounding box center [327, 265] width 168 height 29
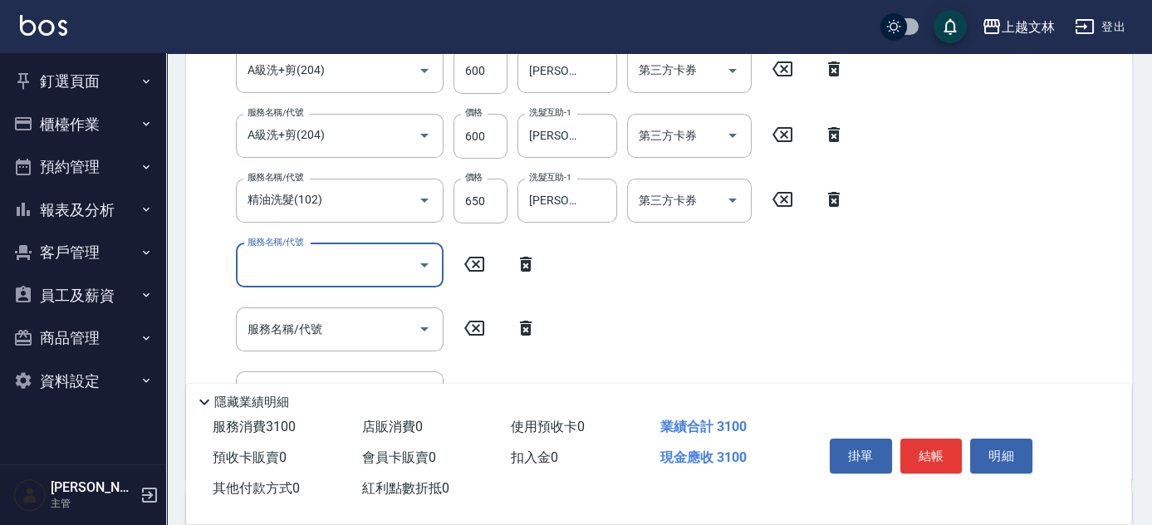
scroll to position [413, 0]
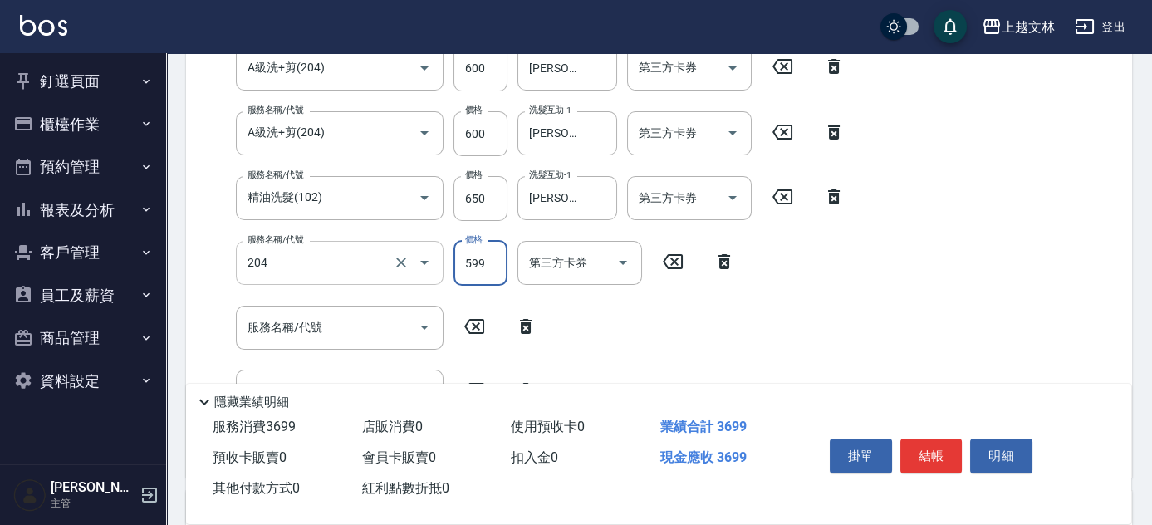
type input "A級洗+剪(204)"
type input "600"
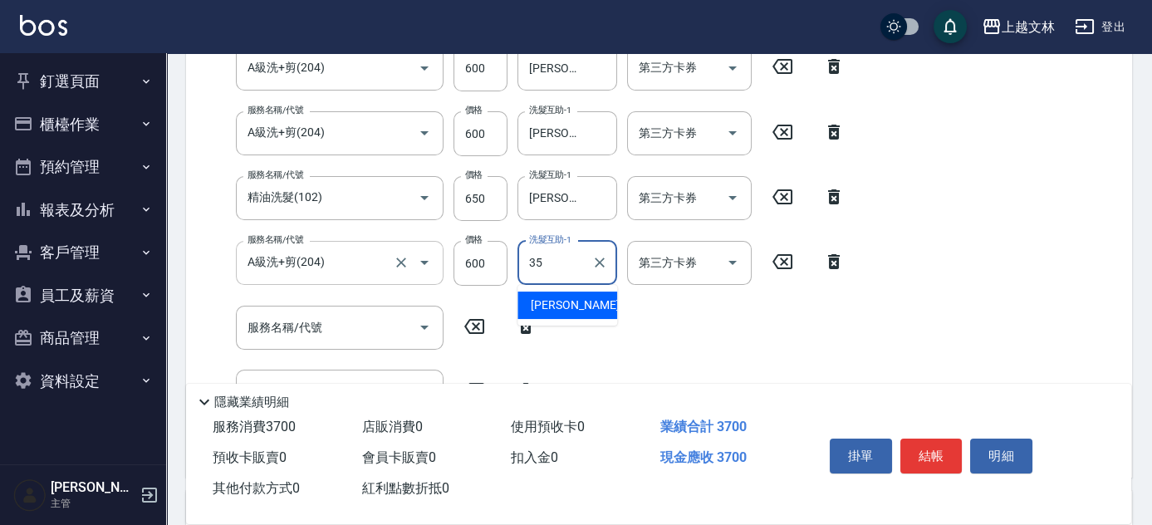
type input "[PERSON_NAME]-35"
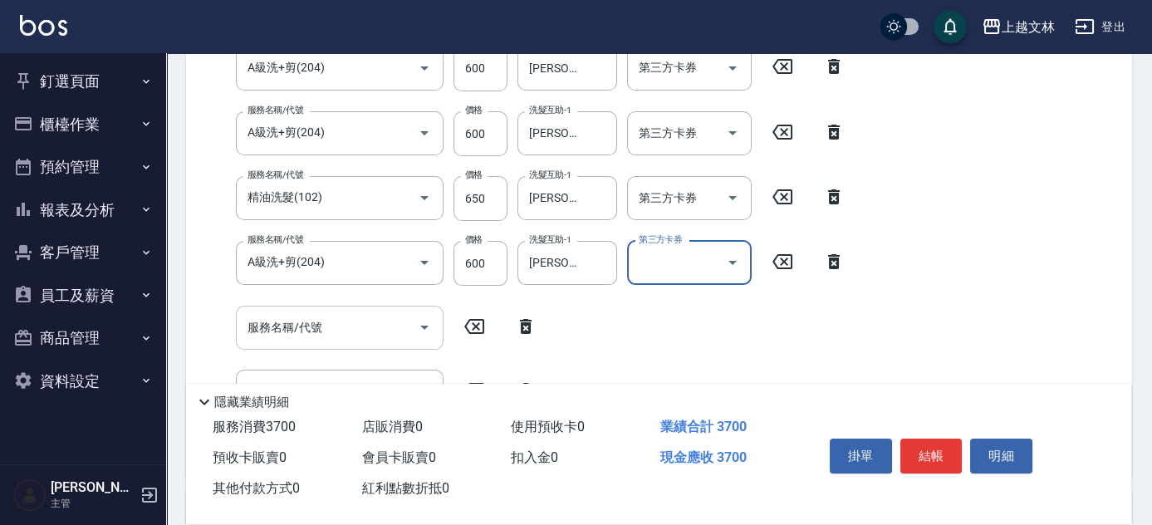
click at [389, 326] on input "服務名稱/代號" at bounding box center [327, 327] width 168 height 29
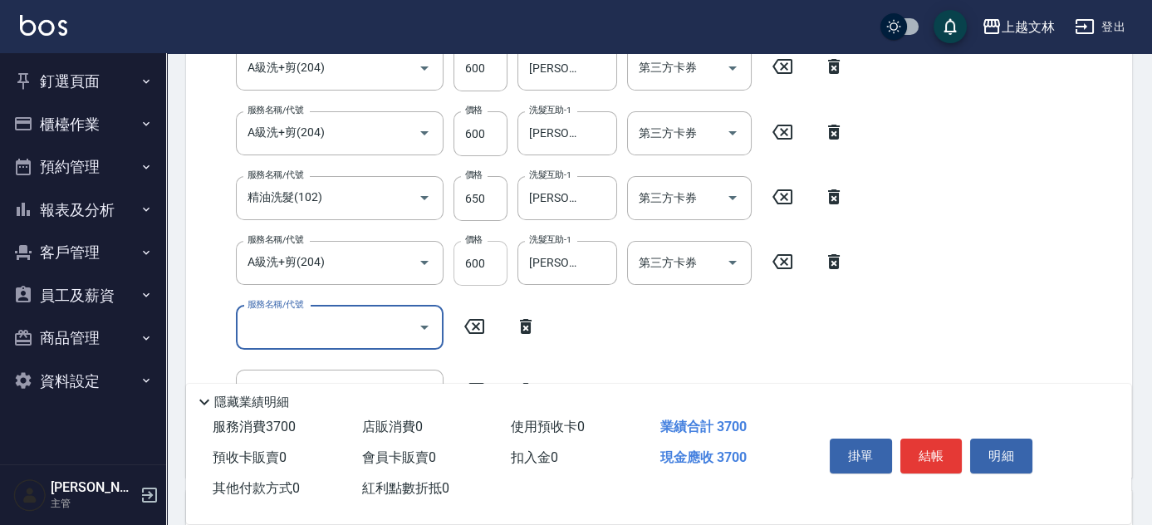
click at [475, 261] on input "600" at bounding box center [480, 263] width 54 height 45
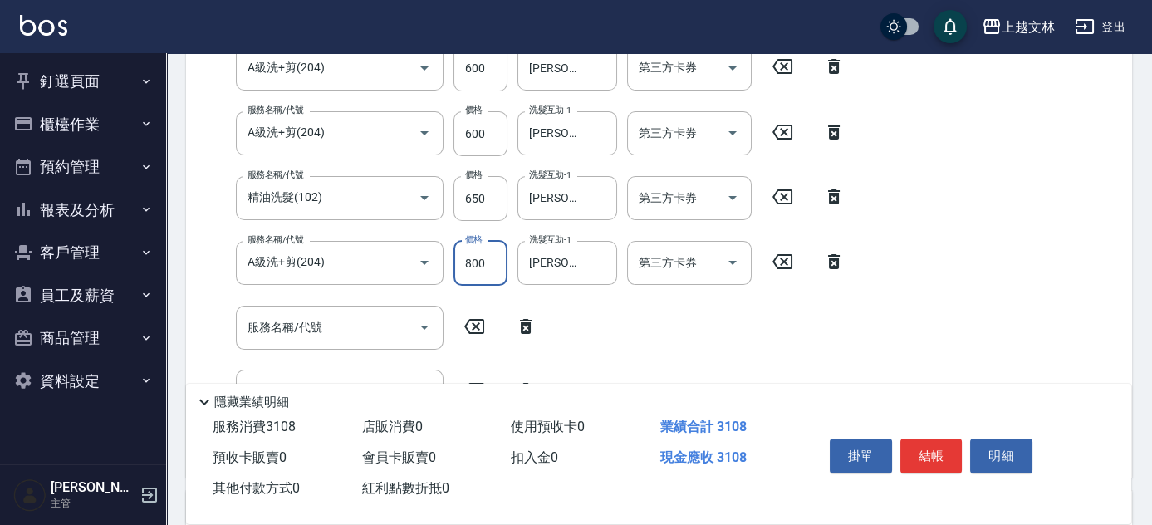
type input "800"
click at [384, 322] on input "服務名稱/代號" at bounding box center [327, 327] width 168 height 29
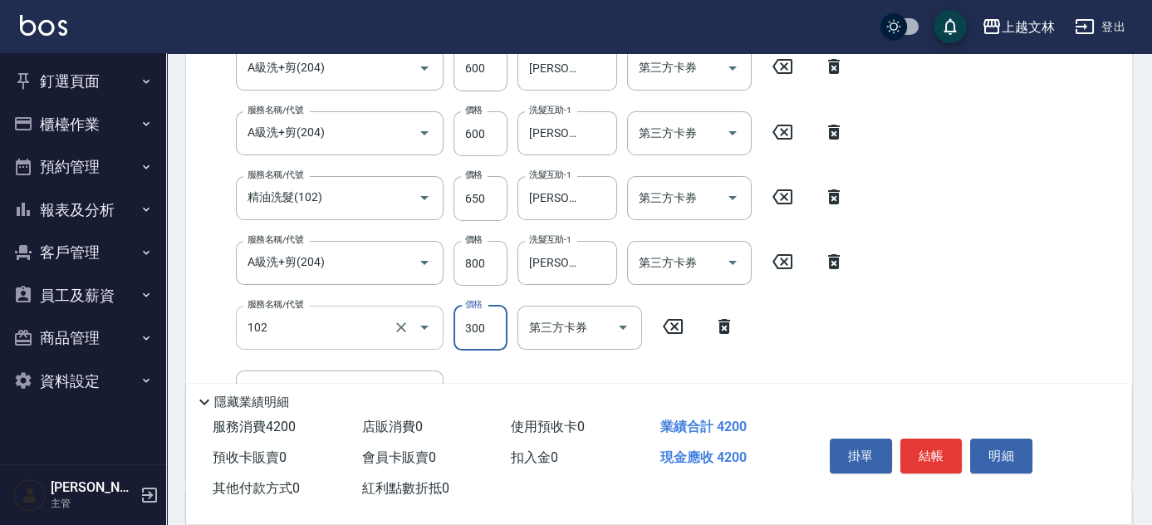
type input "精油洗髮(102)"
type input "450"
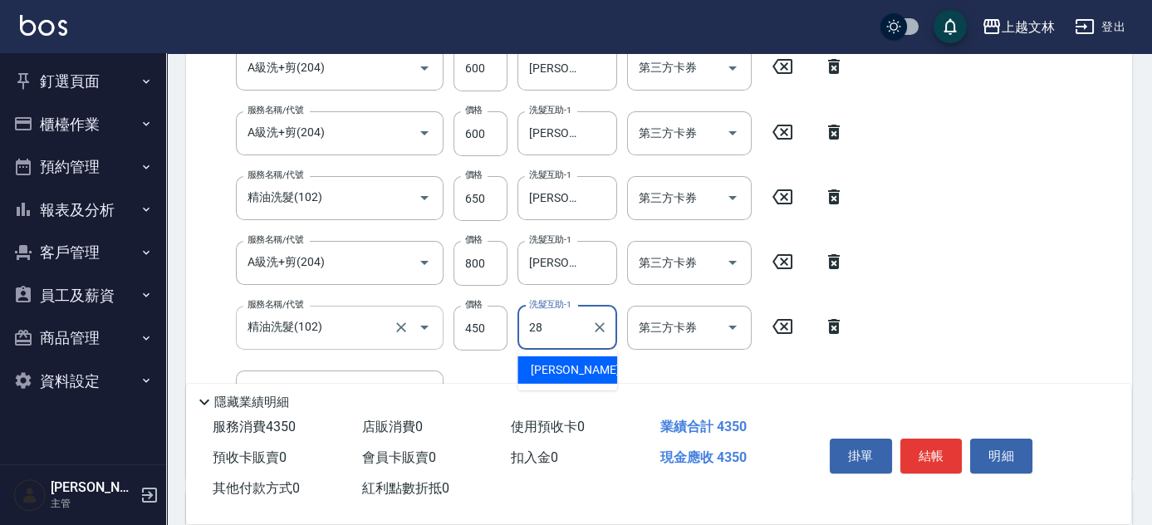
type input "[PERSON_NAME]-28"
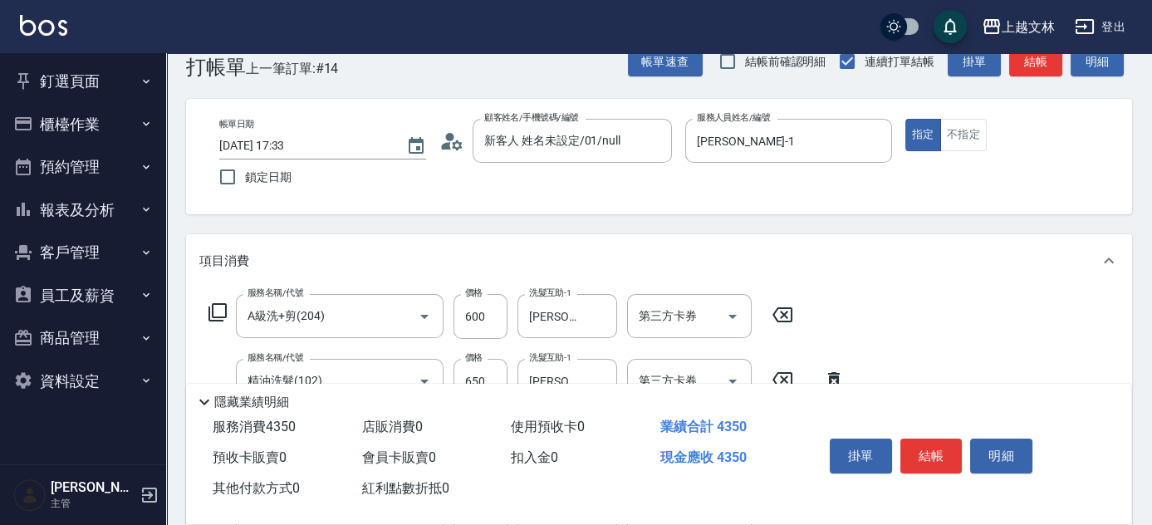
scroll to position [0, 0]
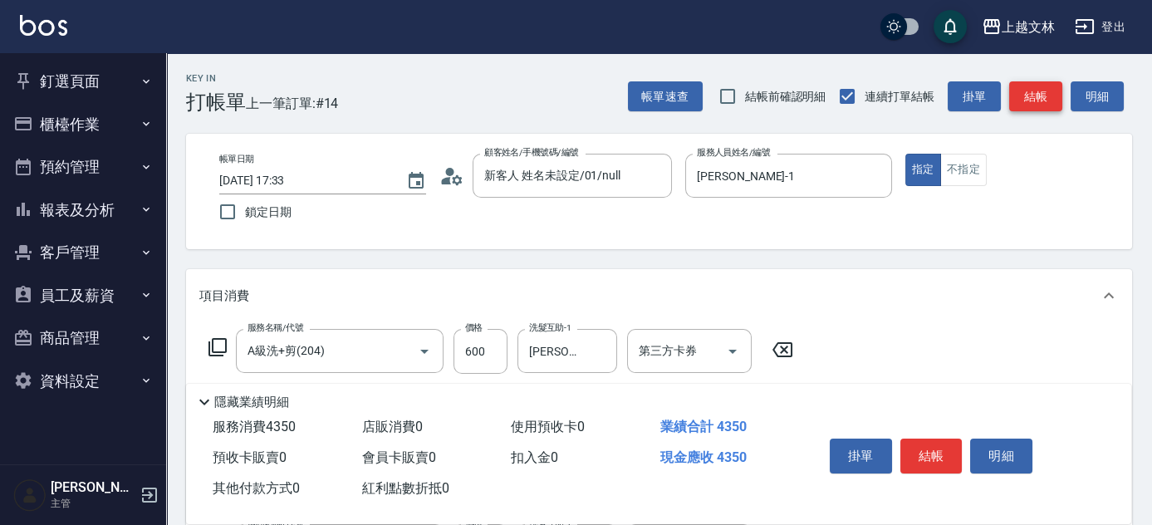
click at [1058, 96] on button "結帳" at bounding box center [1035, 96] width 53 height 31
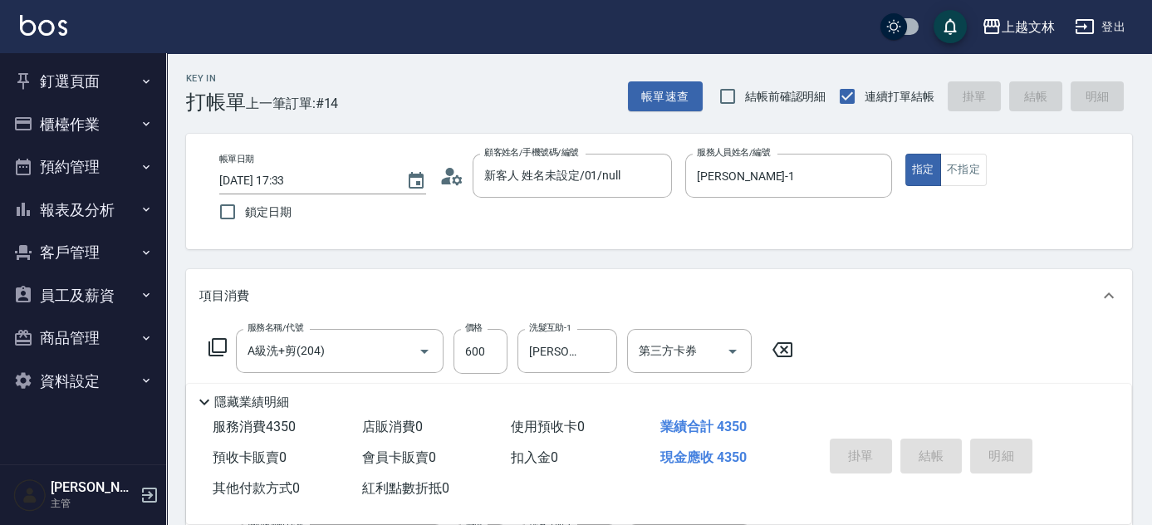
type input "[DATE] 17:35"
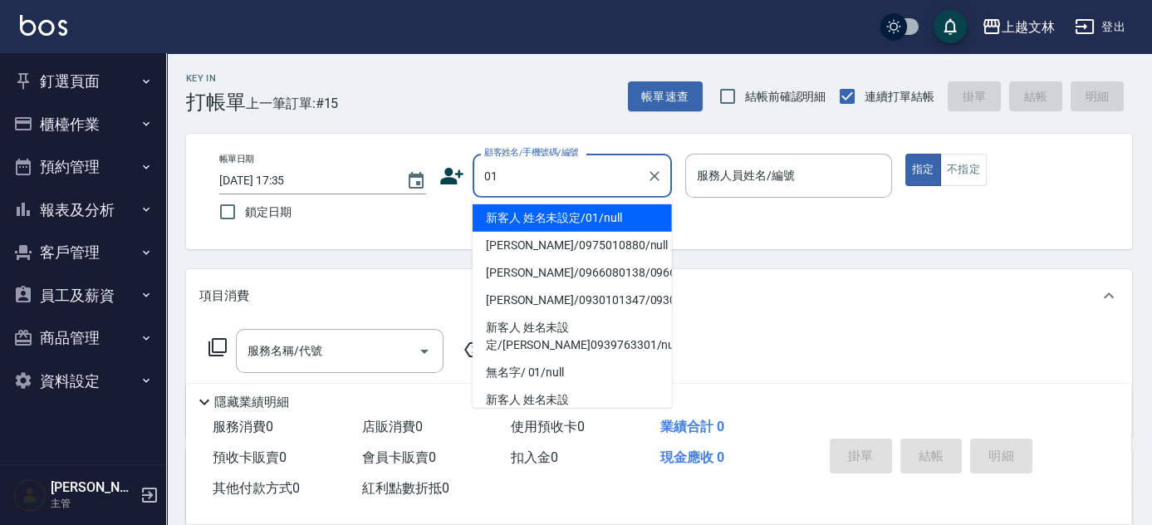
type input "新客人 姓名未設定/01/null"
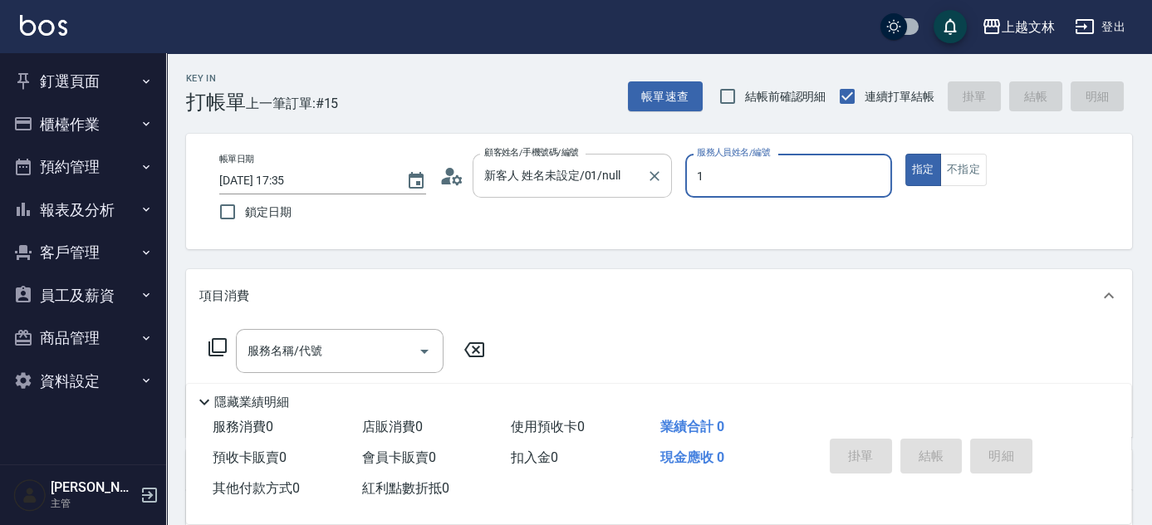
type input "[PERSON_NAME]-1"
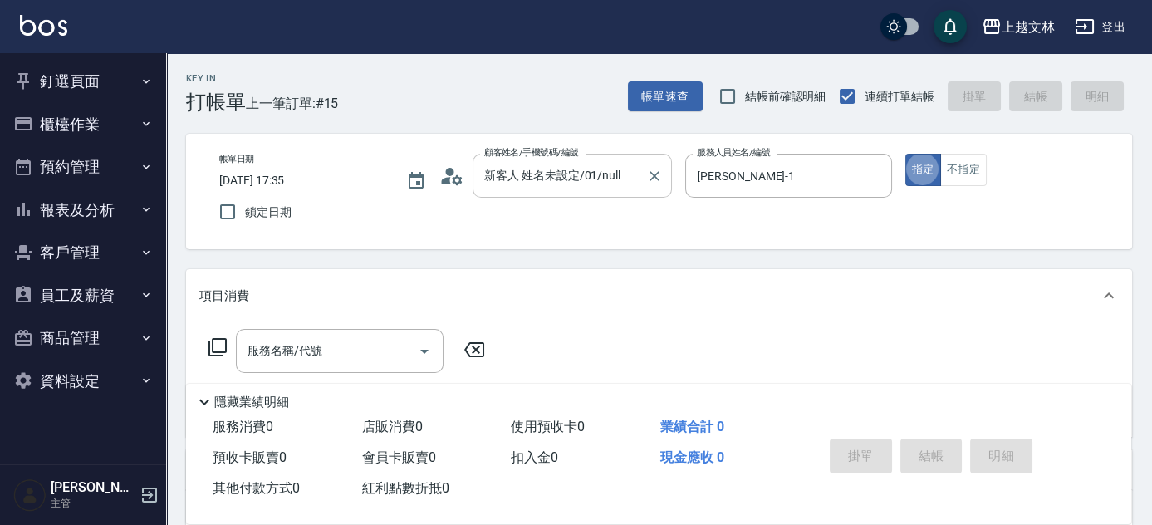
type button "true"
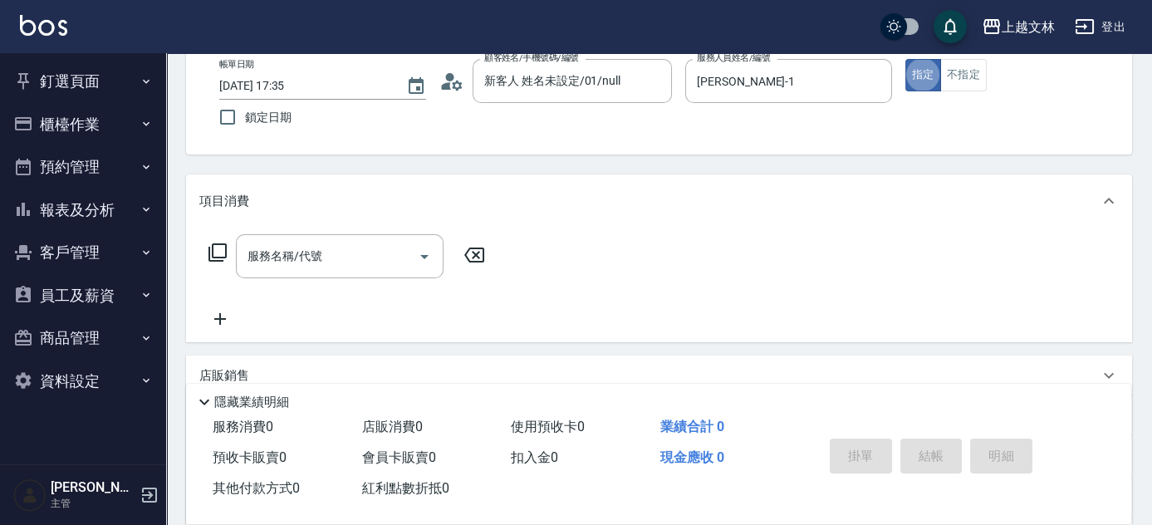
scroll to position [226, 0]
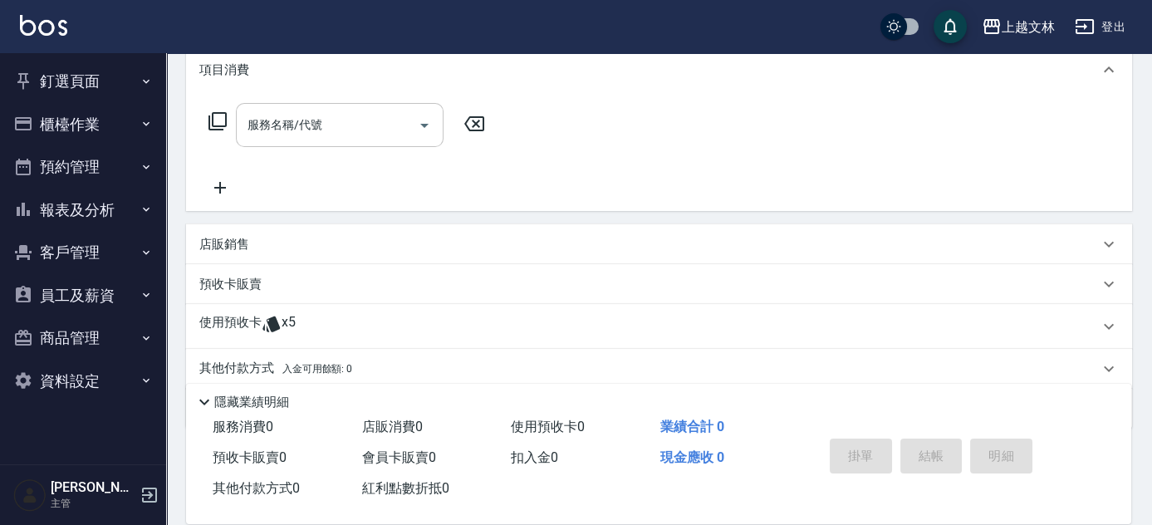
click at [336, 119] on input "服務名稱/代號" at bounding box center [327, 124] width 168 height 29
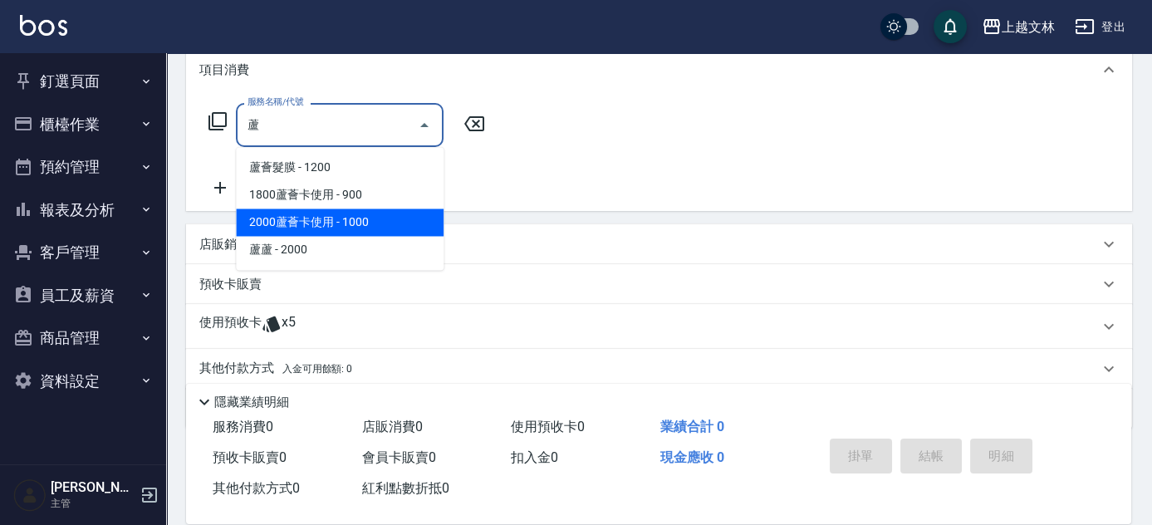
click at [360, 223] on span "2000蘆薈卡使用 - 1000" at bounding box center [340, 221] width 208 height 27
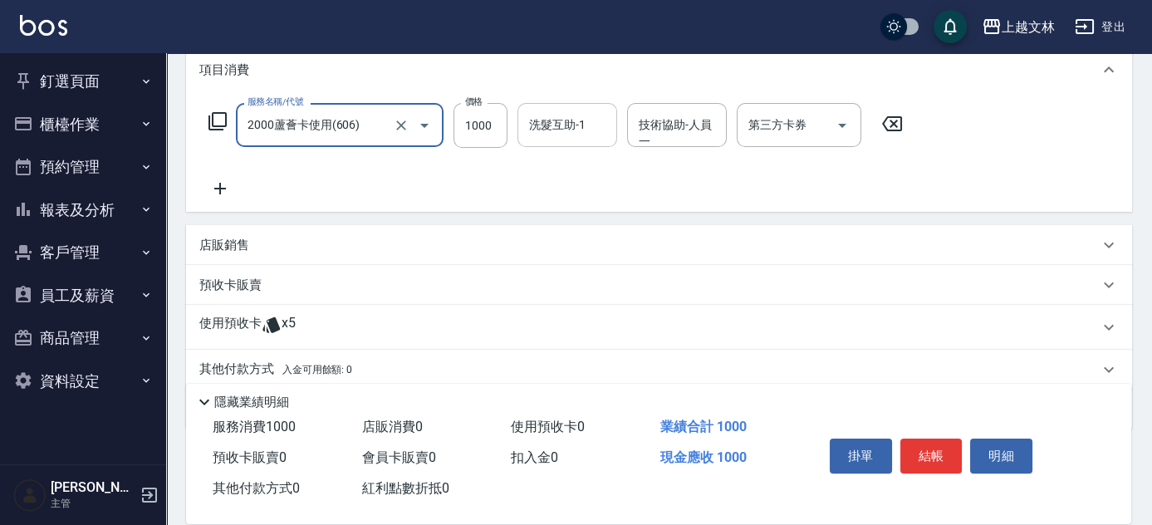
type input "2000蘆薈卡使用(606)"
click at [571, 124] on div "洗髮互助-1 洗髮互助-1" at bounding box center [567, 125] width 100 height 44
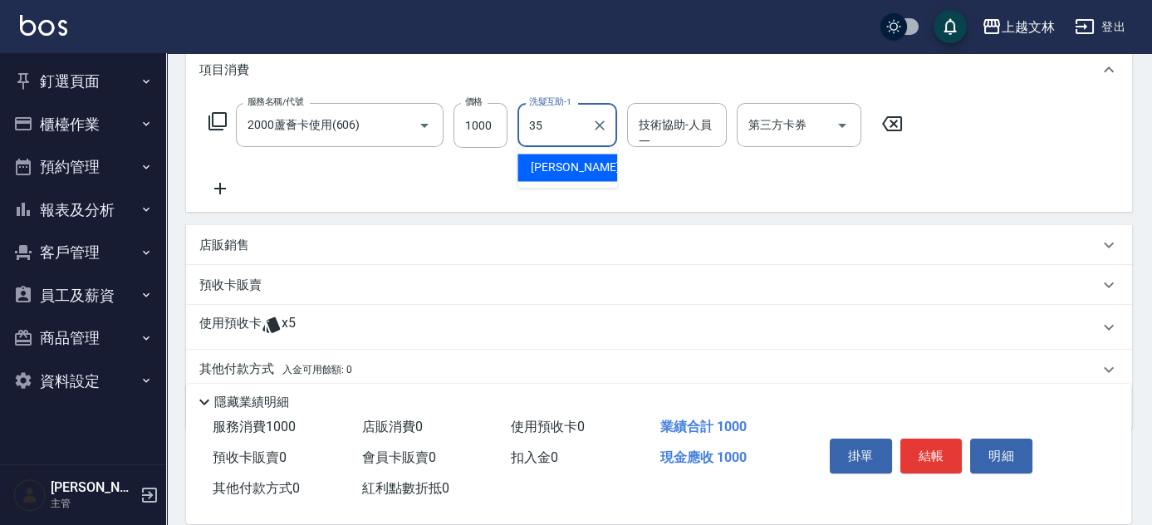
type input "[PERSON_NAME]-35"
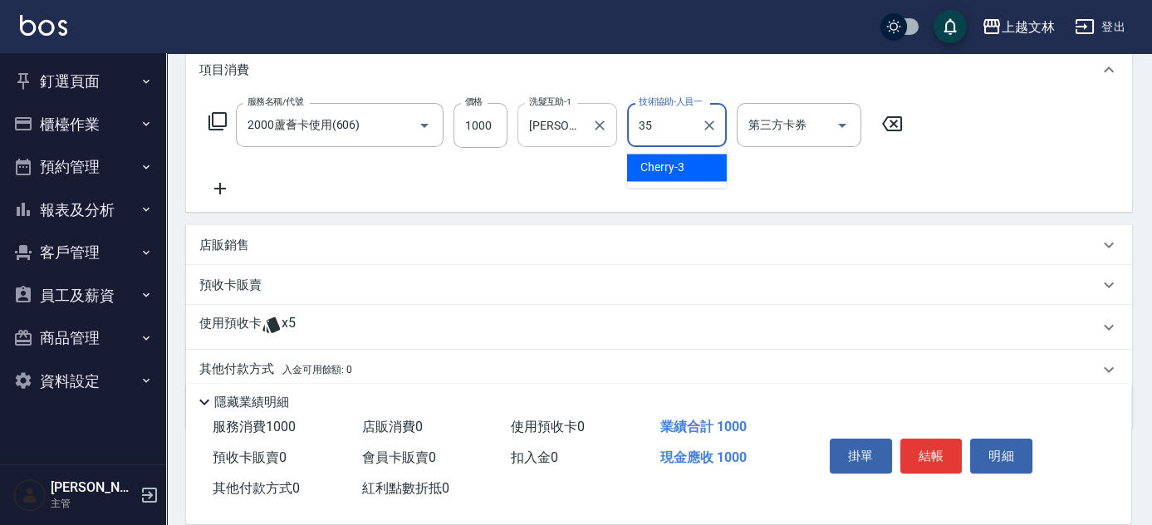
type input "[PERSON_NAME]-35"
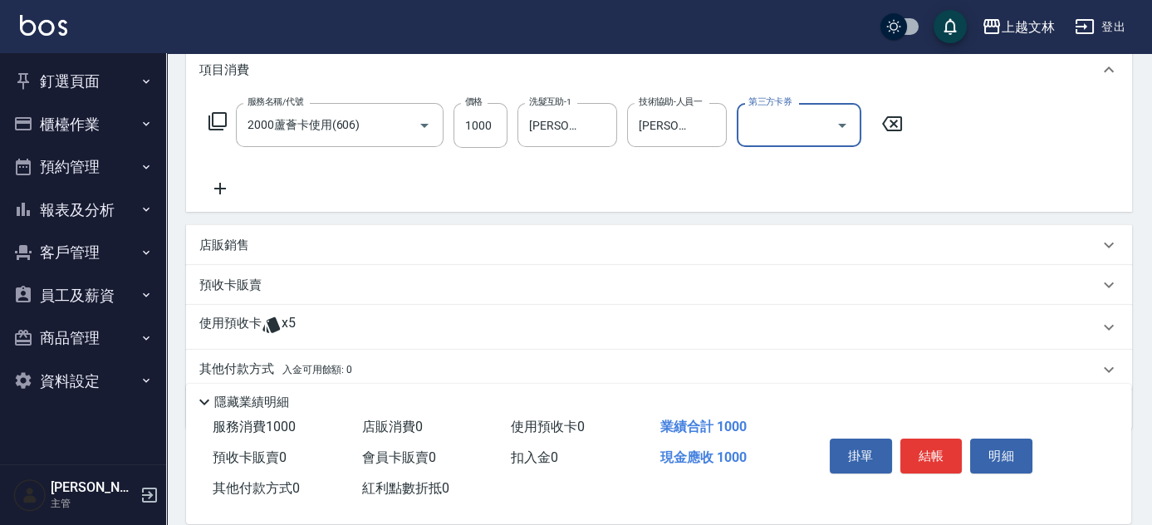
click at [803, 125] on input "第三方卡券" at bounding box center [786, 124] width 85 height 29
click at [797, 163] on span "舊有卡券" at bounding box center [799, 167] width 125 height 27
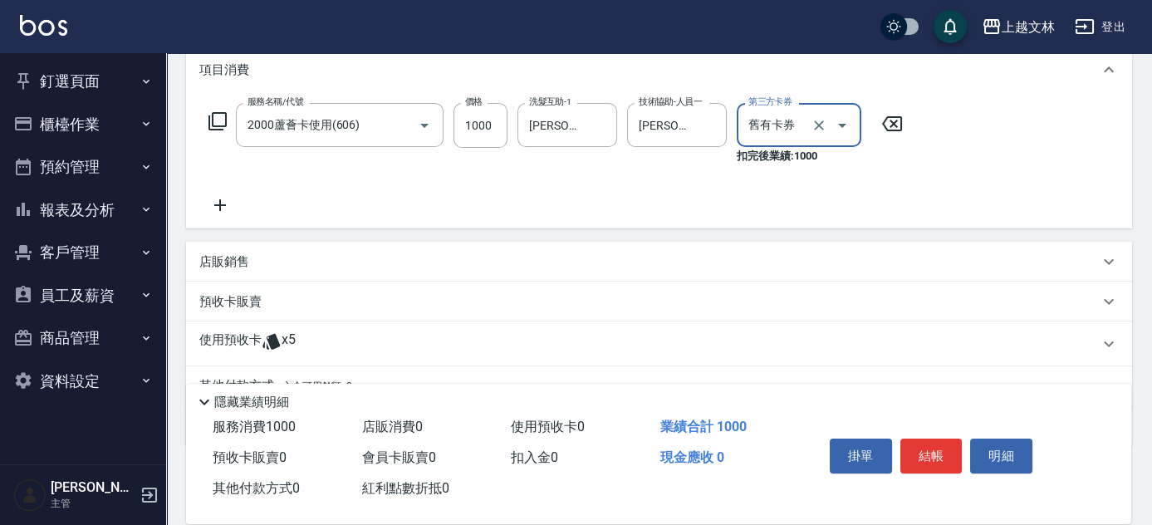
type input "舊有卡券"
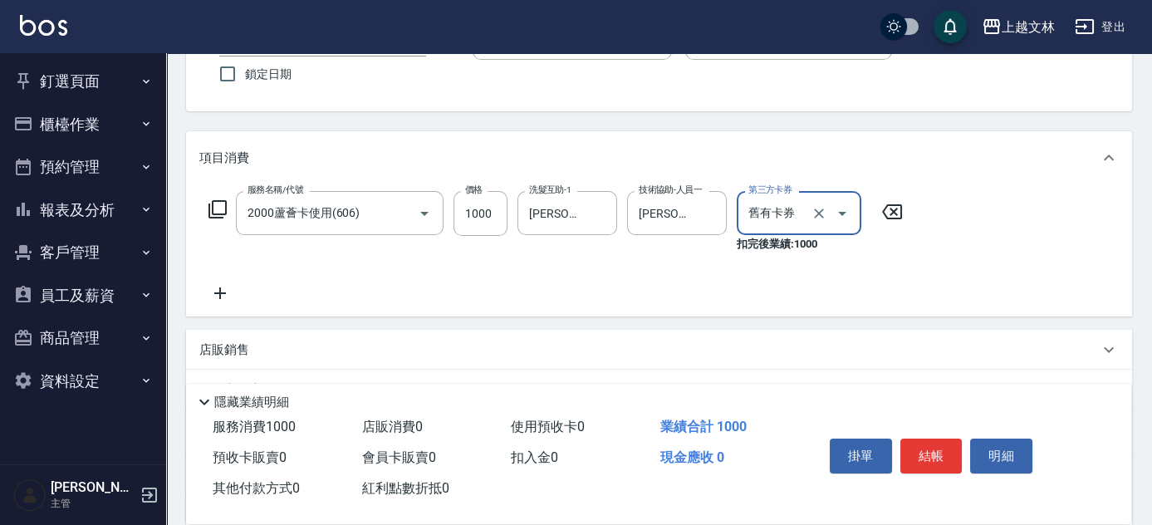
scroll to position [0, 0]
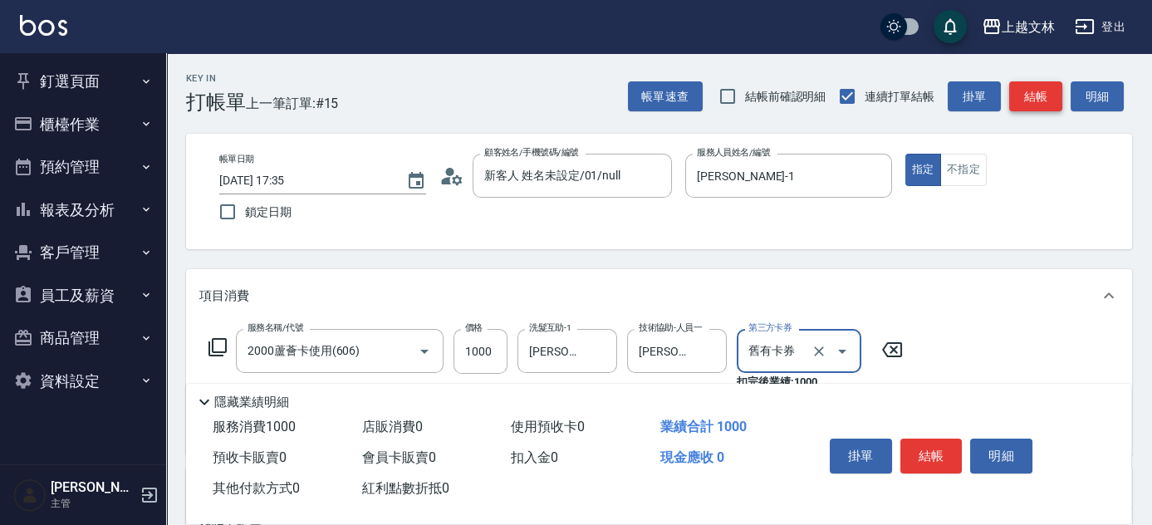
click at [1033, 101] on button "結帳" at bounding box center [1035, 96] width 53 height 31
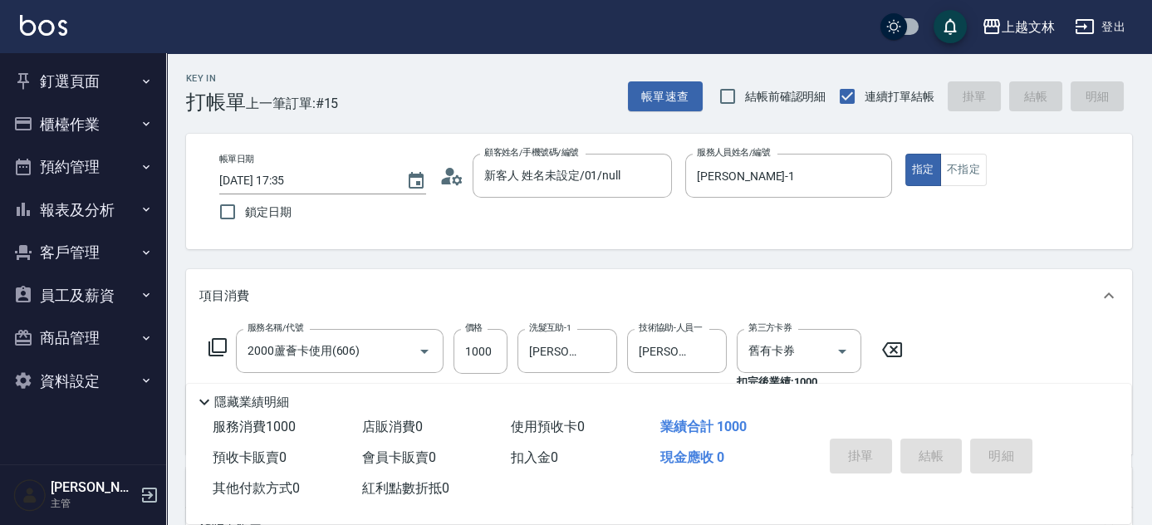
type input "[DATE] 17:36"
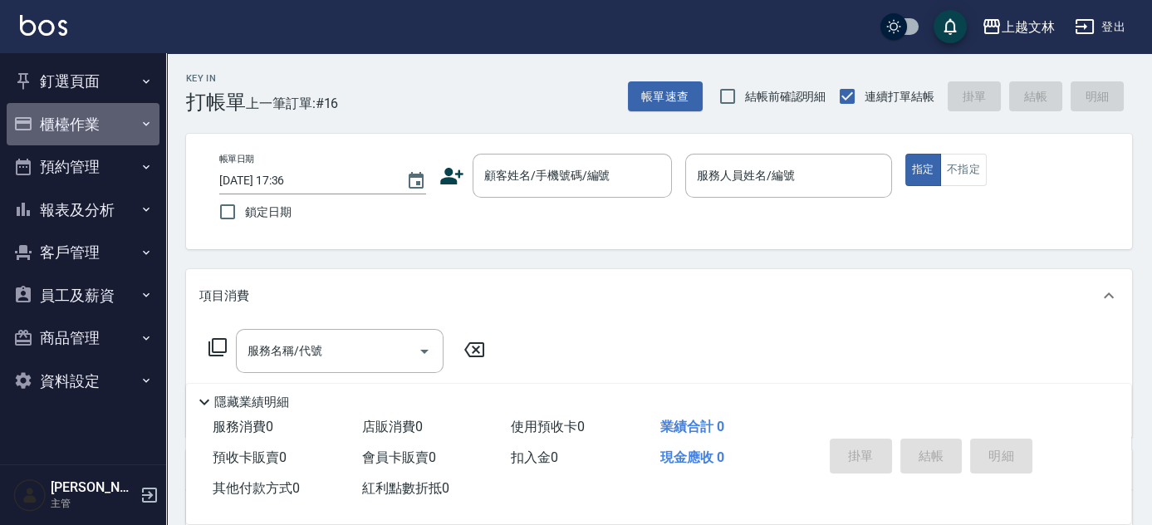
click at [80, 122] on button "櫃檯作業" at bounding box center [83, 124] width 153 height 43
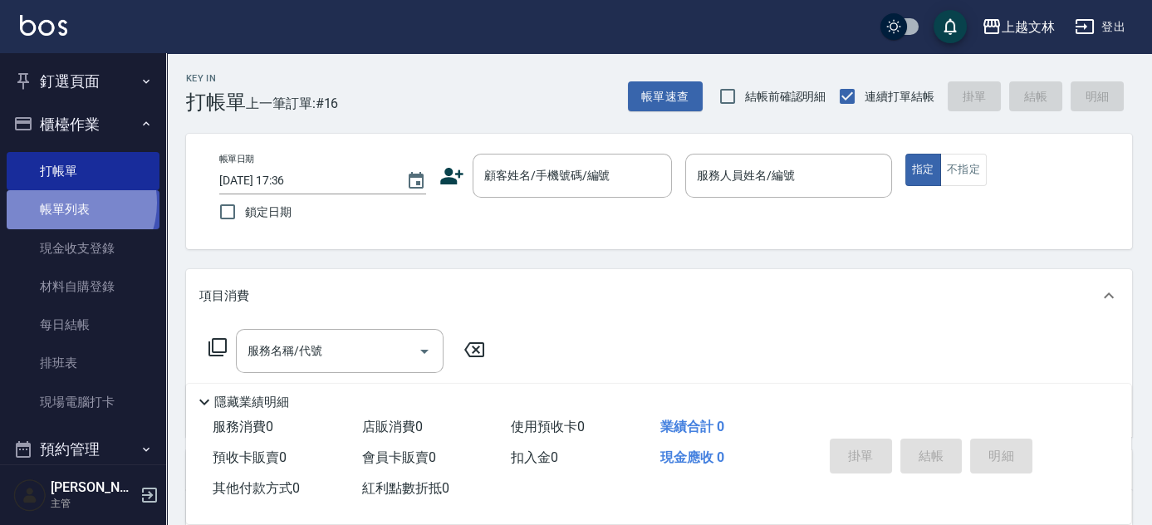
click at [66, 203] on link "帳單列表" at bounding box center [83, 209] width 153 height 38
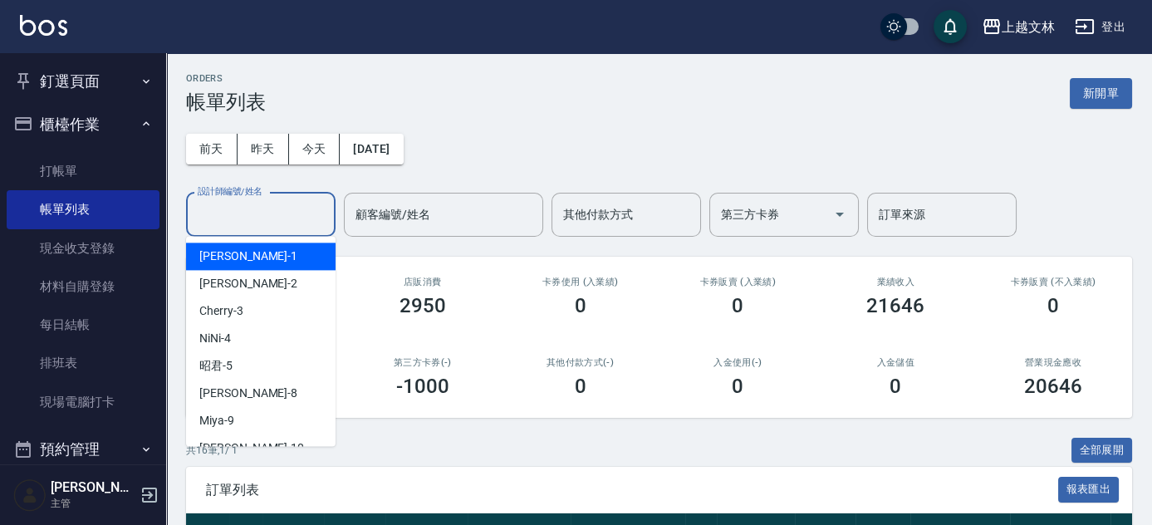
click at [274, 214] on input "設計師編號/姓名" at bounding box center [260, 214] width 135 height 29
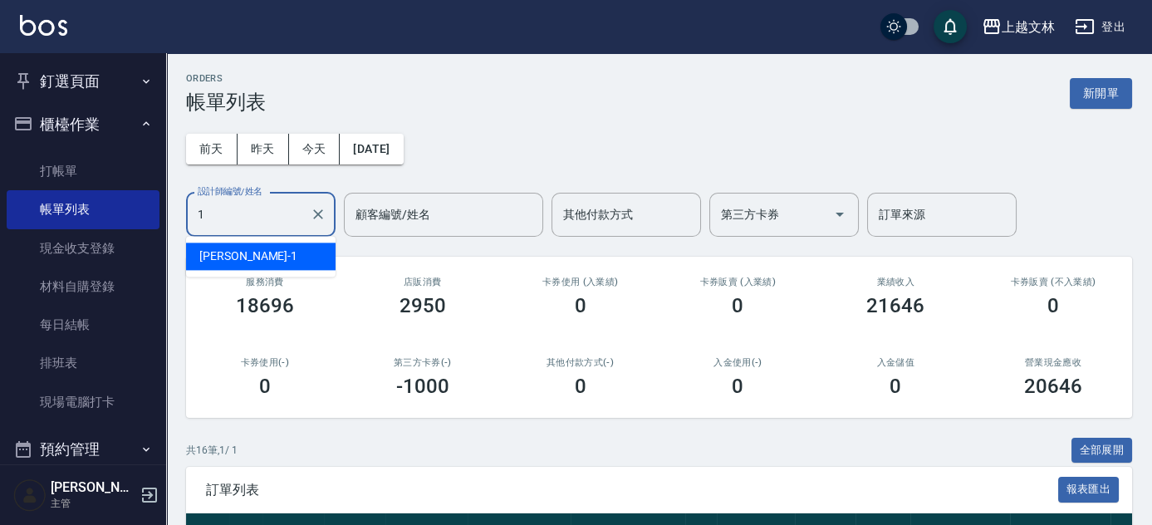
type input "[PERSON_NAME]-1"
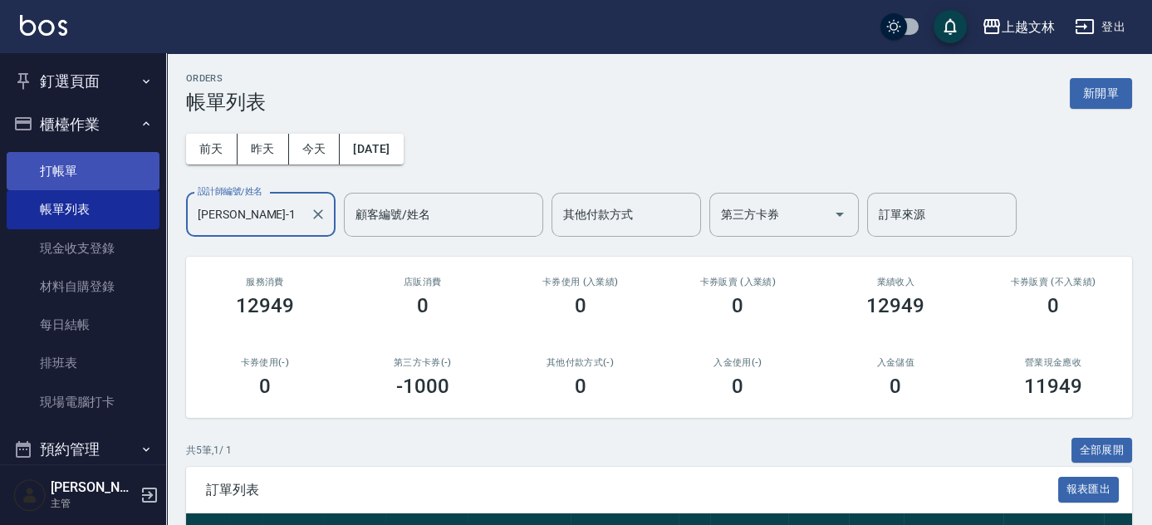
click at [45, 169] on link "打帳單" at bounding box center [83, 171] width 153 height 38
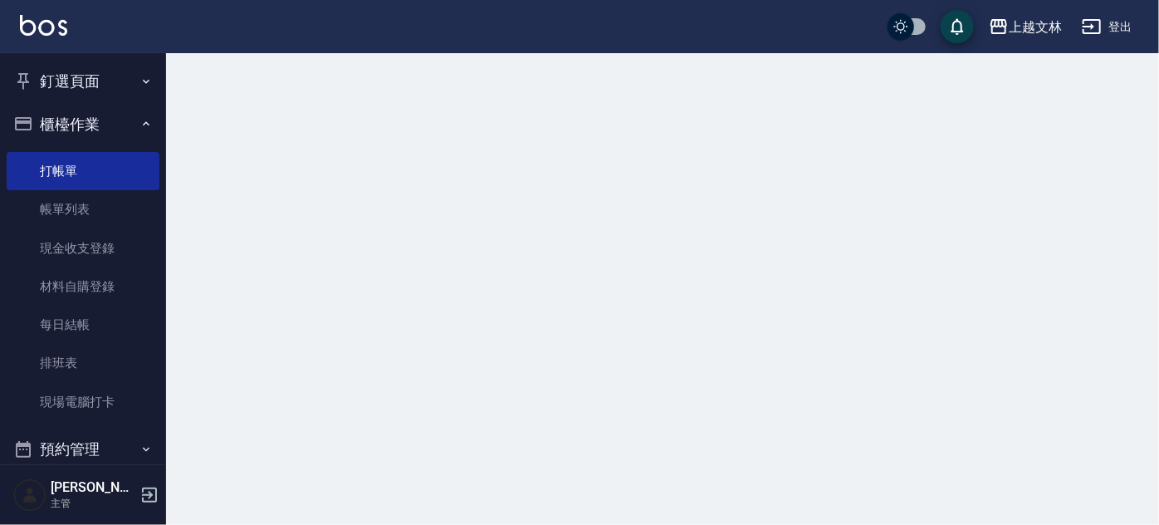
click at [46, 122] on button "櫃檯作業" at bounding box center [83, 124] width 153 height 43
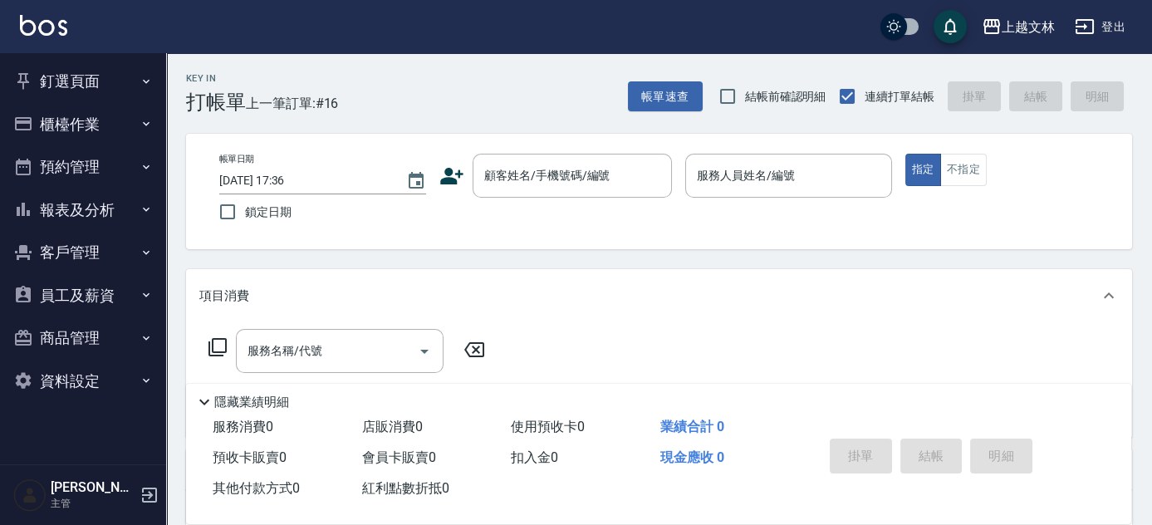
click at [46, 132] on button "櫃檯作業" at bounding box center [83, 124] width 153 height 43
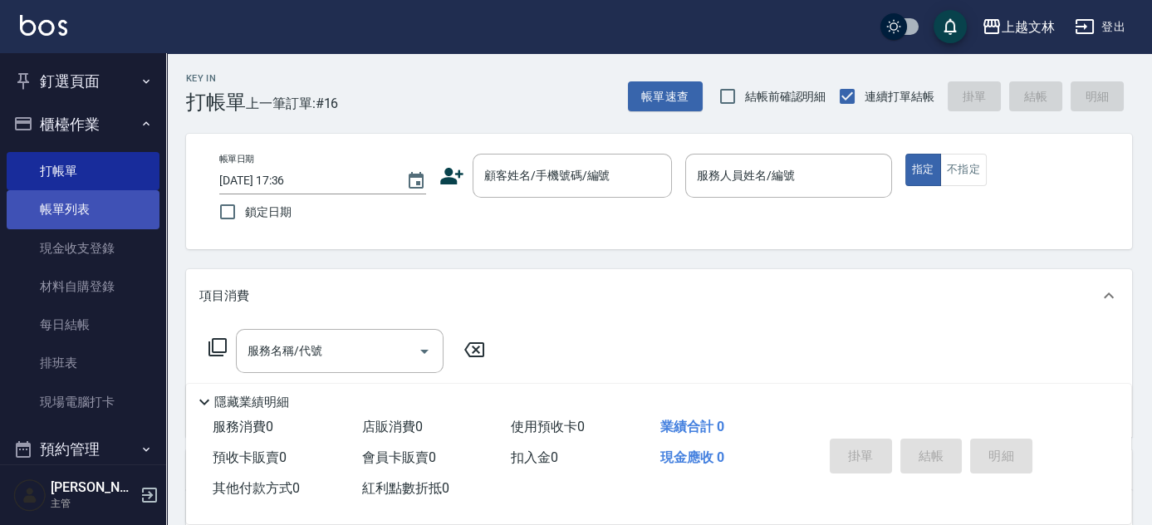
click at [71, 212] on link "帳單列表" at bounding box center [83, 209] width 153 height 38
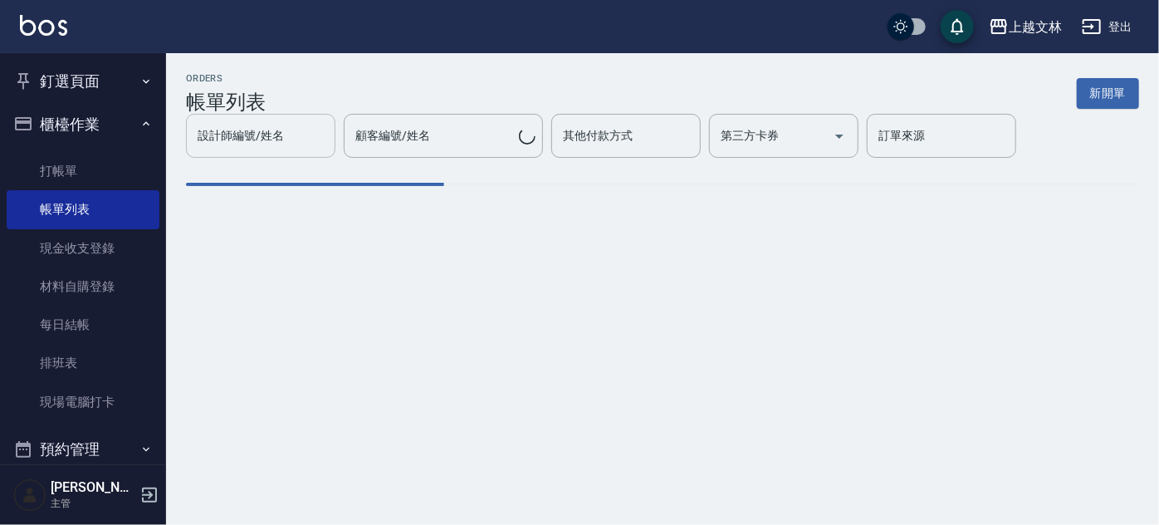
click at [273, 139] on input "設計師編號/姓名" at bounding box center [260, 135] width 135 height 29
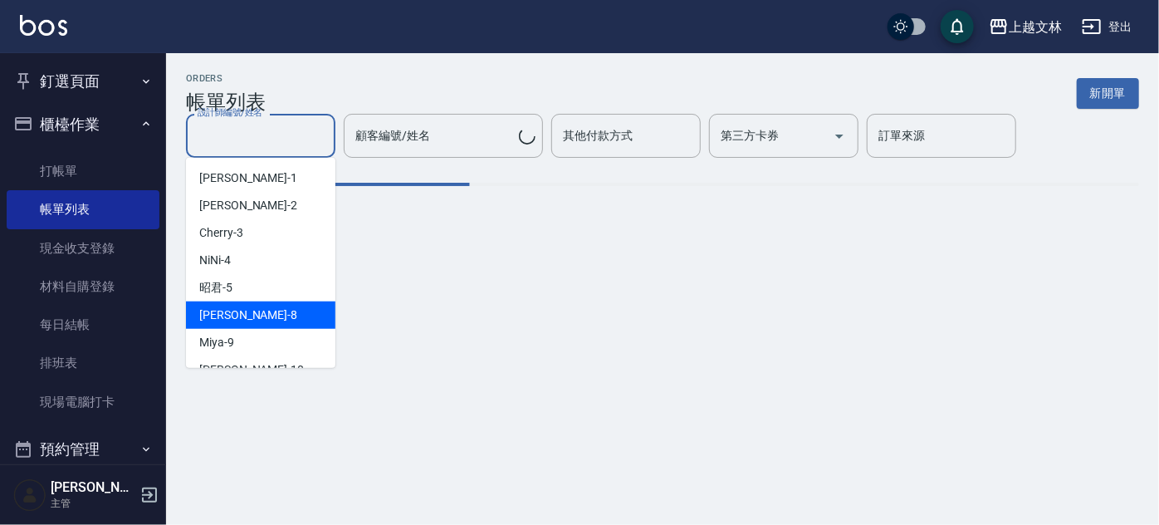
click at [236, 314] on div "Ella -8" at bounding box center [260, 314] width 149 height 27
type input "Ella-8"
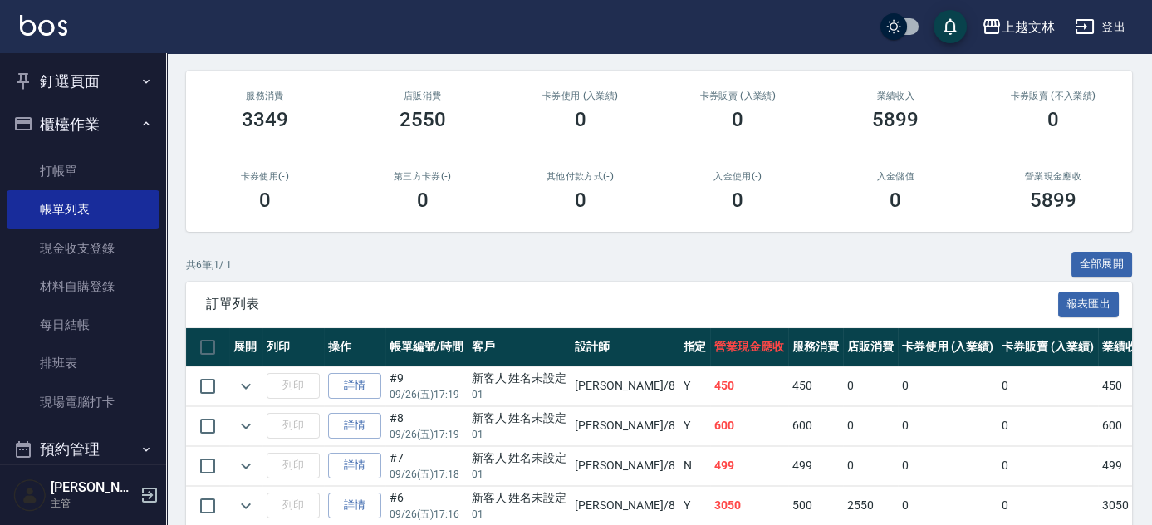
scroll to position [261, 0]
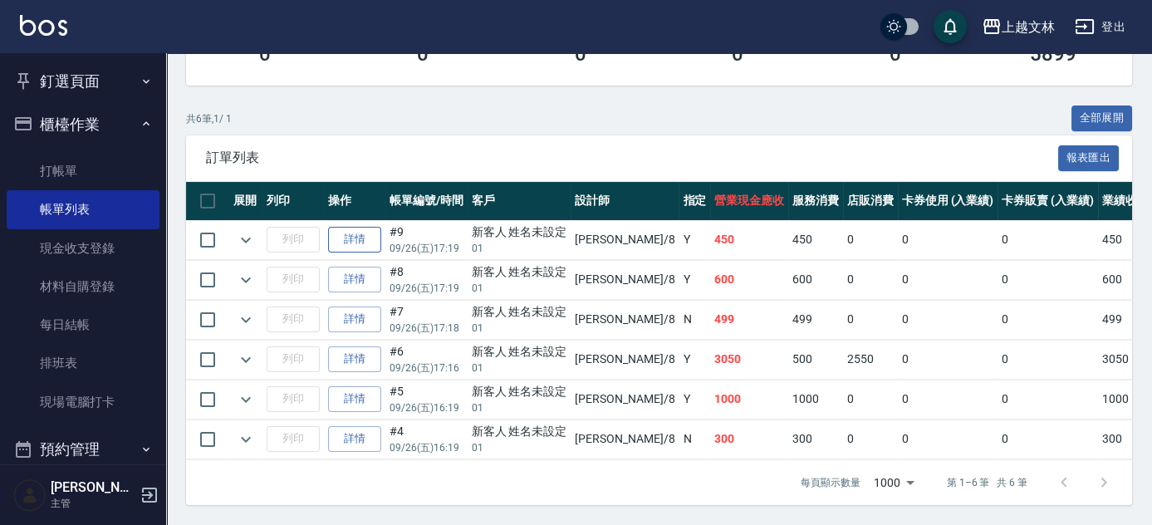
click at [343, 227] on link "詳情" at bounding box center [354, 240] width 53 height 26
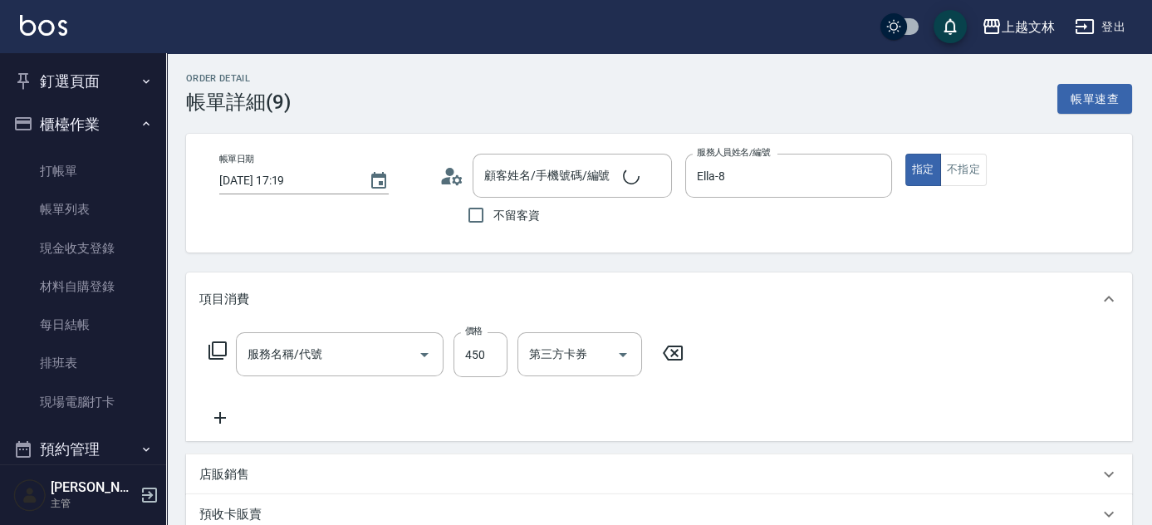
type input "[DATE] 17:19"
type input "Ella-8"
type input "新客人 姓名未設定/01/null"
click at [363, 351] on input "海鹽洗髮(110)" at bounding box center [316, 354] width 146 height 29
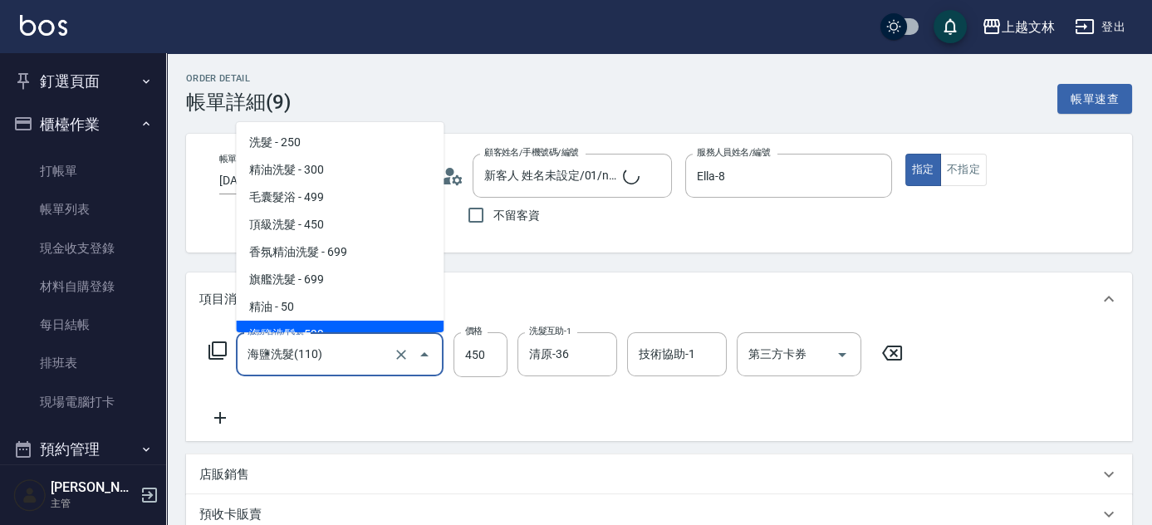
scroll to position [15, 0]
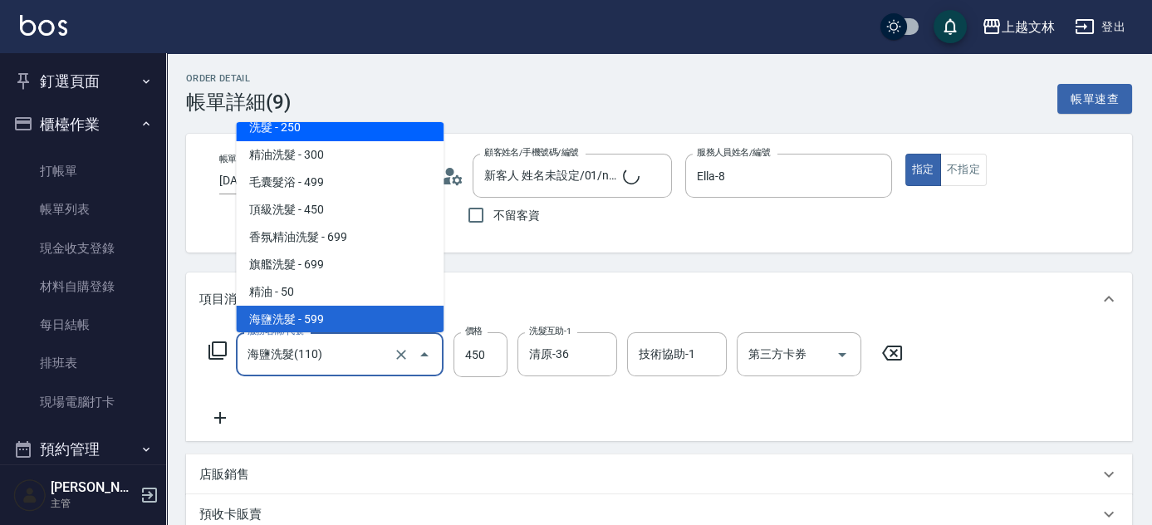
click at [292, 134] on span "洗髮 - 250" at bounding box center [340, 127] width 208 height 27
type input "洗髮(101)"
type input "250"
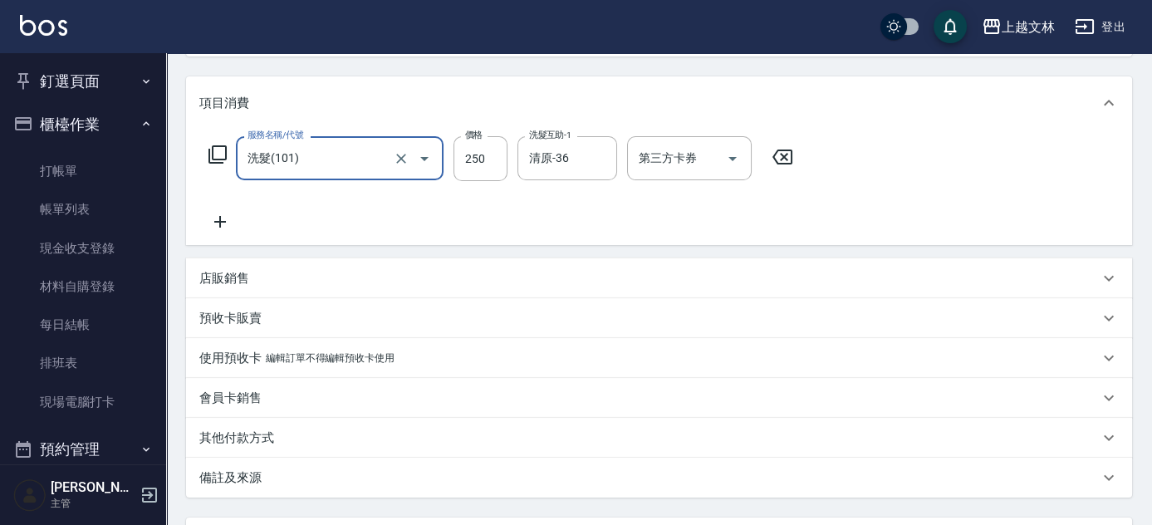
scroll to position [345, 0]
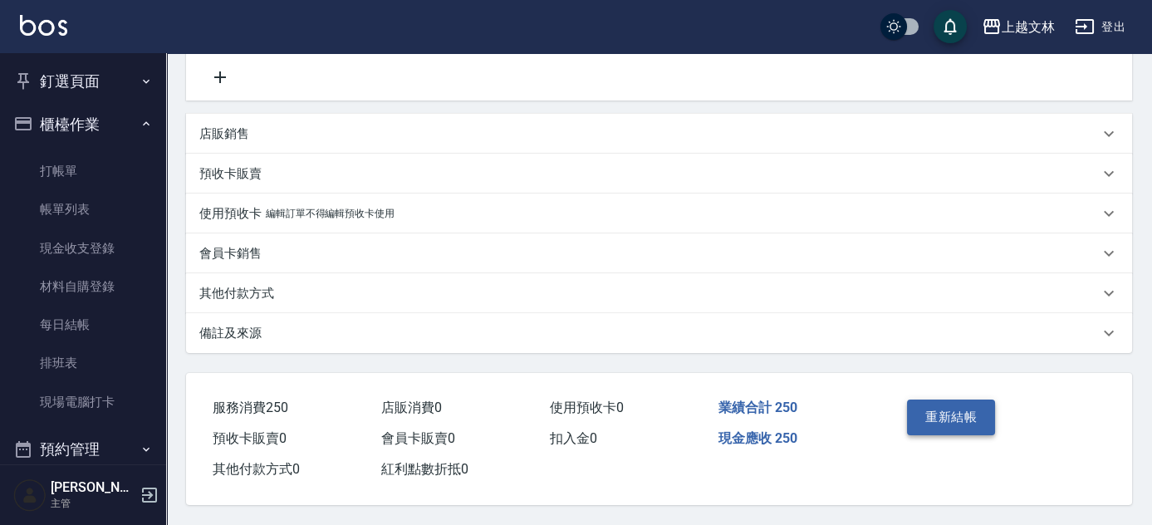
click at [957, 404] on button "重新結帳" at bounding box center [951, 416] width 88 height 35
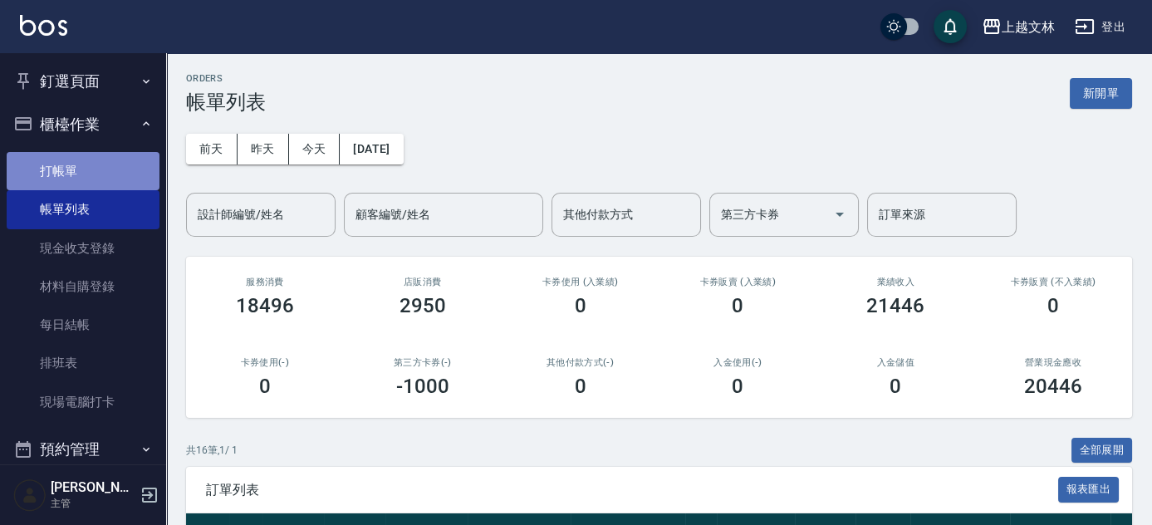
click at [98, 171] on link "打帳單" at bounding box center [83, 171] width 153 height 38
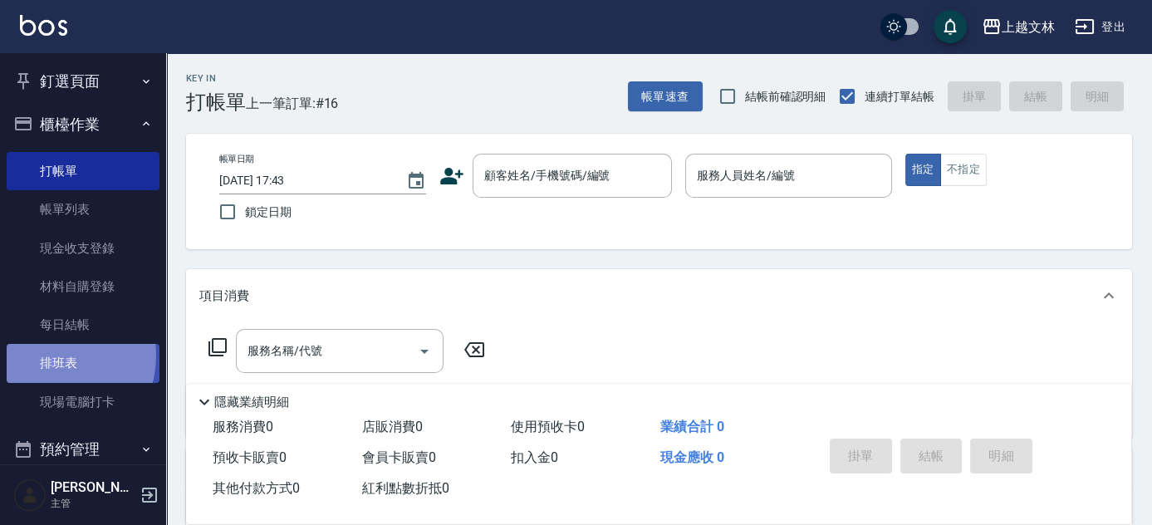
click at [47, 355] on link "排班表" at bounding box center [83, 363] width 153 height 38
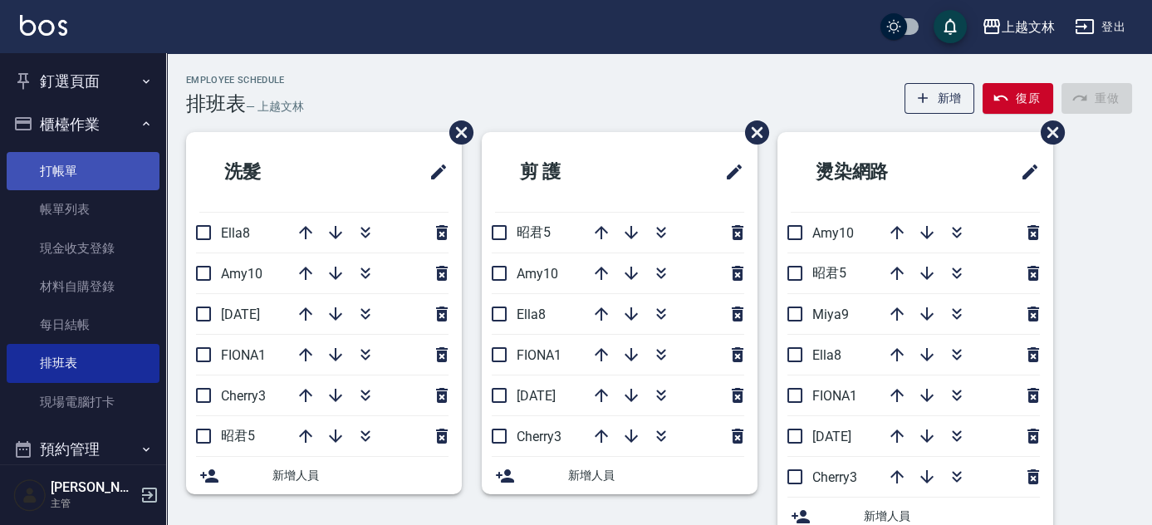
click at [60, 169] on link "打帳單" at bounding box center [83, 171] width 153 height 38
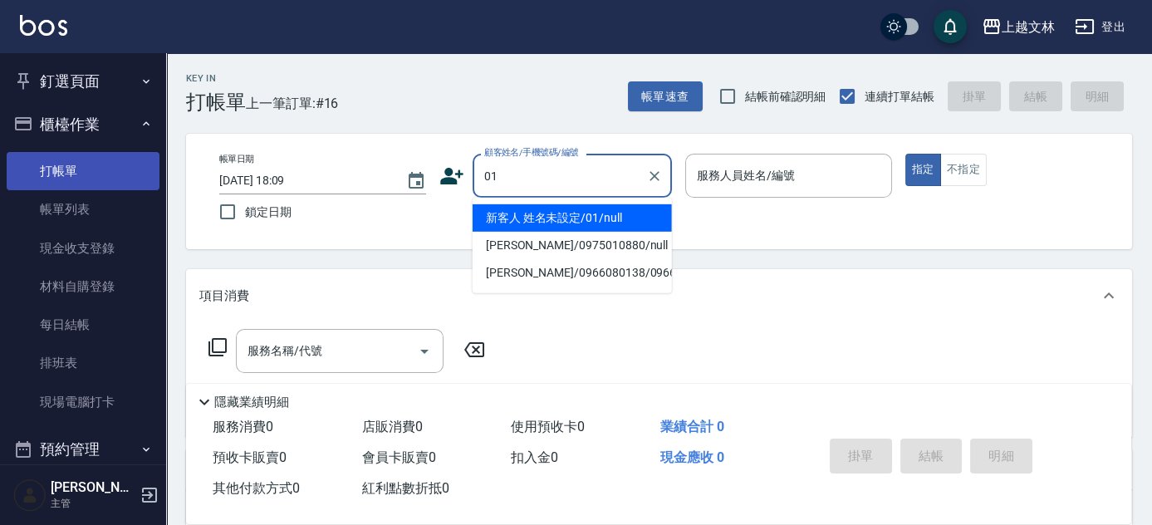
type input "新客人 姓名未設定/01/null"
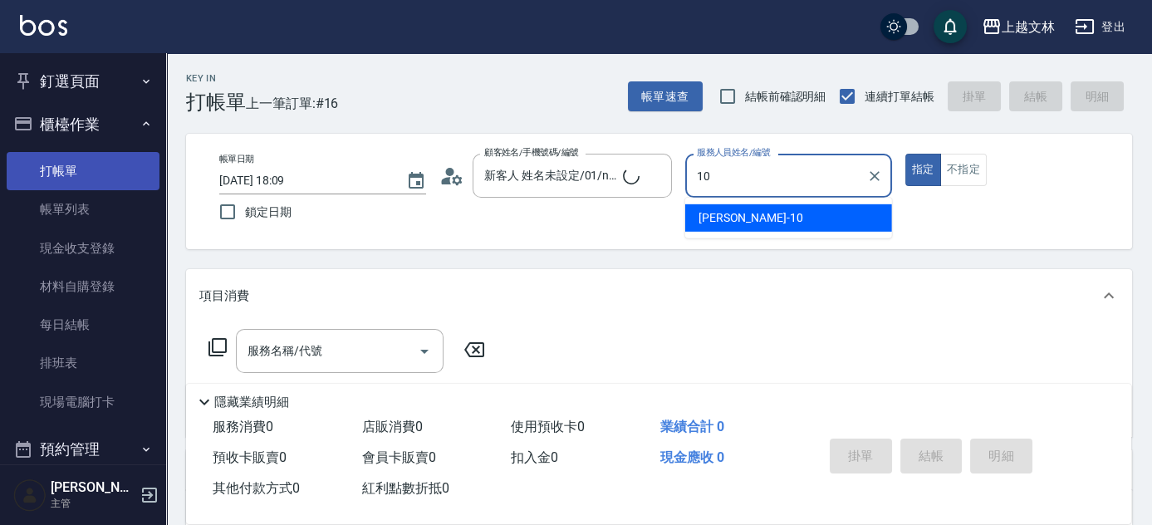
type input "[PERSON_NAME]-10"
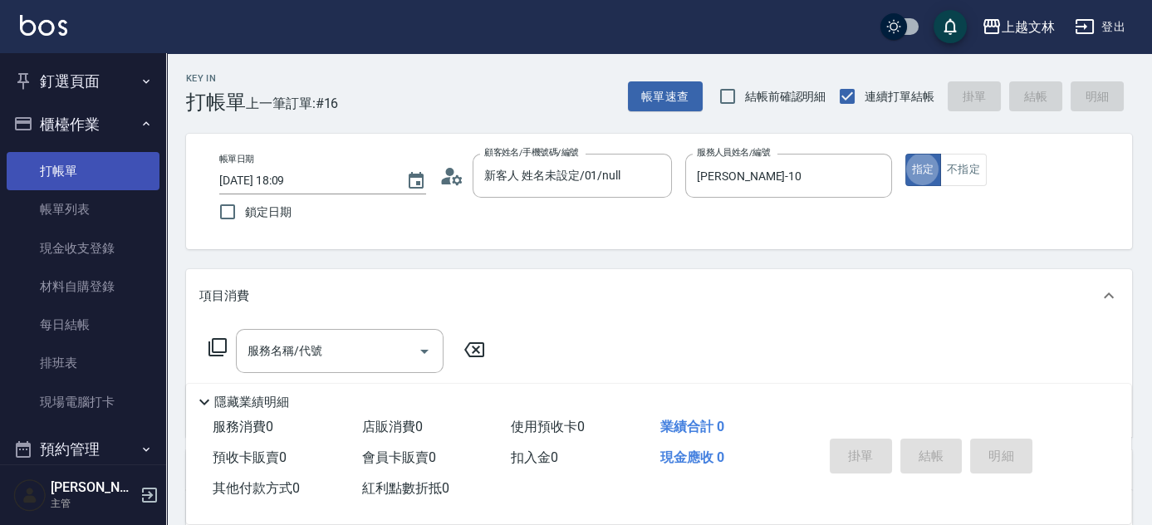
type button "true"
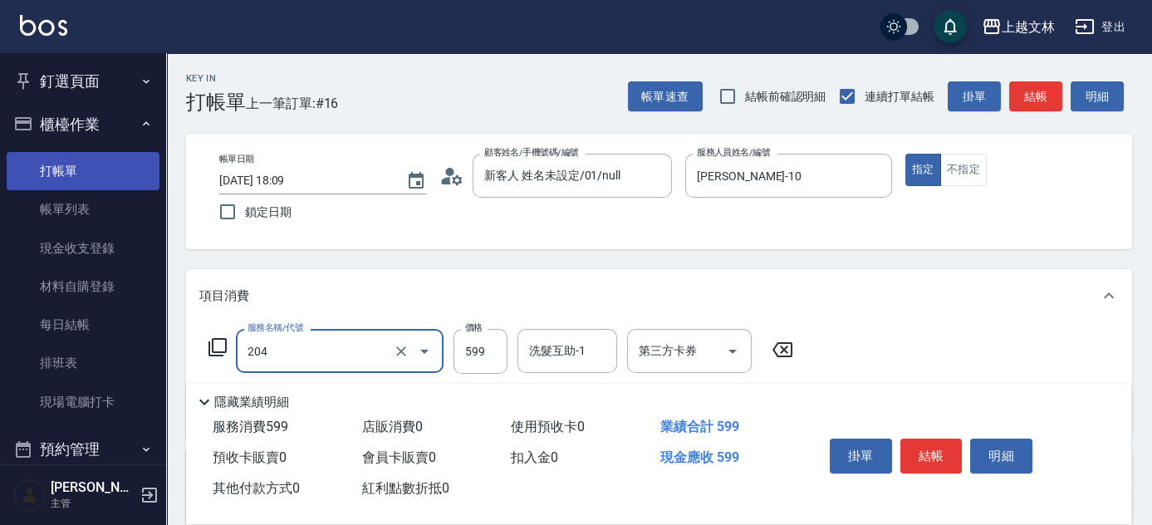
type input "A級洗+剪(204)"
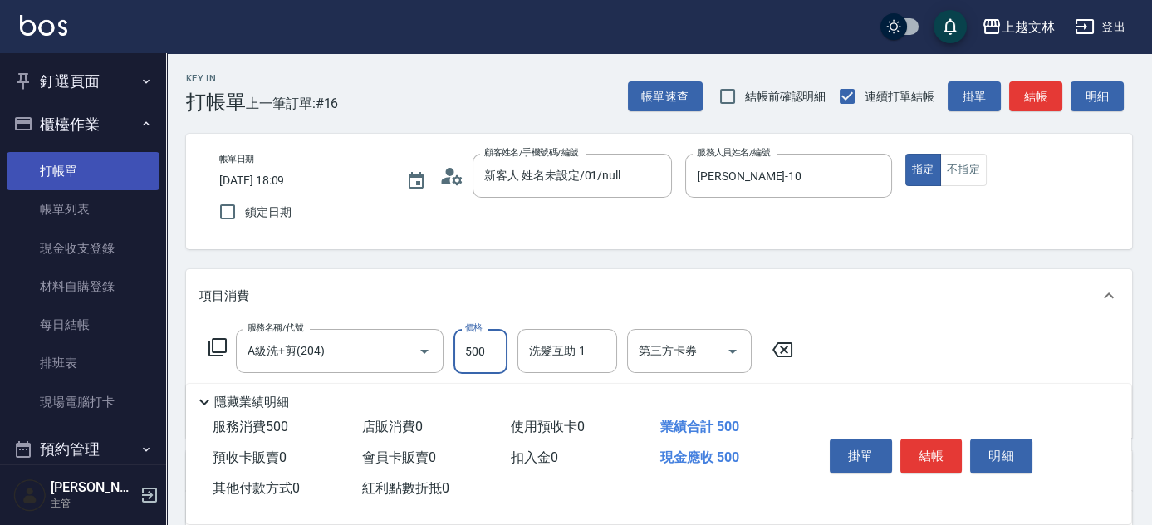
type input "500"
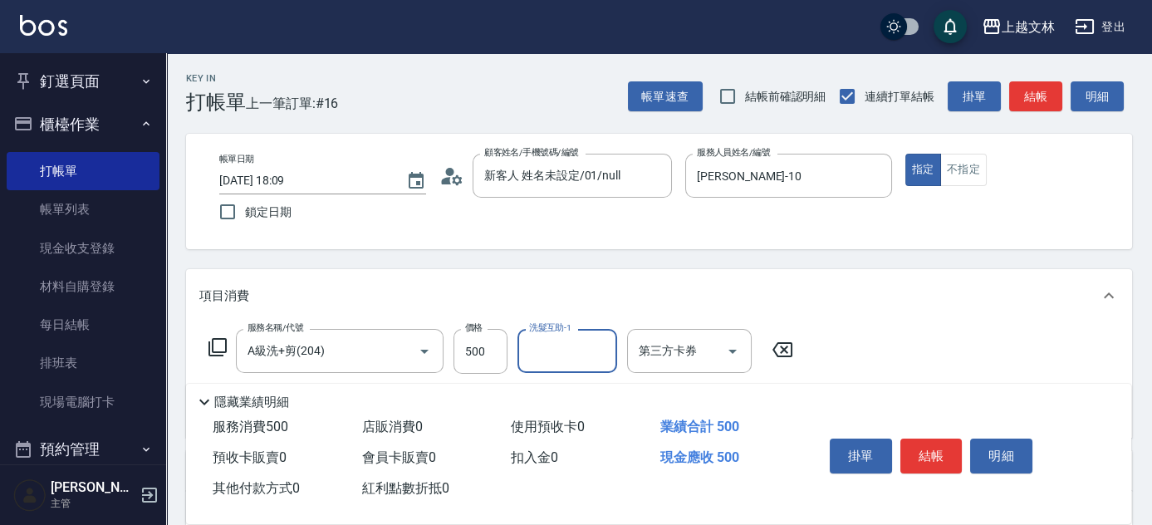
drag, startPoint x: 930, startPoint y: 452, endPoint x: 932, endPoint y: 461, distance: 9.3
click at [931, 458] on button "結帳" at bounding box center [931, 455] width 62 height 35
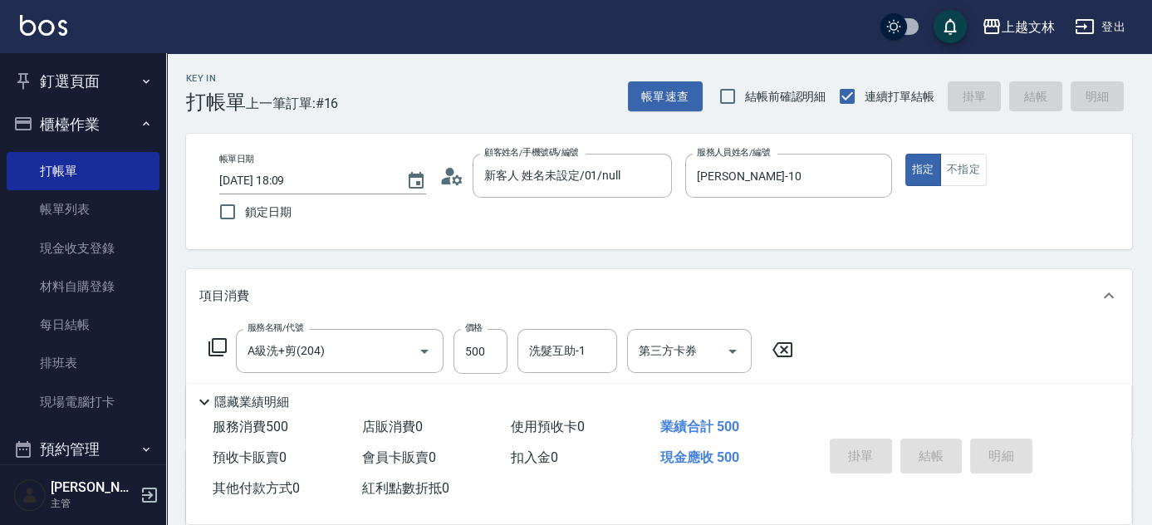
type input "[DATE] 18:20"
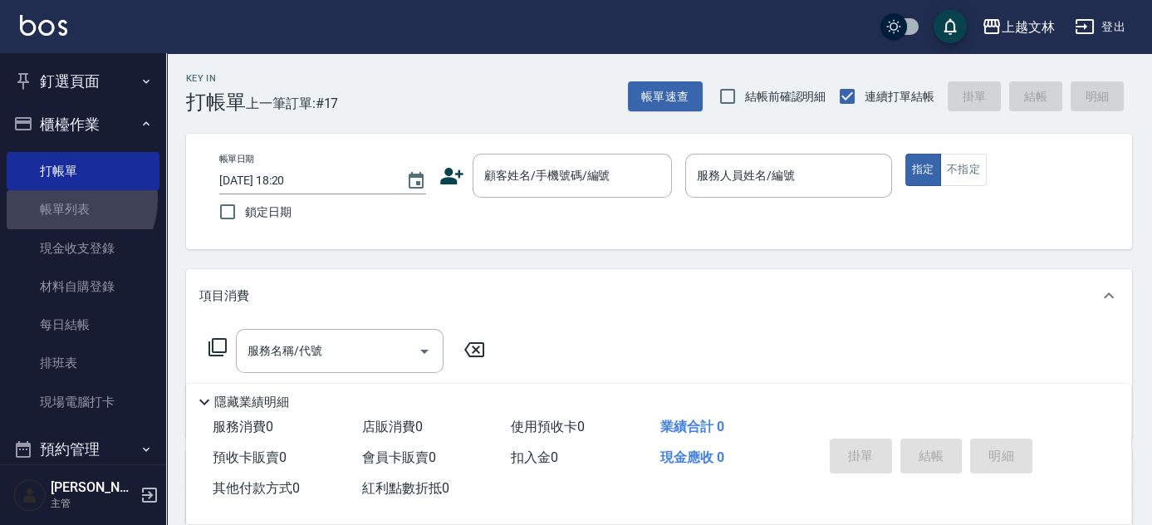
drag, startPoint x: 71, startPoint y: 199, endPoint x: 961, endPoint y: 365, distance: 904.5
click at [71, 199] on link "帳單列表" at bounding box center [83, 209] width 153 height 38
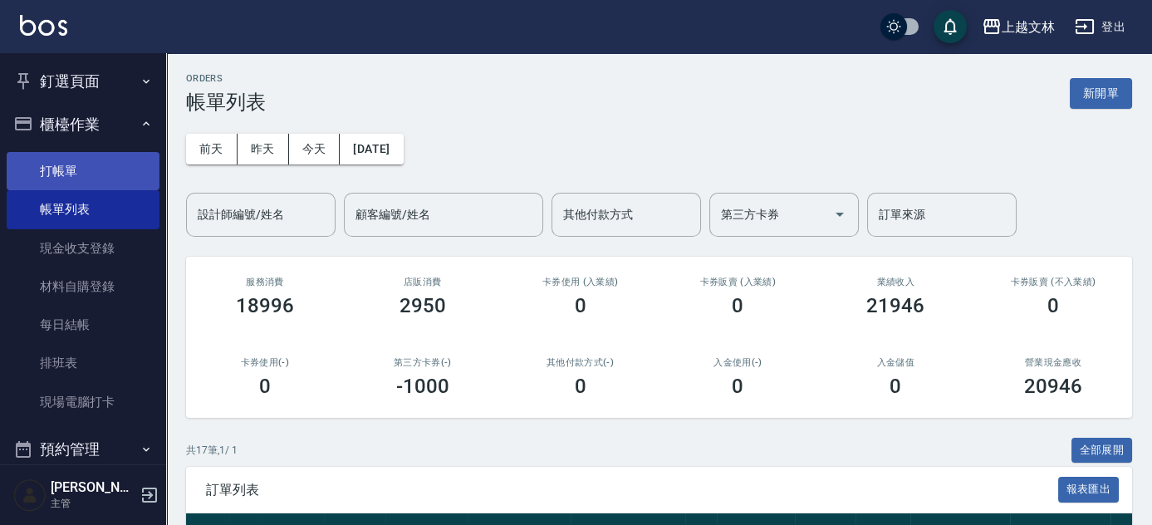
click at [64, 174] on link "打帳單" at bounding box center [83, 171] width 153 height 38
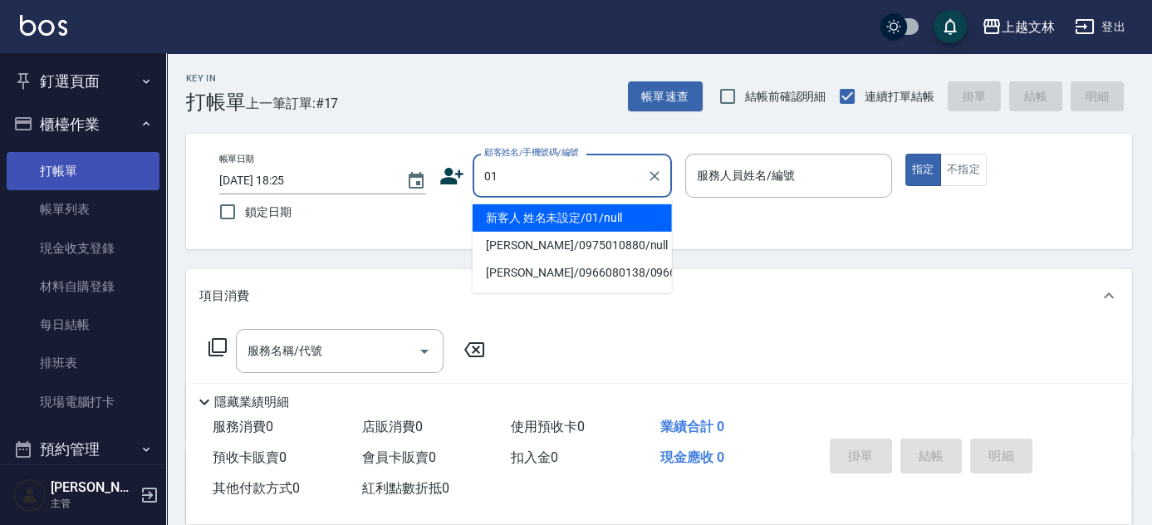
type input "01"
type input "3"
type input "新客人 姓名未設定/01/null"
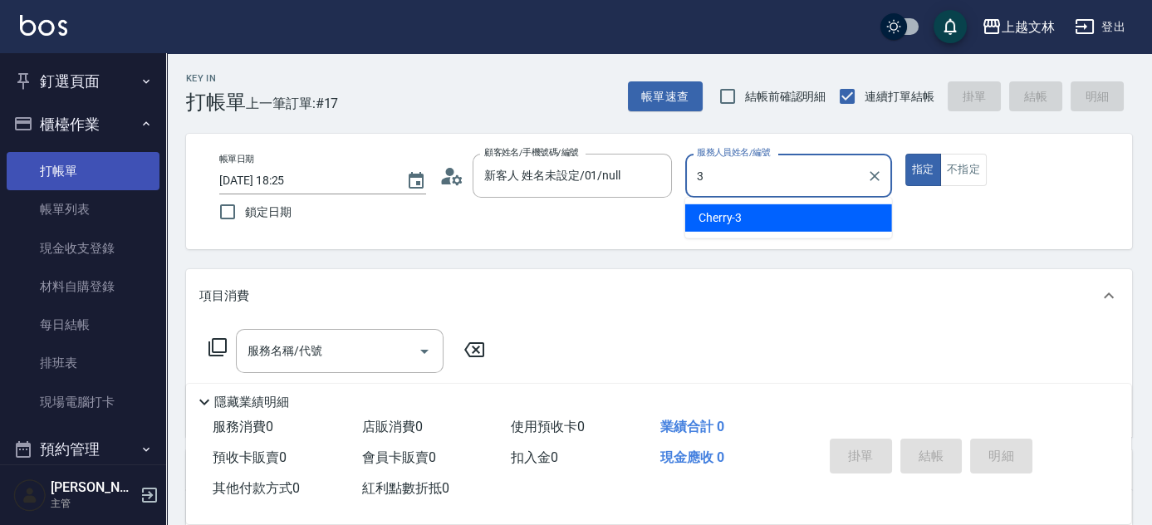
type input "3"
type button "true"
type input "Cherry-3"
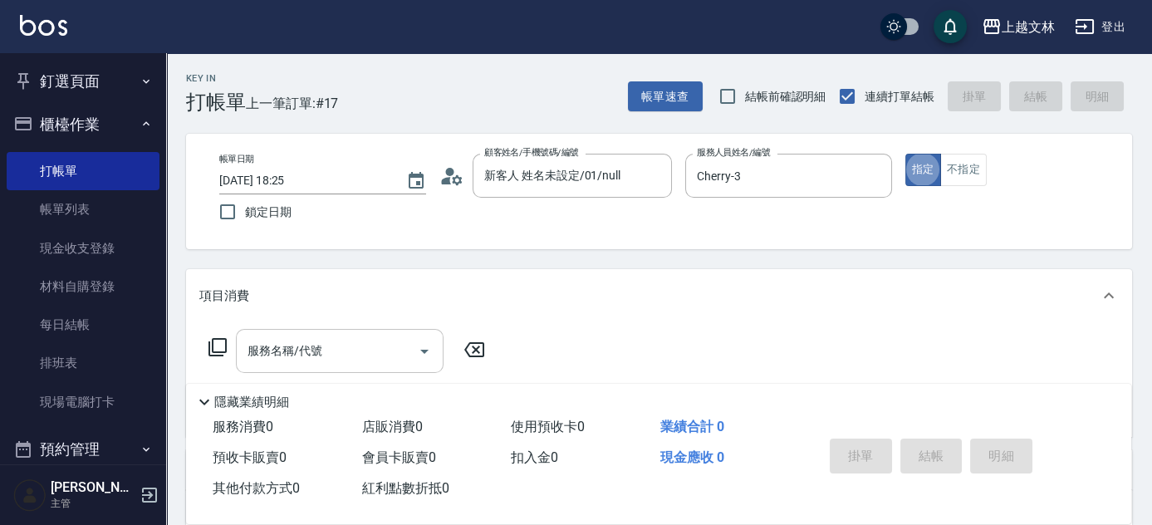
click at [332, 330] on div "服務名稱/代號" at bounding box center [340, 351] width 208 height 44
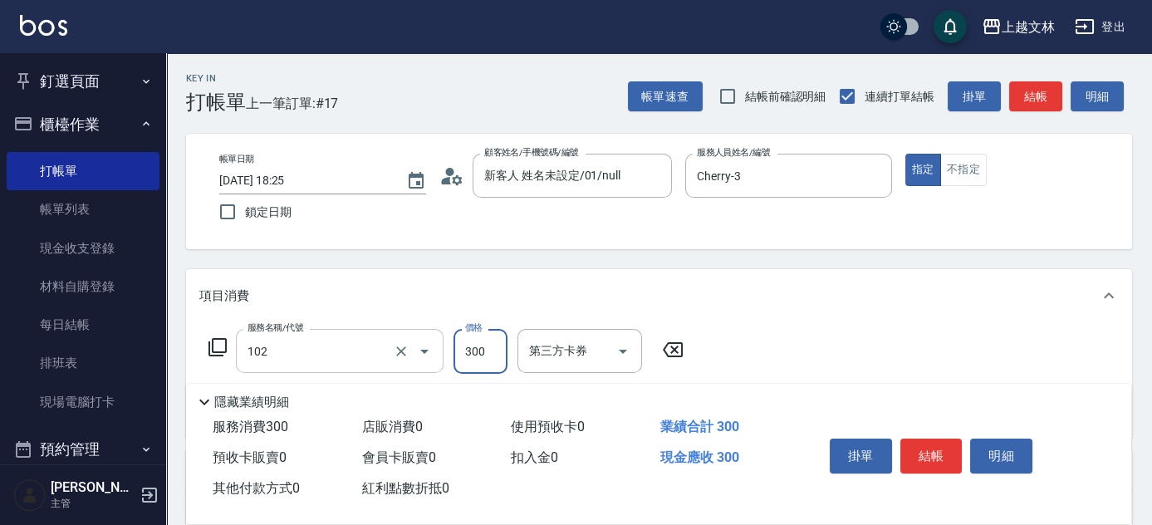
type input "精油洗髮(102)"
click at [489, 355] on input "36" at bounding box center [480, 351] width 54 height 45
type input "300"
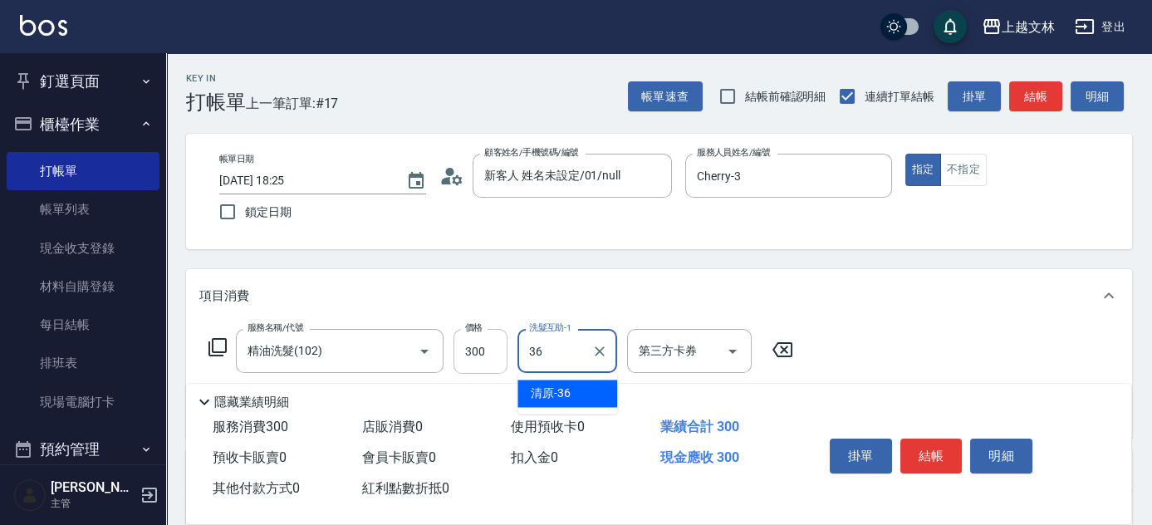
type input "清原-36"
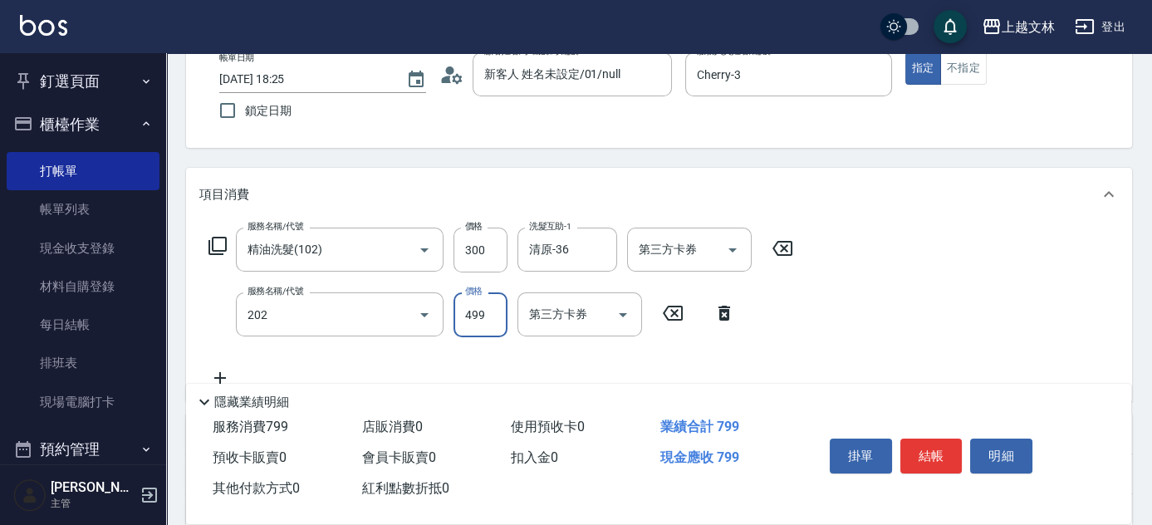
type input "A級單剪(202)"
type input "500"
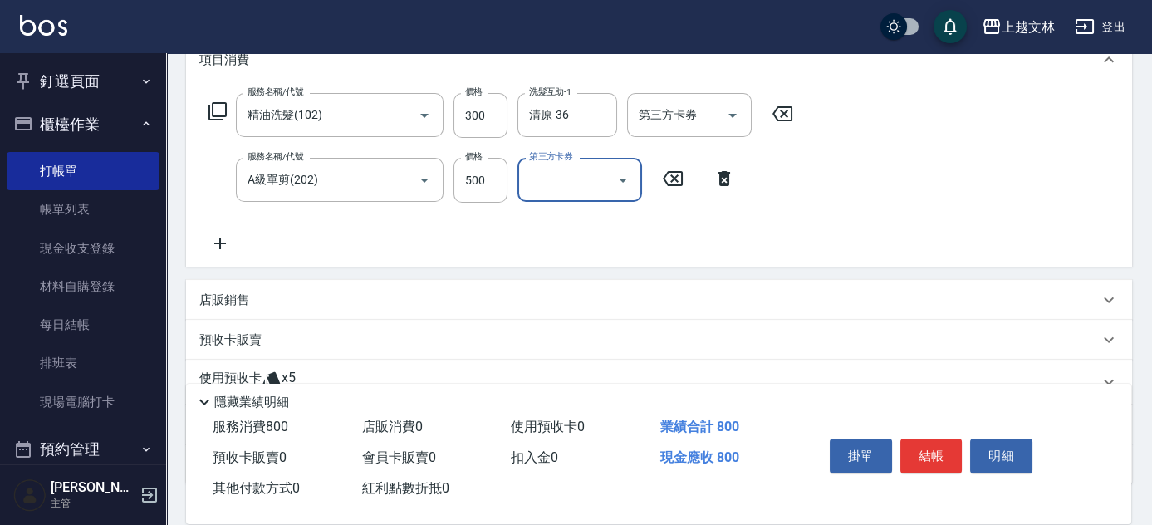
scroll to position [237, 0]
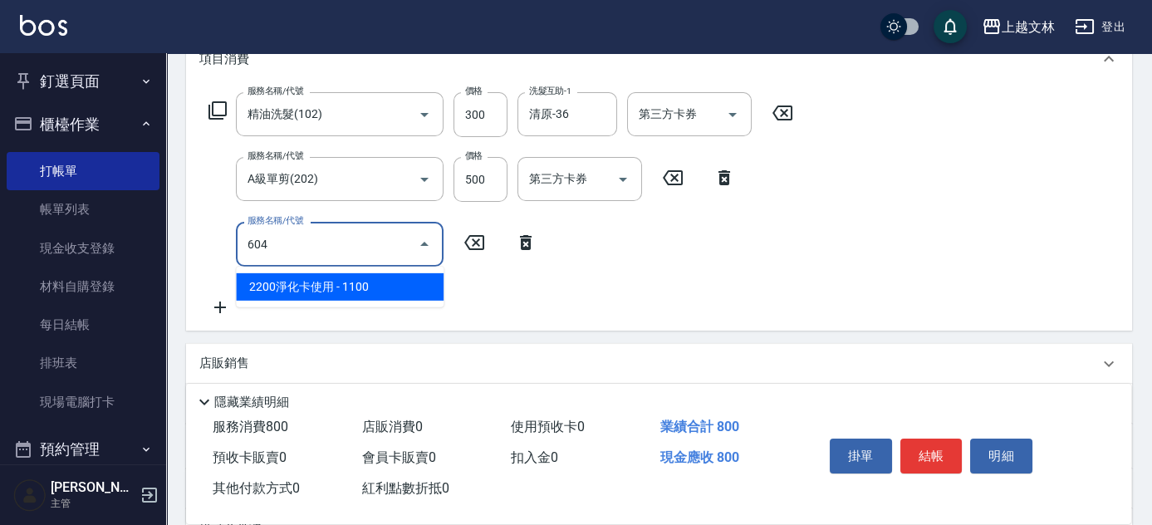
type input "2200淨化卡使用(604)"
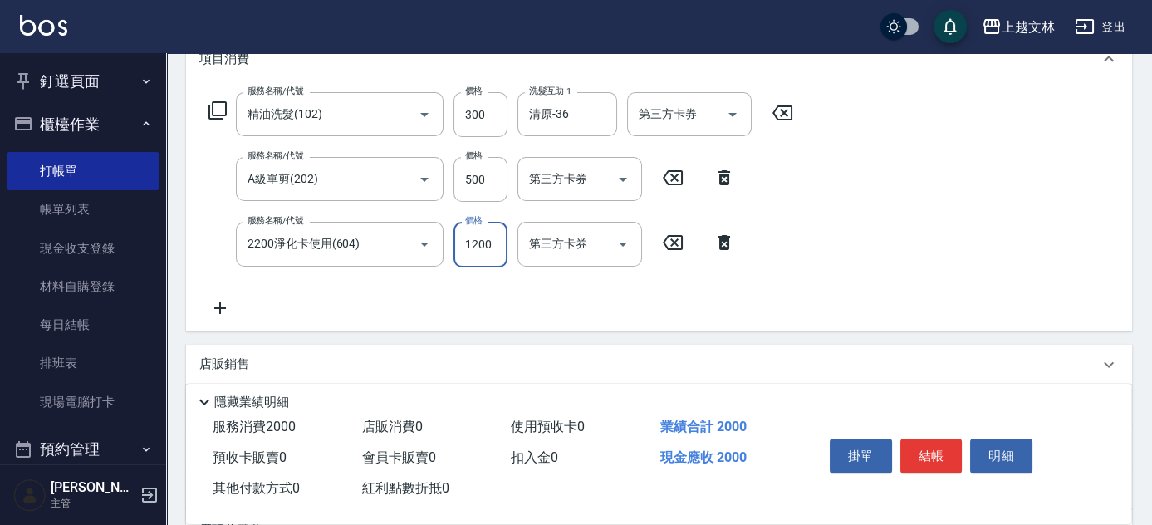
type input "1200"
click at [215, 308] on icon at bounding box center [220, 308] width 42 height 20
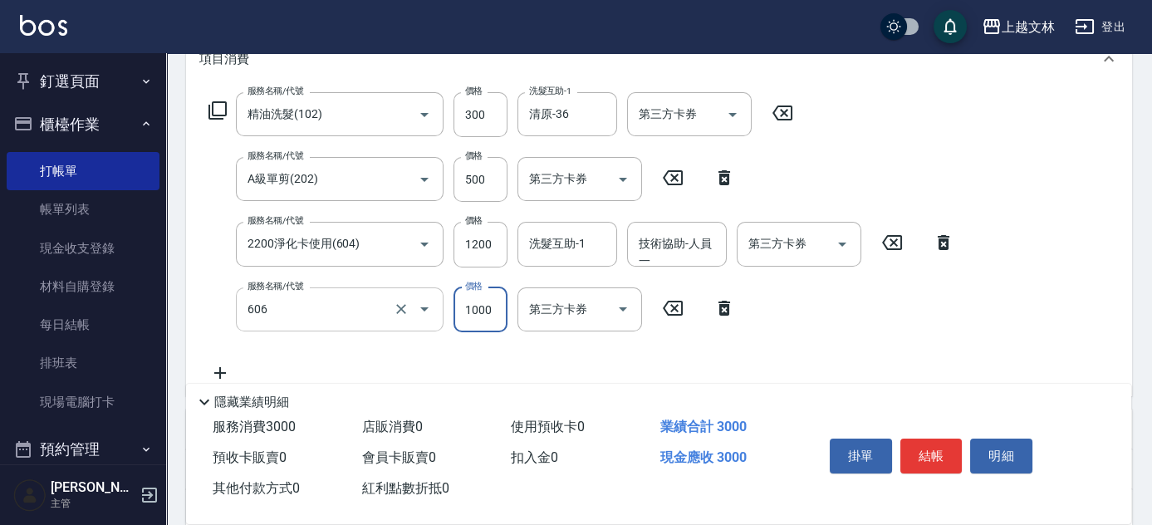
type input "2000蘆薈卡使用(606)"
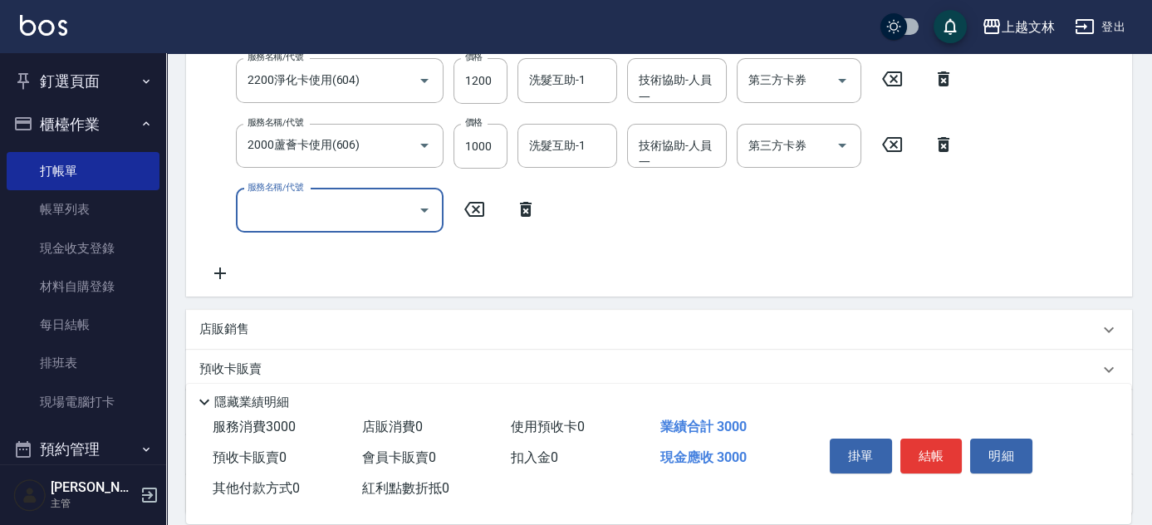
scroll to position [408, 0]
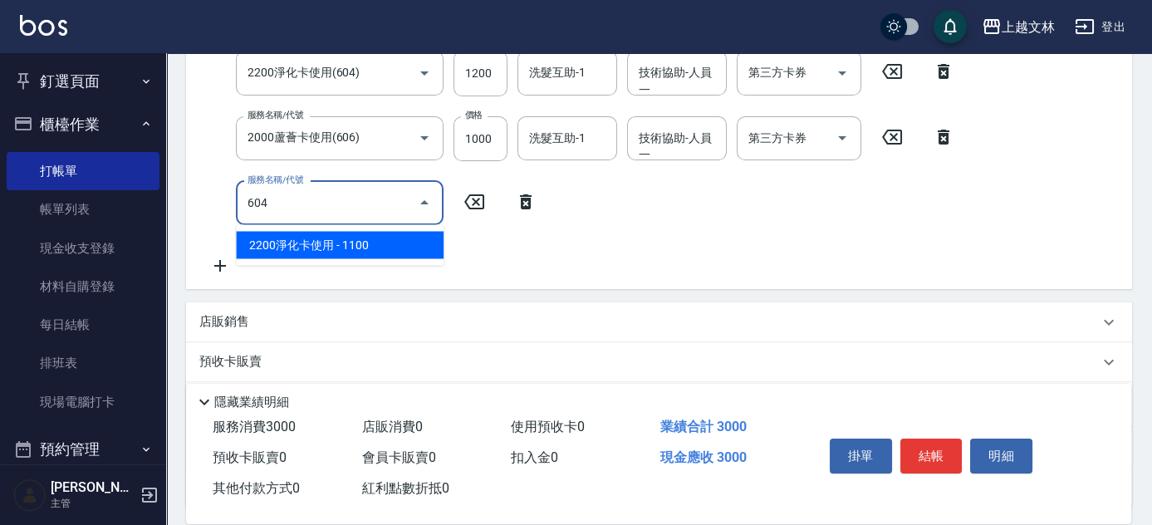
type input "2200淨化卡使用(604)"
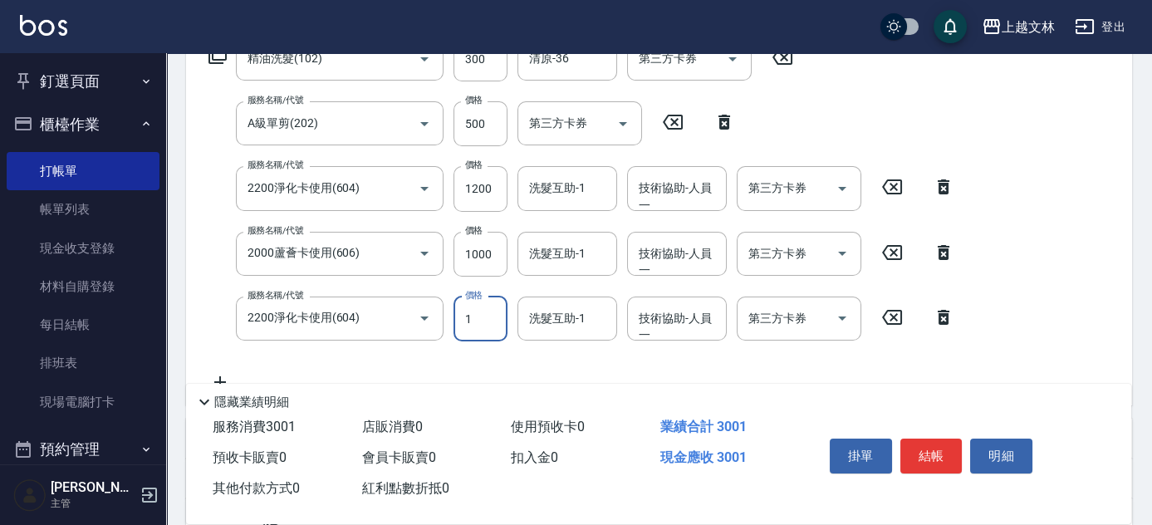
scroll to position [307, 0]
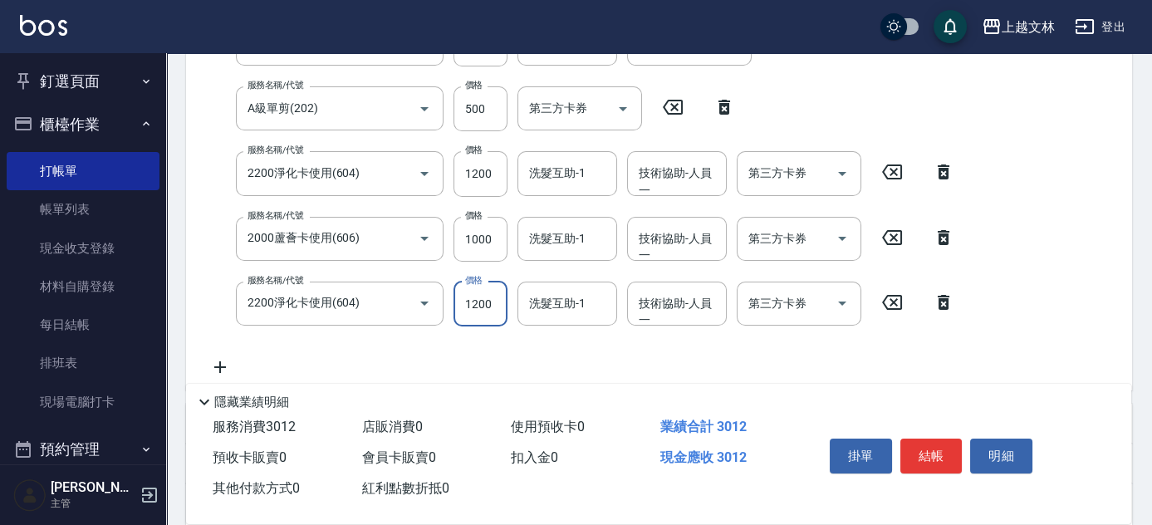
type input "1200"
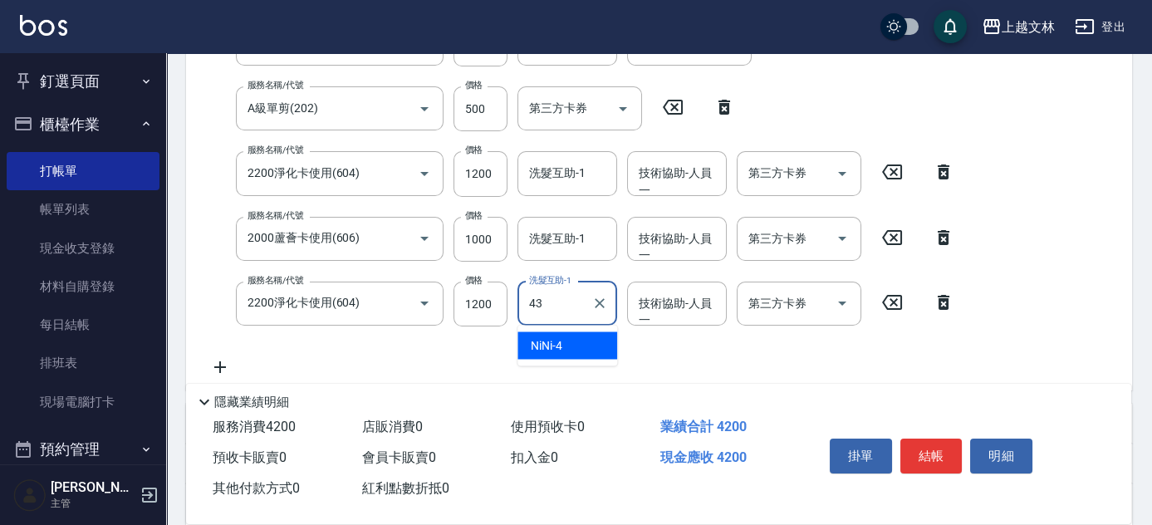
type input "小巫-43"
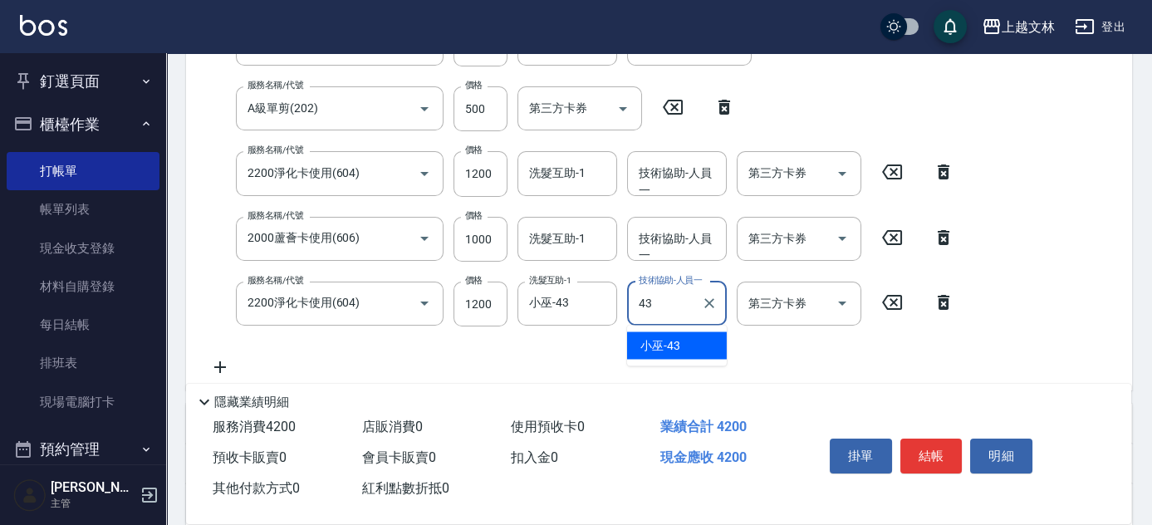
type input "小巫-43"
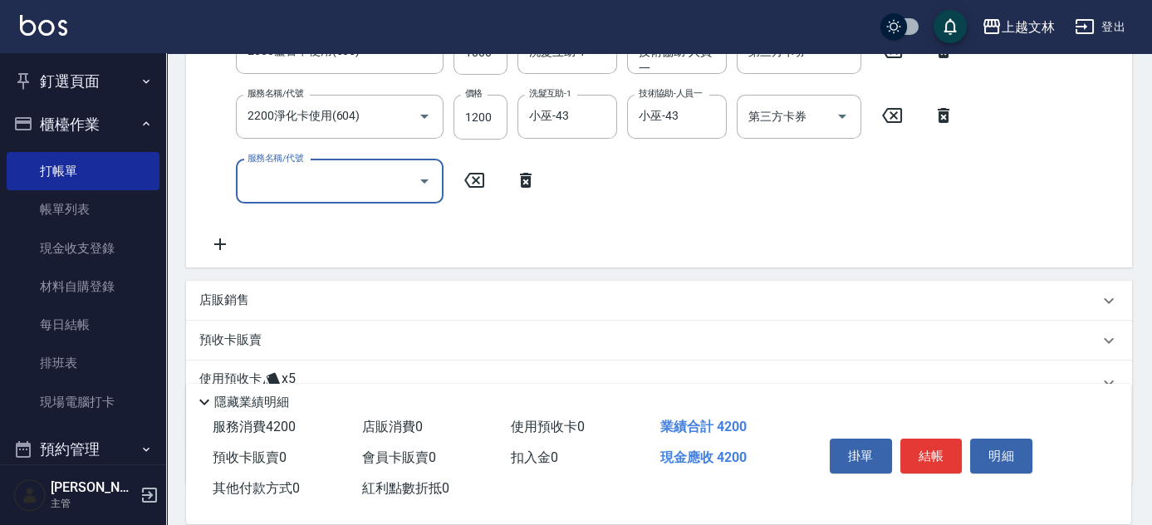
scroll to position [413, 0]
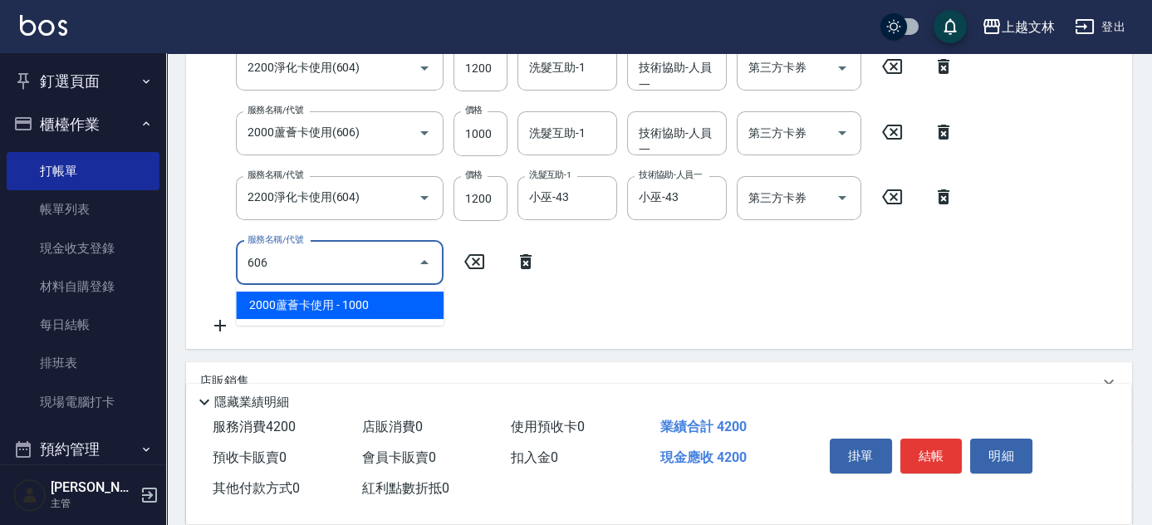
type input "2000蘆薈卡使用(606)"
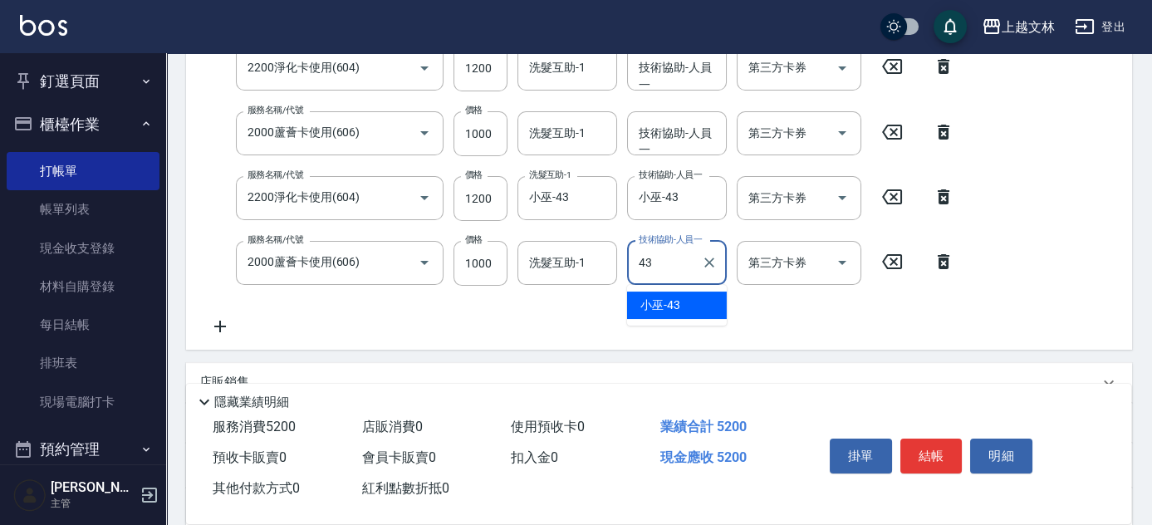
type input "小巫-43"
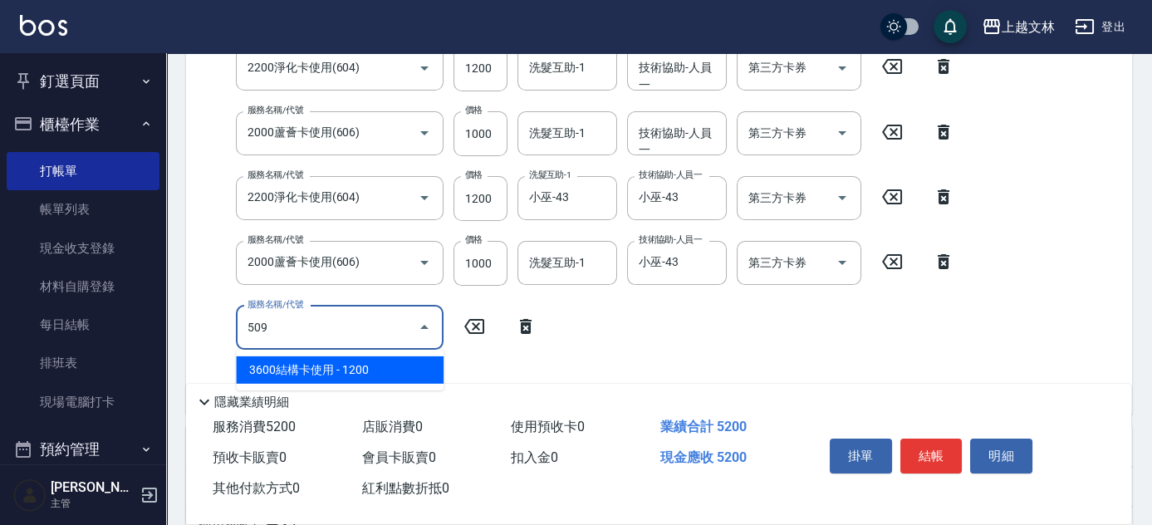
type input "3600結構卡使用(509)"
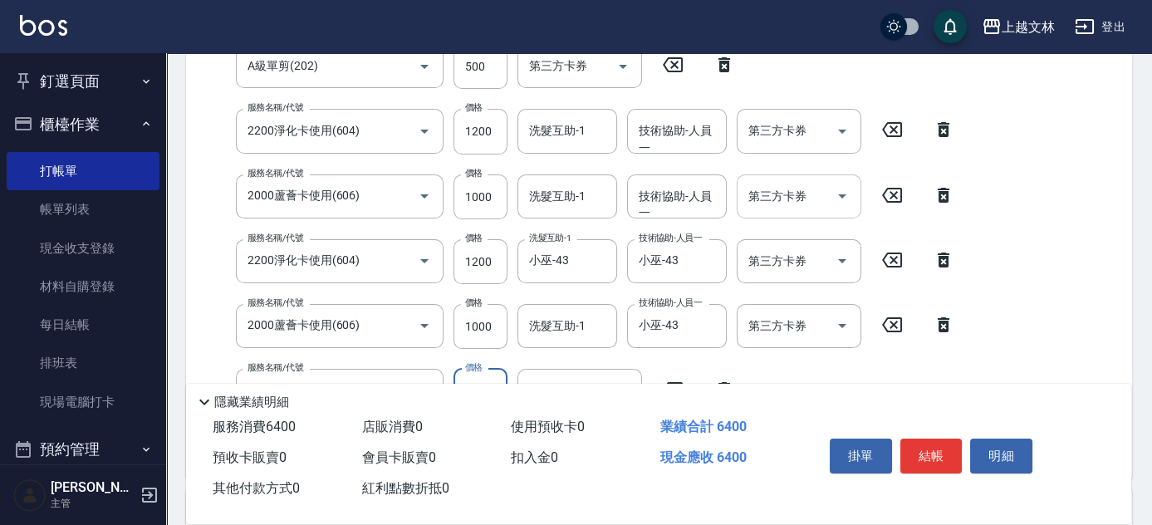
scroll to position [352, 0]
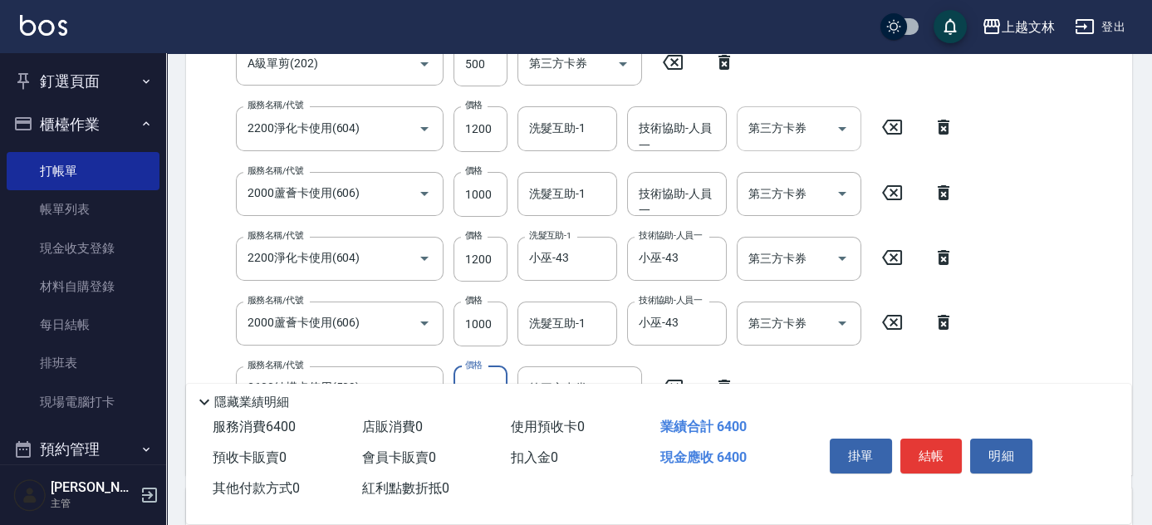
click at [796, 115] on input "第三方卡券" at bounding box center [786, 128] width 85 height 29
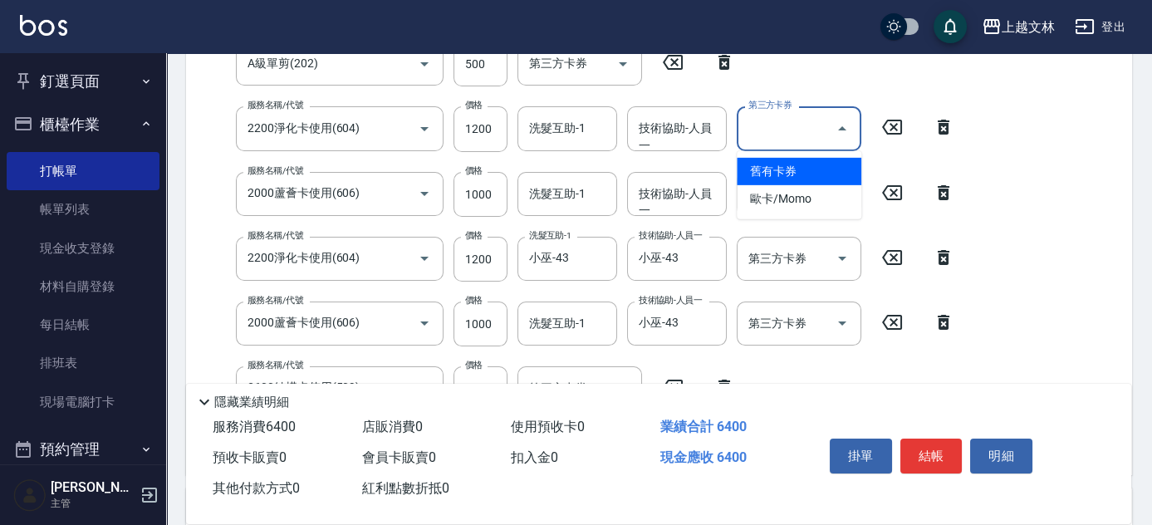
click at [797, 164] on span "舊有卡券" at bounding box center [799, 171] width 125 height 27
type input "舊有卡券"
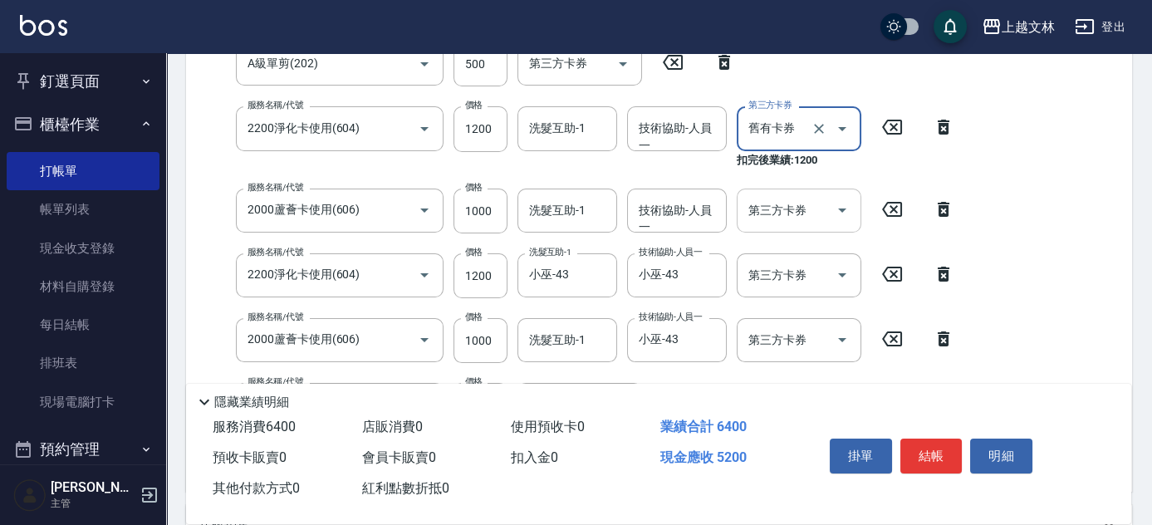
click at [793, 217] on input "第三方卡券" at bounding box center [786, 210] width 85 height 29
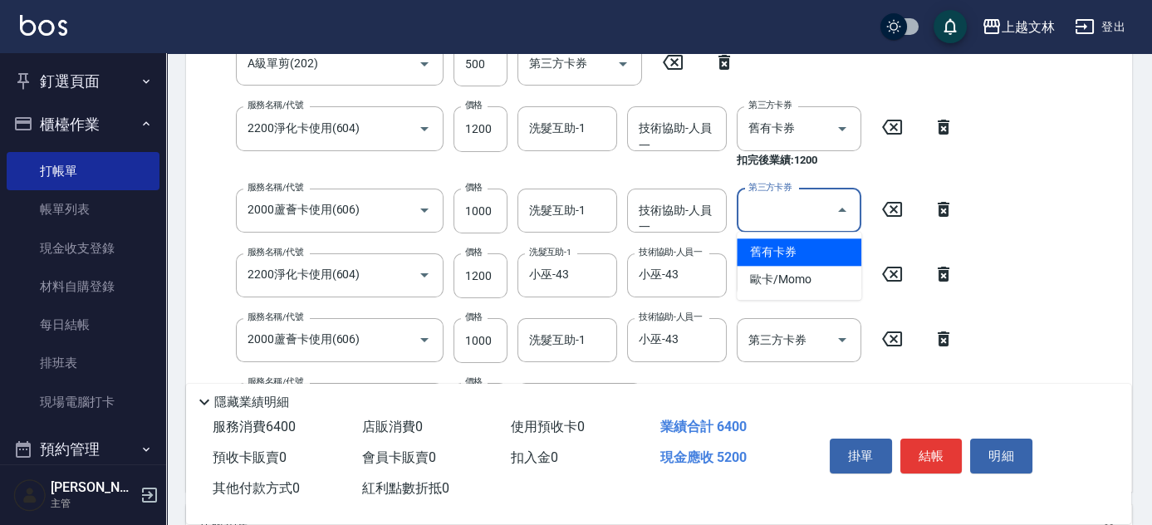
click at [789, 248] on span "舊有卡券" at bounding box center [799, 251] width 125 height 27
type input "舊有卡券"
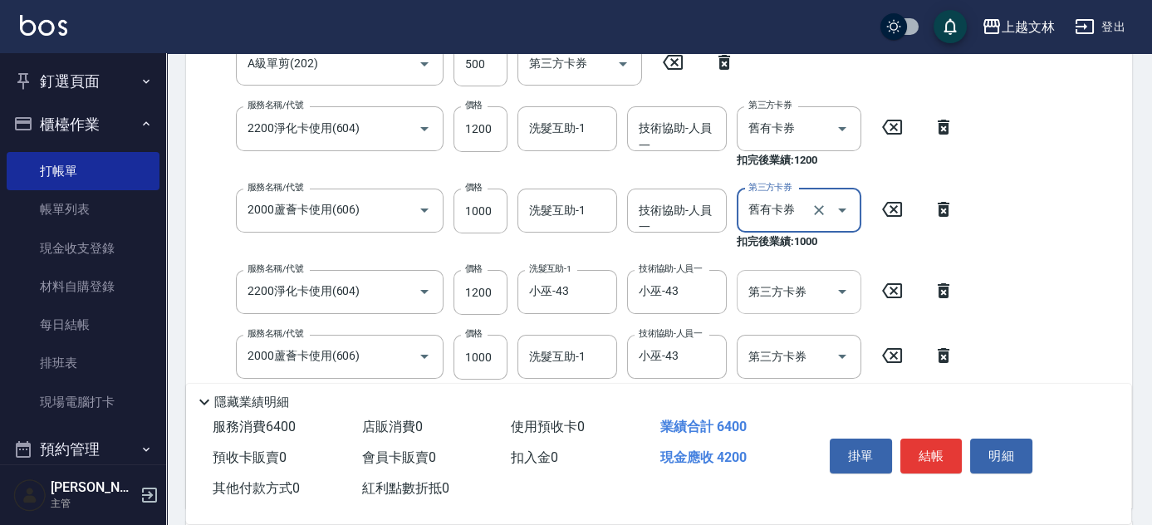
click at [799, 290] on div "第三方卡券 第三方卡券" at bounding box center [799, 292] width 125 height 44
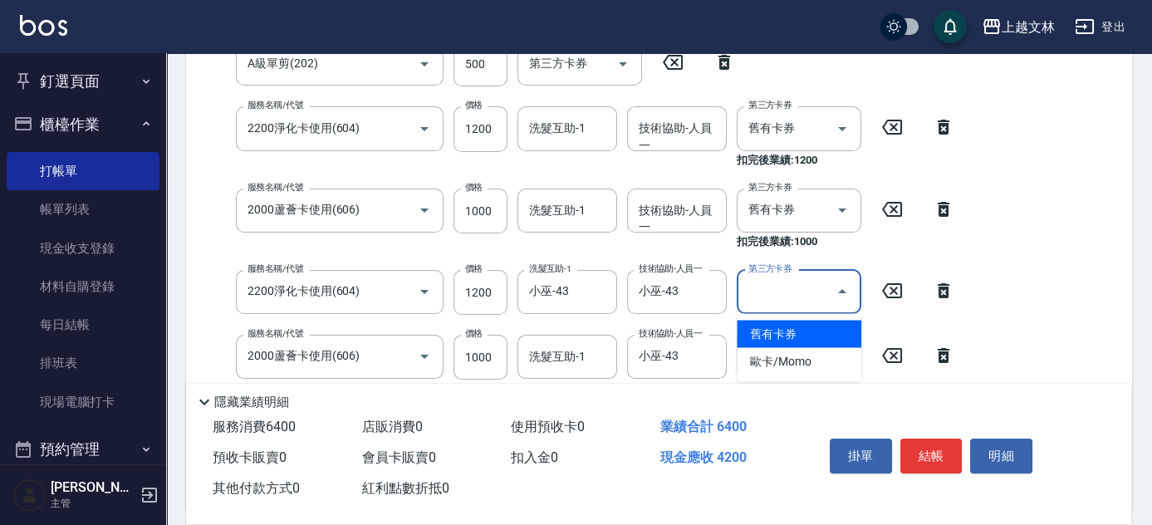
click at [799, 338] on span "舊有卡券" at bounding box center [799, 333] width 125 height 27
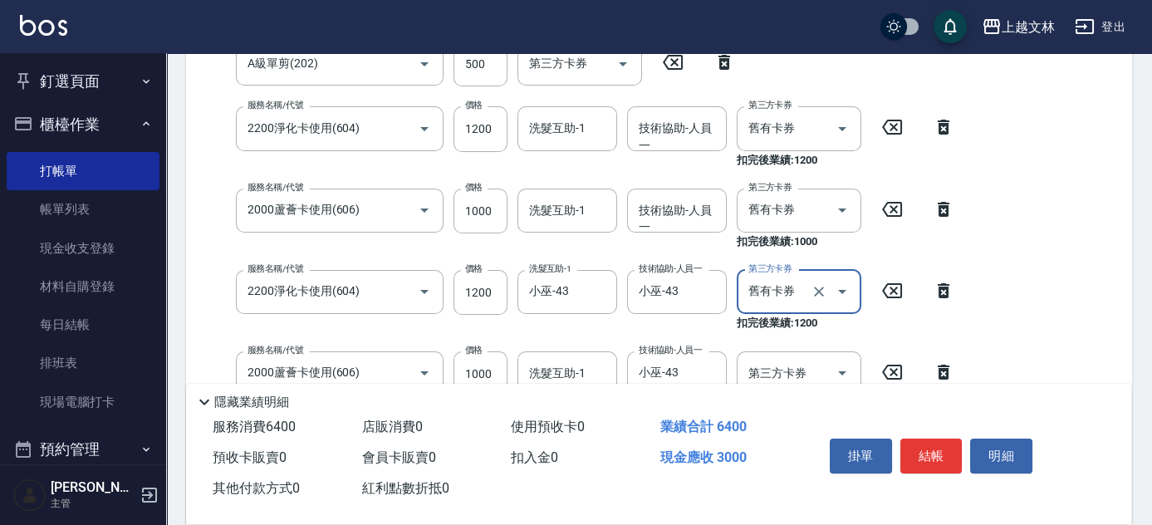
type input "舊有卡券"
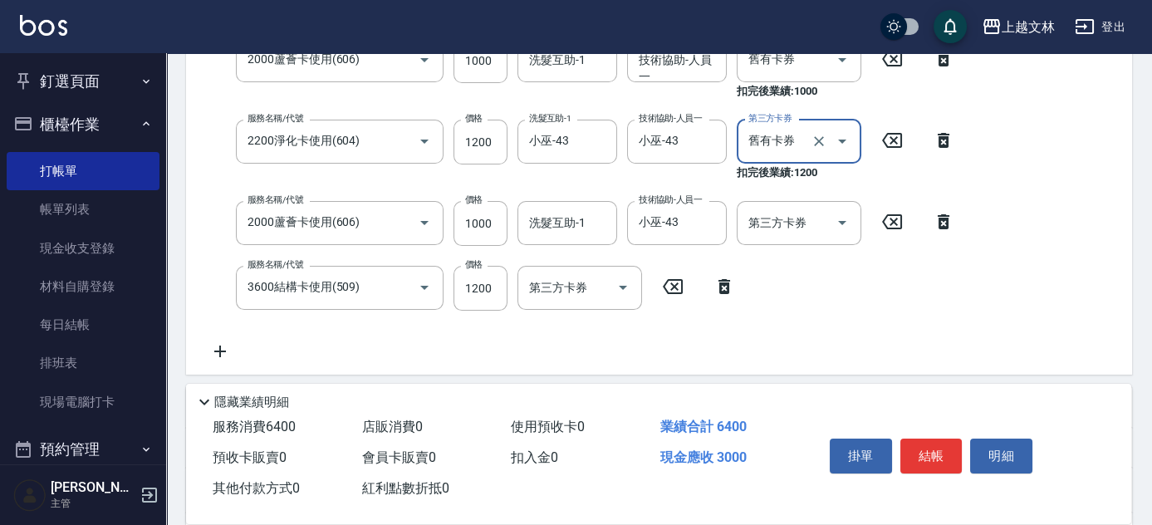
scroll to position [508, 0]
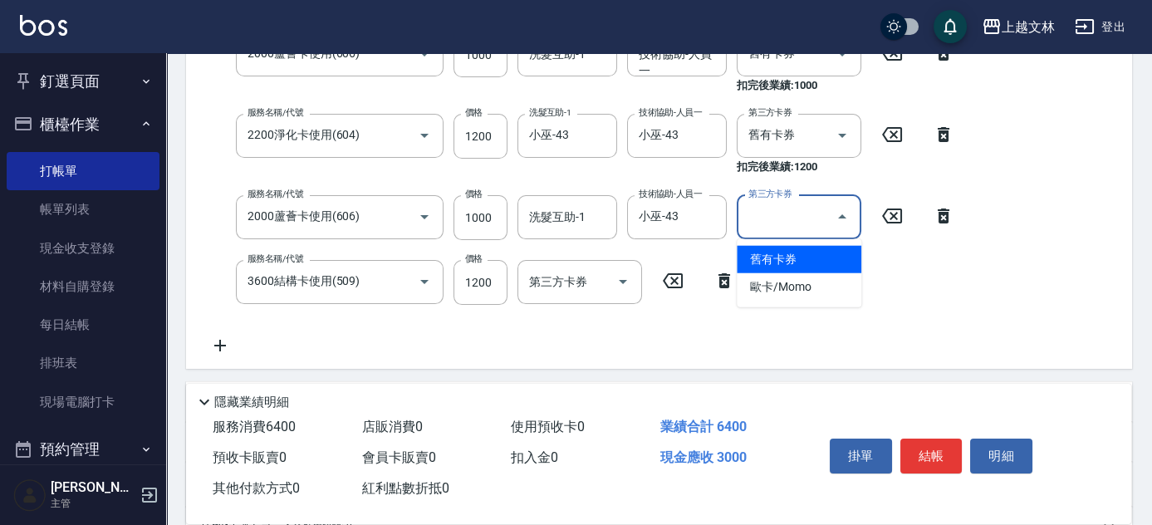
click at [767, 220] on input "第三方卡券" at bounding box center [786, 217] width 85 height 29
click at [795, 257] on span "舊有卡券" at bounding box center [799, 259] width 125 height 27
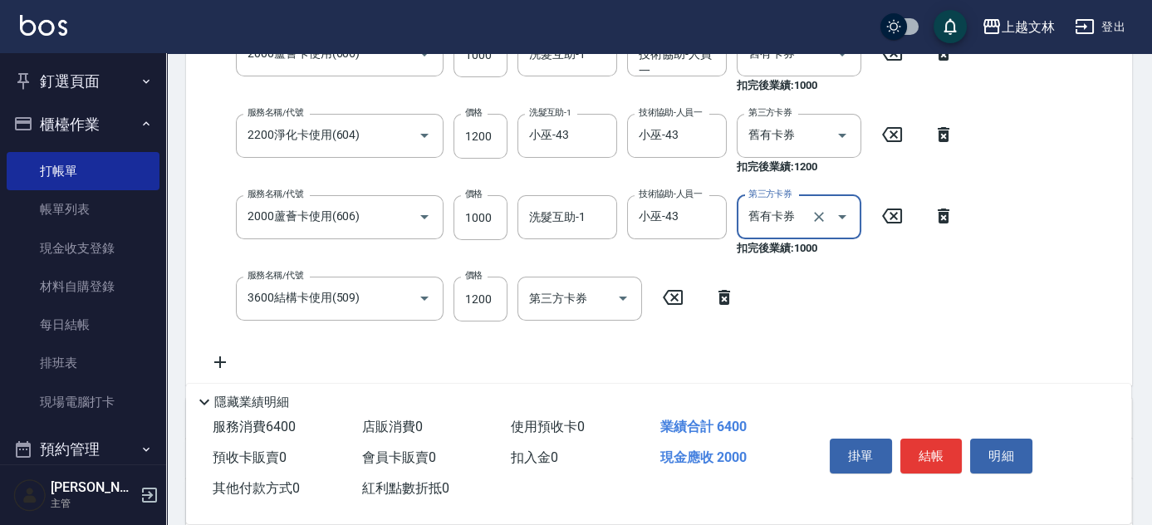
type input "舊有卡券"
click at [573, 306] on div "服務名稱/代號 3600結構卡使用(509) 服務名稱/代號 價格 1200 價格 第三方卡券 第三方卡券" at bounding box center [472, 299] width 546 height 45
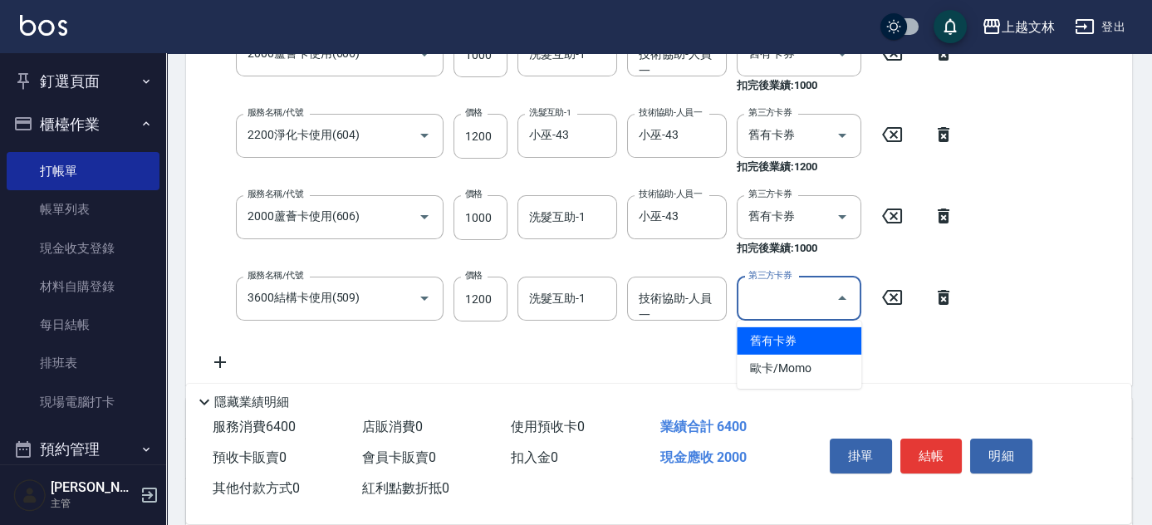
click at [797, 340] on span "舊有卡券" at bounding box center [799, 340] width 125 height 27
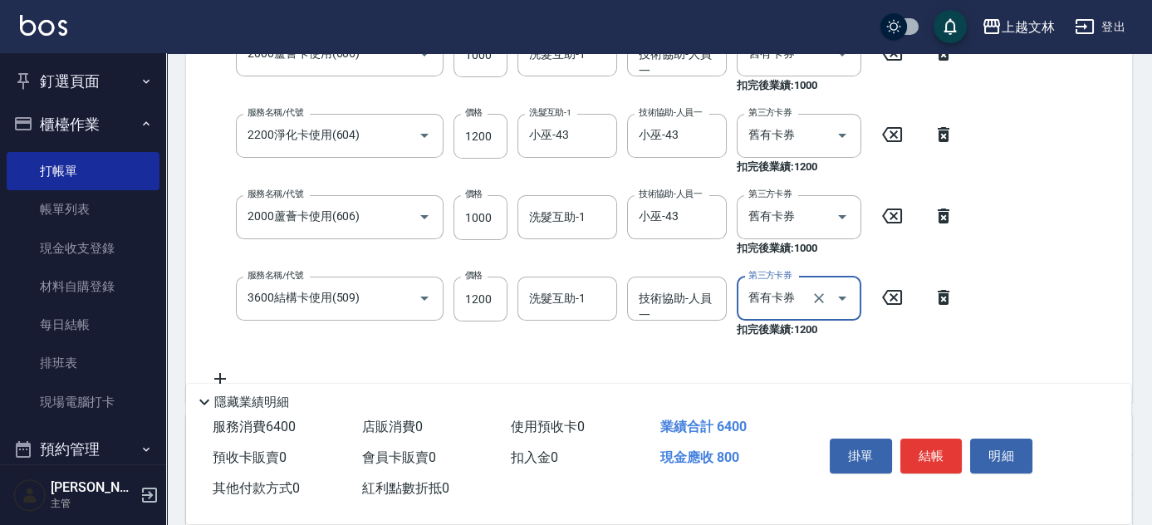
type input "舊有卡券"
click at [952, 448] on button "結帳" at bounding box center [931, 455] width 62 height 35
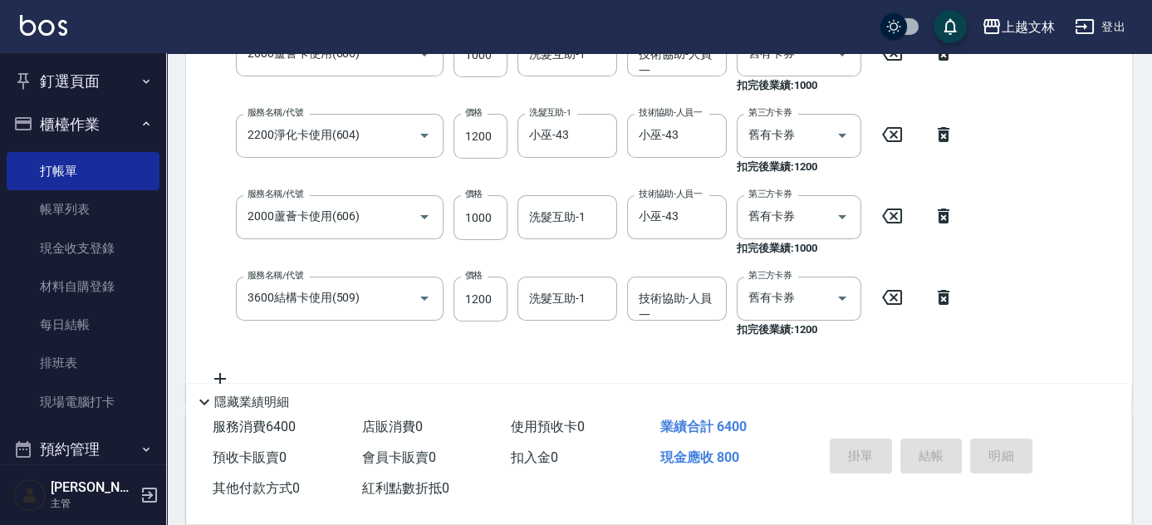
type input "[DATE] 18:28"
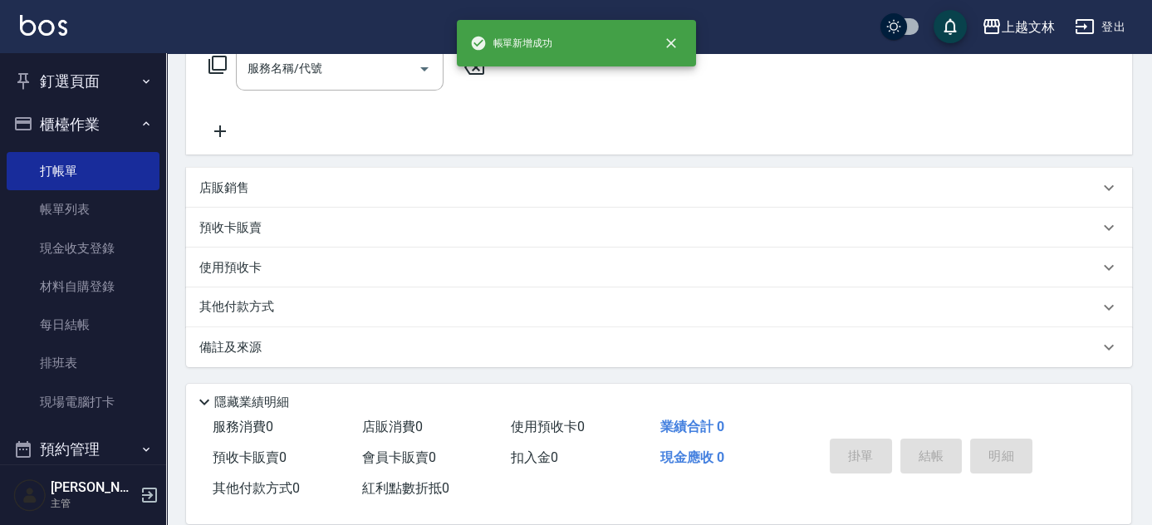
scroll to position [0, 0]
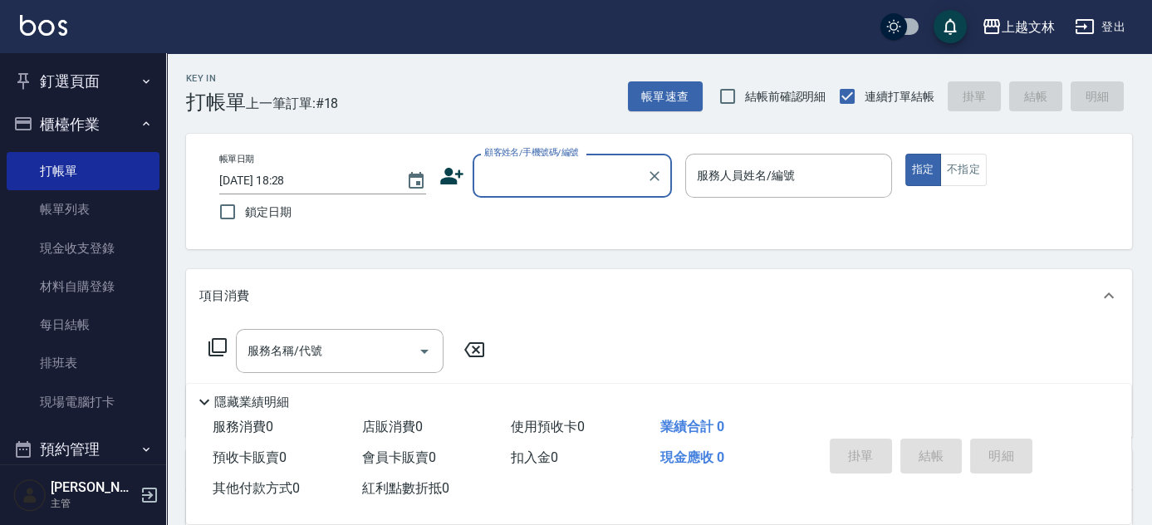
click at [550, 150] on label "顧客姓名/手機號碼/編號" at bounding box center [531, 152] width 95 height 12
click at [550, 161] on input "顧客姓名/手機號碼/編號" at bounding box center [559, 175] width 159 height 29
click at [562, 168] on input "顧客姓名/手機號碼/編號" at bounding box center [559, 175] width 159 height 29
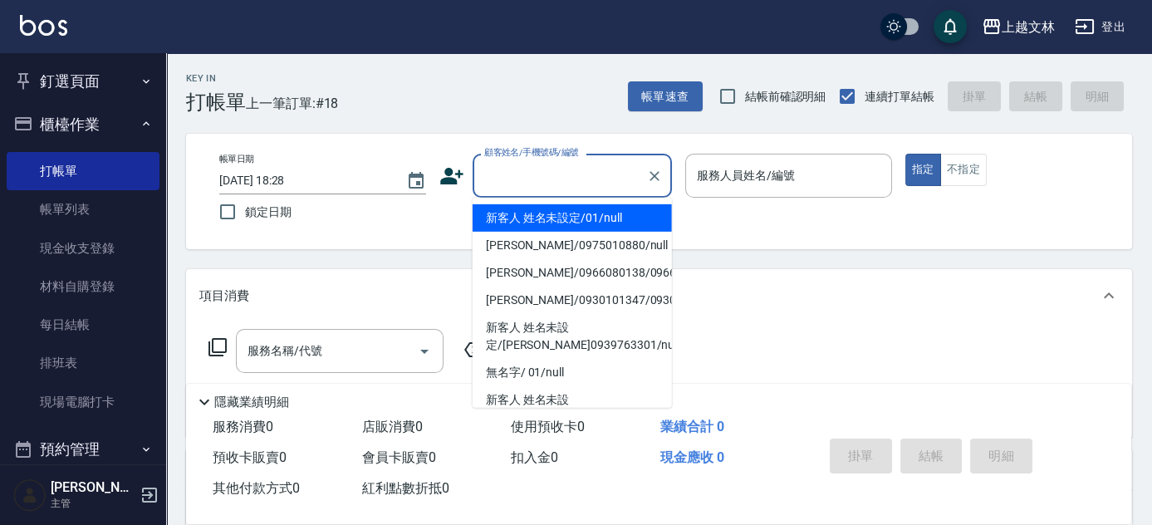
click at [559, 223] on li "新客人 姓名未設定/01/null" at bounding box center [571, 217] width 199 height 27
type input "新客人 姓名未設定/01/null"
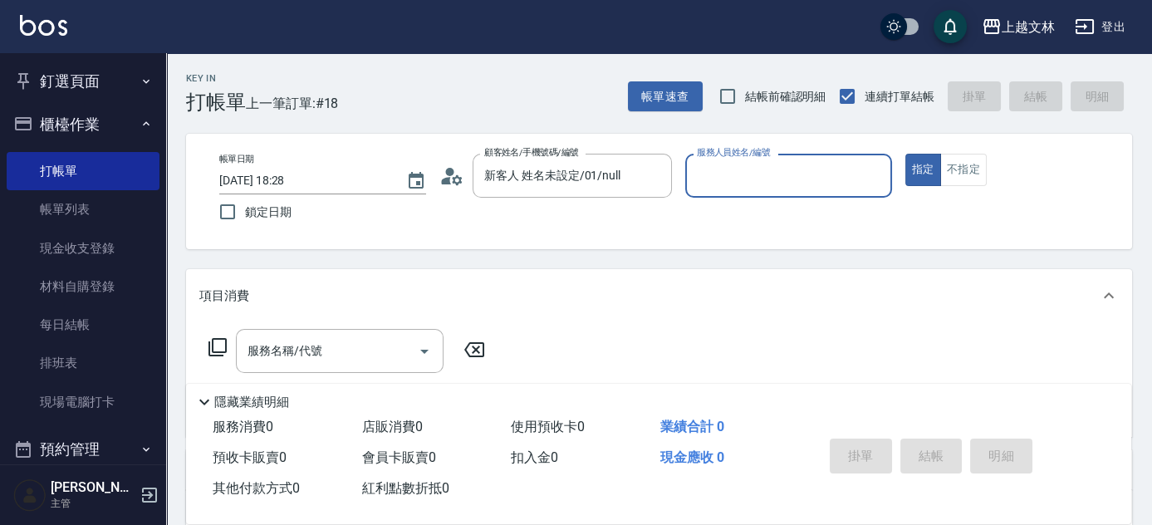
drag, startPoint x: 703, startPoint y: 179, endPoint x: 726, endPoint y: 190, distance: 25.3
click at [704, 179] on input "服務人員姓名/編號" at bounding box center [789, 175] width 192 height 29
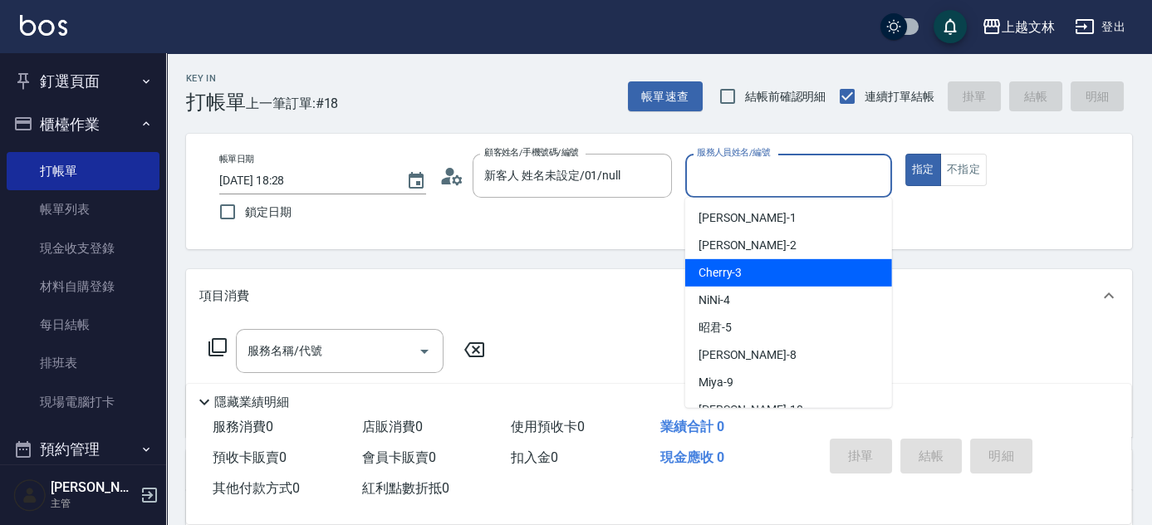
click at [759, 269] on div "Cherry -3" at bounding box center [788, 272] width 207 height 27
type input "Cherry-3"
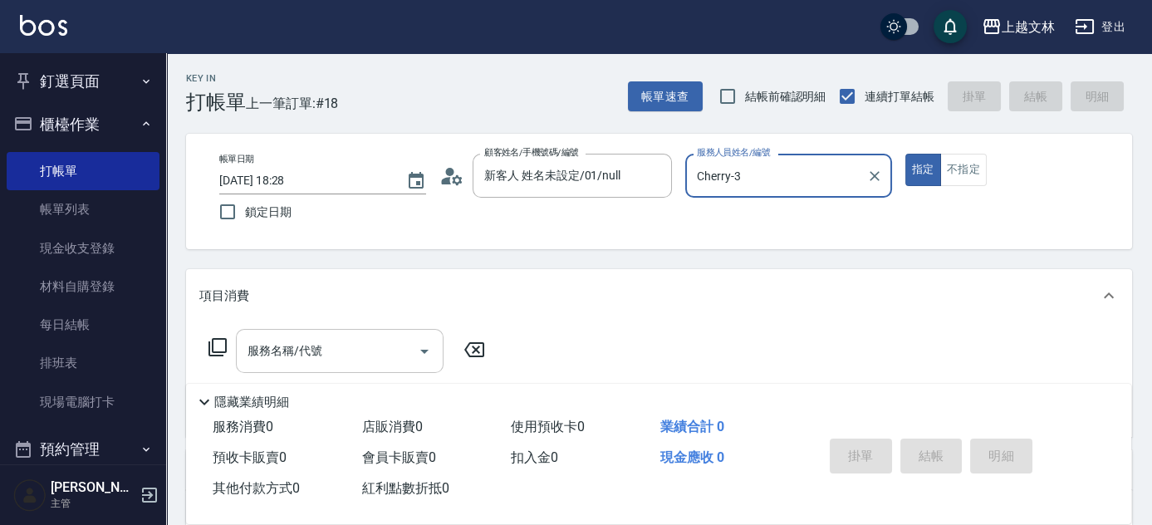
click at [288, 347] on div "服務名稱/代號 服務名稱/代號" at bounding box center [340, 351] width 208 height 44
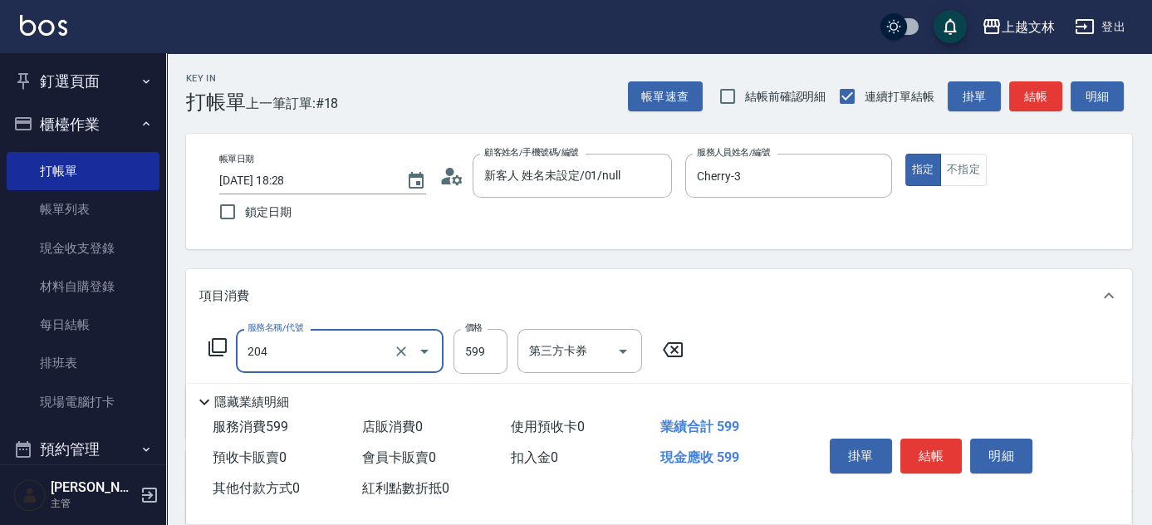
type input "A級洗+剪(204)"
type input "600"
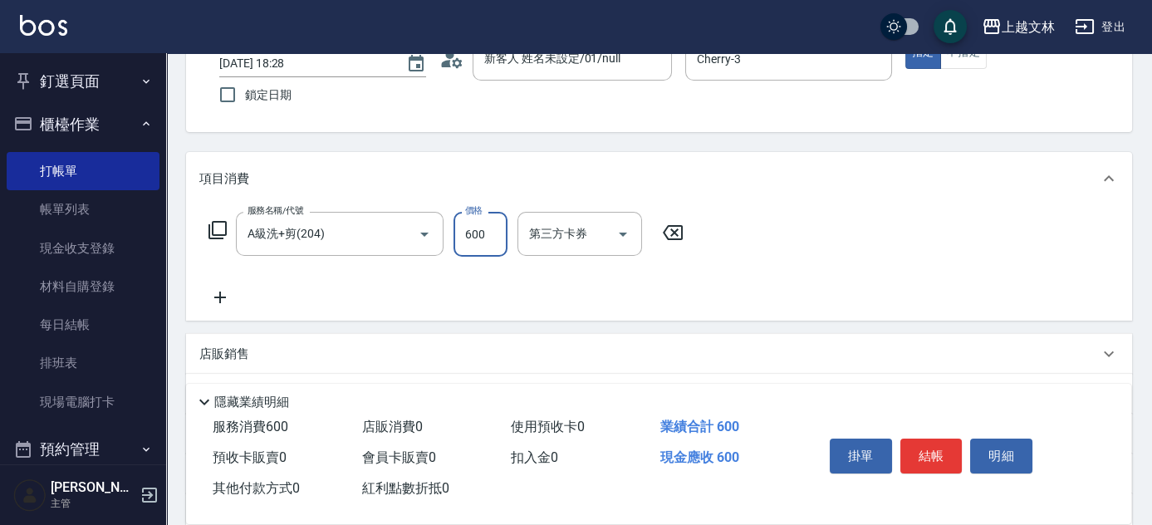
scroll to position [118, 0]
click at [221, 300] on icon at bounding box center [220, 296] width 42 height 20
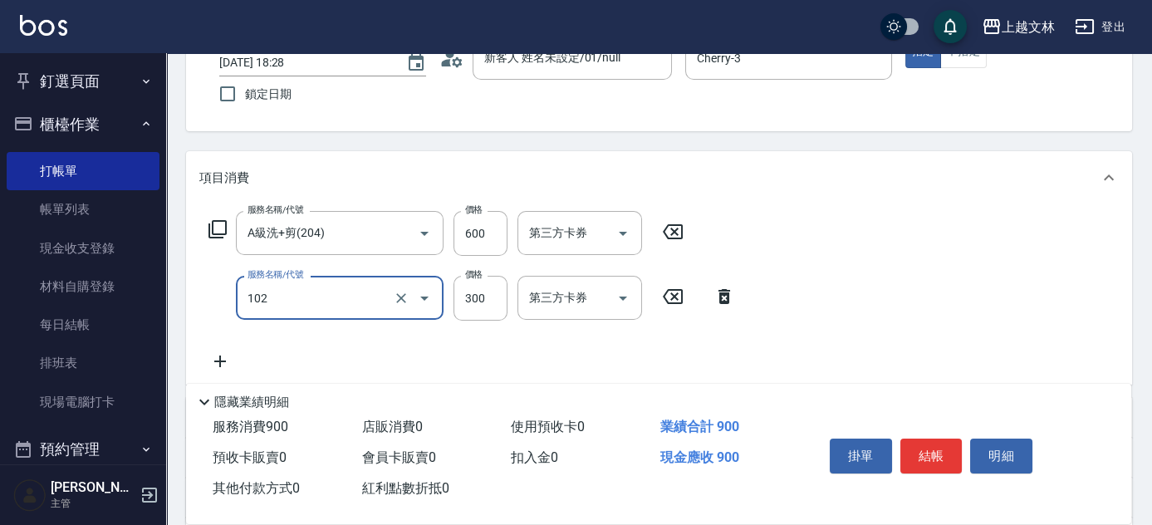
type input "精油洗髮(102)"
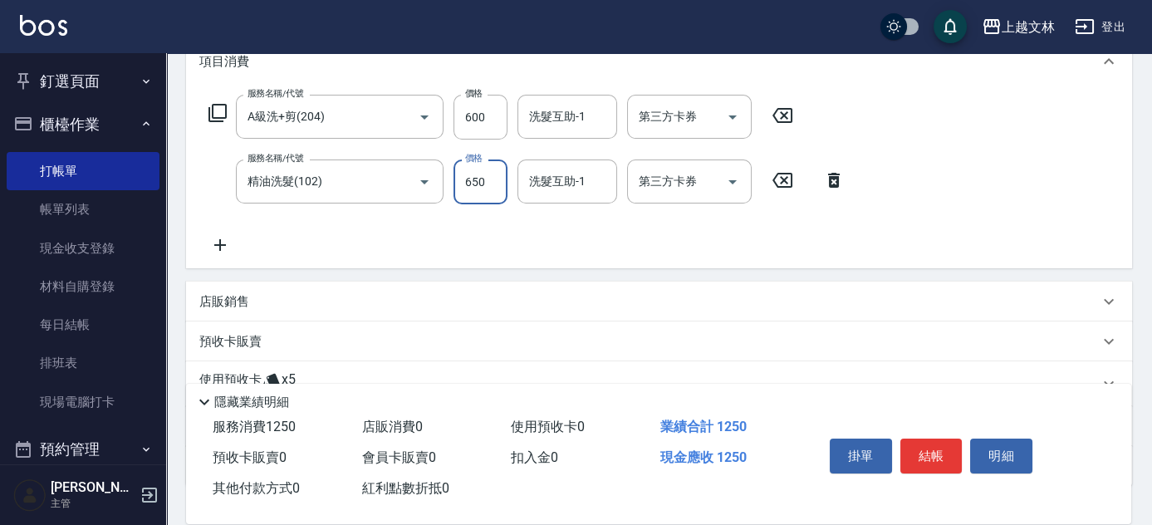
scroll to position [252, 0]
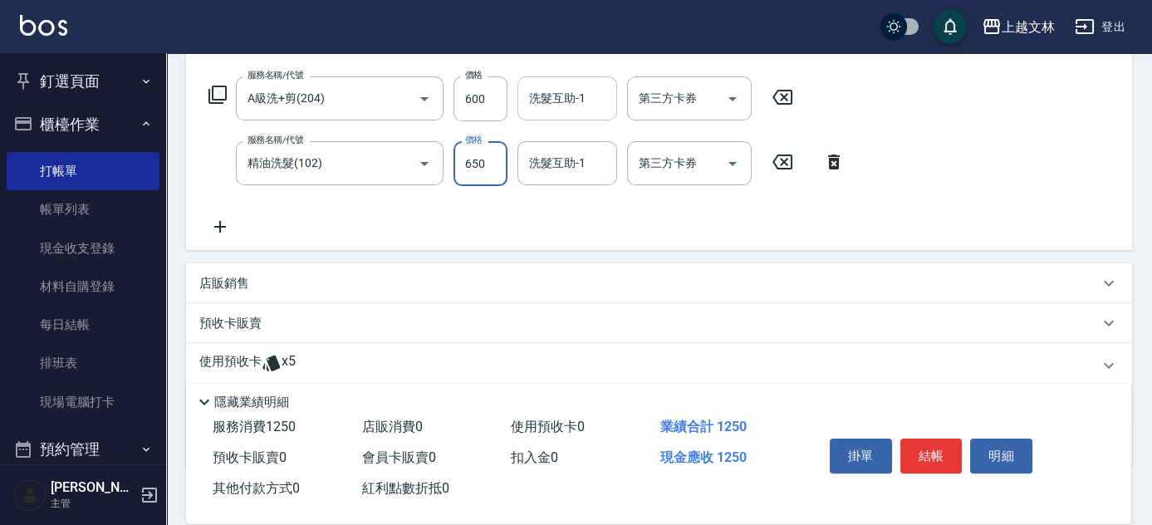
type input "650"
click at [562, 93] on input "洗髮互助-1" at bounding box center [567, 98] width 85 height 29
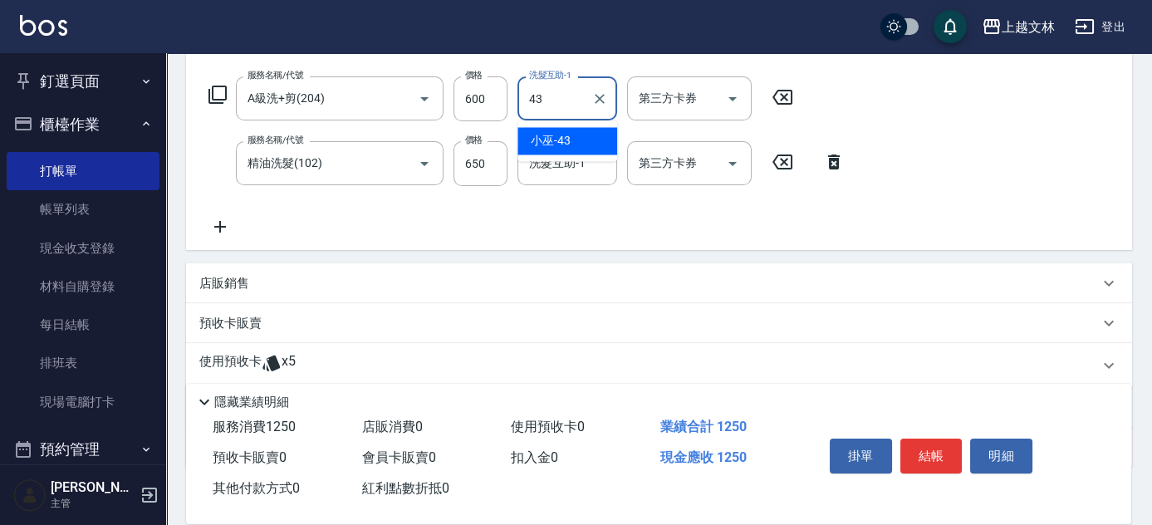
type input "小巫-43"
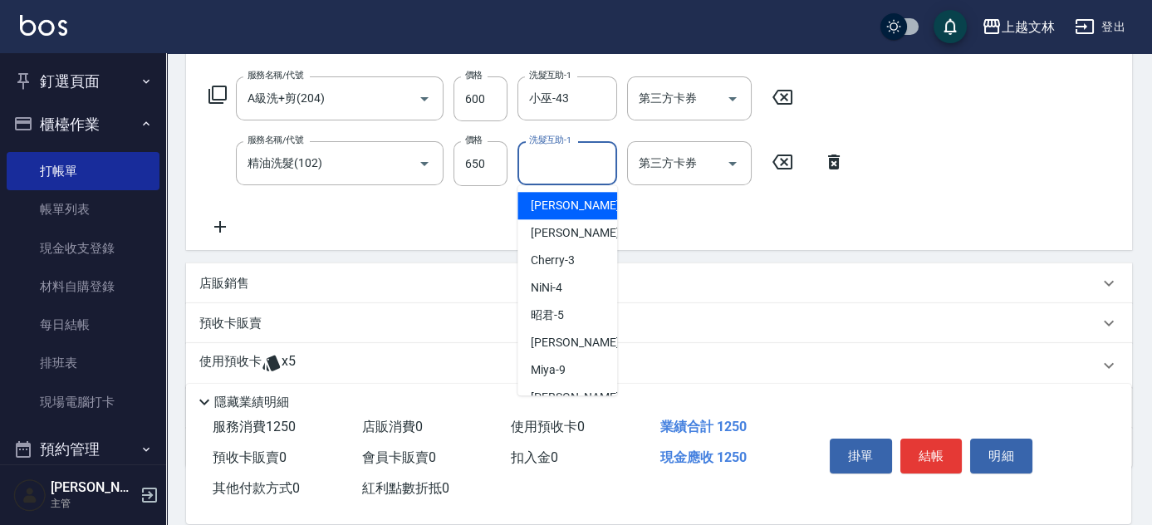
click at [553, 160] on div "洗髮互助-1 洗髮互助-1" at bounding box center [567, 163] width 100 height 44
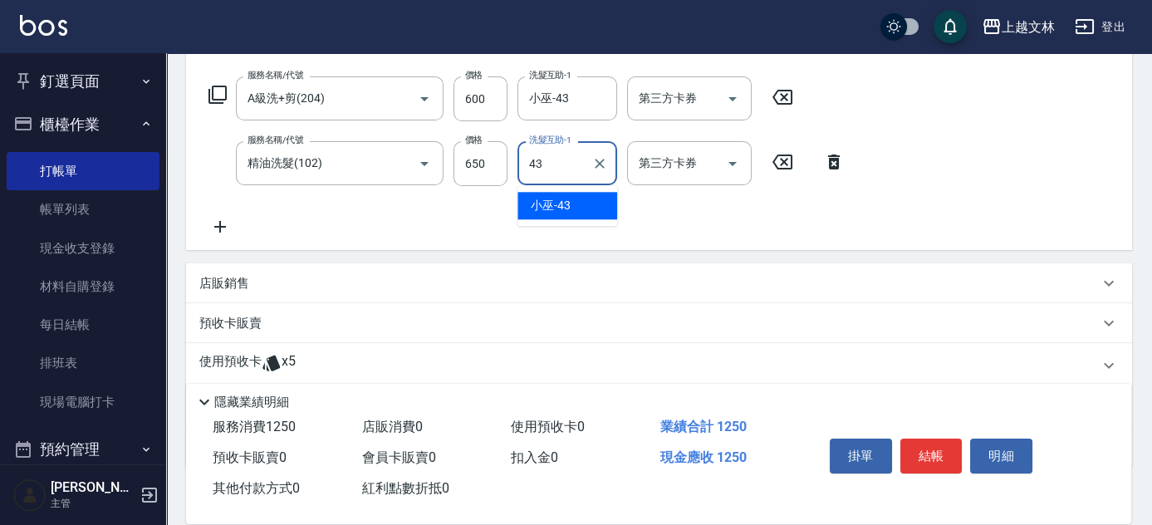
type input "小巫-43"
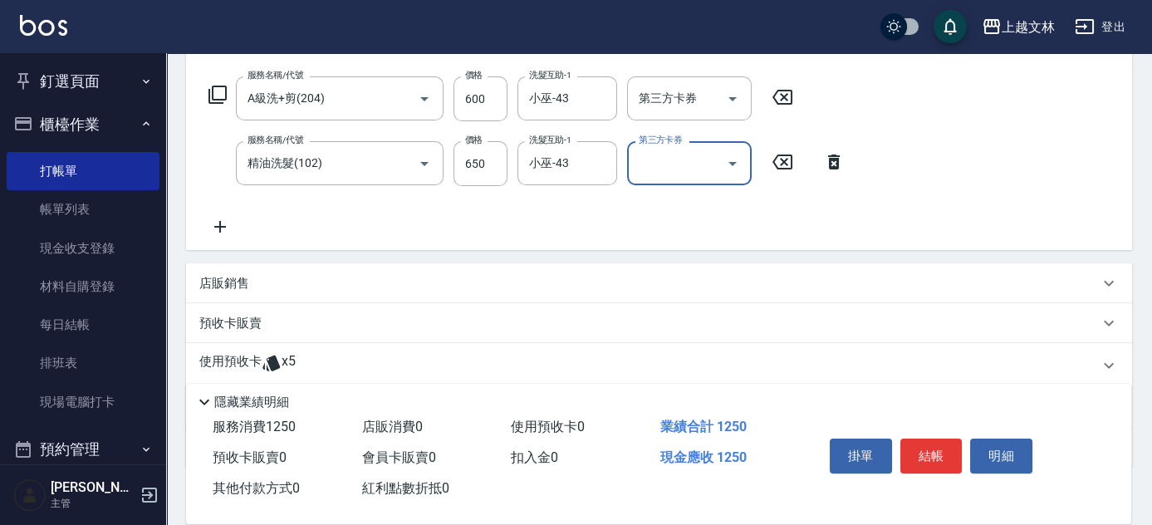
click at [224, 227] on icon at bounding box center [220, 227] width 12 height 12
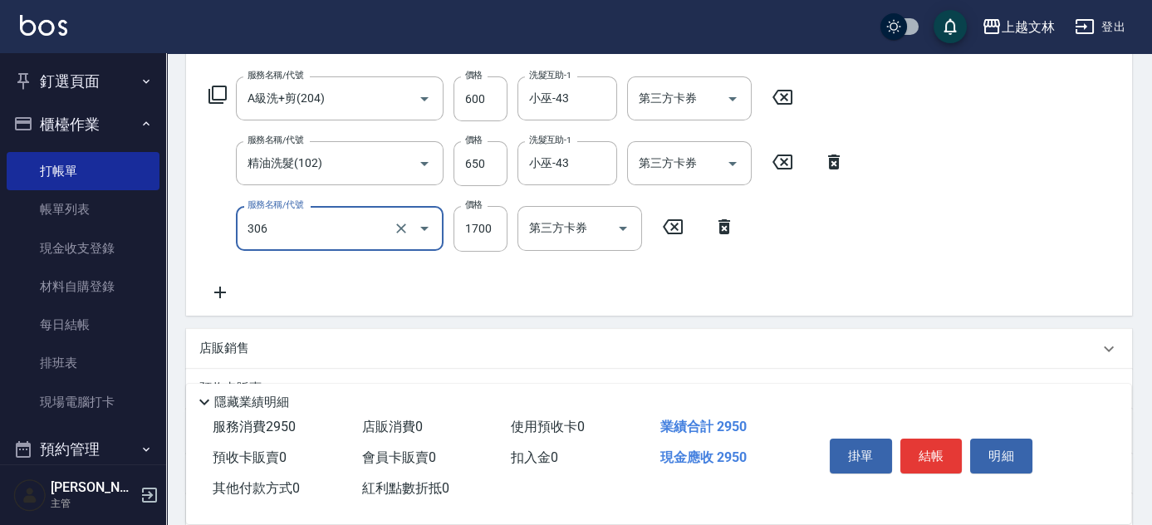
type input "離子燙(306)"
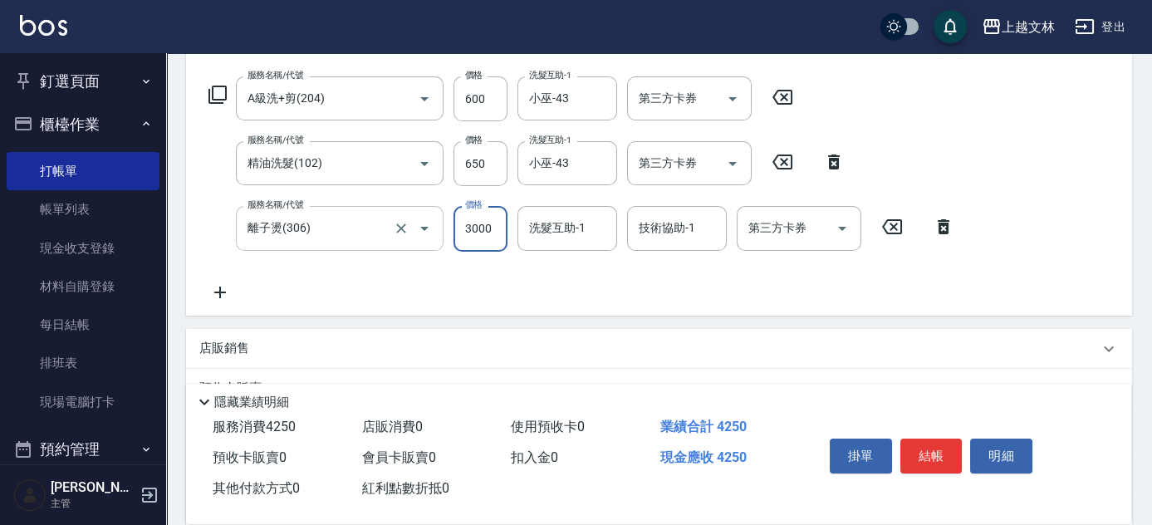
type input "3000"
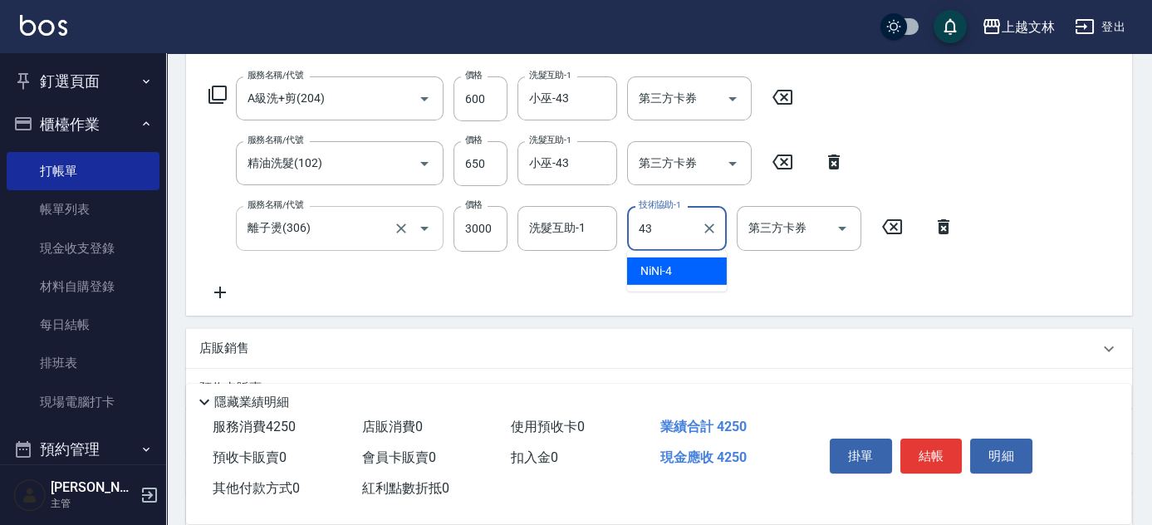
type input "小巫-43"
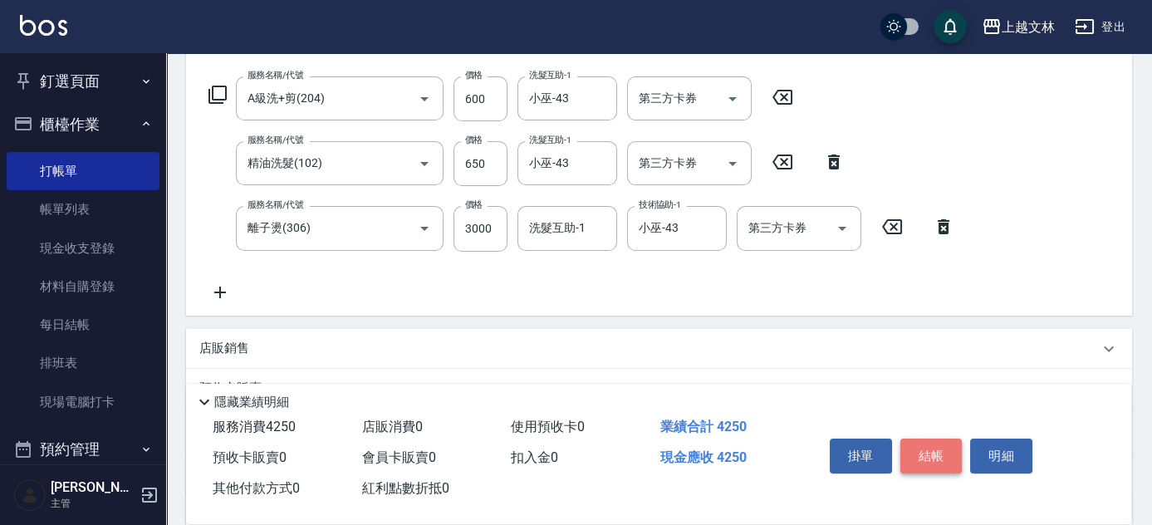
click at [932, 453] on button "結帳" at bounding box center [931, 455] width 62 height 35
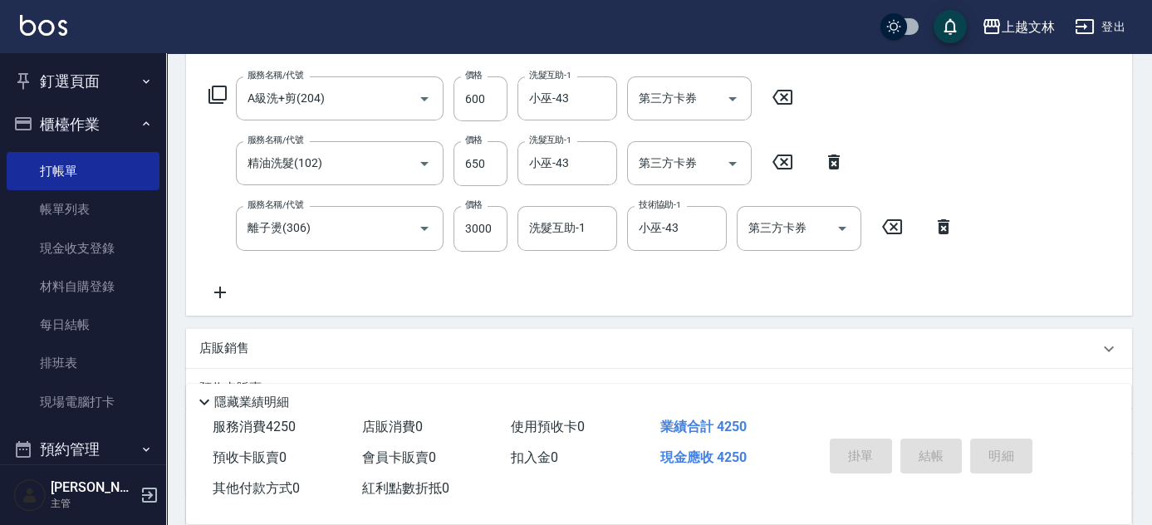
type input "[DATE] 18:29"
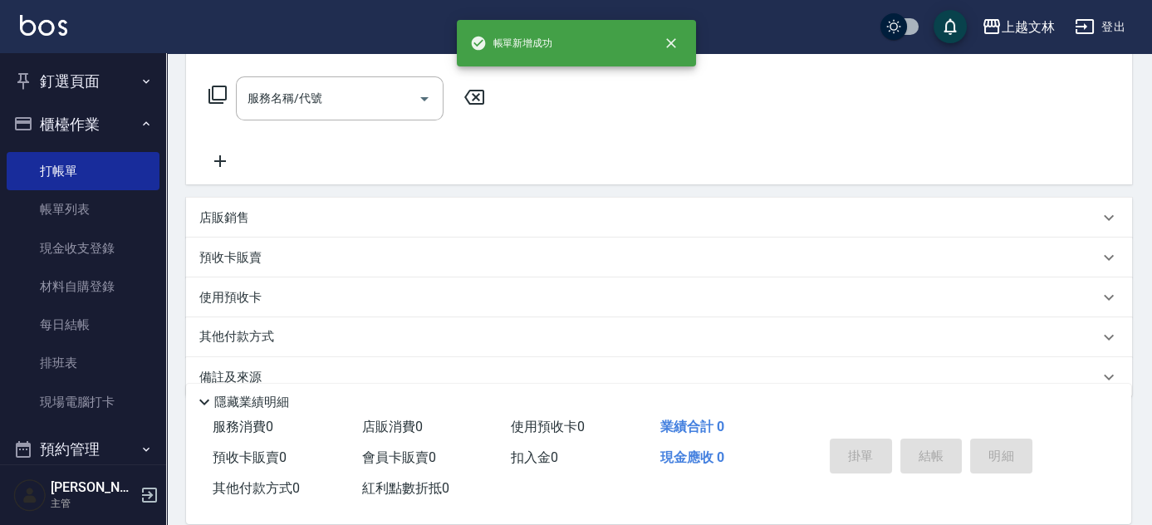
scroll to position [0, 0]
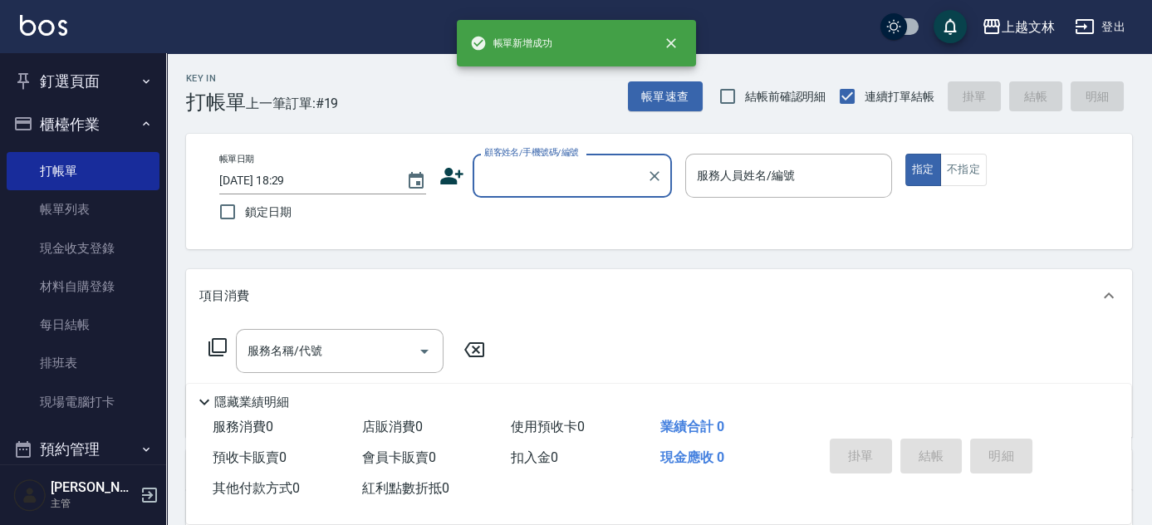
click at [545, 171] on input "顧客姓名/手機號碼/編號" at bounding box center [559, 175] width 159 height 29
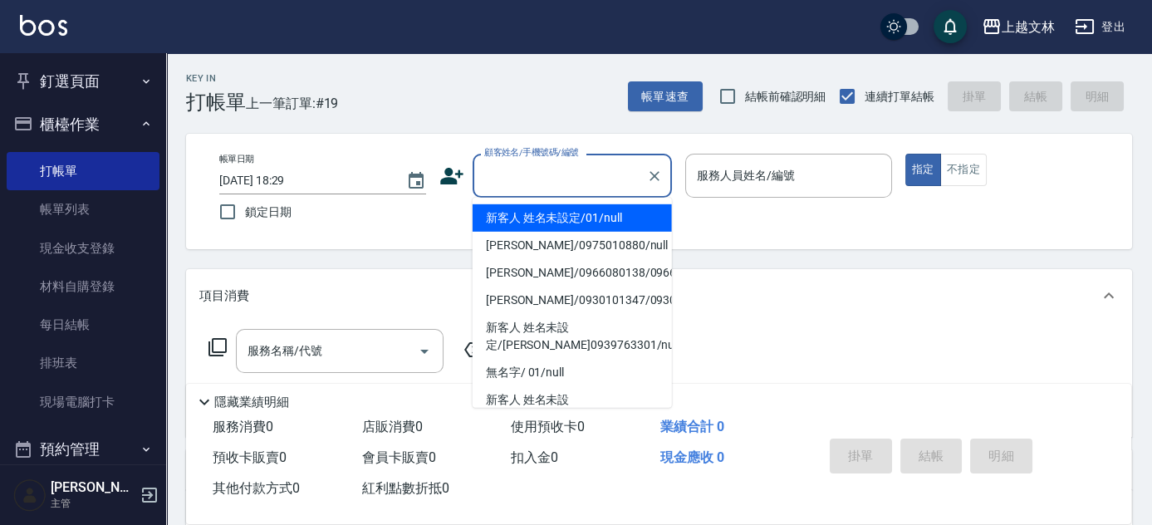
click at [560, 212] on li "新客人 姓名未設定/01/null" at bounding box center [571, 217] width 199 height 27
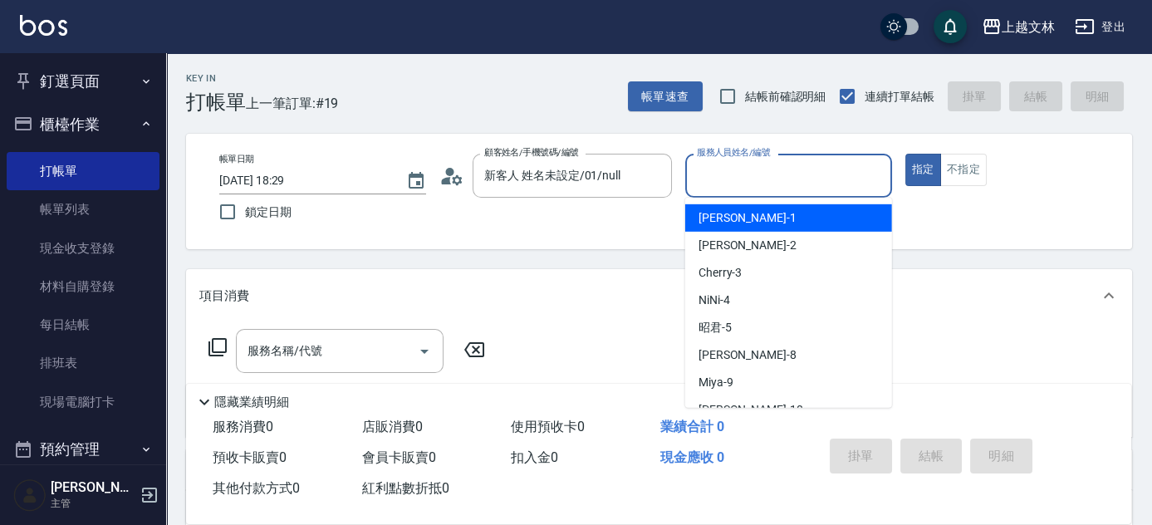
click at [765, 184] on input "服務人員姓名/編號" at bounding box center [789, 175] width 192 height 29
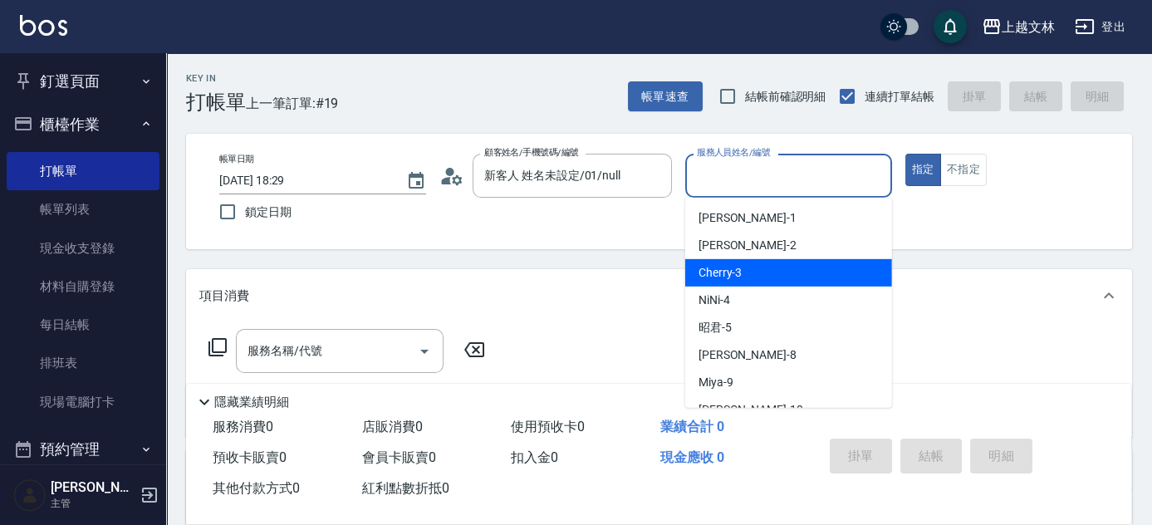
click at [764, 267] on div "Cherry -3" at bounding box center [788, 272] width 207 height 27
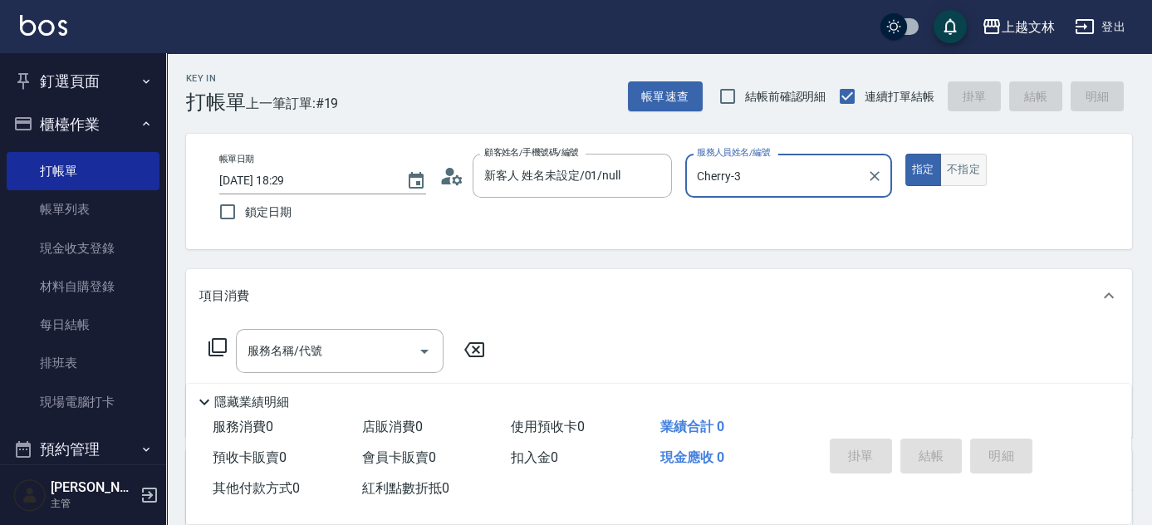
click at [967, 176] on button "不指定" at bounding box center [963, 170] width 46 height 32
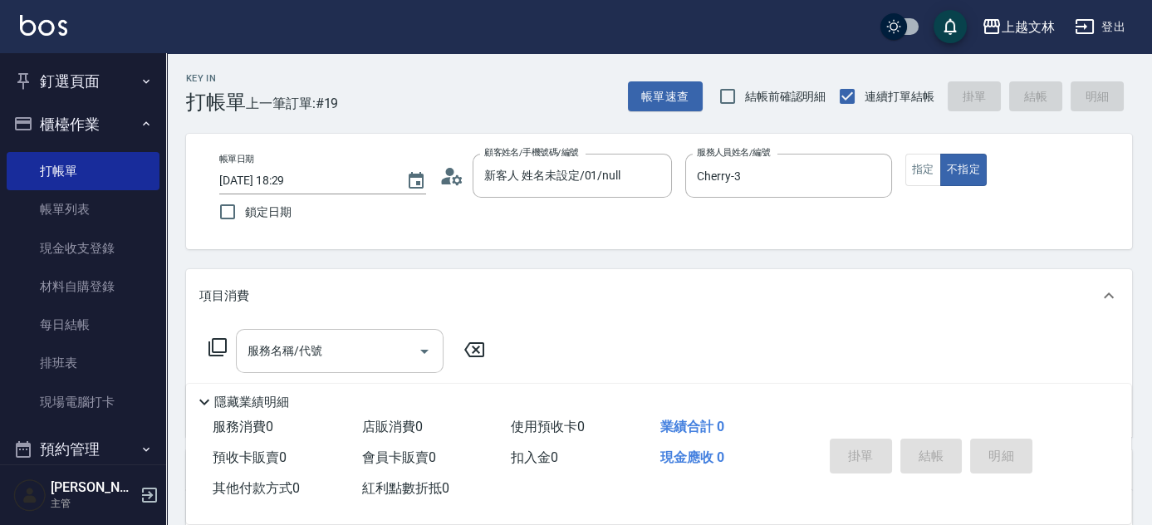
click at [331, 340] on input "服務名稱/代號" at bounding box center [327, 350] width 168 height 29
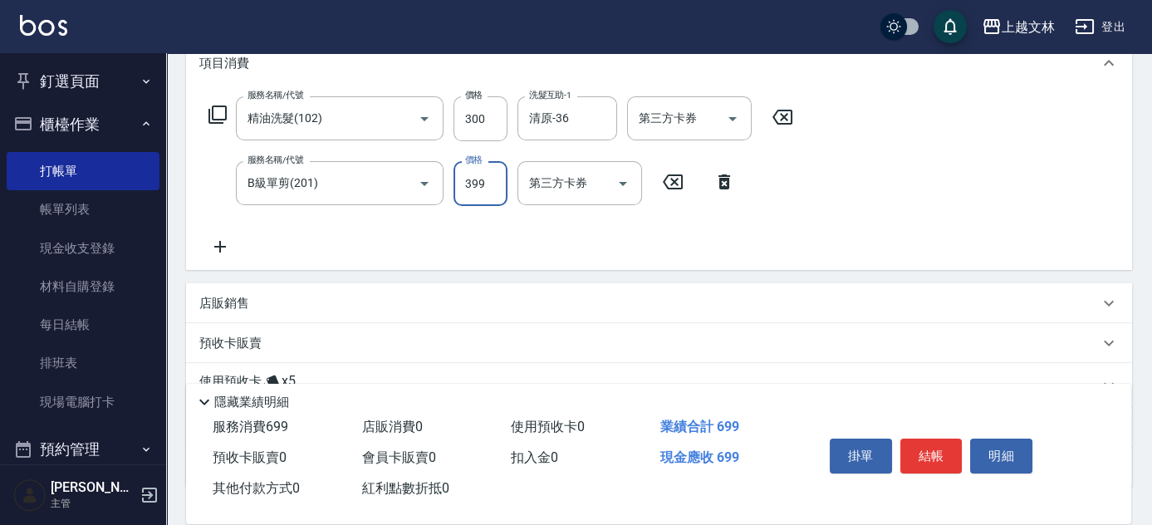
scroll to position [257, 0]
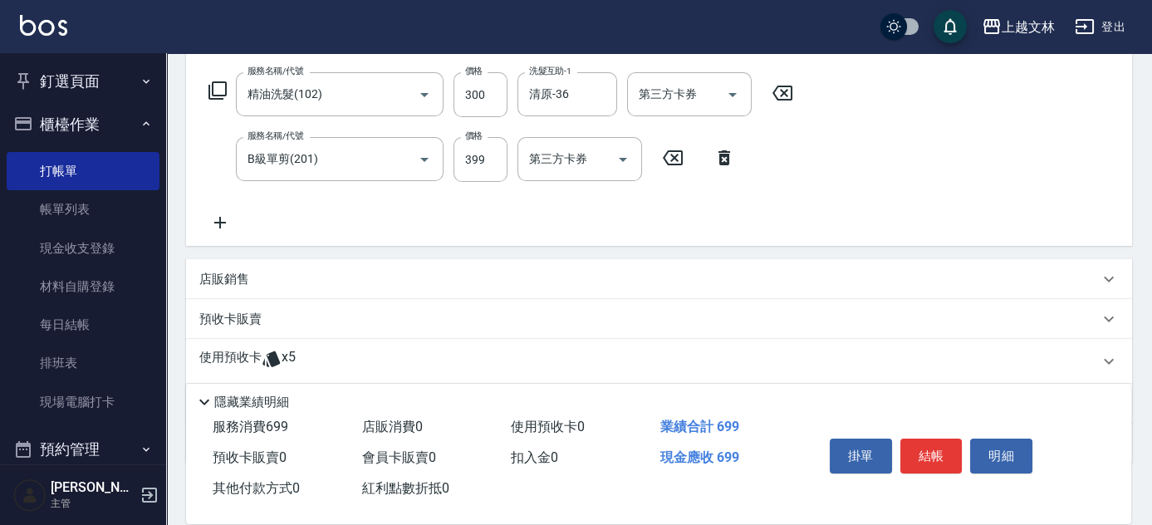
click at [227, 218] on icon at bounding box center [220, 223] width 42 height 20
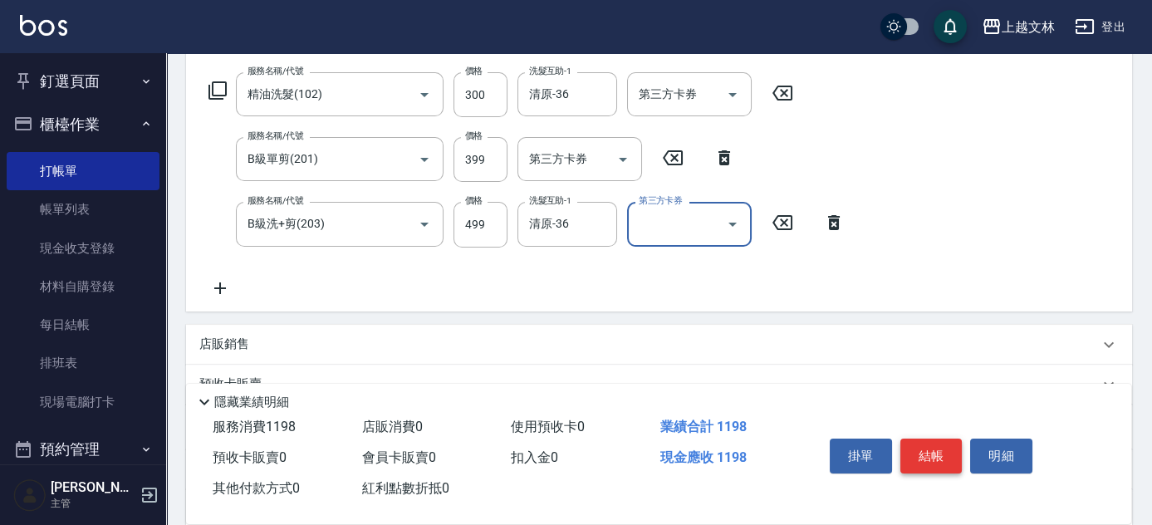
click at [947, 448] on button "結帳" at bounding box center [931, 455] width 62 height 35
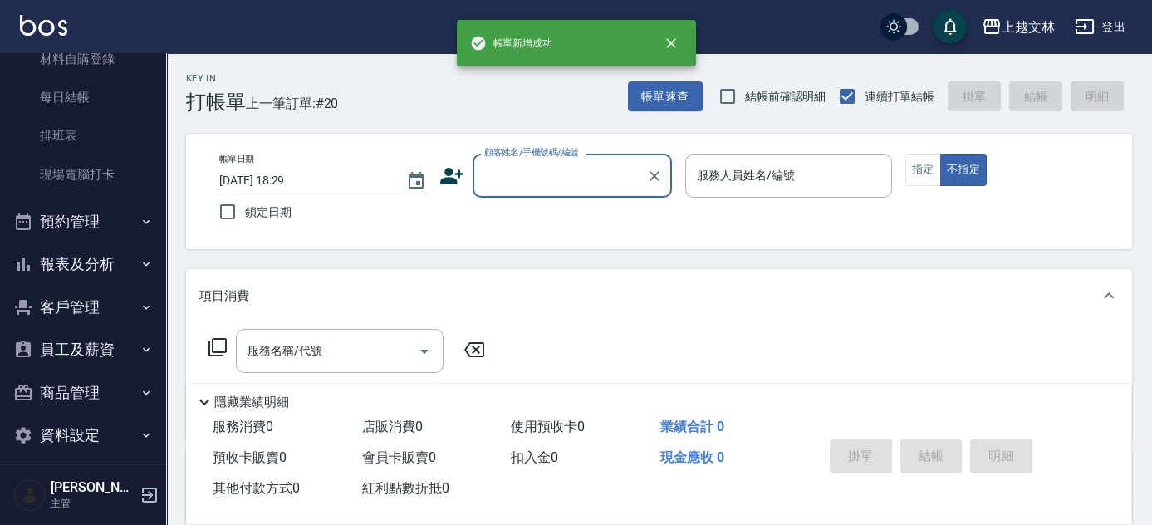
scroll to position [239, 0]
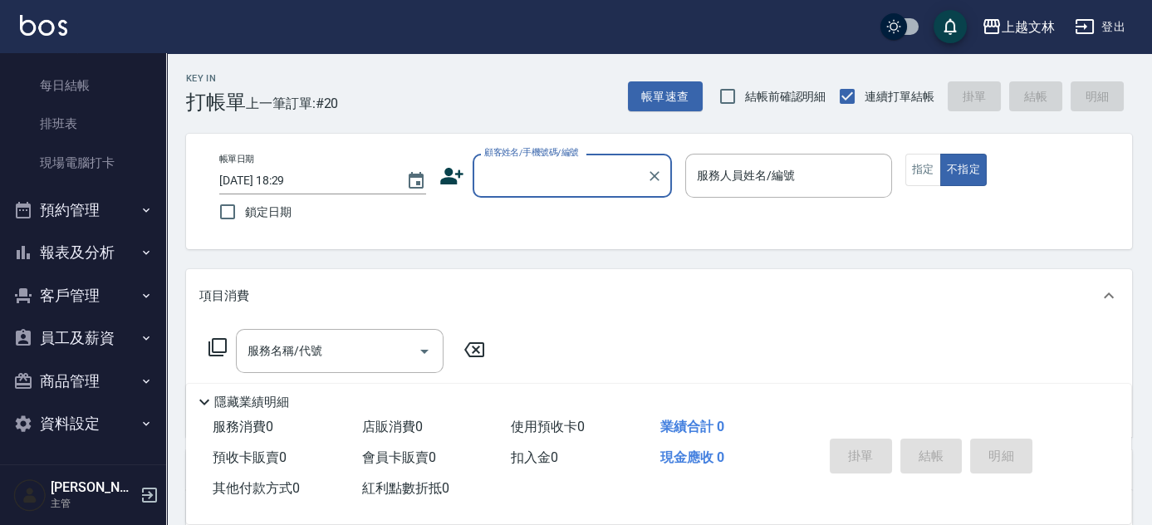
click at [97, 245] on button "報表及分析" at bounding box center [83, 252] width 153 height 43
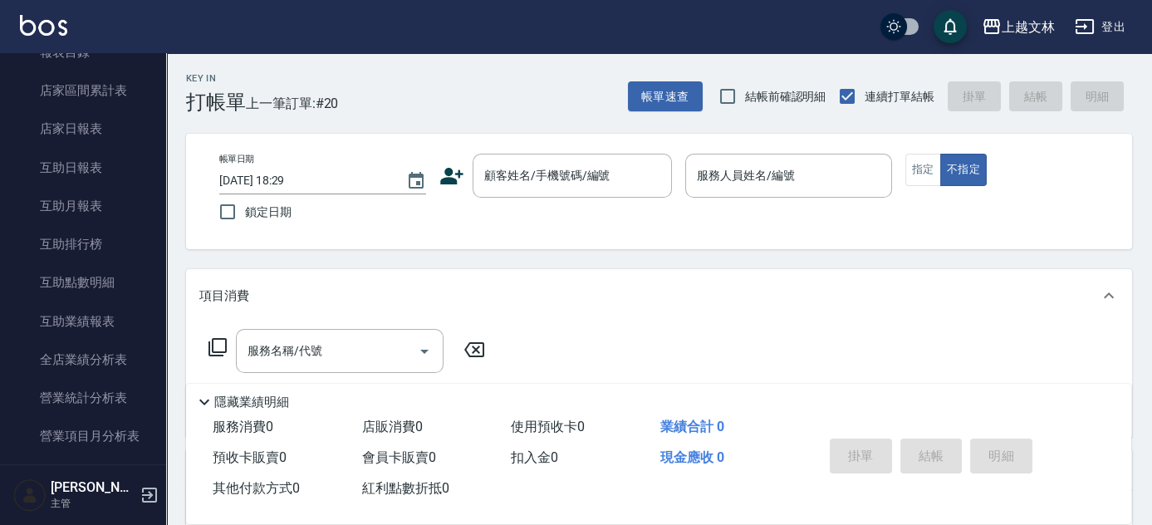
scroll to position [562, 0]
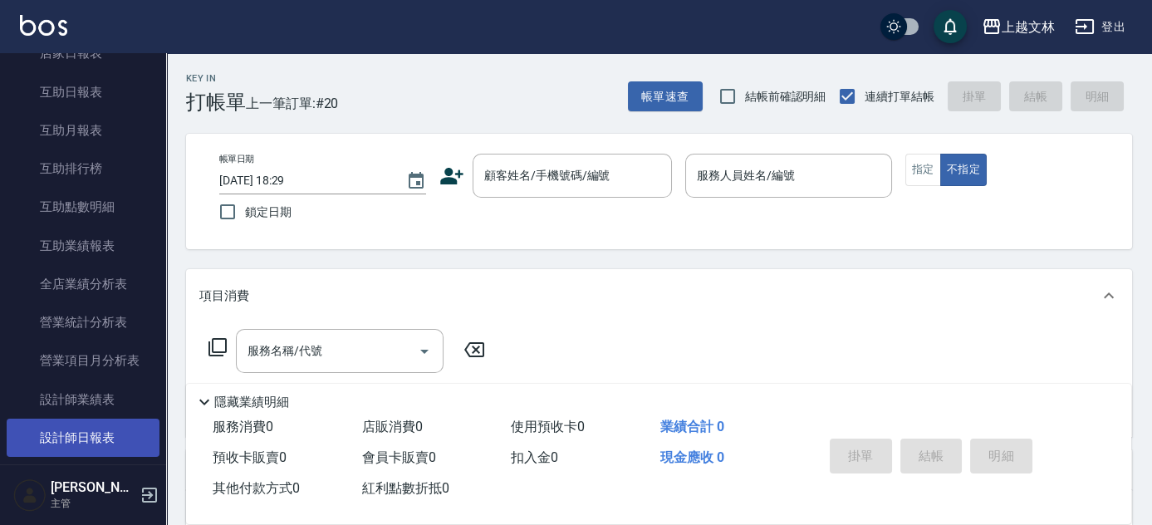
click at [93, 428] on link "設計師日報表" at bounding box center [83, 437] width 153 height 38
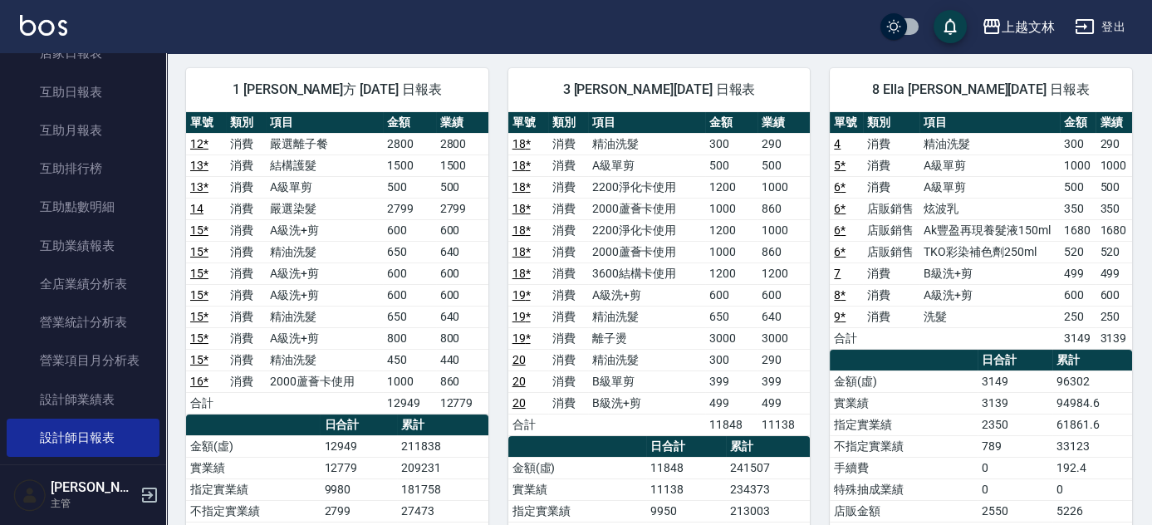
scroll to position [128, 0]
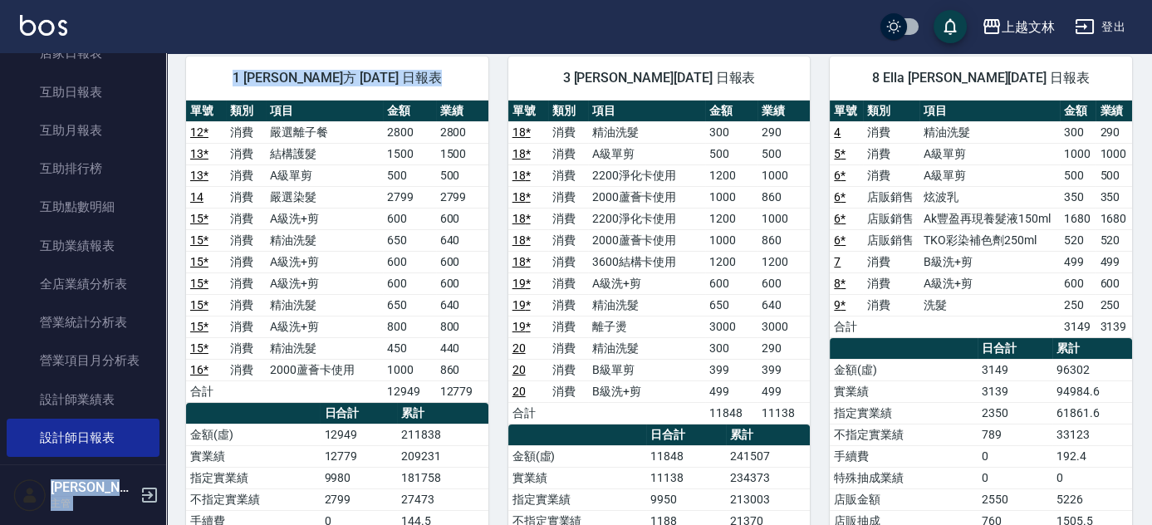
drag, startPoint x: 162, startPoint y: 154, endPoint x: 149, endPoint y: 58, distance: 97.2
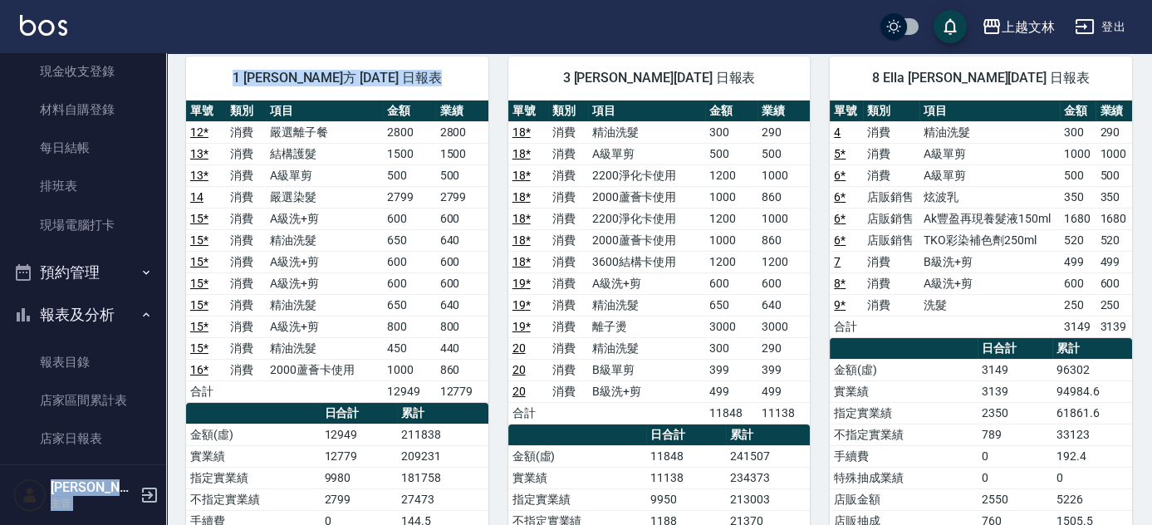
scroll to position [0, 0]
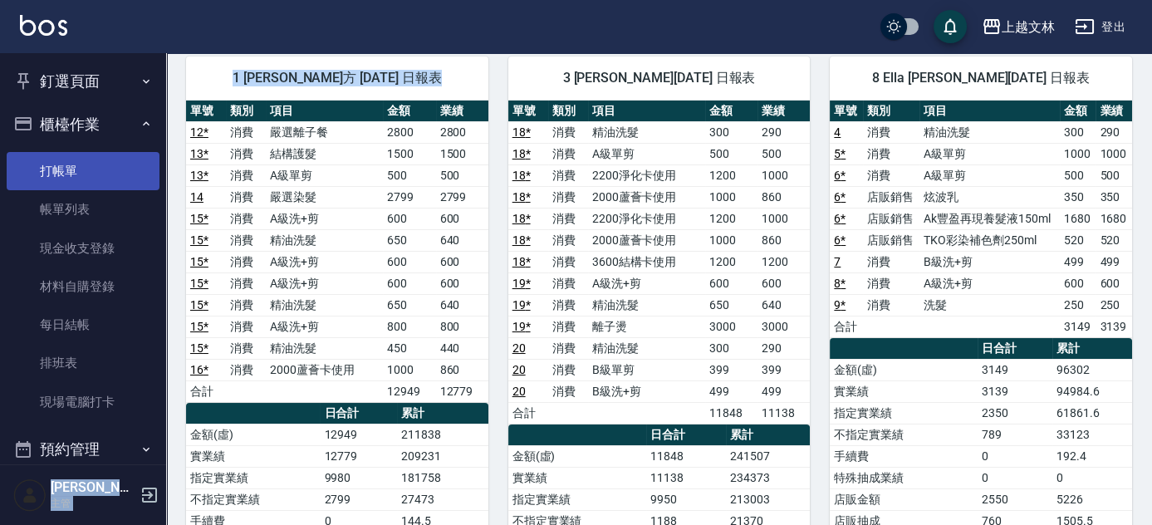
click at [90, 170] on link "打帳單" at bounding box center [83, 171] width 153 height 38
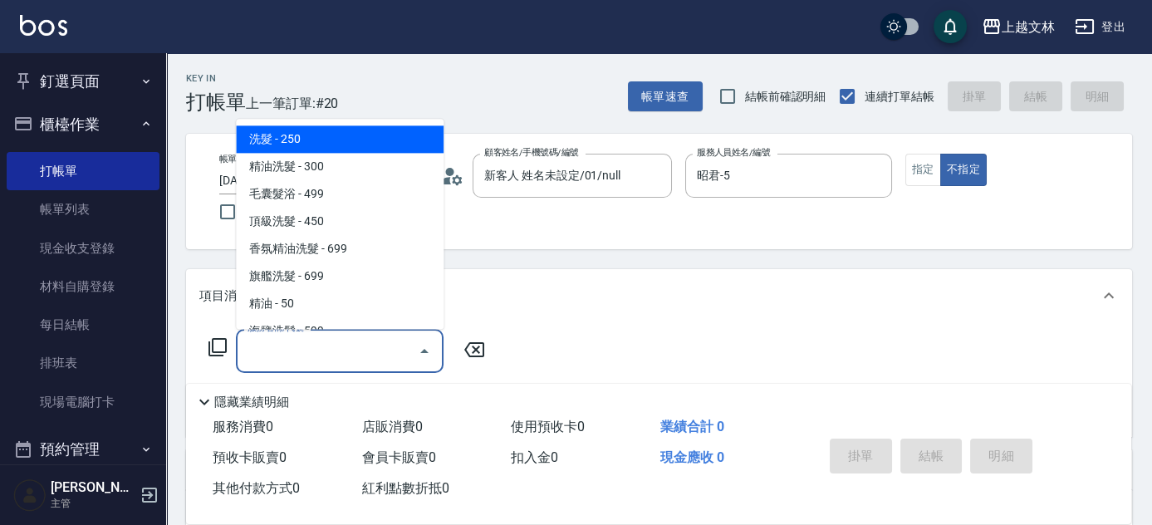
click at [375, 345] on input "服務名稱/代號" at bounding box center [327, 350] width 168 height 29
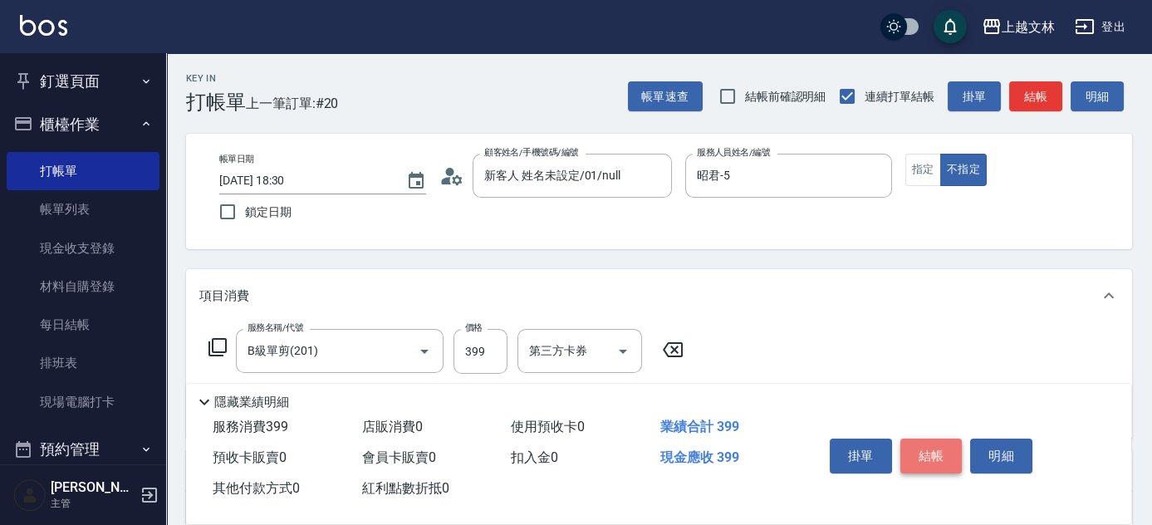
click at [927, 458] on button "結帳" at bounding box center [931, 455] width 62 height 35
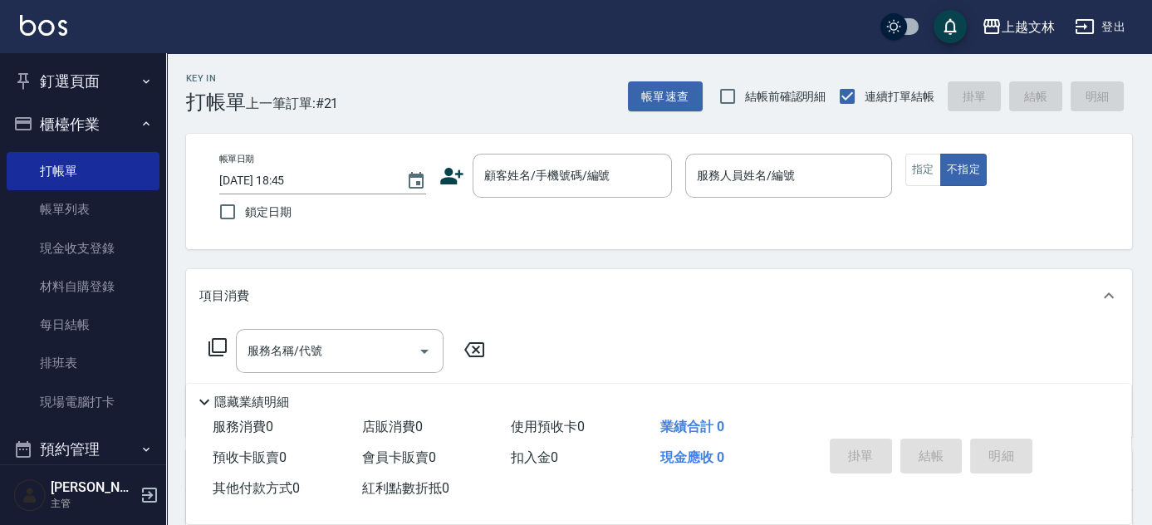
click at [775, 330] on div "服務名稱/代號 服務名稱/代號" at bounding box center [659, 379] width 946 height 115
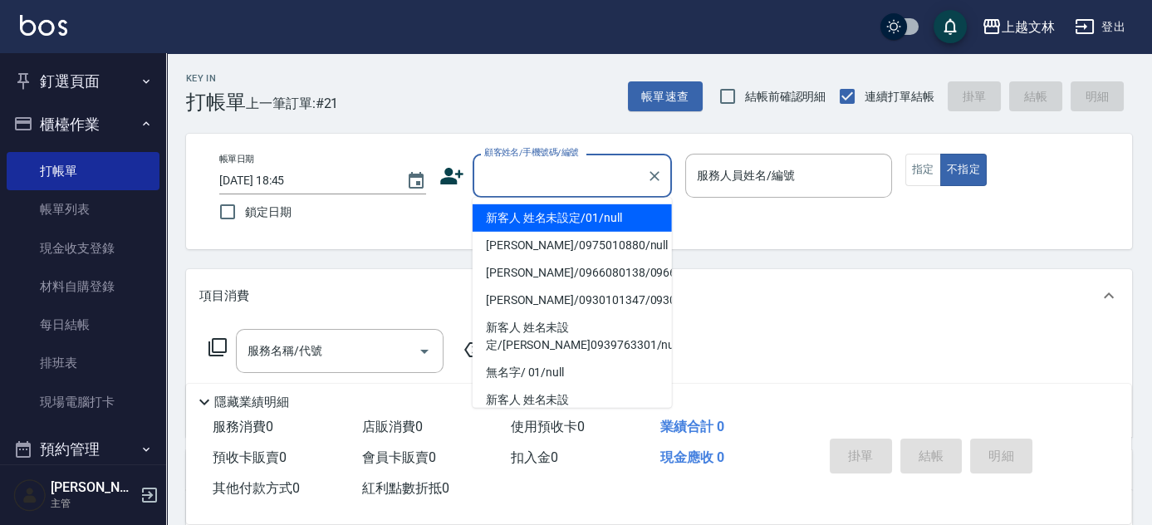
click at [511, 174] on input "顧客姓名/手機號碼/編號" at bounding box center [559, 175] width 159 height 29
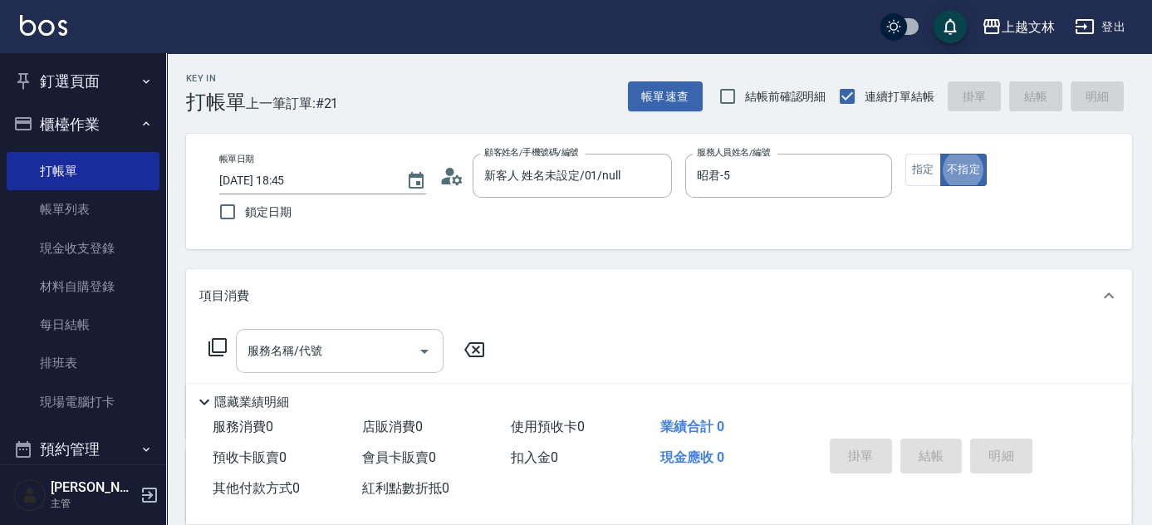
click at [287, 355] on div "服務名稱/代號 服務名稱/代號" at bounding box center [340, 351] width 208 height 44
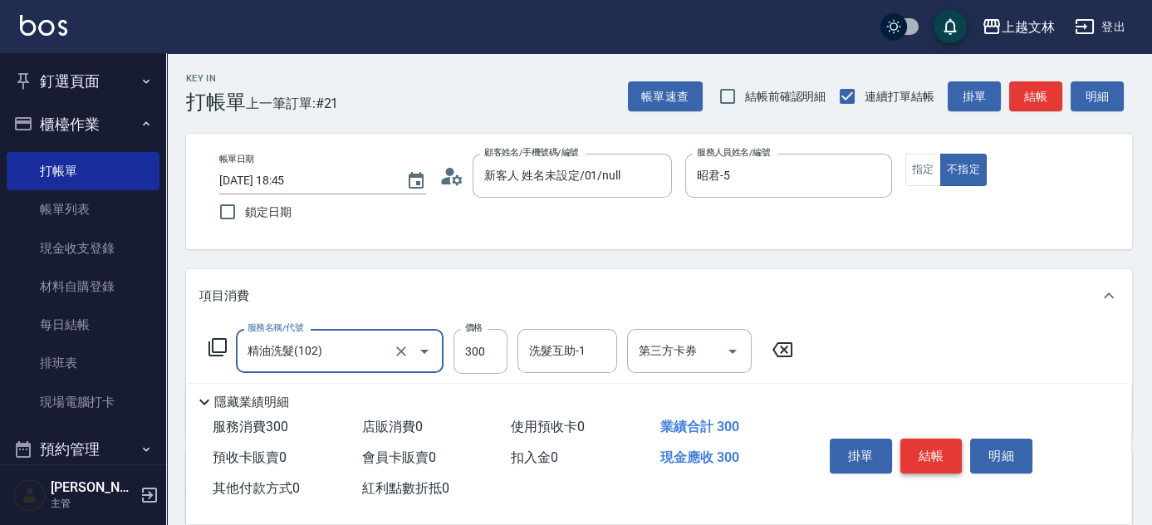
click at [927, 451] on button "結帳" at bounding box center [931, 455] width 62 height 35
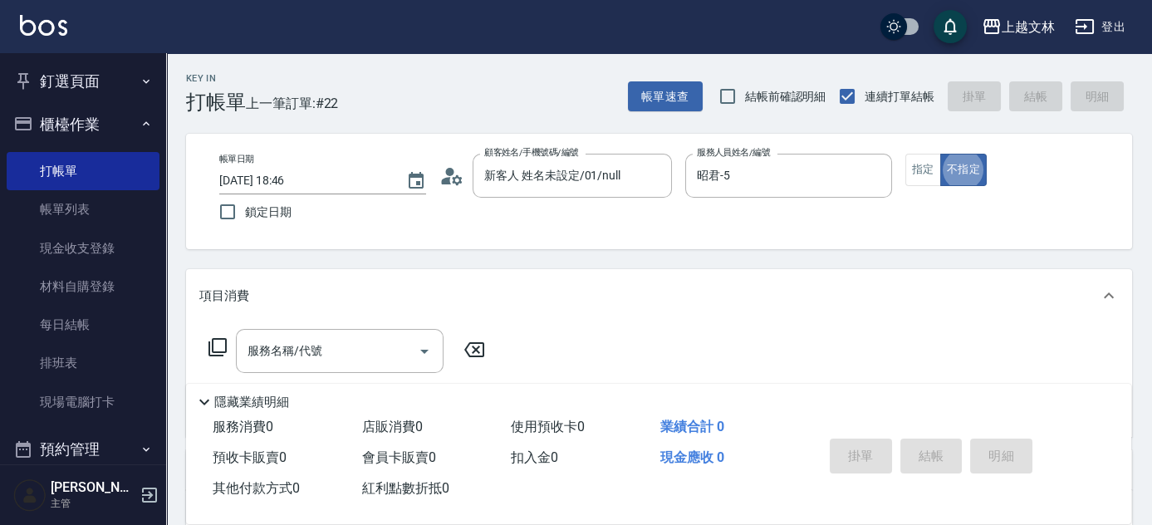
drag, startPoint x: 908, startPoint y: 168, endPoint x: 894, endPoint y: 169, distance: 14.1
click at [908, 169] on button "指定" at bounding box center [923, 170] width 36 height 32
click at [306, 355] on div "服務名稱/代號 服務名稱/代號" at bounding box center [340, 351] width 208 height 44
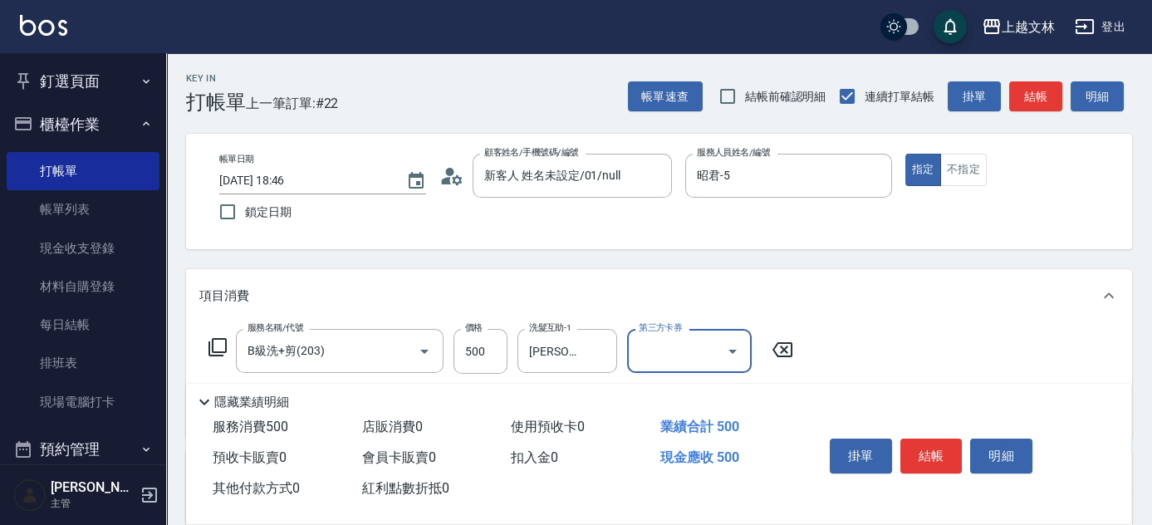
click at [940, 455] on button "結帳" at bounding box center [931, 455] width 62 height 35
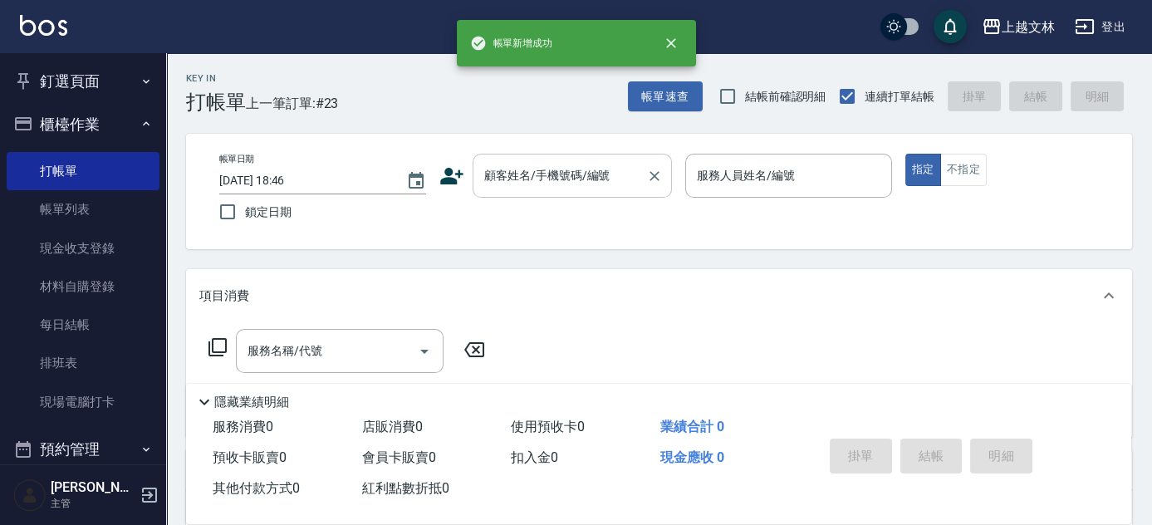
click at [575, 181] on div "顧客姓名/手機號碼/編號 顧客姓名/手機號碼/編號" at bounding box center [571, 176] width 199 height 44
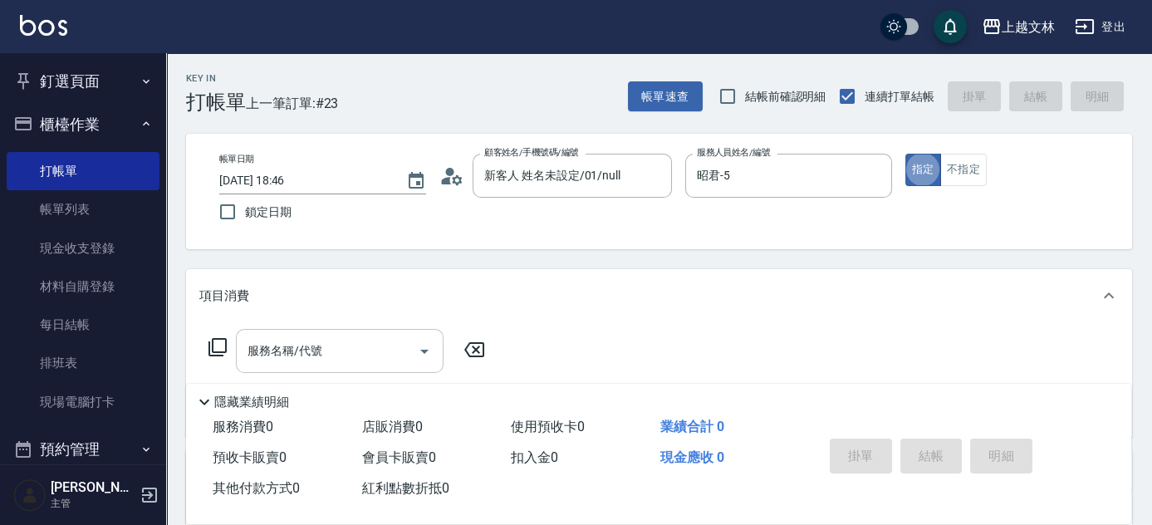
click at [312, 349] on div "服務名稱/代號 服務名稱/代號" at bounding box center [340, 351] width 208 height 44
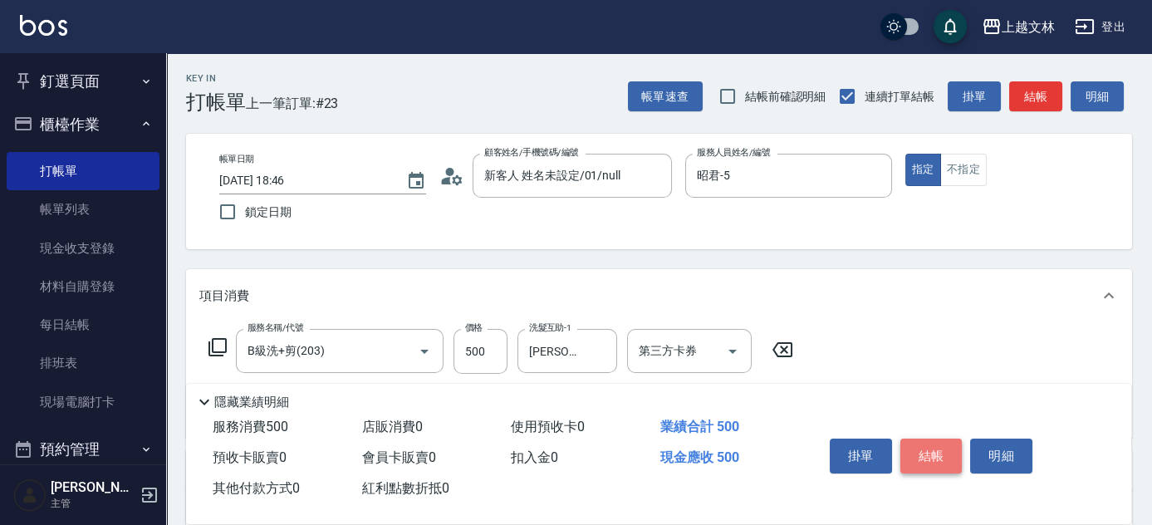
click at [942, 459] on button "結帳" at bounding box center [931, 455] width 62 height 35
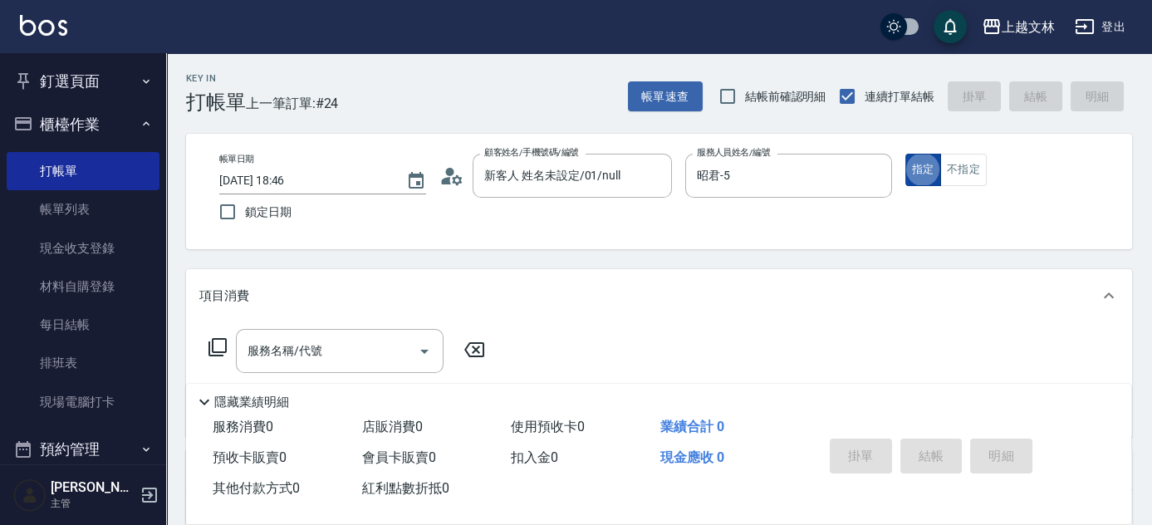
drag, startPoint x: 968, startPoint y: 168, endPoint x: 908, endPoint y: 172, distance: 60.8
click at [966, 168] on button "不指定" at bounding box center [963, 170] width 46 height 32
click at [318, 350] on div "服務名稱/代號 服務名稱/代號" at bounding box center [340, 351] width 208 height 44
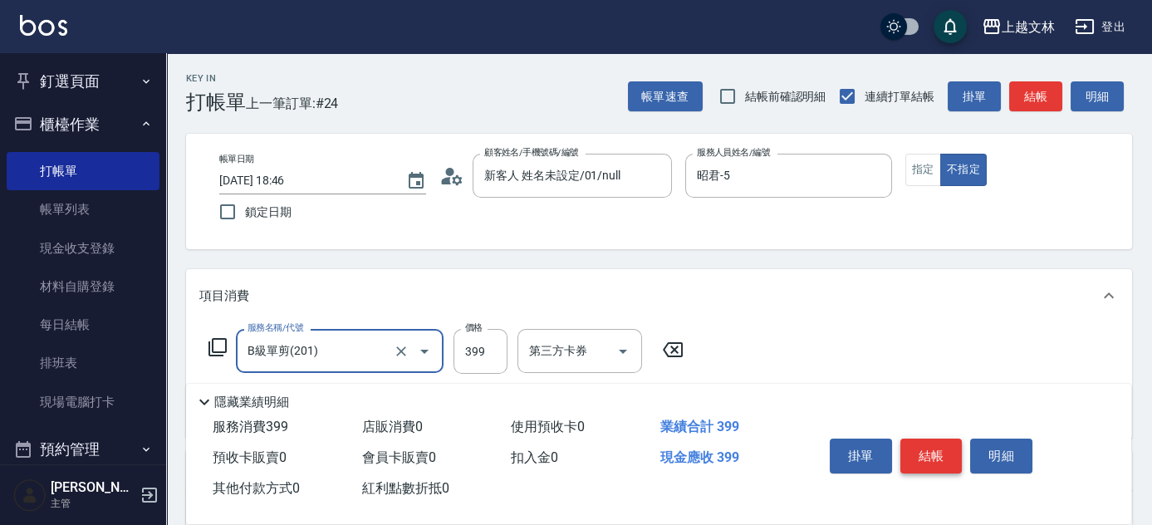
click at [920, 448] on button "結帳" at bounding box center [931, 455] width 62 height 35
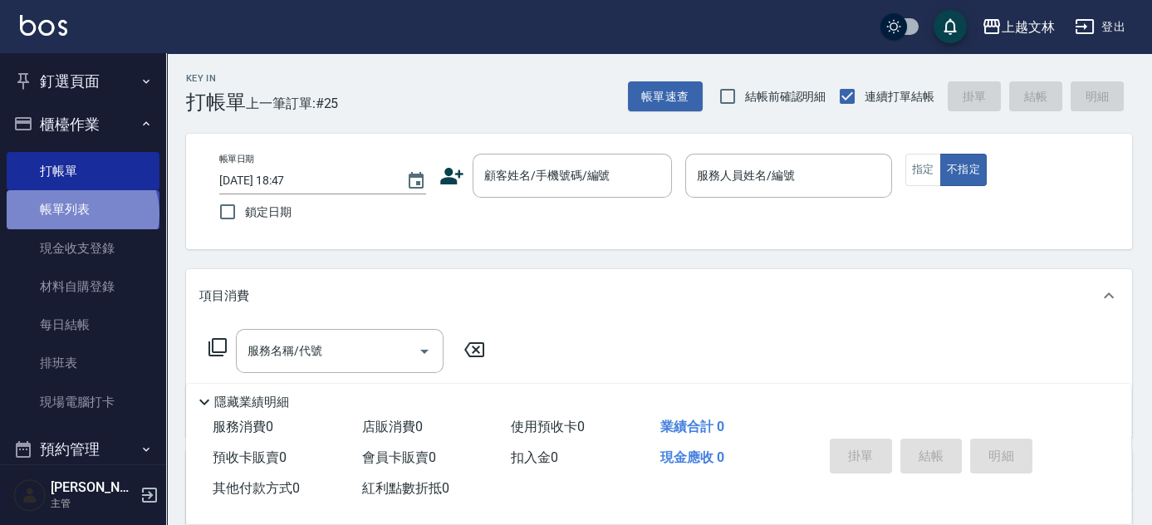
click at [81, 213] on link "帳單列表" at bounding box center [83, 209] width 153 height 38
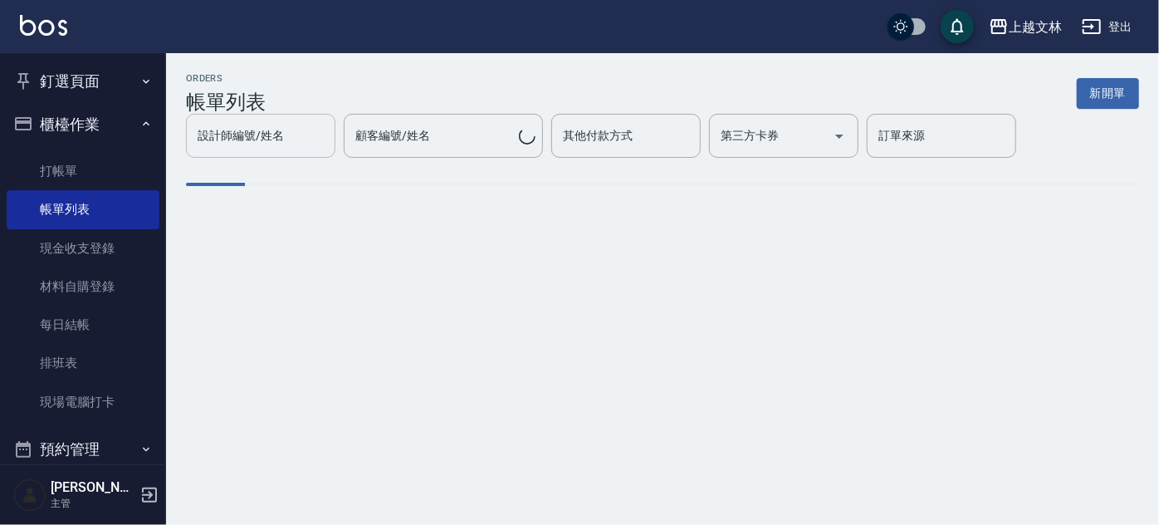
click at [283, 150] on div "設計師編號/姓名" at bounding box center [260, 136] width 149 height 44
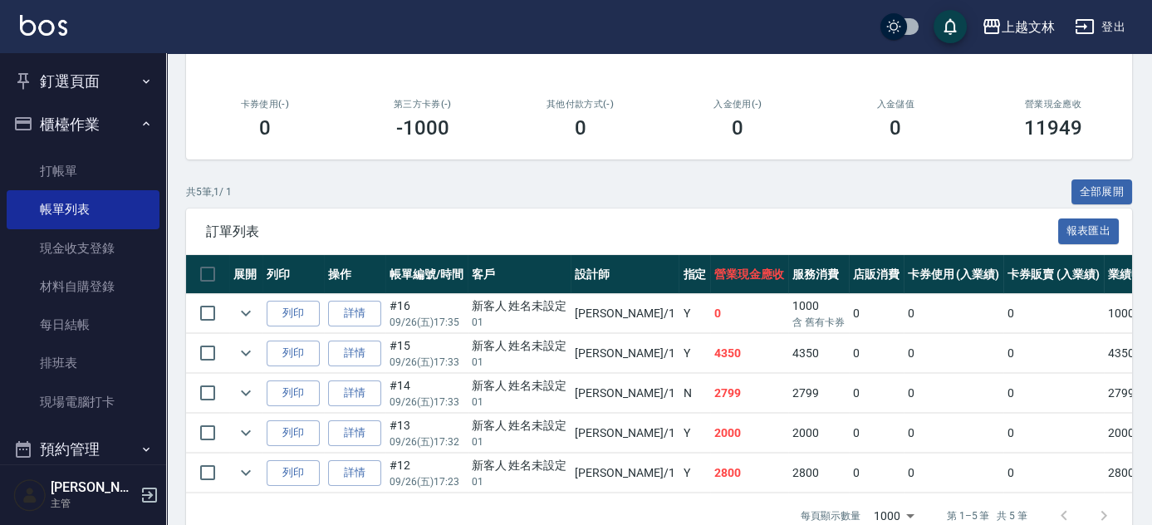
scroll to position [300, 0]
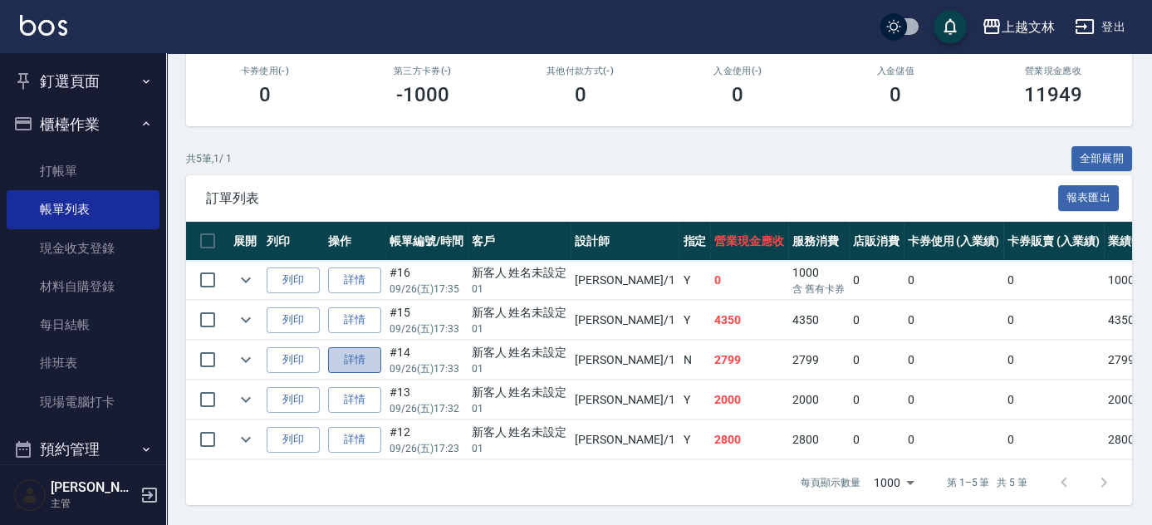
click at [379, 347] on link "詳情" at bounding box center [354, 360] width 53 height 26
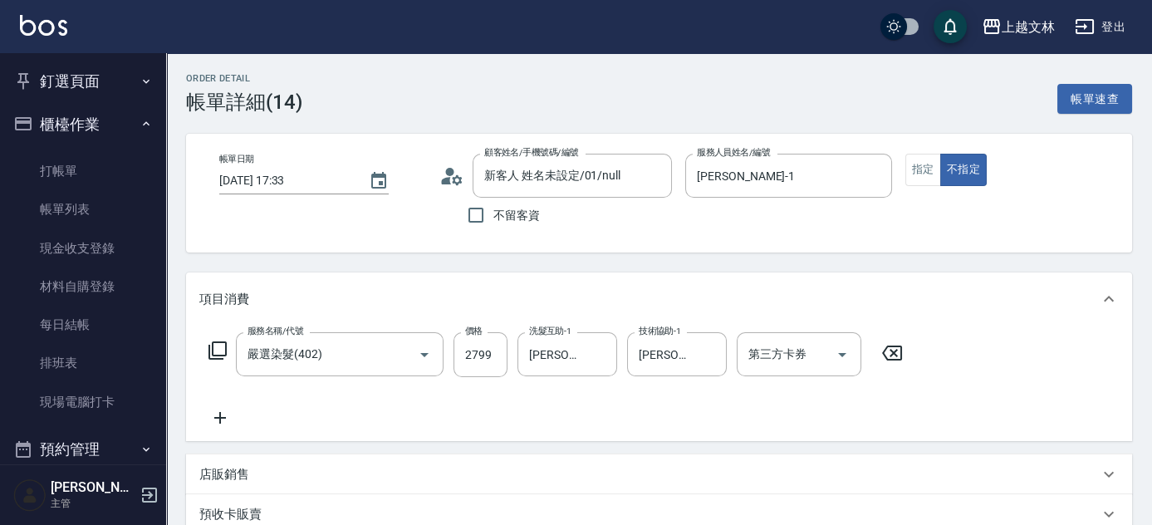
scroll to position [150, 0]
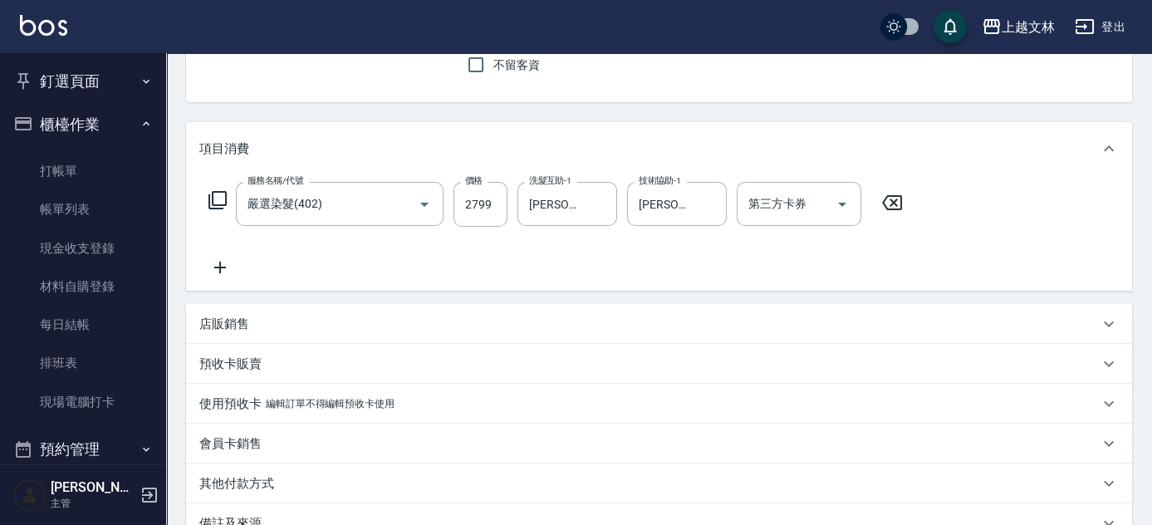
click at [222, 270] on icon at bounding box center [220, 267] width 42 height 20
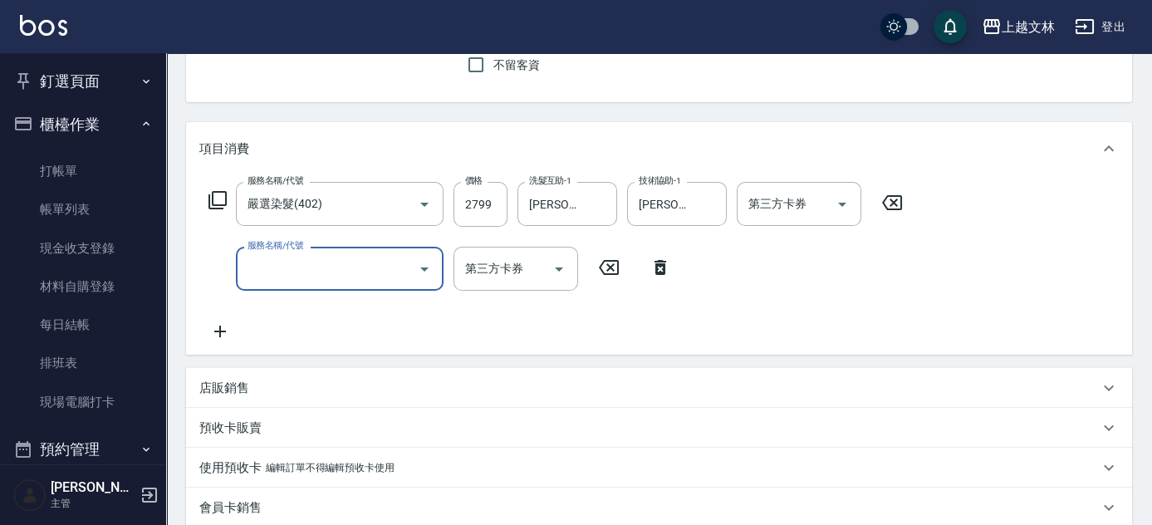
click at [288, 285] on div "服務名稱/代號" at bounding box center [340, 269] width 208 height 44
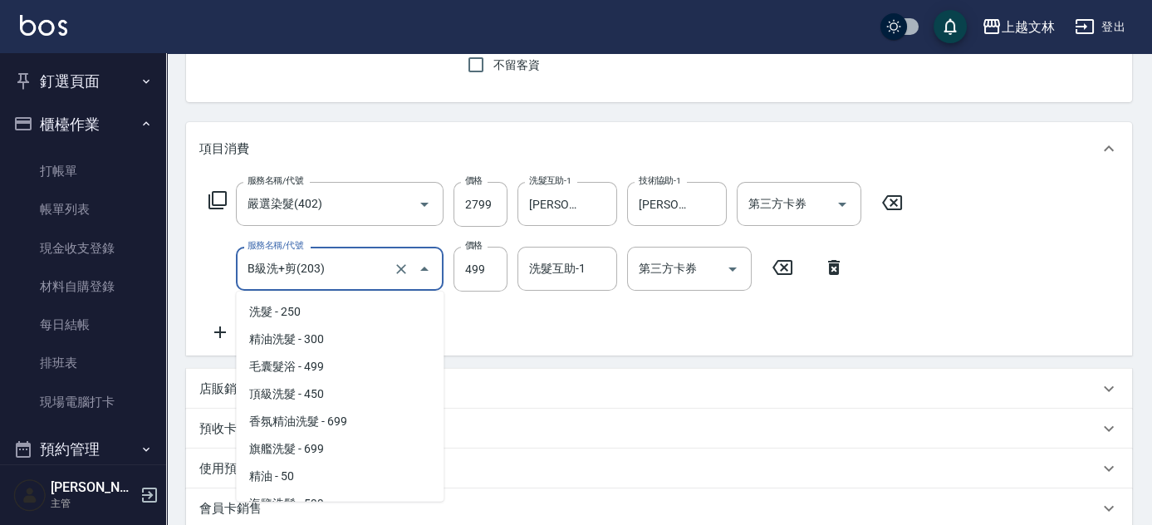
click at [379, 259] on input "B級洗+剪(203)" at bounding box center [316, 268] width 146 height 29
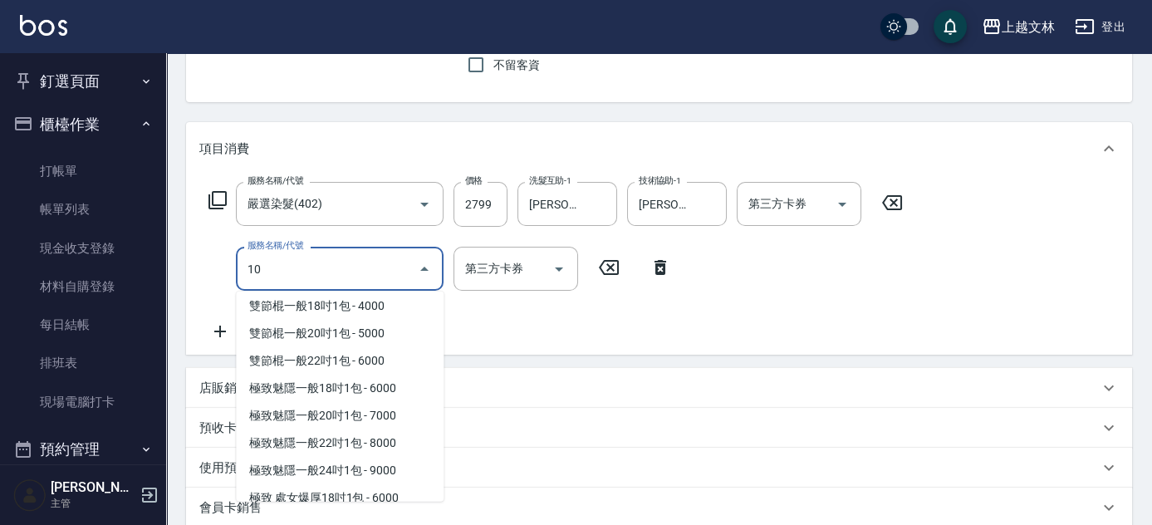
scroll to position [0, 0]
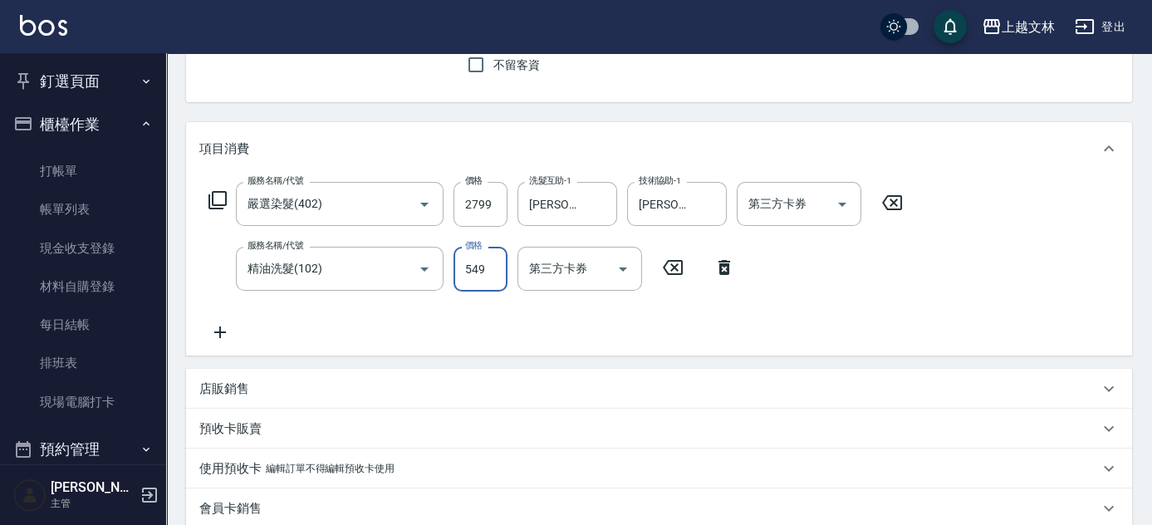
click at [726, 272] on icon at bounding box center [724, 267] width 12 height 15
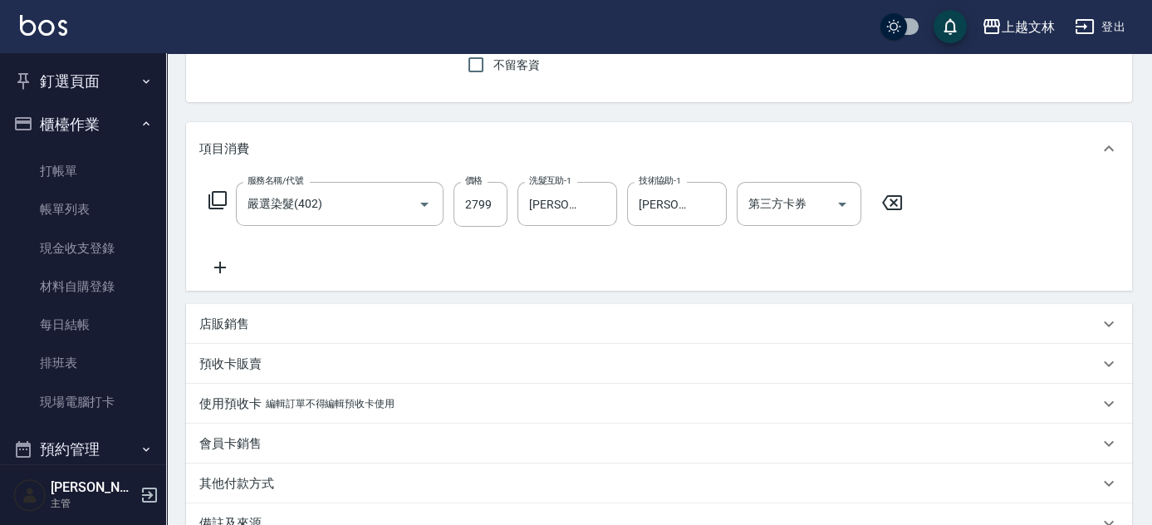
click at [226, 262] on icon at bounding box center [220, 267] width 42 height 20
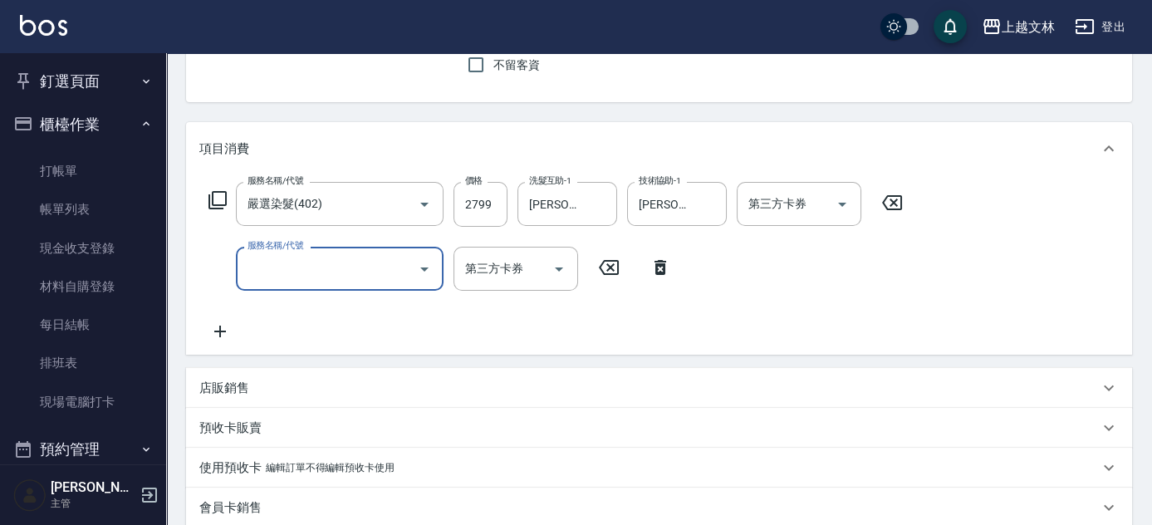
click at [299, 273] on input "服務名稱/代號" at bounding box center [327, 268] width 168 height 29
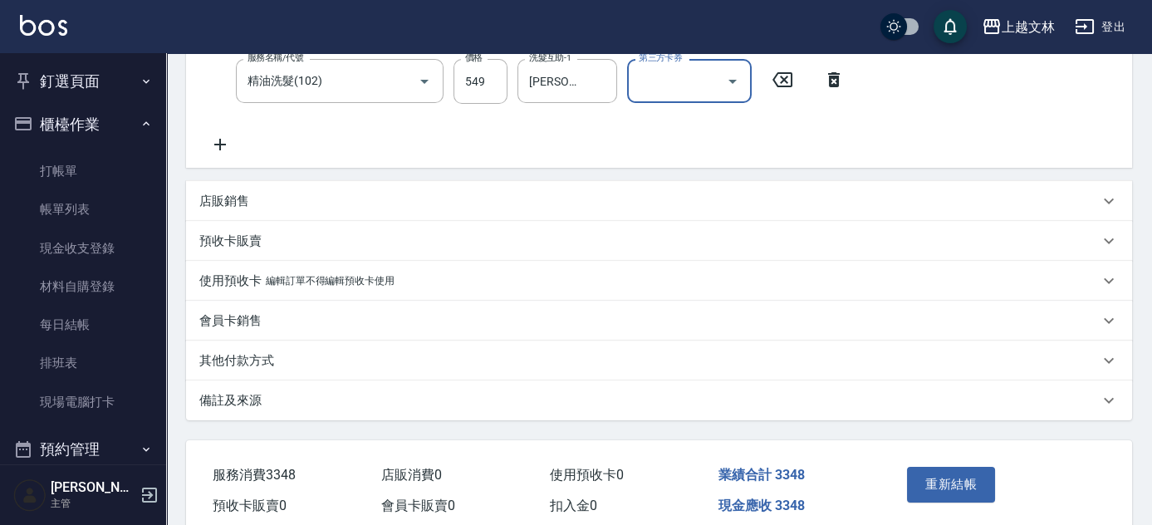
scroll to position [411, 0]
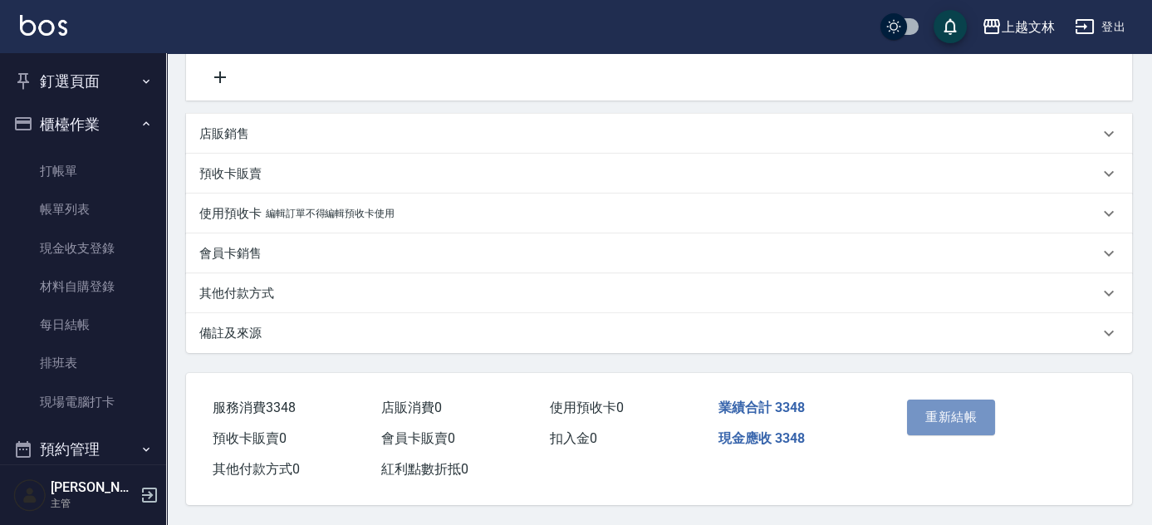
click at [934, 408] on button "重新結帳" at bounding box center [951, 416] width 88 height 35
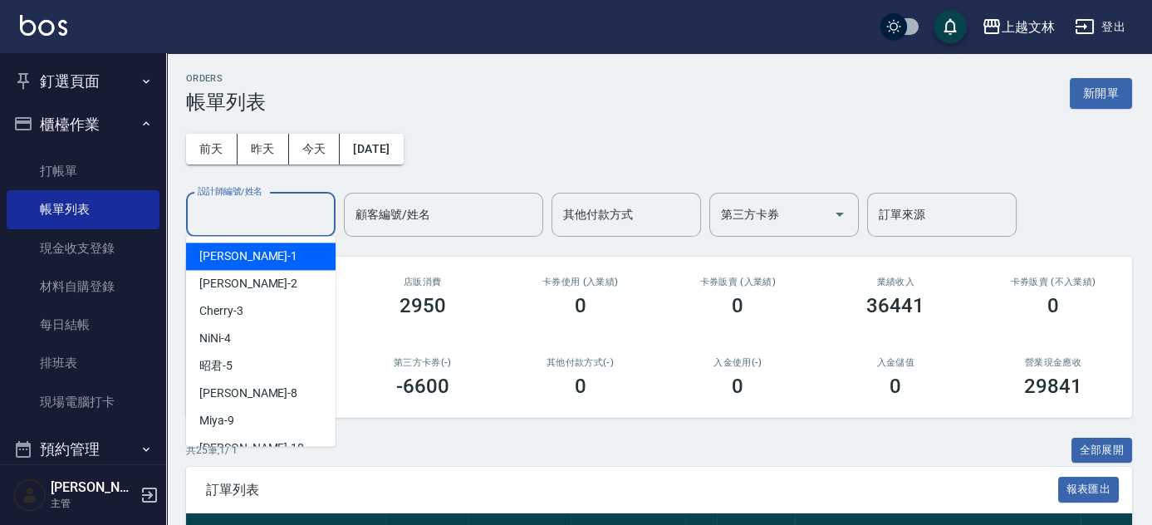
click at [230, 223] on input "設計師編號/姓名" at bounding box center [260, 214] width 135 height 29
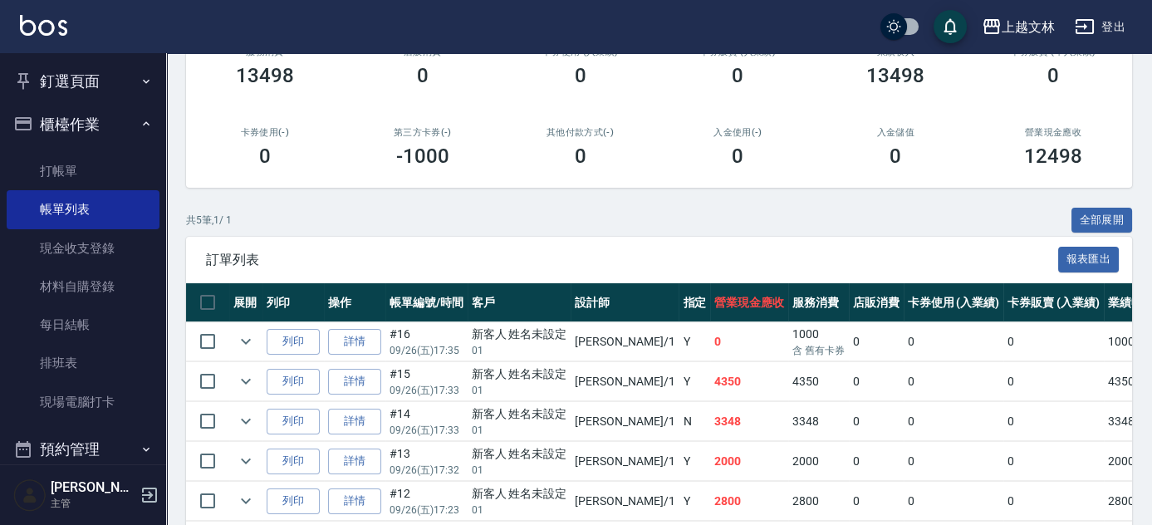
scroll to position [300, 0]
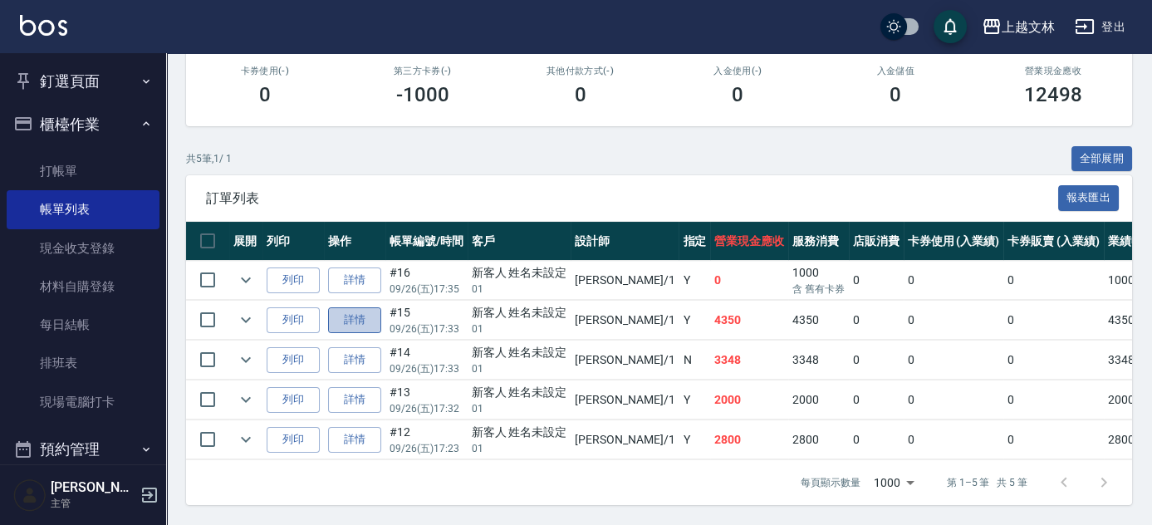
click at [337, 320] on link "詳情" at bounding box center [354, 320] width 53 height 26
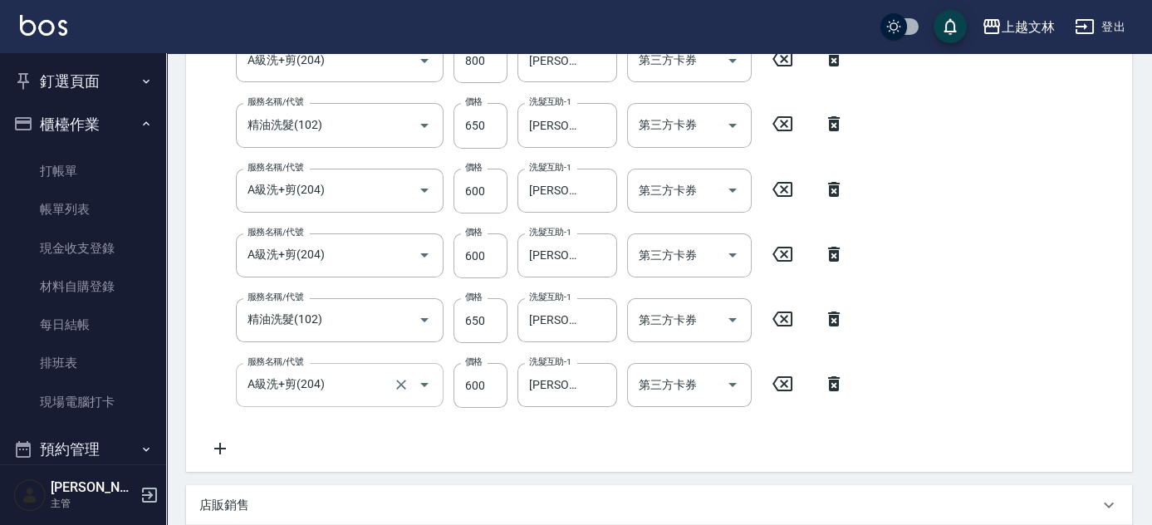
scroll to position [377, 0]
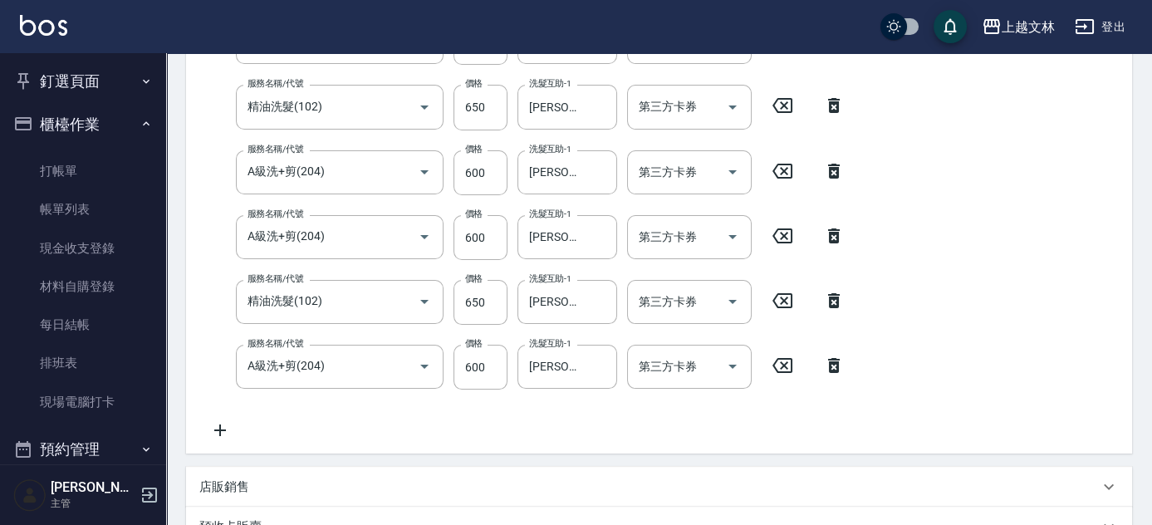
click at [223, 425] on icon at bounding box center [220, 430] width 42 height 20
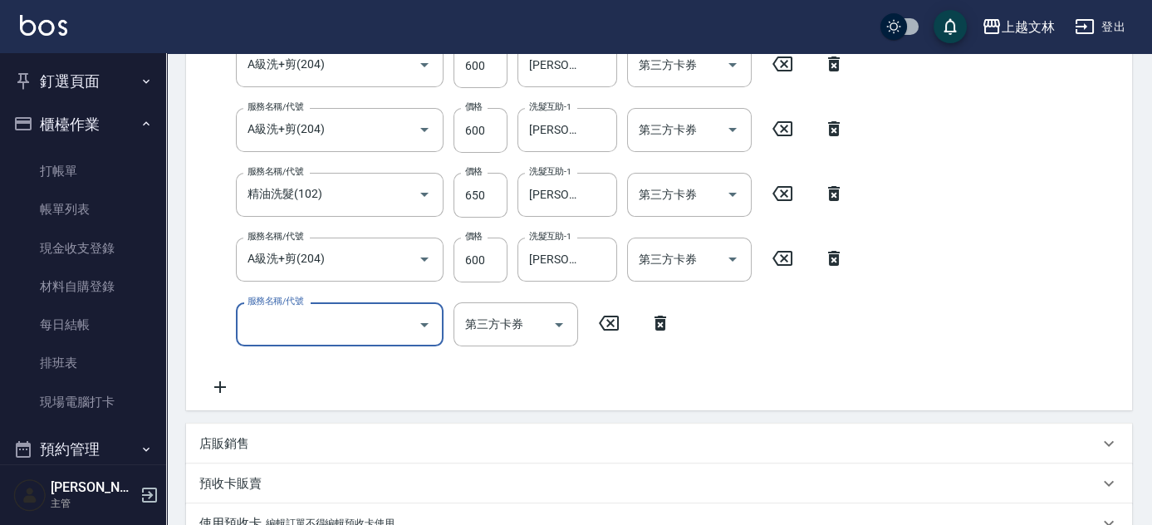
scroll to position [528, 0]
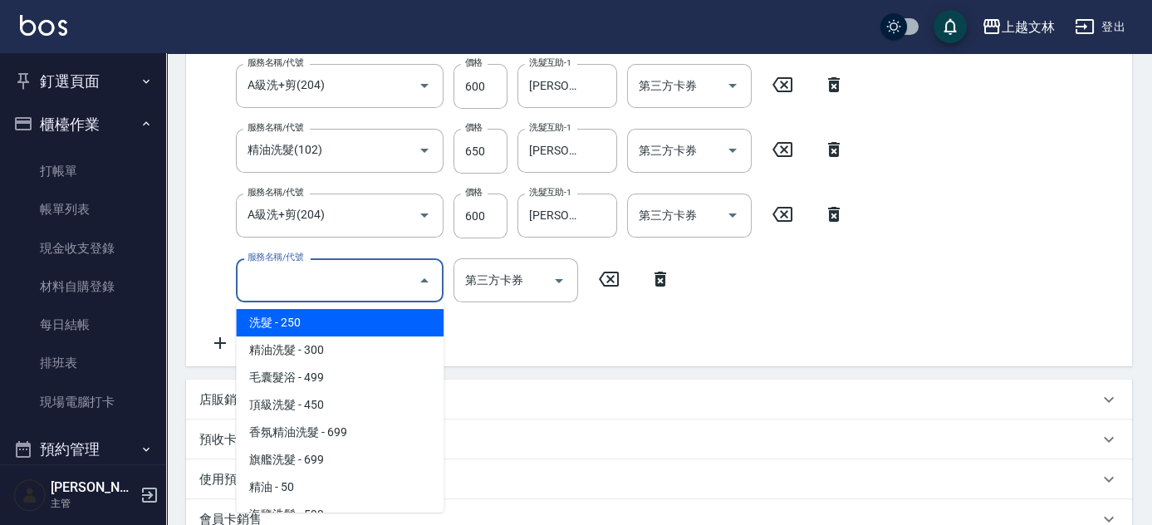
click at [358, 281] on input "服務名稱/代號" at bounding box center [327, 280] width 168 height 29
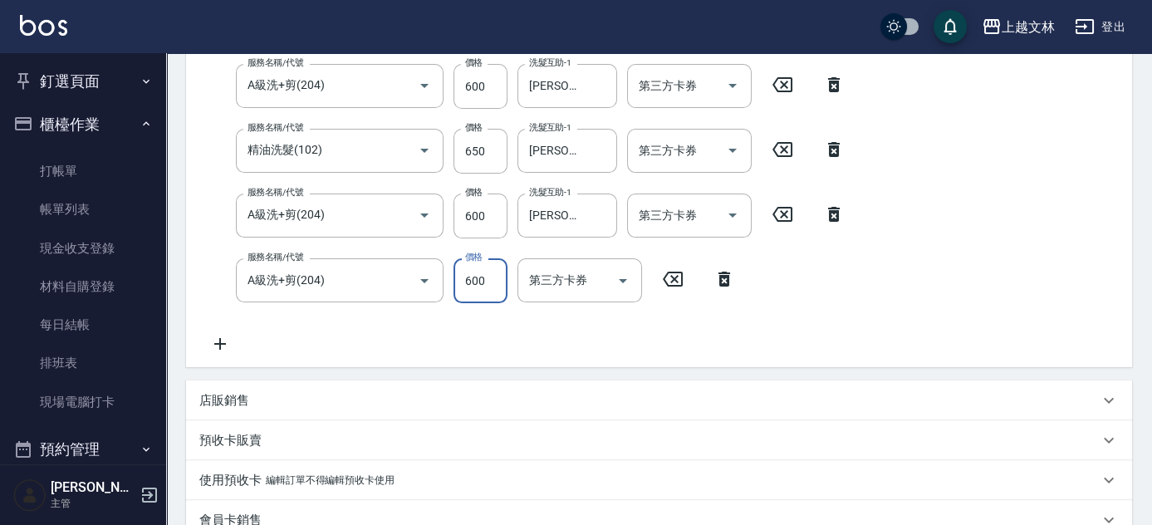
click at [725, 281] on icon at bounding box center [724, 279] width 42 height 20
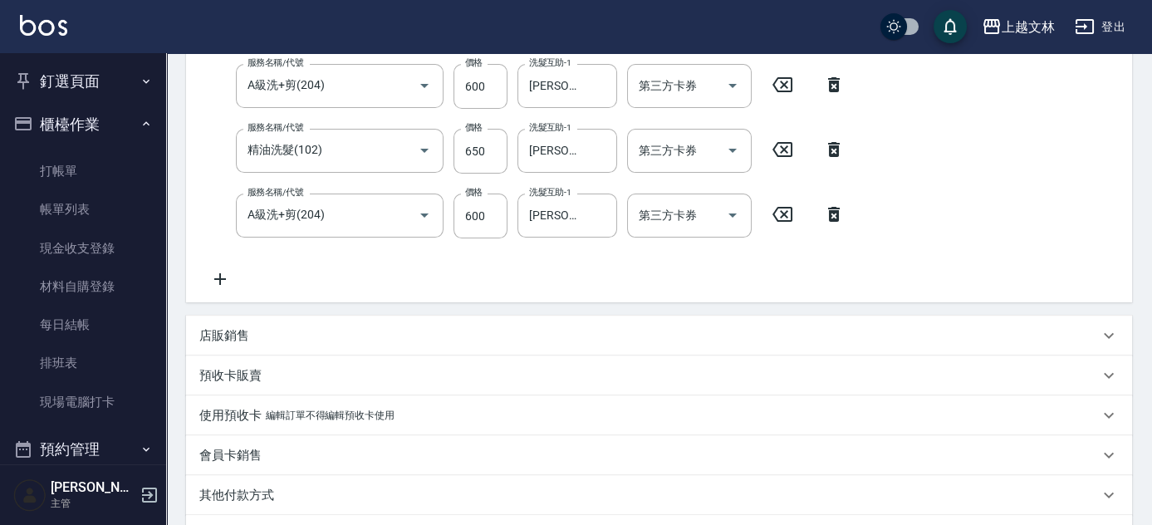
click at [234, 272] on icon at bounding box center [220, 279] width 42 height 20
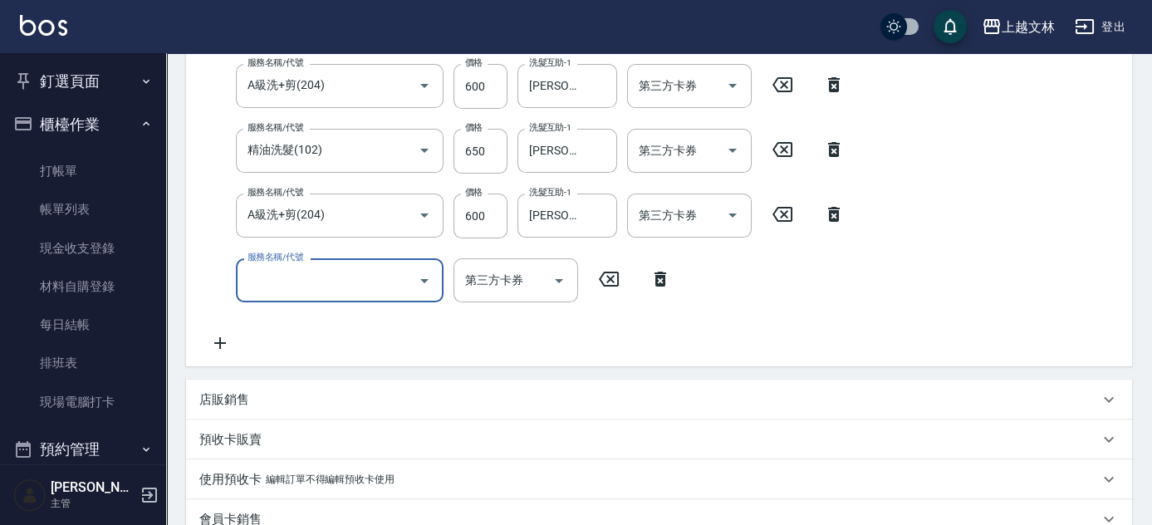
click at [288, 274] on input "服務名稱/代號" at bounding box center [327, 280] width 168 height 29
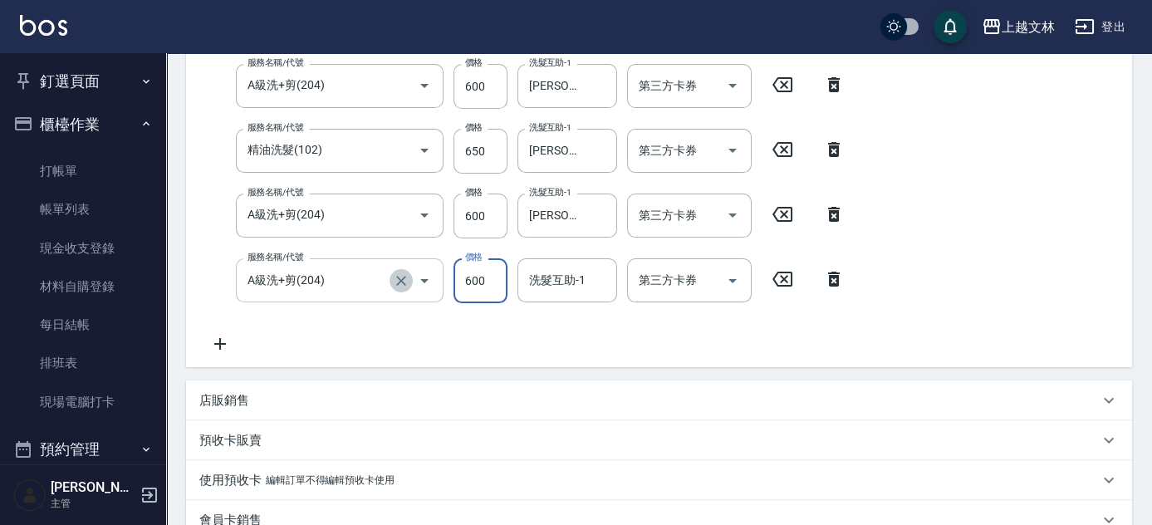
click at [408, 279] on icon "Clear" at bounding box center [401, 280] width 17 height 17
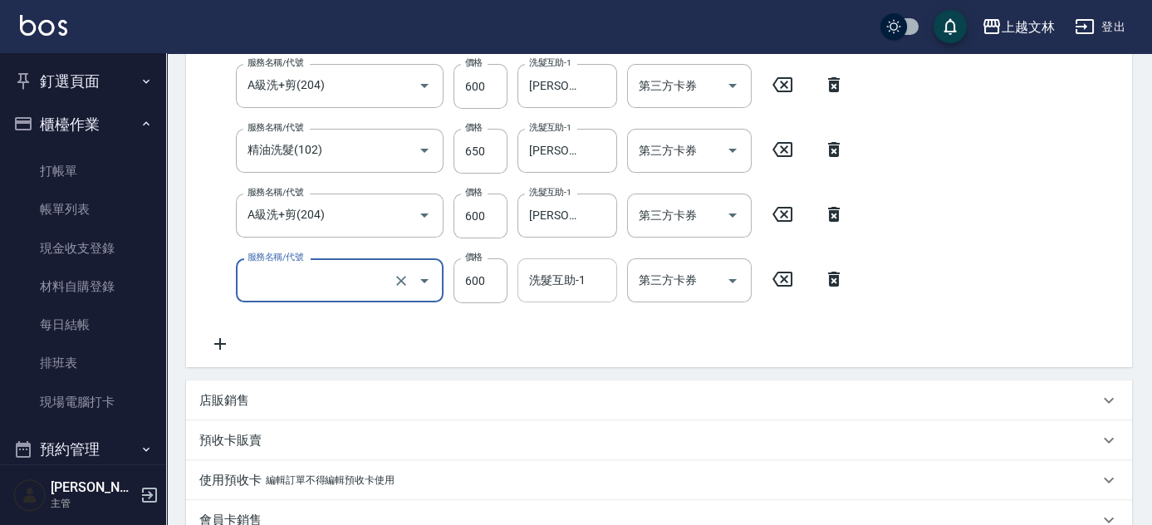
click at [551, 289] on input "洗髮互助-1" at bounding box center [567, 280] width 85 height 29
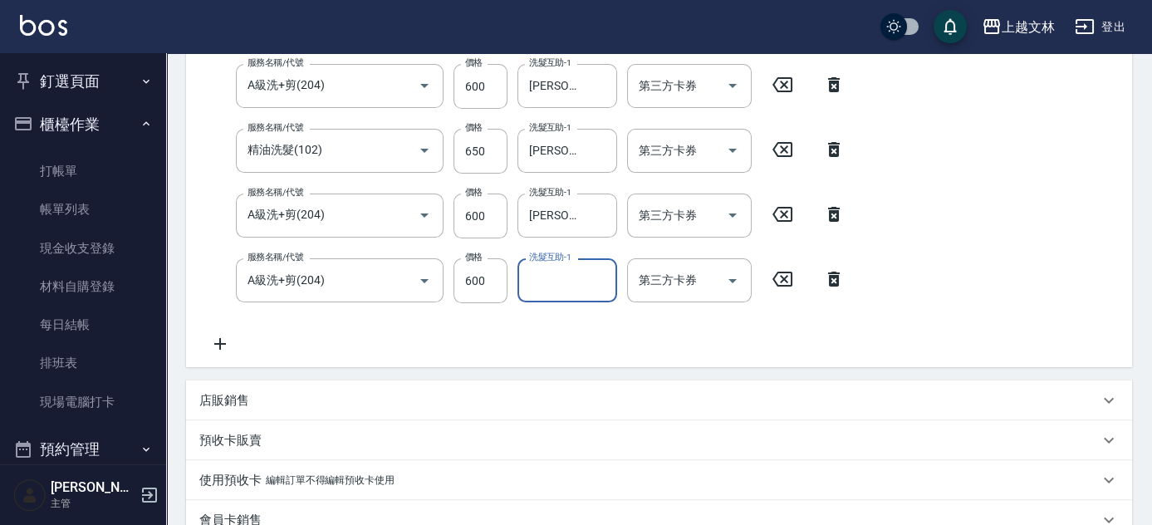
click at [551, 289] on input "洗髮互助-1" at bounding box center [567, 280] width 85 height 29
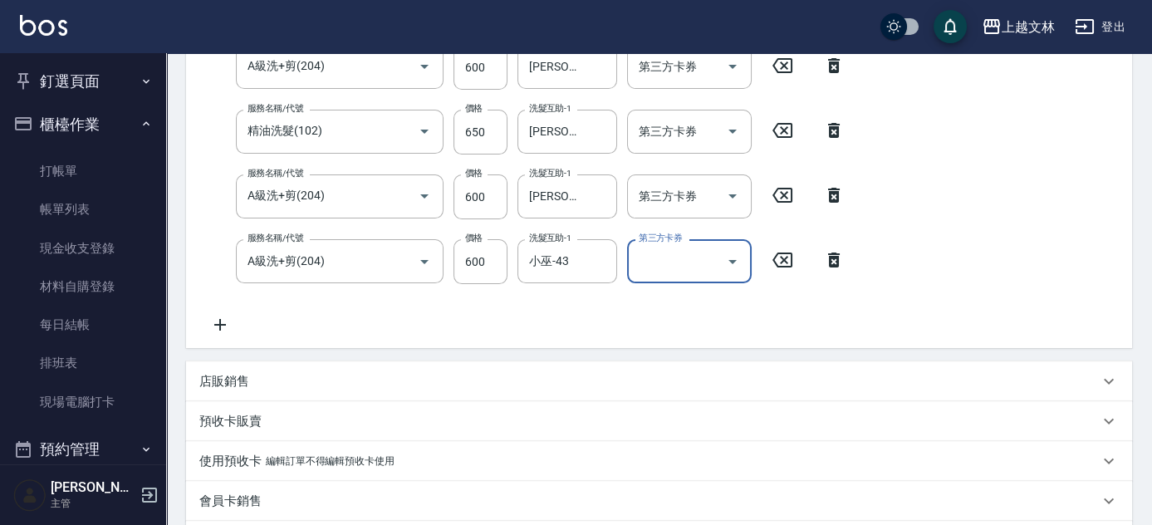
scroll to position [800, 0]
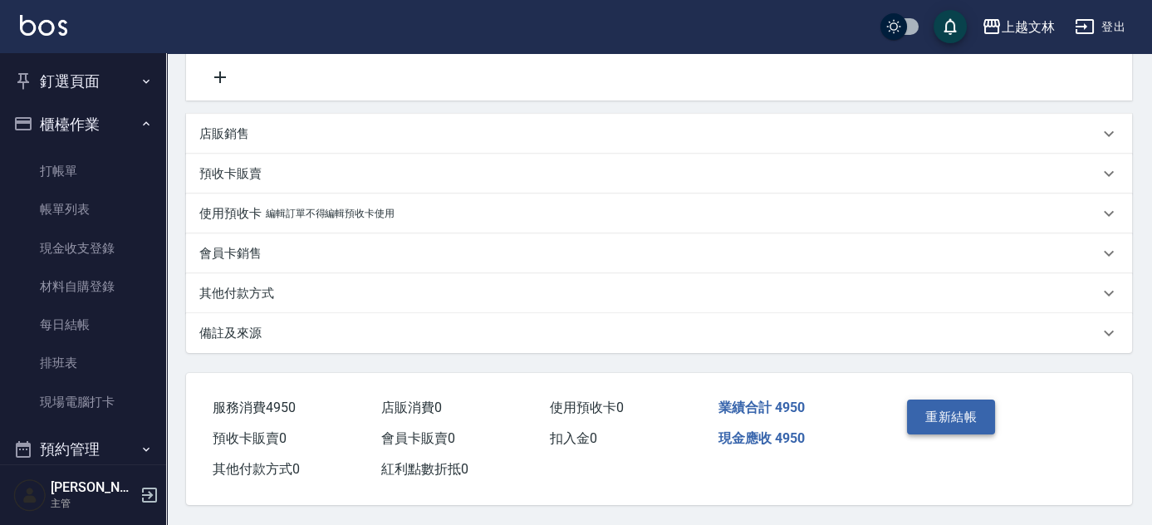
click at [985, 422] on button "重新結帳" at bounding box center [951, 416] width 88 height 35
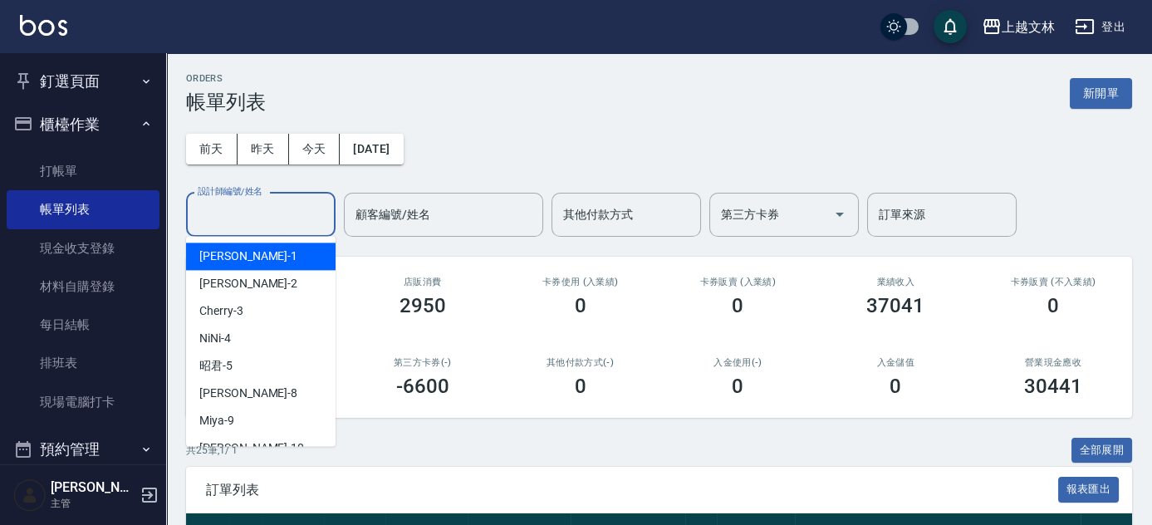
click at [291, 210] on input "設計師編號/姓名" at bounding box center [260, 214] width 135 height 29
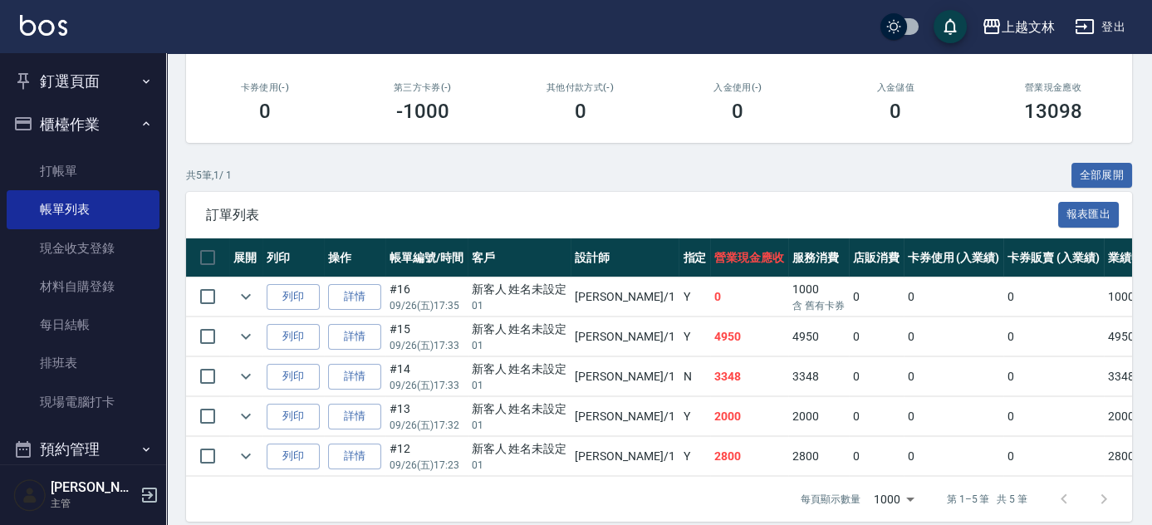
scroll to position [300, 0]
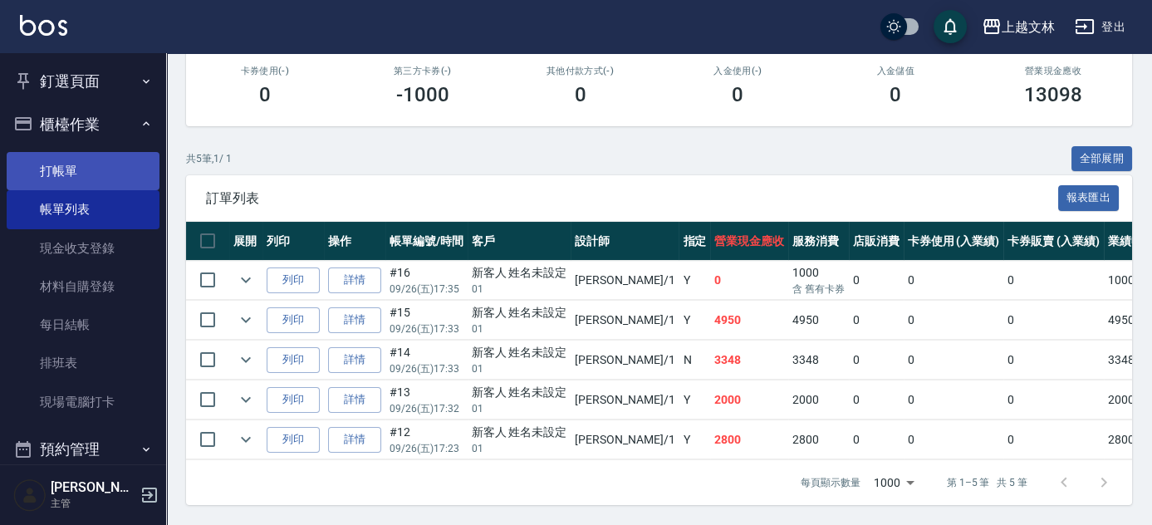
drag, startPoint x: 124, startPoint y: 178, endPoint x: 120, endPoint y: 166, distance: 12.1
click at [124, 178] on link "打帳單" at bounding box center [83, 171] width 153 height 38
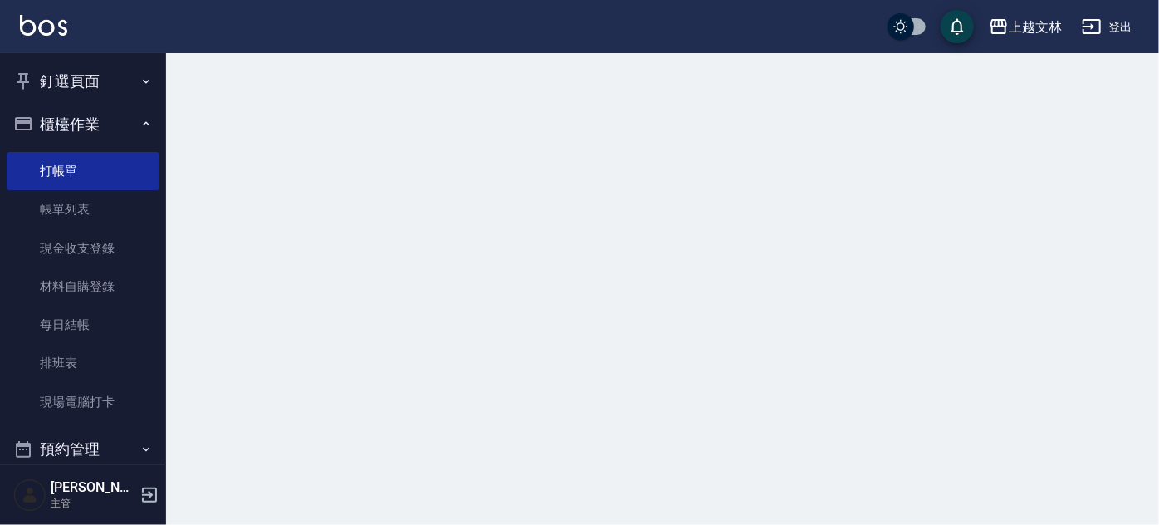
click at [105, 125] on button "櫃檯作業" at bounding box center [83, 124] width 153 height 43
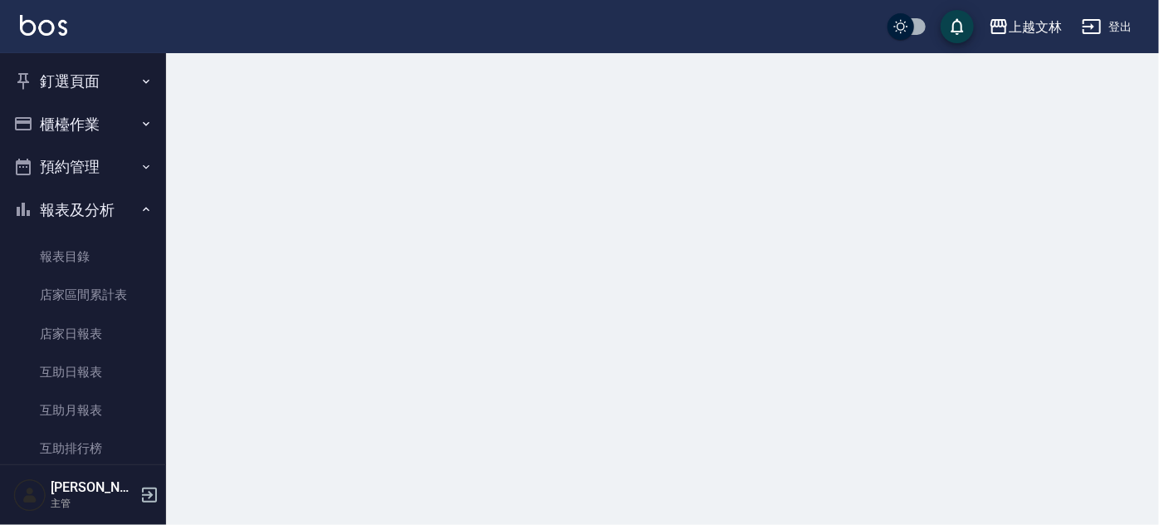
click at [110, 206] on button "報表及分析" at bounding box center [83, 209] width 153 height 43
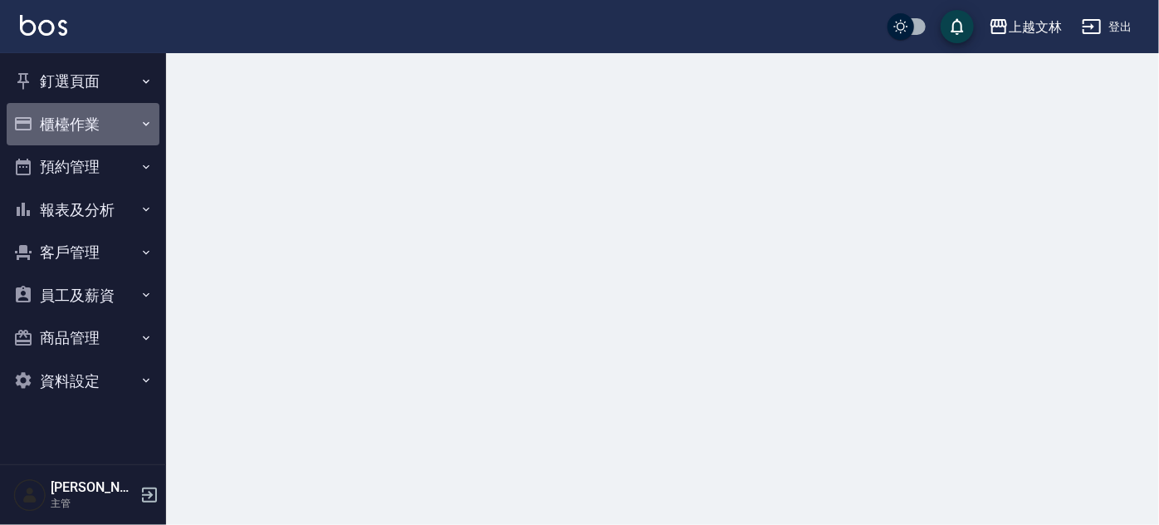
click at [96, 130] on button "櫃檯作業" at bounding box center [83, 124] width 153 height 43
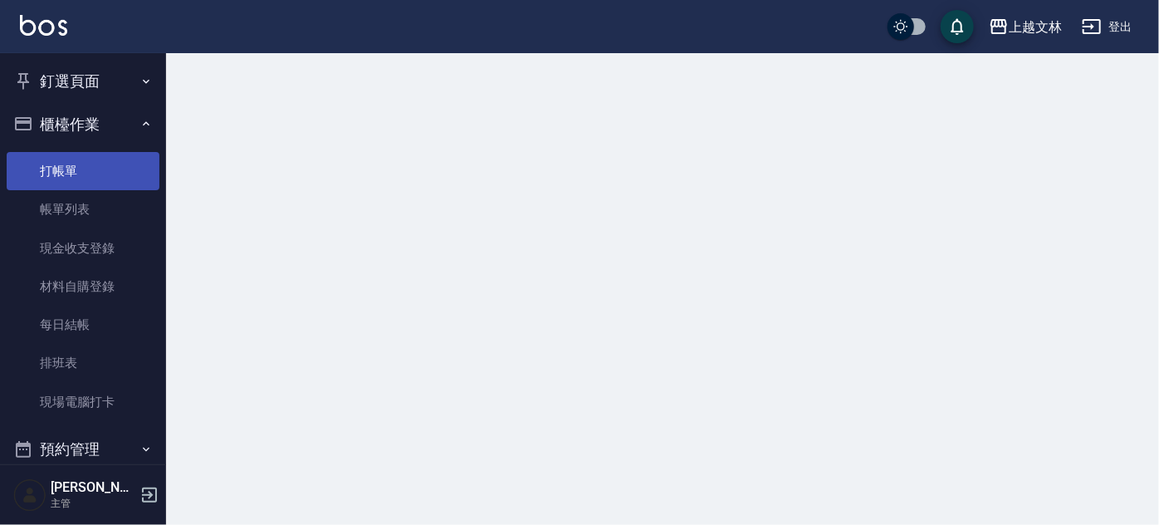
click at [84, 175] on link "打帳單" at bounding box center [83, 171] width 153 height 38
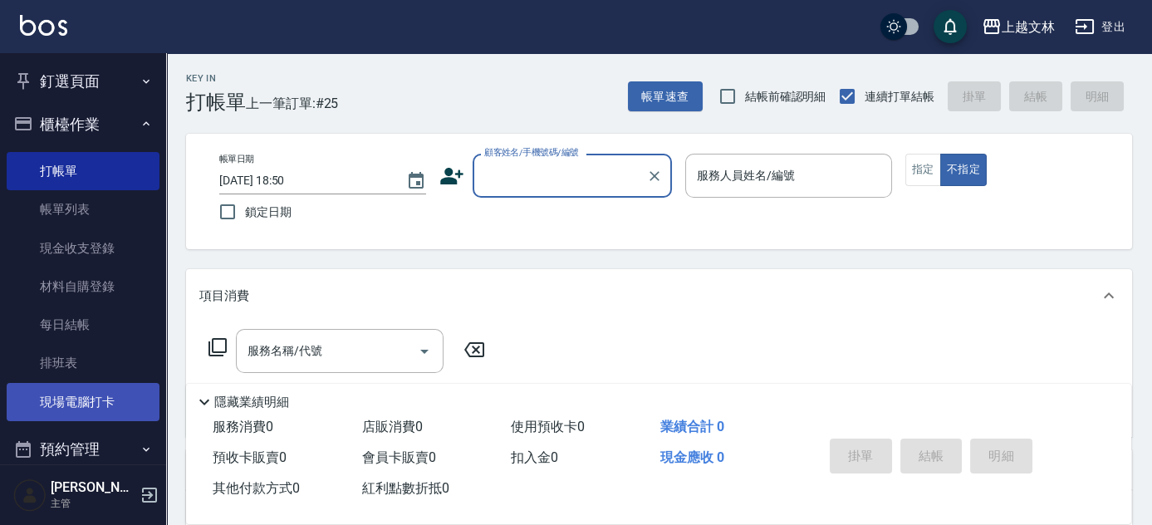
click at [109, 398] on link "現場電腦打卡" at bounding box center [83, 402] width 153 height 38
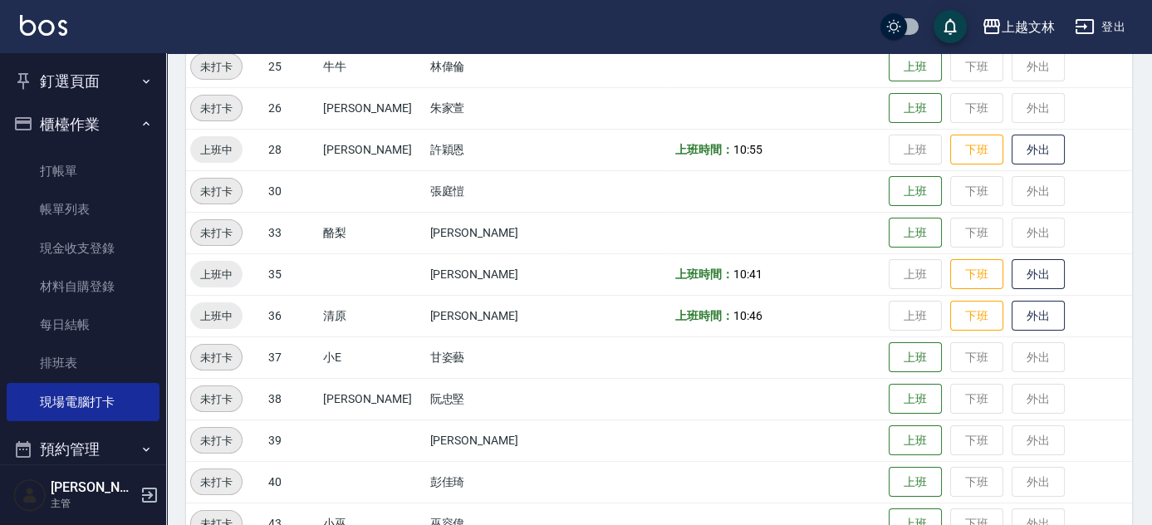
scroll to position [755, 0]
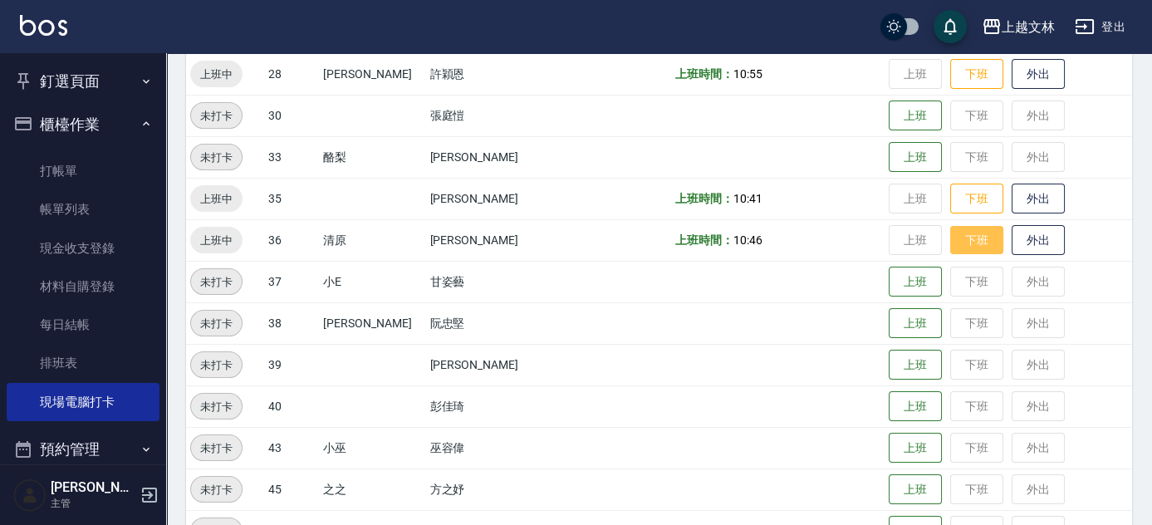
click at [950, 236] on button "下班" at bounding box center [976, 240] width 53 height 29
